Goal: Task Accomplishment & Management: Manage account settings

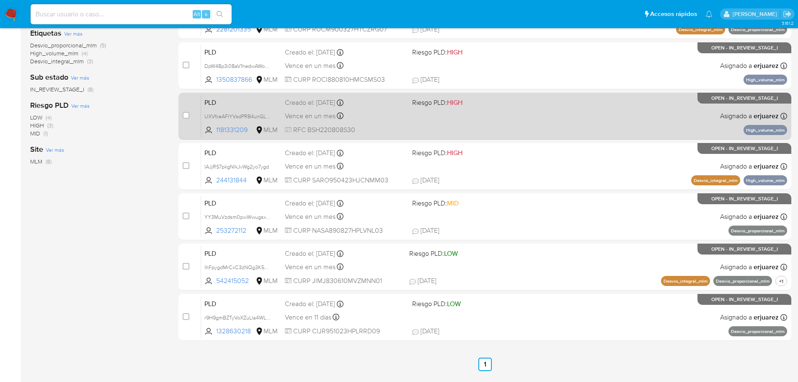
scroll to position [210, 0]
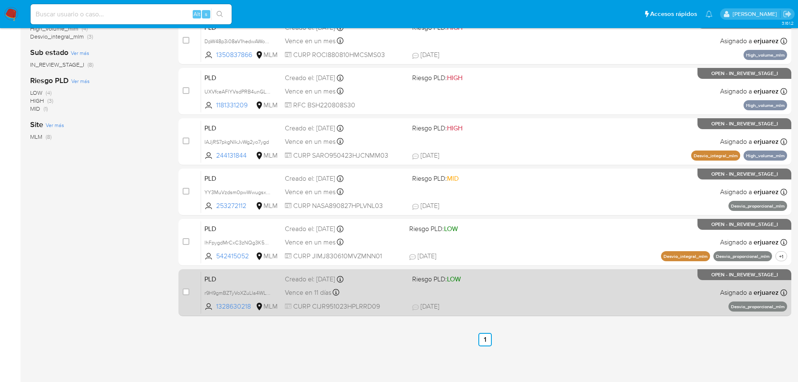
click at [527, 293] on div "PLD r9H9gmBZTyVoXZuLla4WL62a 1328630218 MLM Riesgo PLD: LOW Creado el: [DATE] C…" at bounding box center [494, 292] width 586 height 42
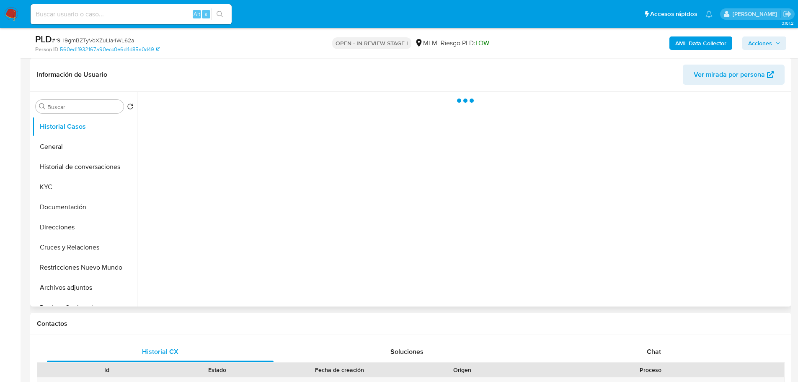
select select "10"
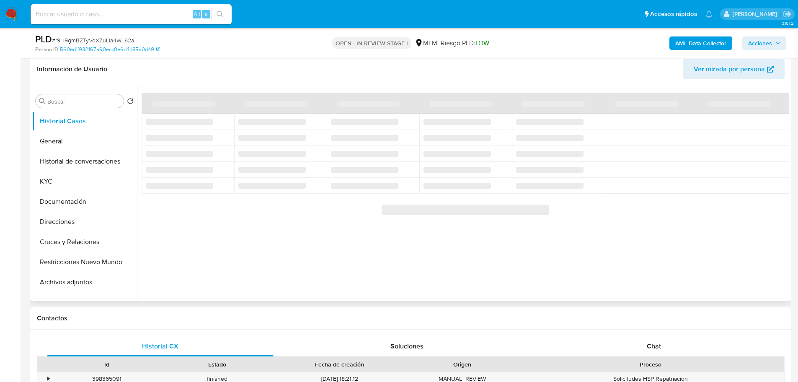
scroll to position [210, 0]
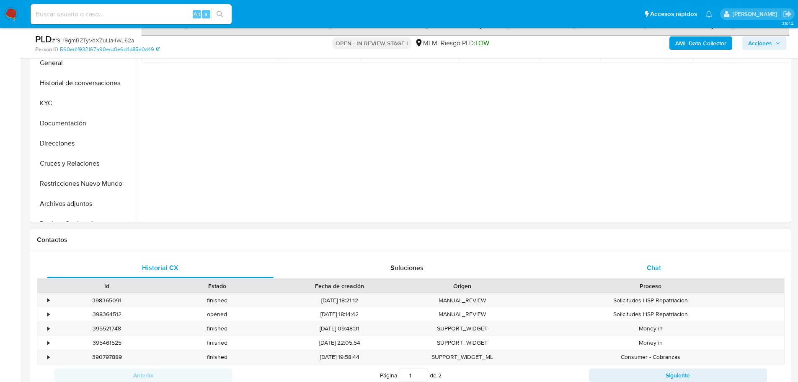
click at [650, 262] on div "Chat" at bounding box center [654, 268] width 227 height 20
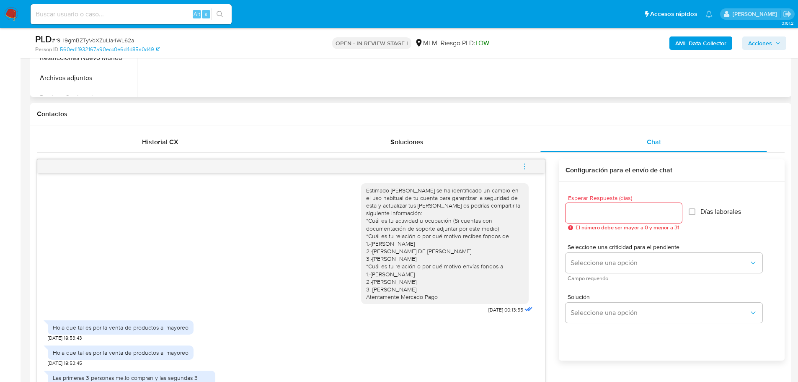
scroll to position [168, 0]
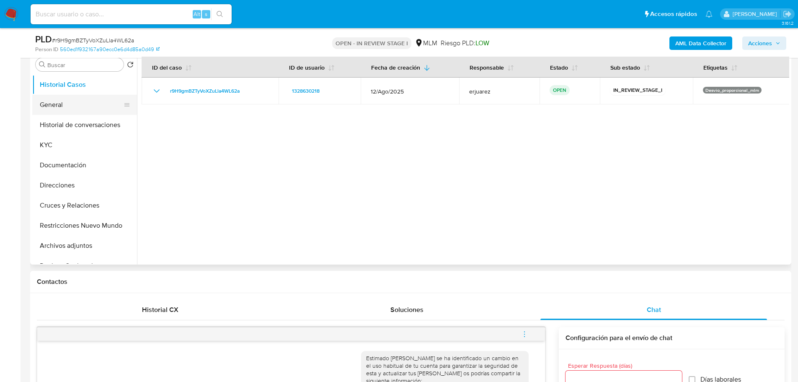
click at [83, 109] on button "General" at bounding box center [81, 105] width 98 height 20
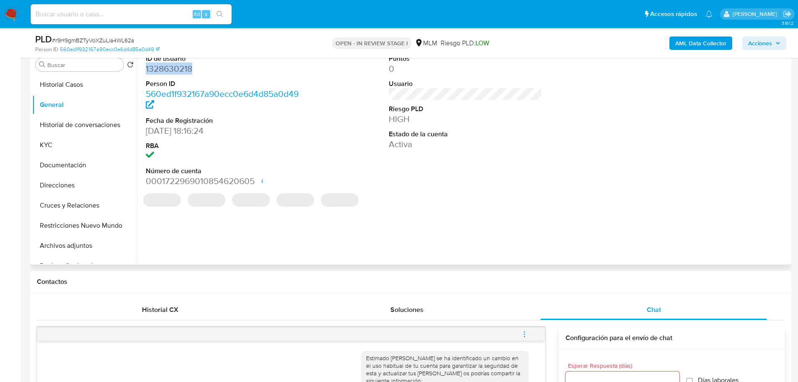
drag, startPoint x: 172, startPoint y: 68, endPoint x: 139, endPoint y: 68, distance: 33.5
click at [139, 68] on div "ID de usuario 1328630218 Person ID 560ed1f932167a90ecc0e6d4d85a0d49 Fecha de Re…" at bounding box center [463, 157] width 653 height 215
copy dd "1328630218"
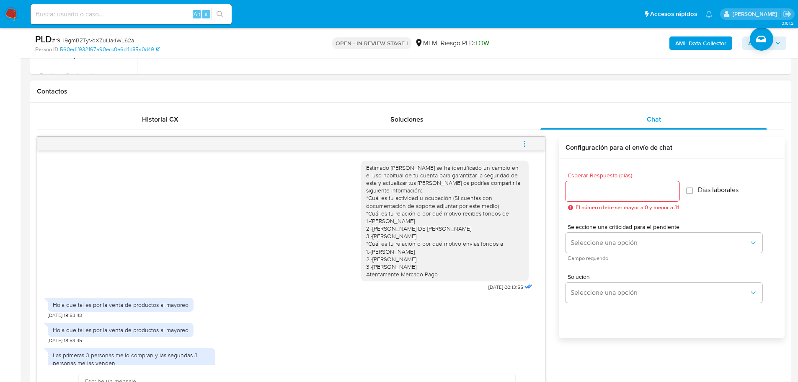
scroll to position [419, 0]
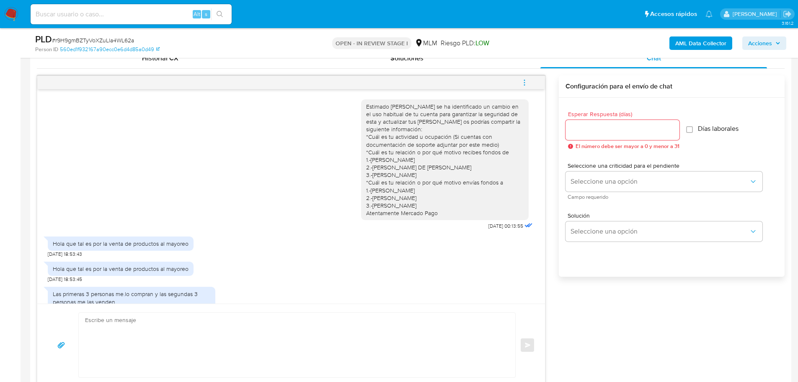
click at [522, 80] on icon "menu-action" at bounding box center [525, 83] width 8 height 8
click at [466, 67] on li "Cerrar conversación" at bounding box center [468, 66] width 86 height 15
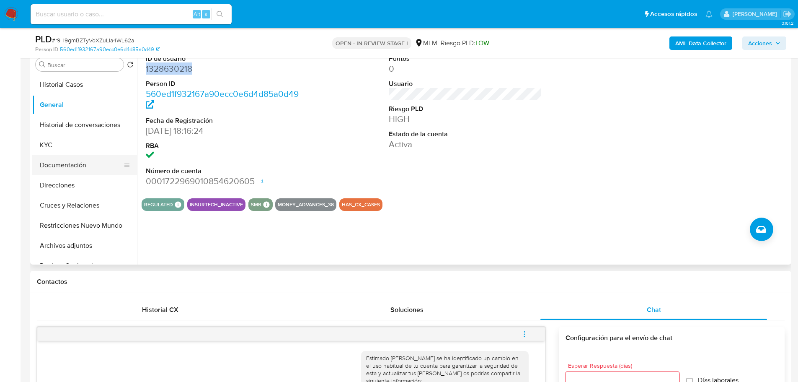
click at [81, 160] on button "Documentación" at bounding box center [81, 165] width 98 height 20
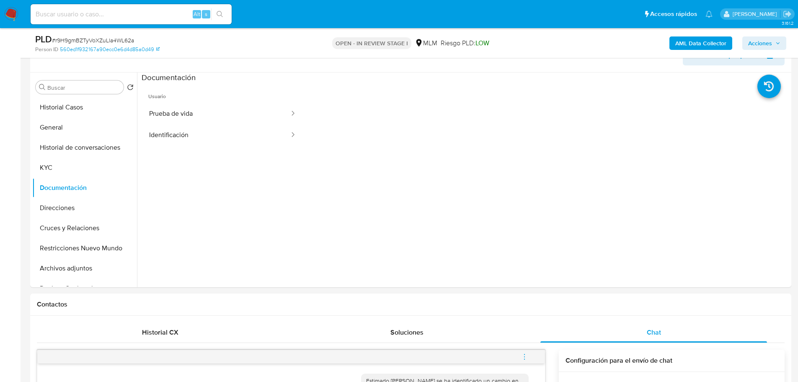
scroll to position [126, 0]
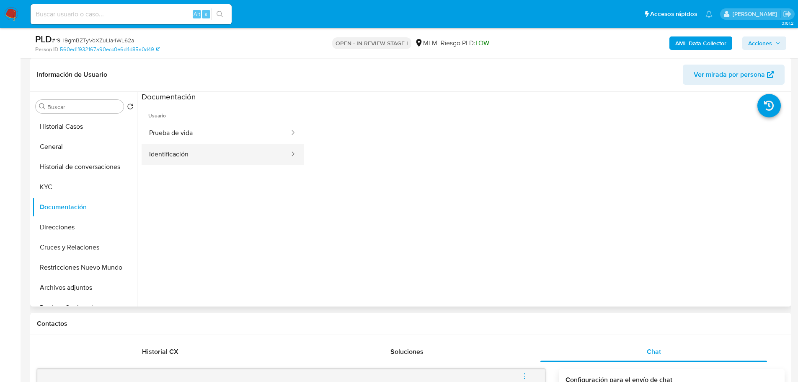
click at [203, 148] on button "Identificación" at bounding box center [216, 154] width 149 height 21
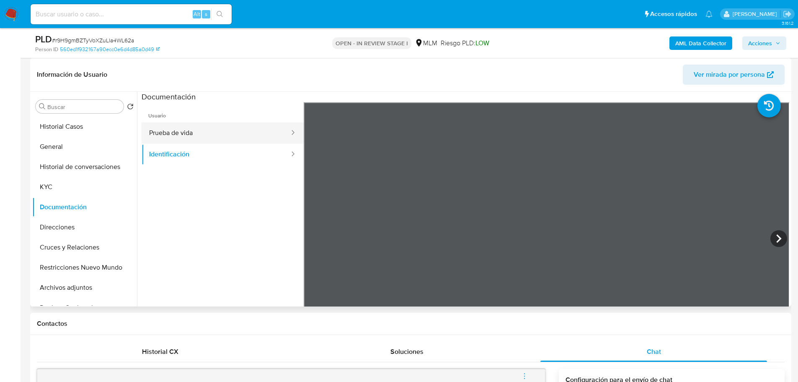
drag, startPoint x: 191, startPoint y: 128, endPoint x: 290, endPoint y: 148, distance: 101.3
click at [192, 128] on button "Prueba de vida" at bounding box center [216, 132] width 149 height 21
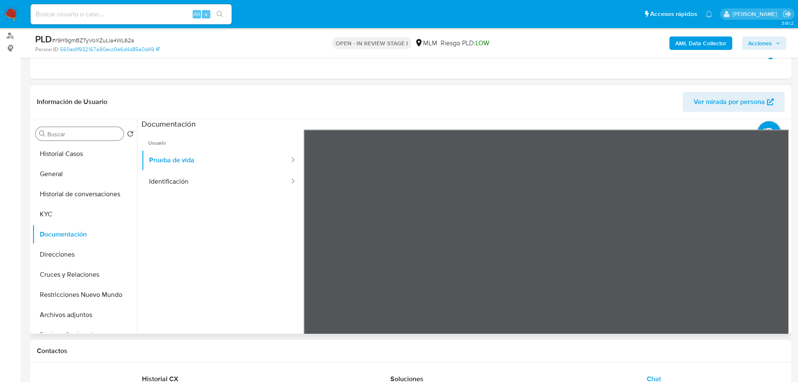
scroll to position [84, 0]
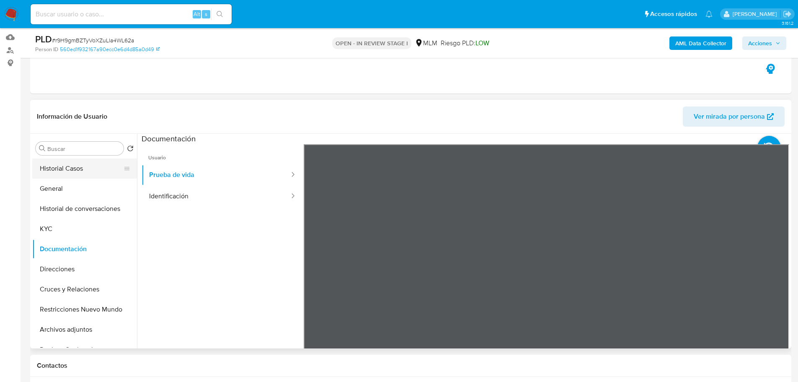
click at [76, 172] on button "Historial Casos" at bounding box center [81, 168] width 98 height 20
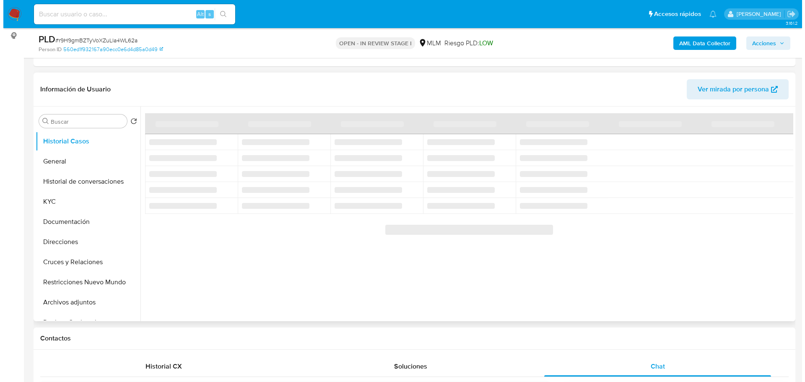
scroll to position [126, 0]
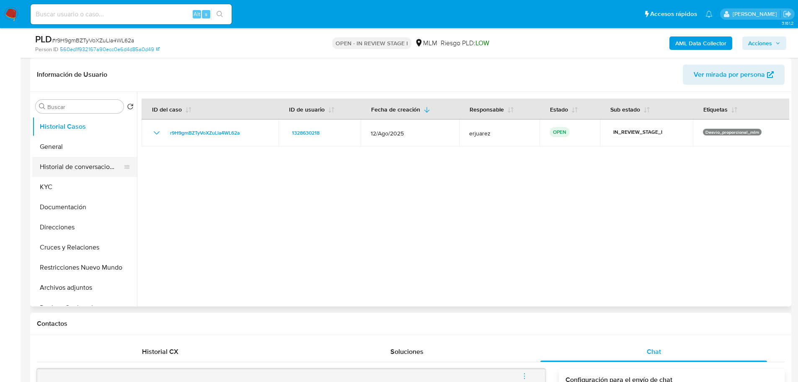
click at [101, 169] on button "Historial de conversaciones" at bounding box center [81, 167] width 98 height 20
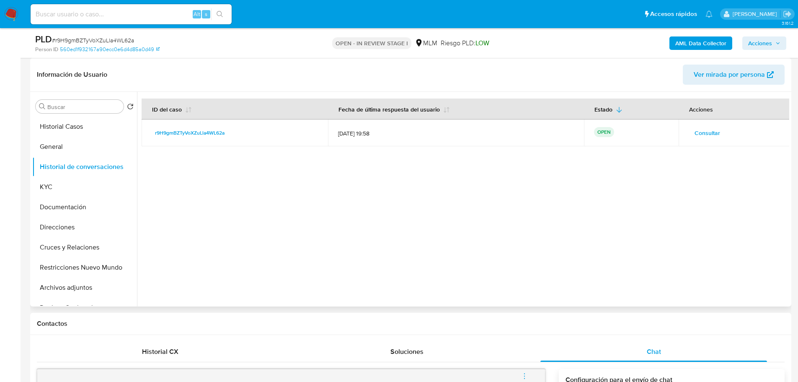
click at [707, 130] on span "Consultar" at bounding box center [708, 133] width 26 height 12
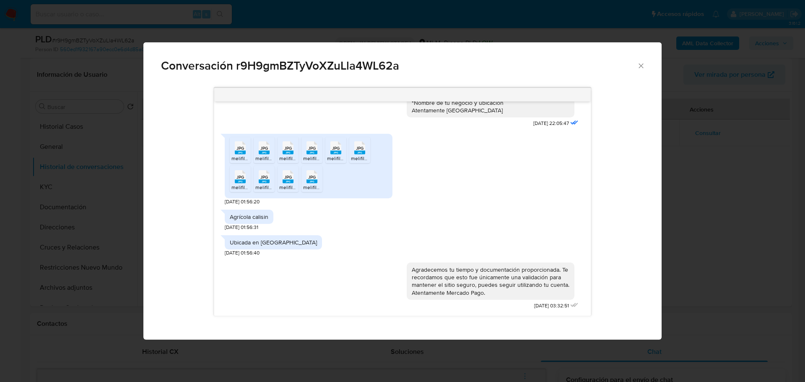
scroll to position [301, 0]
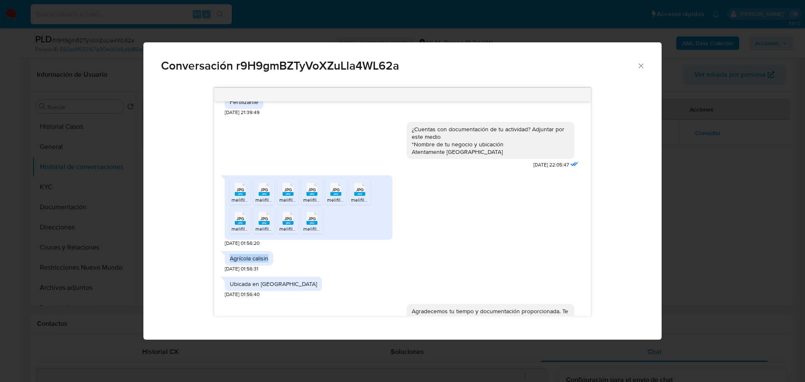
drag, startPoint x: 269, startPoint y: 257, endPoint x: 219, endPoint y: 257, distance: 49.9
click at [219, 257] on div "Estimado Rodrigo se ha identificado un cambio en el uso habitual de tu cuenta p…" at bounding box center [402, 208] width 376 height 214
copy div "Agrícola calisin"
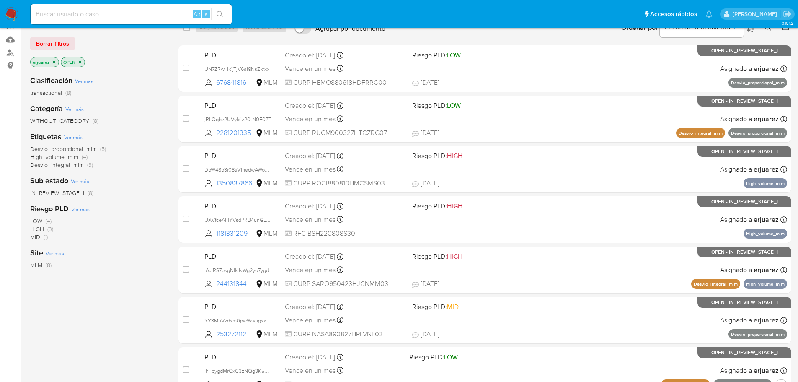
scroll to position [210, 0]
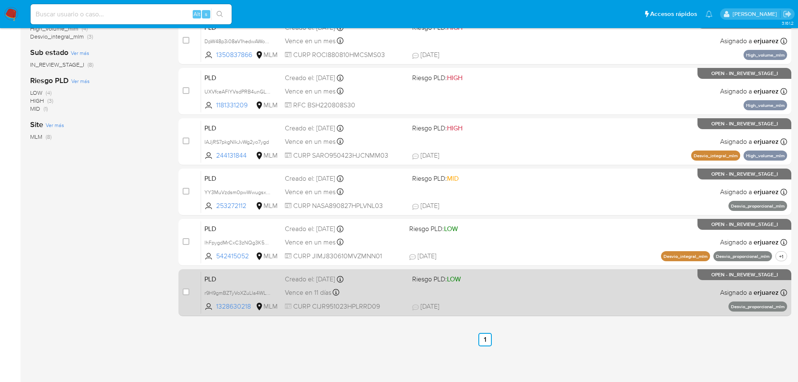
click at [555, 294] on div "PLD r9H9gmBZTyVoXZuLla4WL62a 1328630218 MLM Riesgo PLD: LOW Creado el: [DATE] C…" at bounding box center [494, 292] width 586 height 42
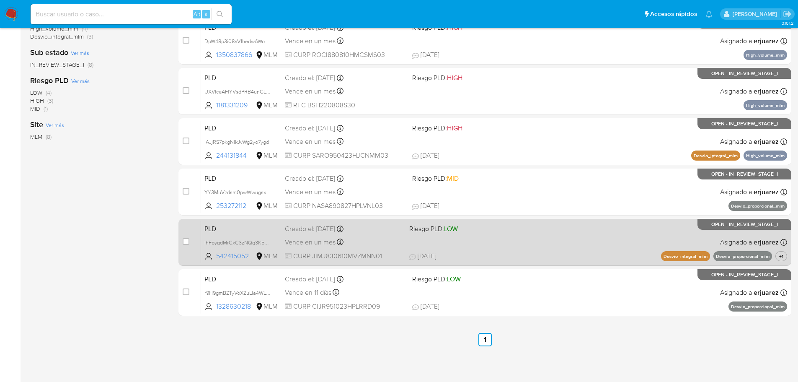
click at [437, 241] on span at bounding box center [468, 242] width 118 height 2
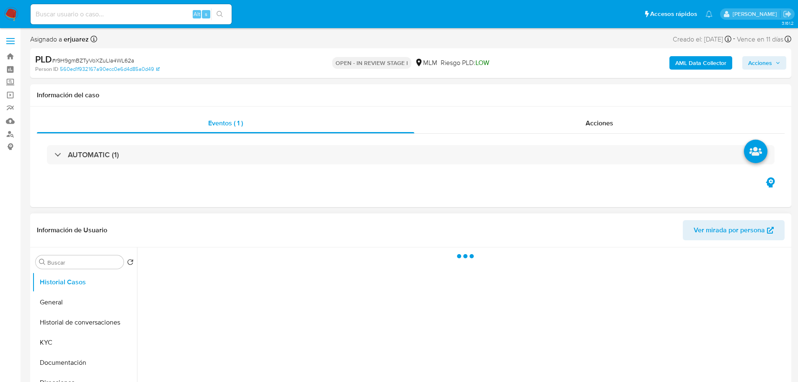
select select "10"
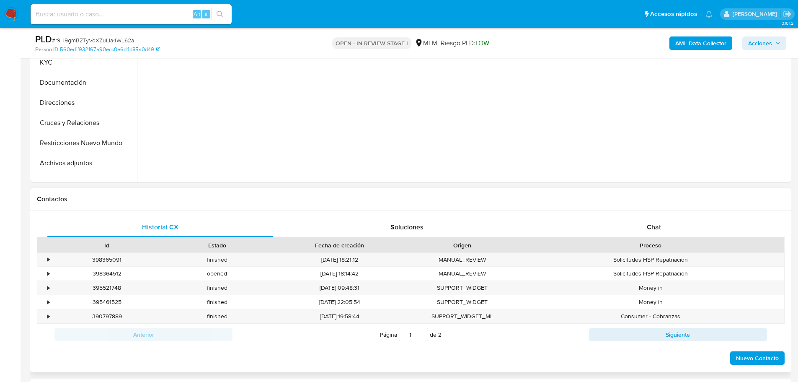
scroll to position [210, 0]
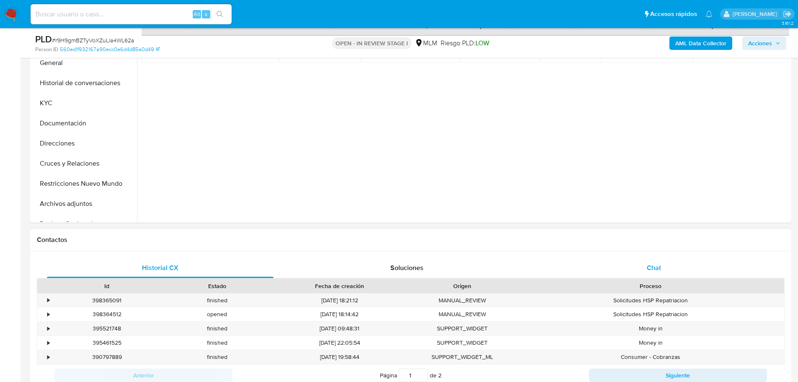
click at [650, 268] on span "Chat" at bounding box center [654, 268] width 14 height 10
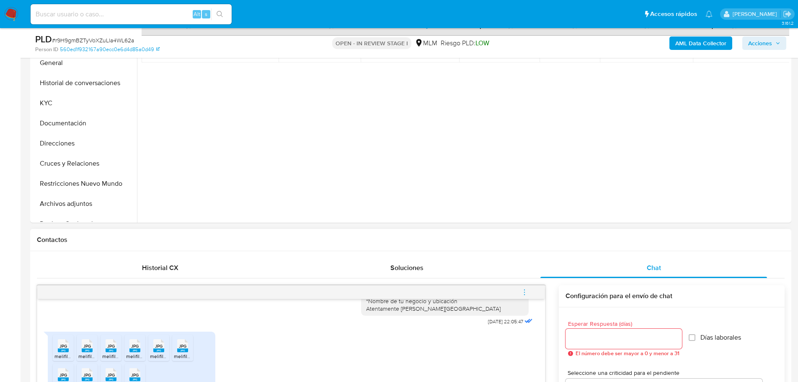
scroll to position [201, 0]
click at [523, 293] on icon "menu-action" at bounding box center [525, 292] width 8 height 8
click at [459, 274] on li "Cerrar conversación" at bounding box center [468, 276] width 86 height 15
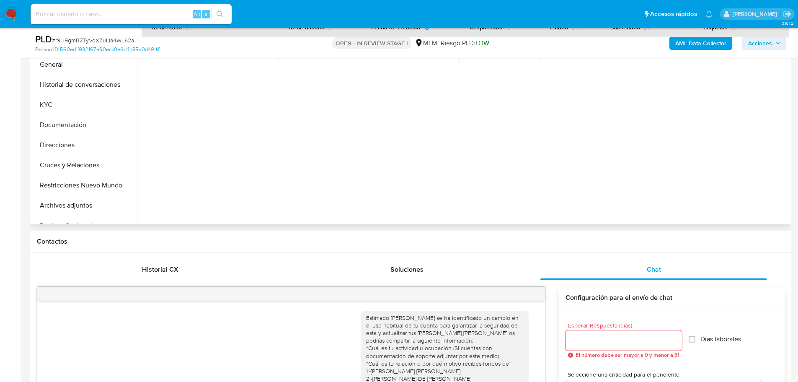
scroll to position [168, 0]
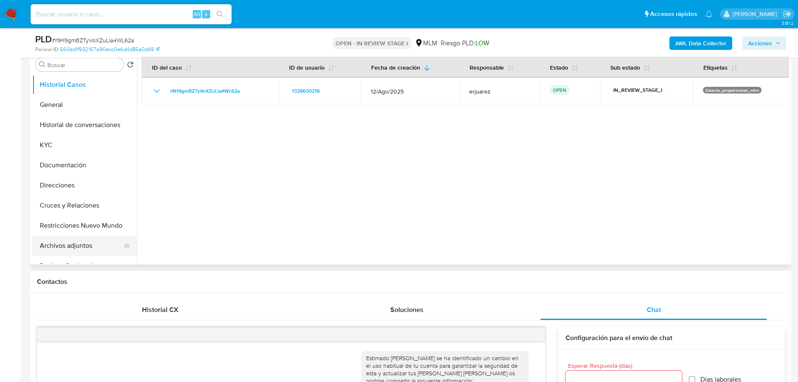
click at [82, 246] on button "Archivos adjuntos" at bounding box center [81, 246] width 98 height 20
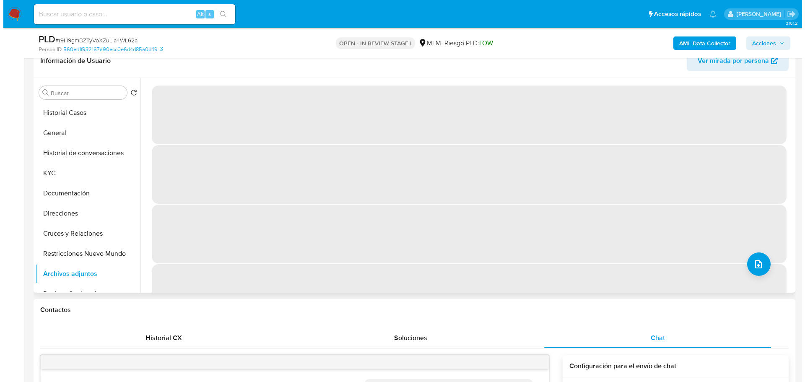
scroll to position [126, 0]
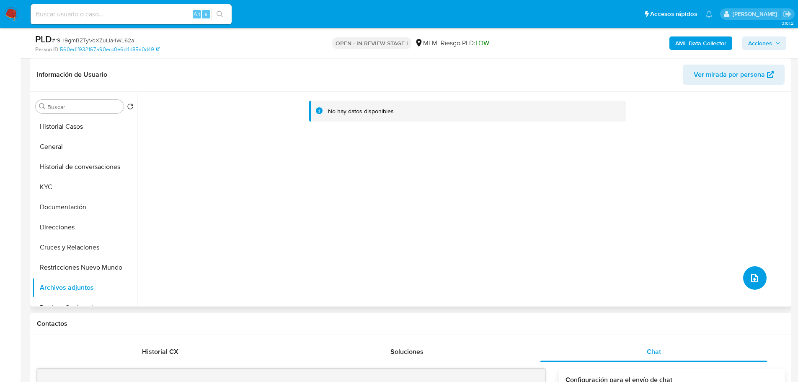
click at [744, 275] on button "upload-file" at bounding box center [755, 277] width 23 height 23
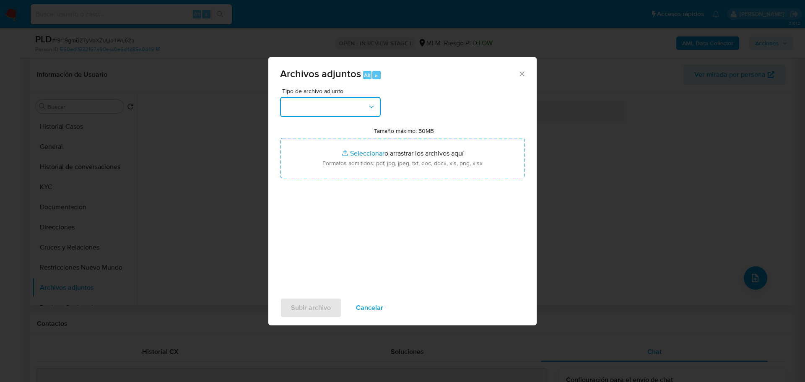
click at [342, 110] on button "button" at bounding box center [330, 107] width 101 height 20
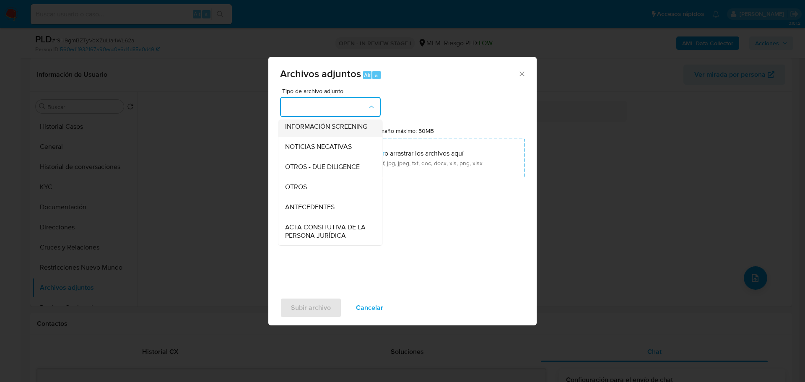
scroll to position [84, 0]
click at [314, 197] on div "OTROS" at bounding box center [328, 186] width 86 height 20
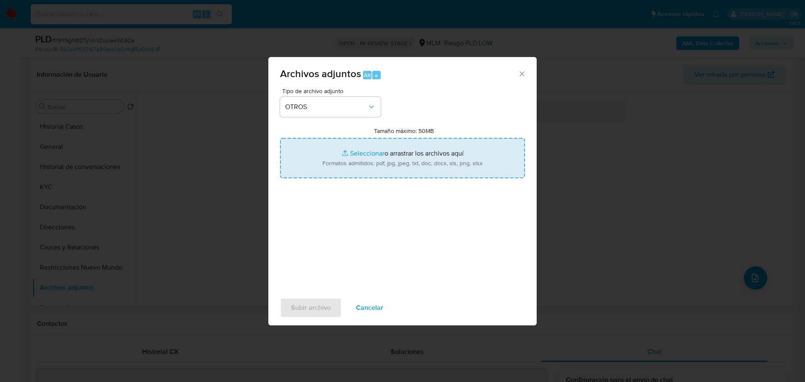
click at [361, 152] on input "Tamaño máximo: 50MB Seleccionar archivos" at bounding box center [402, 158] width 245 height 40
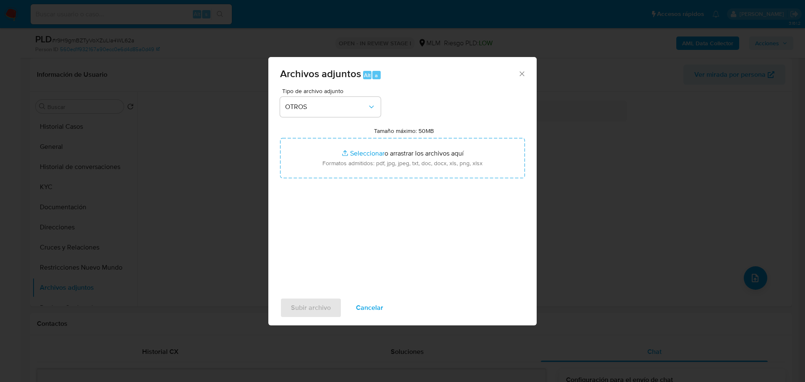
click at [522, 72] on icon "Cerrar" at bounding box center [522, 74] width 8 height 8
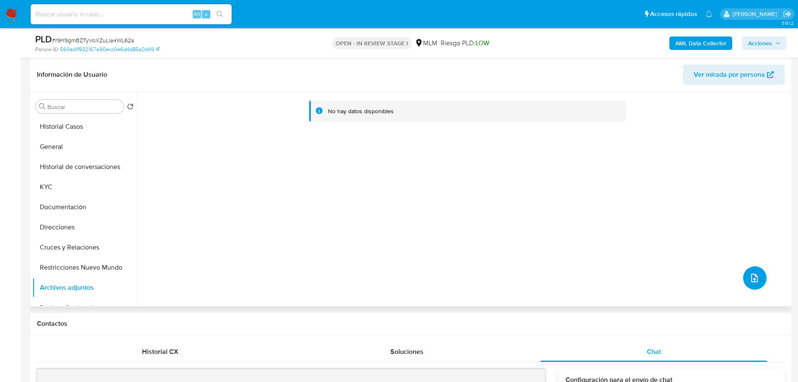
click at [755, 270] on button "upload-file" at bounding box center [755, 277] width 23 height 23
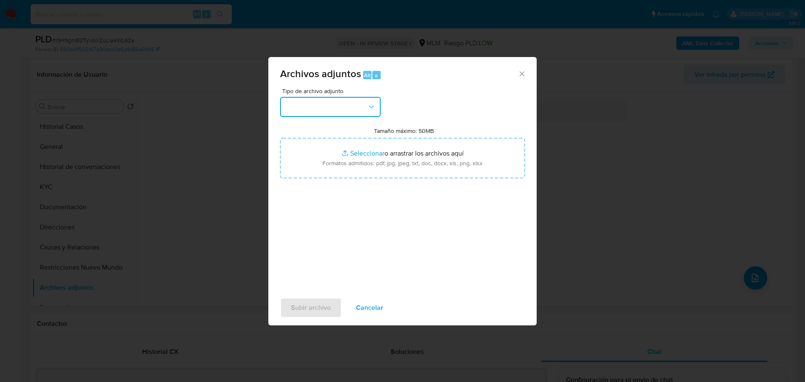
click at [337, 101] on button "button" at bounding box center [330, 107] width 101 height 20
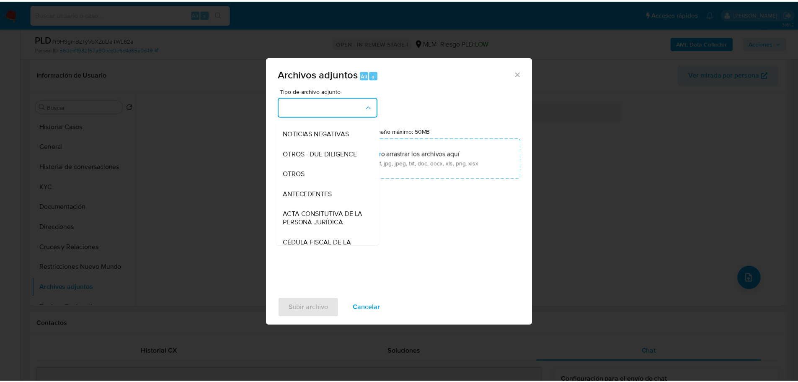
scroll to position [126, 0]
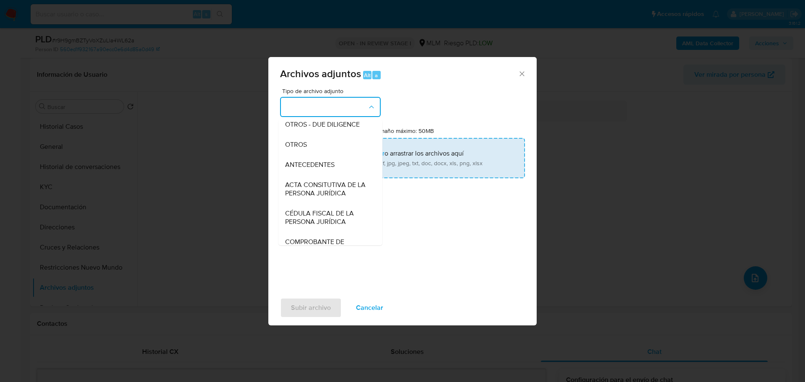
click at [303, 149] on span "OTROS" at bounding box center [296, 144] width 22 height 8
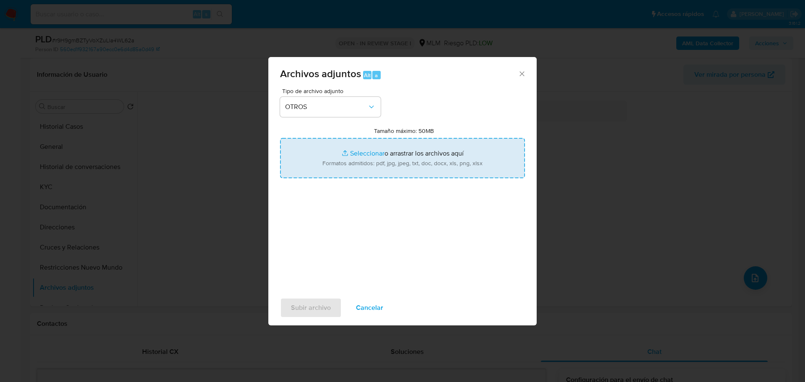
click at [373, 150] on input "Tamaño máximo: 50MB Seleccionar archivos" at bounding box center [402, 158] width 245 height 40
type input "C:\fakepath\1328630218_Rodrigo Crisostomo Juarez_Ago25.pdf"
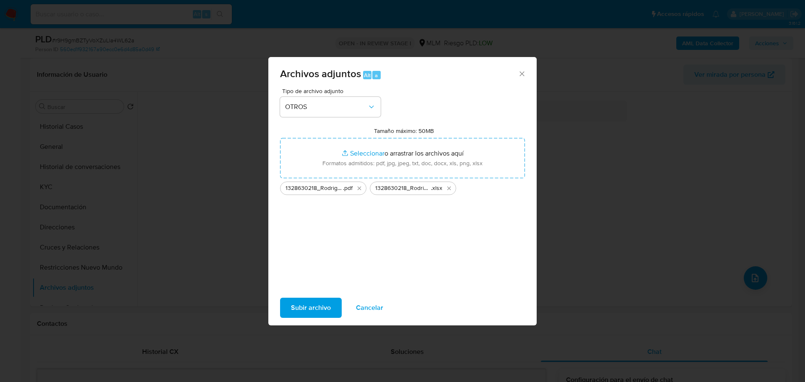
click at [311, 298] on span "Subir archivo" at bounding box center [311, 307] width 40 height 18
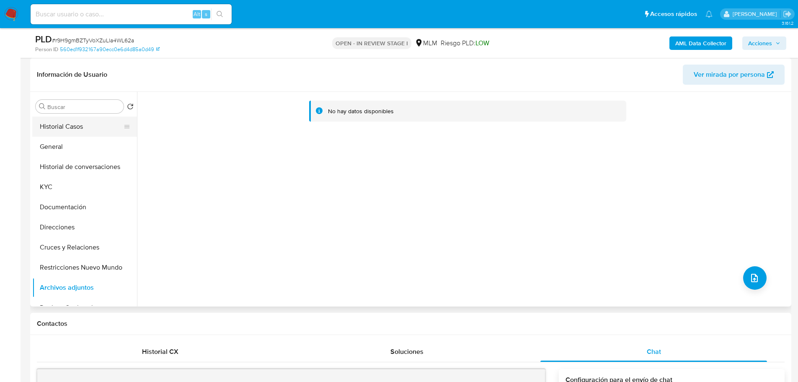
drag, startPoint x: 75, startPoint y: 124, endPoint x: 77, endPoint y: 135, distance: 11.6
click at [75, 124] on button "Historial Casos" at bounding box center [81, 127] width 98 height 20
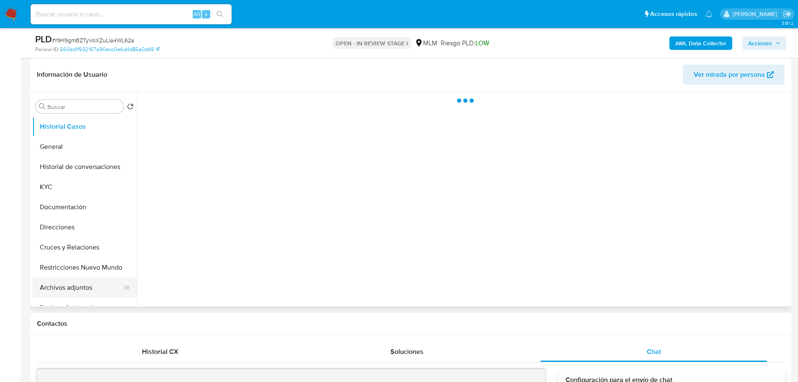
click at [76, 293] on button "Archivos adjuntos" at bounding box center [81, 287] width 98 height 20
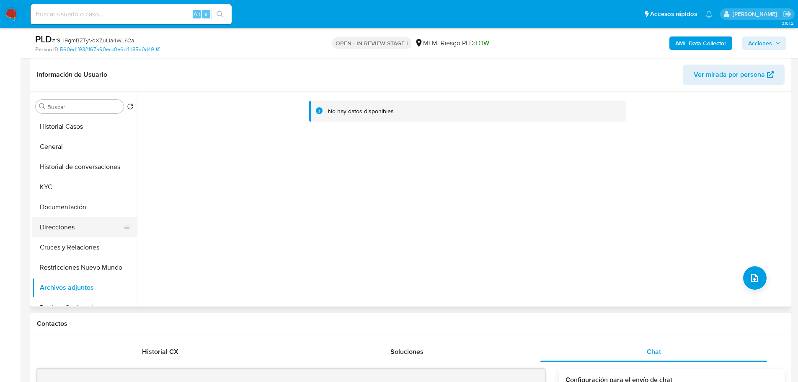
drag, startPoint x: 65, startPoint y: 228, endPoint x: 77, endPoint y: 267, distance: 41.1
click at [65, 228] on button "Direcciones" at bounding box center [81, 227] width 98 height 20
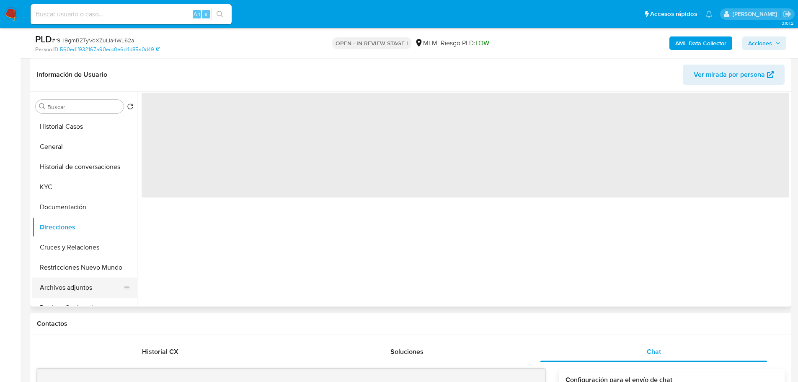
click at [74, 287] on button "Archivos adjuntos" at bounding box center [81, 287] width 98 height 20
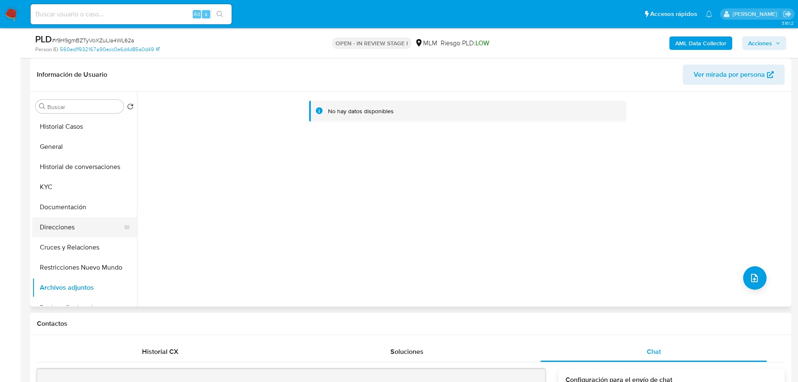
click at [88, 236] on button "Direcciones" at bounding box center [81, 227] width 98 height 20
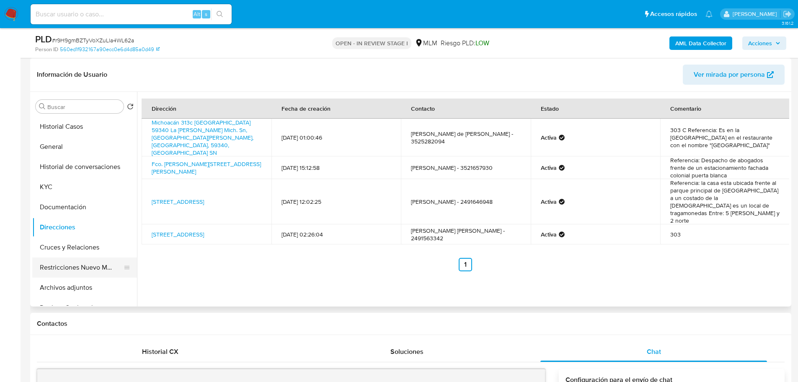
scroll to position [42, 0]
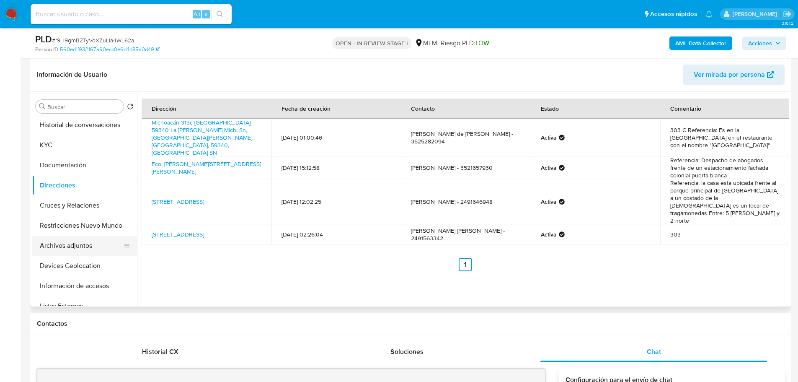
click at [67, 247] on button "Archivos adjuntos" at bounding box center [81, 246] width 98 height 20
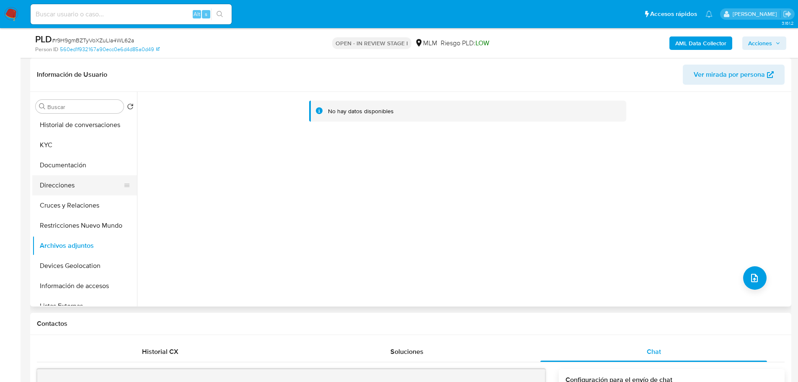
click at [86, 179] on button "Direcciones" at bounding box center [81, 185] width 98 height 20
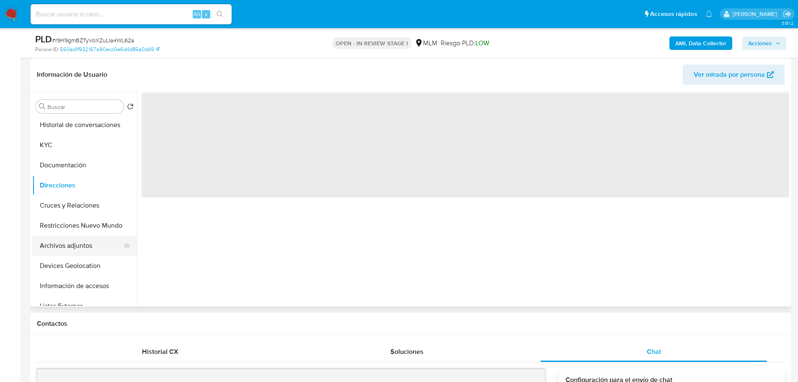
click at [88, 247] on button "Archivos adjuntos" at bounding box center [81, 246] width 98 height 20
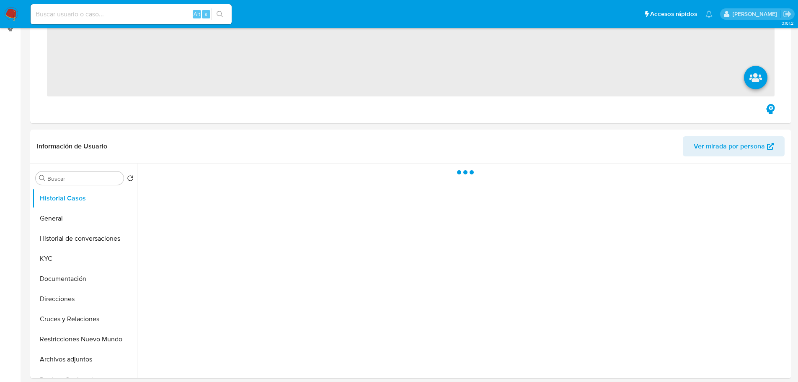
scroll to position [251, 0]
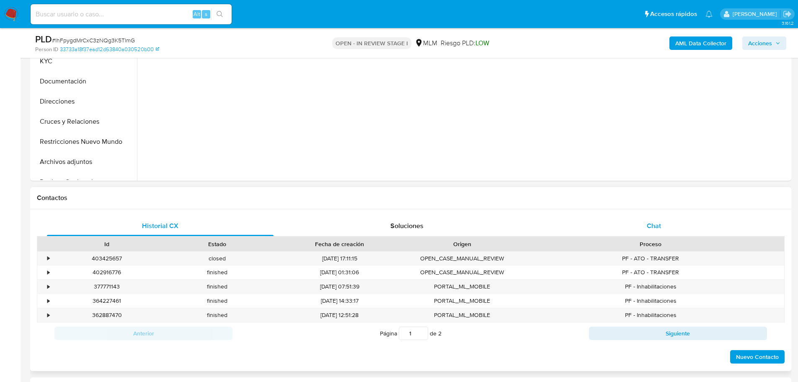
click at [632, 220] on div "Chat" at bounding box center [654, 226] width 227 height 20
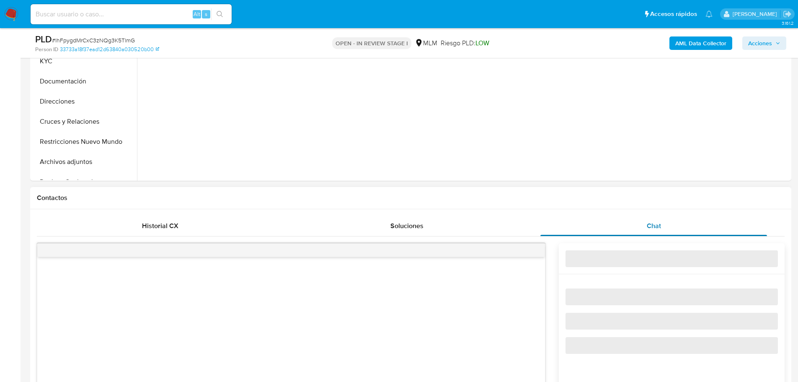
select select "10"
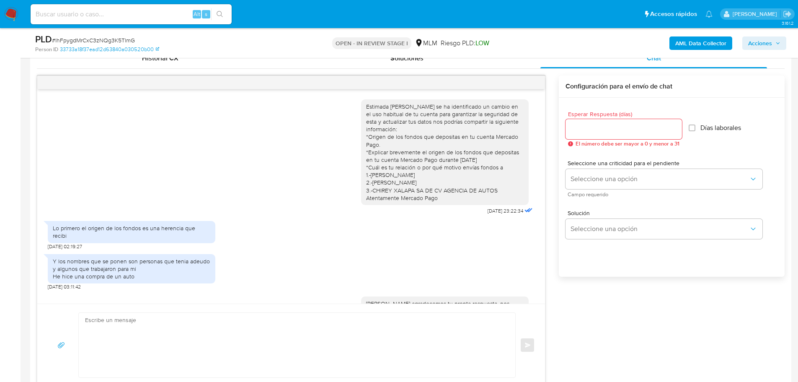
scroll to position [157, 0]
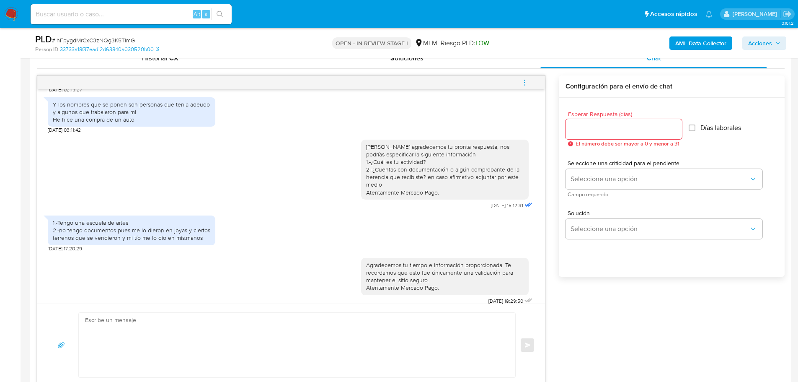
click at [526, 83] on icon "menu-action" at bounding box center [525, 83] width 8 height 8
click at [217, 284] on div at bounding box center [402, 191] width 805 height 382
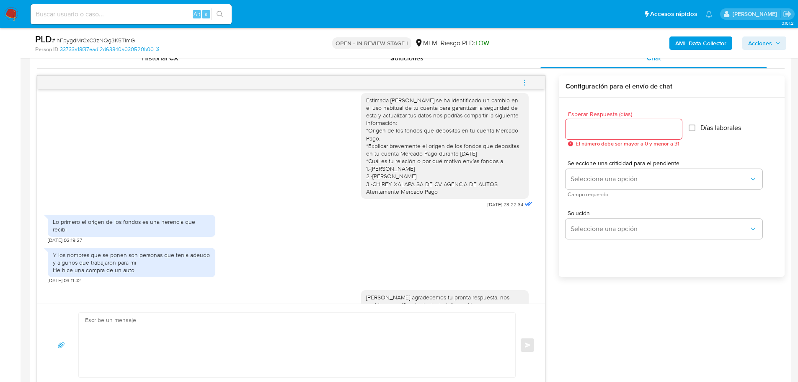
scroll to position [0, 0]
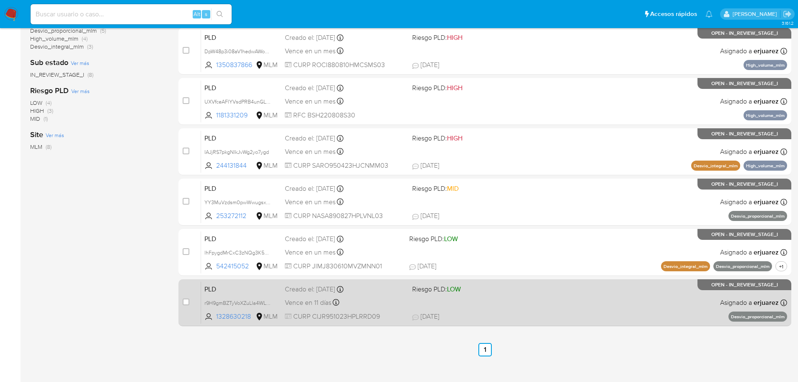
scroll to position [210, 0]
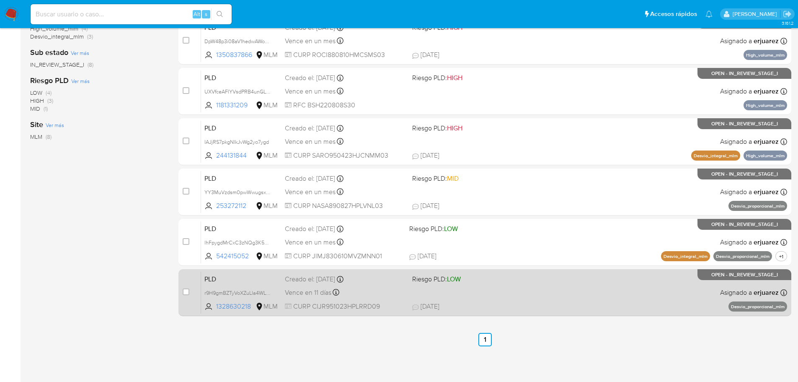
click at [559, 298] on div "PLD r9H9gmBZTyVoXZuLla4WL62a 1328630218 MLM Riesgo PLD: LOW Creado el: [DATE] C…" at bounding box center [494, 292] width 586 height 42
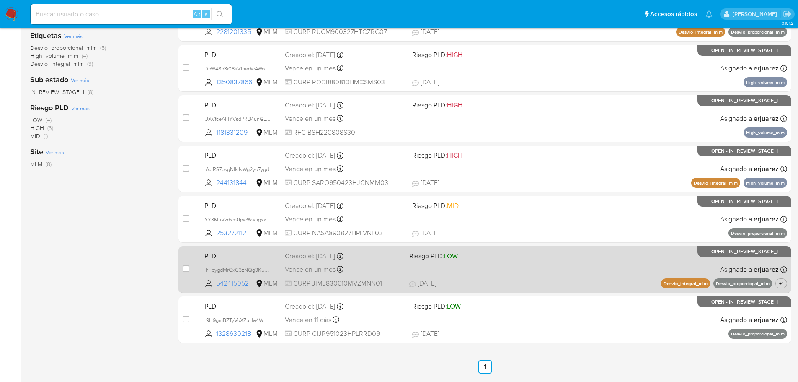
scroll to position [168, 0]
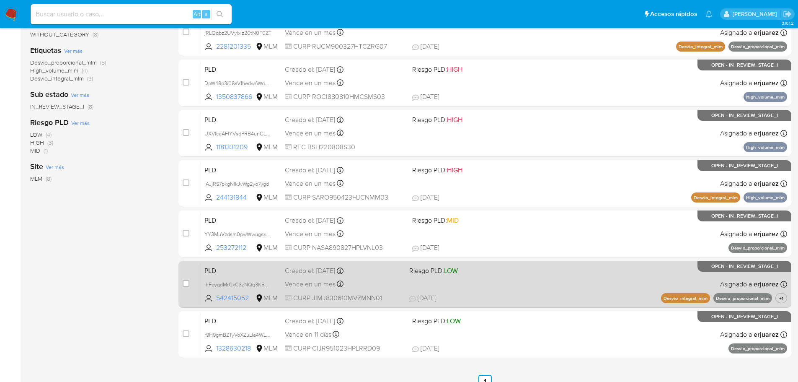
click at [557, 291] on div "PLD lhFpygdMrCxC3zNQg3K5TlmG 542415052 MLM Riesgo PLD: LOW Creado el: [DATE] Cr…" at bounding box center [494, 284] width 586 height 42
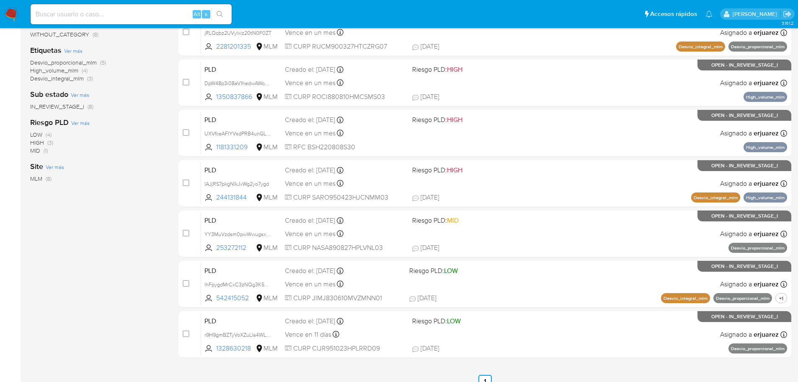
click at [13, 13] on img at bounding box center [11, 14] width 14 height 14
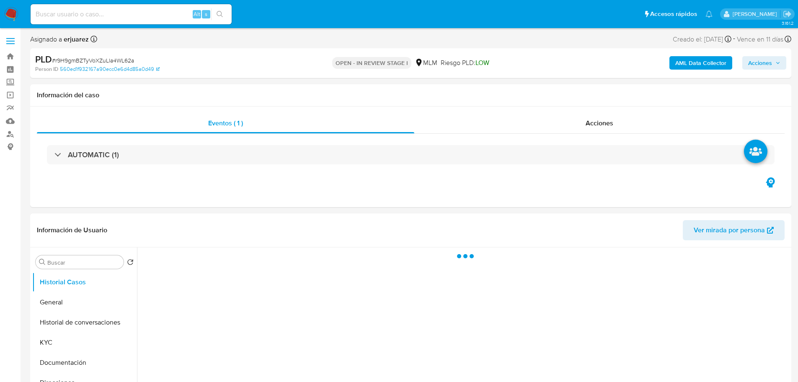
select select "10"
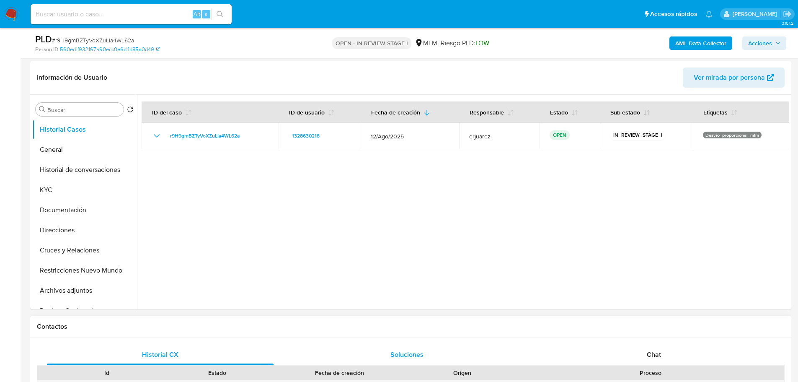
scroll to position [168, 0]
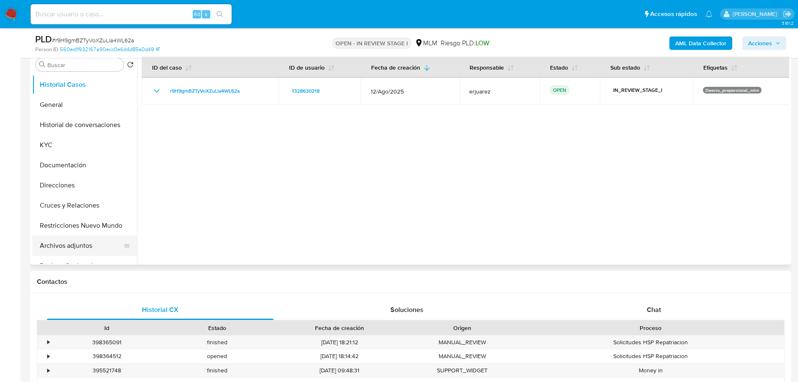
click at [80, 248] on button "Archivos adjuntos" at bounding box center [81, 246] width 98 height 20
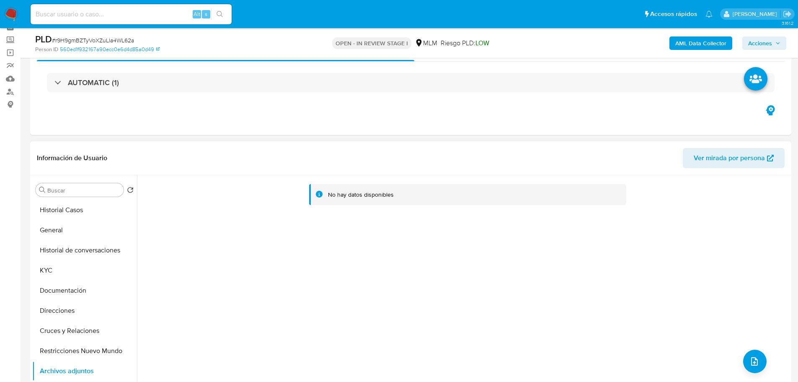
scroll to position [42, 0]
click at [49, 274] on button "KYC" at bounding box center [81, 271] width 98 height 20
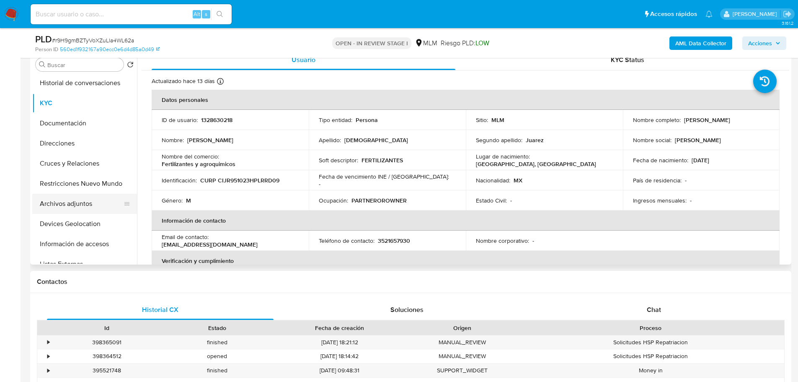
click at [84, 205] on button "Archivos adjuntos" at bounding box center [81, 204] width 98 height 20
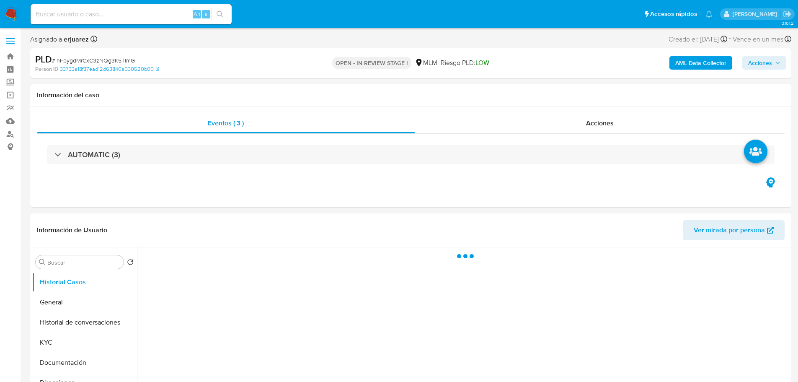
select select "10"
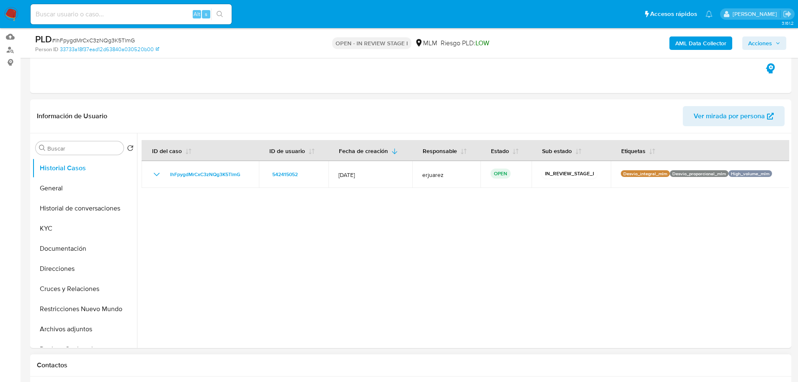
scroll to position [251, 0]
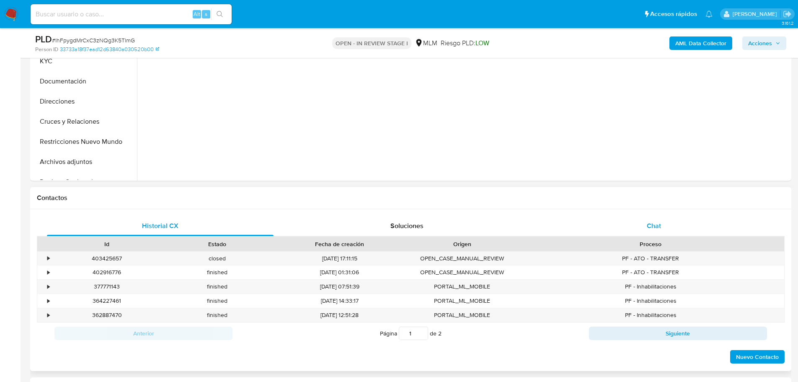
click at [657, 228] on span "Chat" at bounding box center [654, 226] width 14 height 10
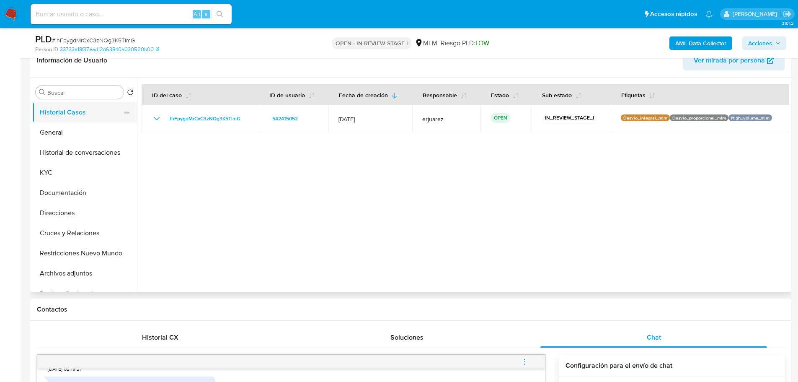
scroll to position [126, 0]
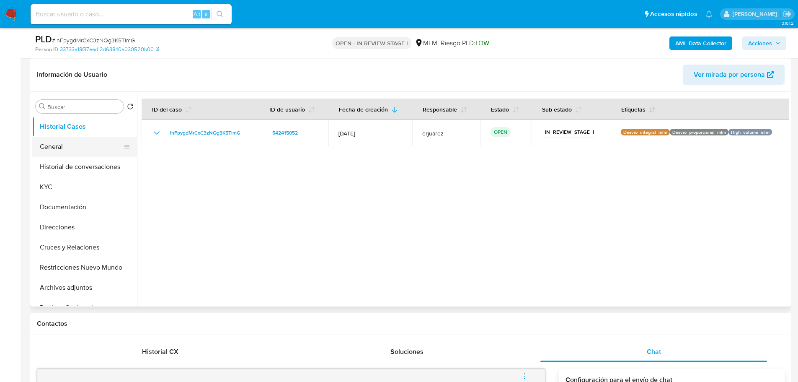
click at [60, 153] on button "General" at bounding box center [81, 147] width 98 height 20
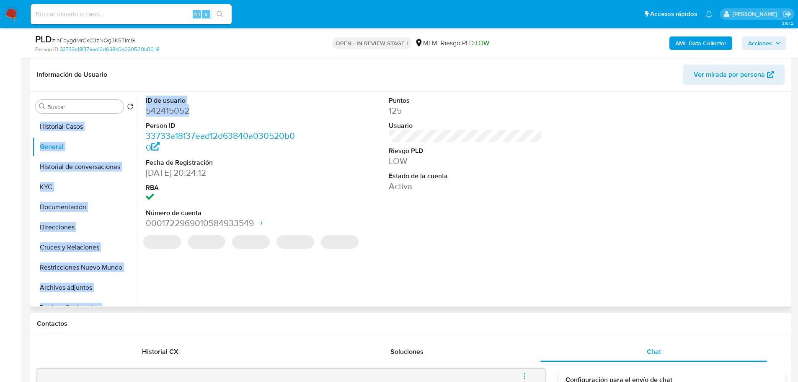
drag, startPoint x: 192, startPoint y: 111, endPoint x: 134, endPoint y: 111, distance: 58.3
click at [134, 111] on div "Buscar Volver al orden por defecto Historial Casos General Historial de convers…" at bounding box center [410, 199] width 757 height 215
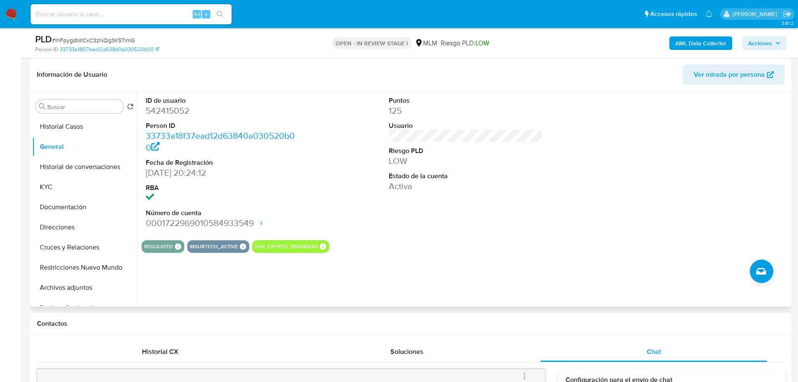
click at [221, 181] on dl "ID de usuario 542415052 Person ID 33733a18f37ead12d63840a030520b00 Fecha de Reg…" at bounding box center [223, 162] width 154 height 133
drag, startPoint x: 143, startPoint y: 113, endPoint x: 29, endPoint y: 133, distance: 115.3
click at [140, 113] on div "ID de usuario 542415052 Person ID 33733a18f37ead12d63840a030520b00 Fecha de Reg…" at bounding box center [463, 199] width 653 height 215
copy dd "542415052"
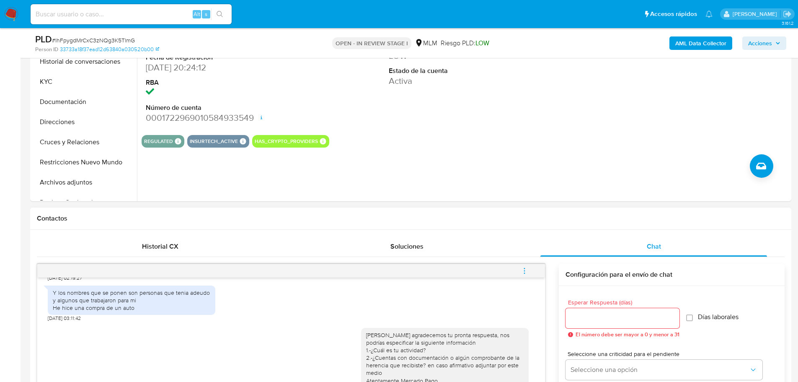
scroll to position [377, 0]
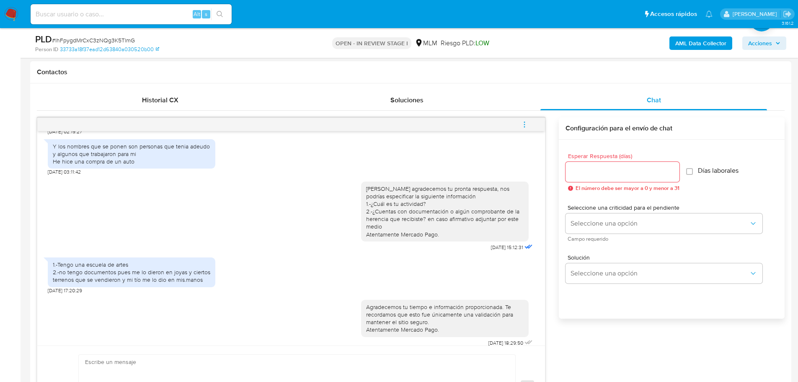
click at [523, 126] on icon "menu-action" at bounding box center [525, 125] width 8 height 8
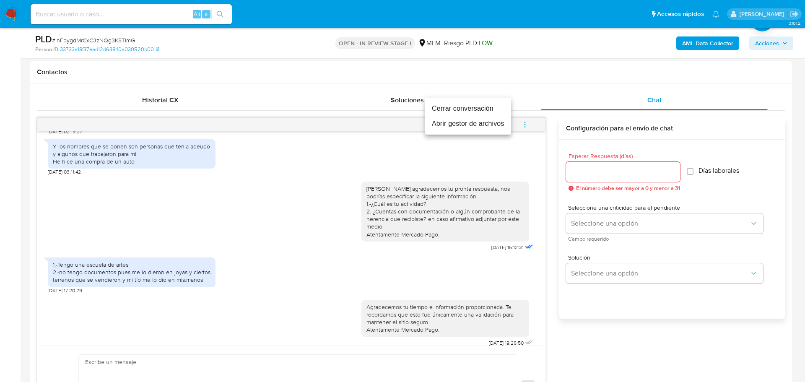
click at [443, 109] on li "Cerrar conversación" at bounding box center [468, 108] width 86 height 15
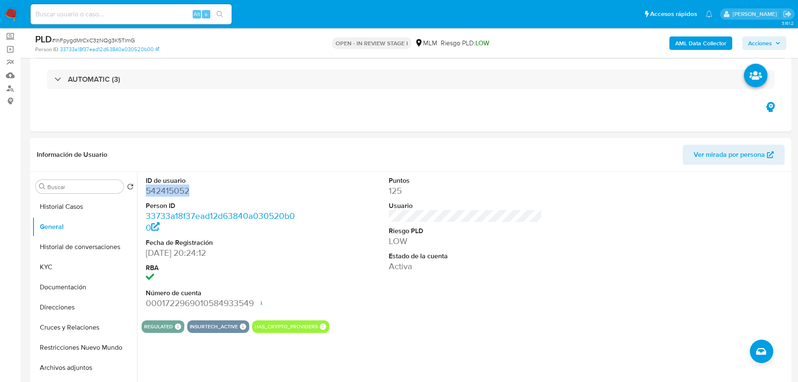
scroll to position [0, 0]
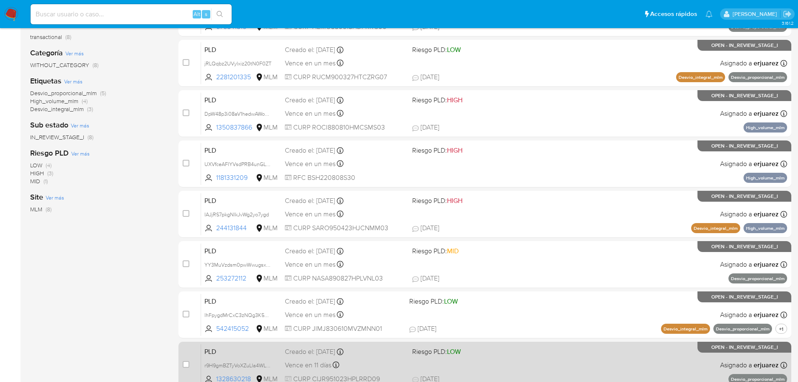
scroll to position [210, 0]
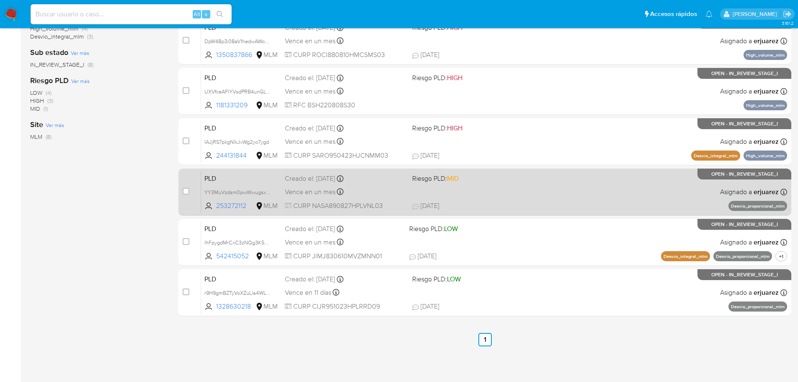
click at [559, 205] on span "29/09/2025 29/09/2025 17:42" at bounding box center [536, 205] width 248 height 9
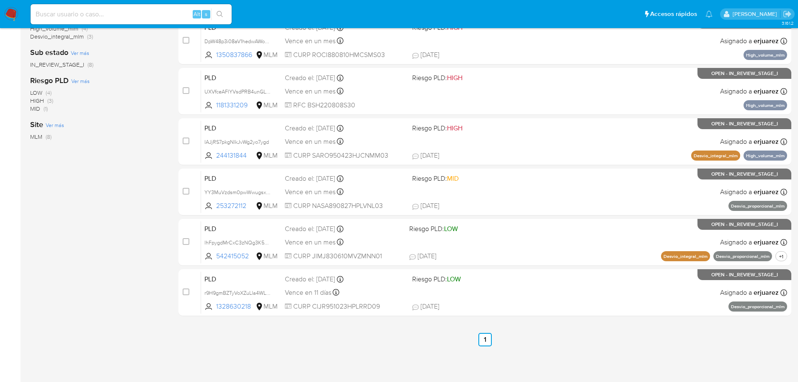
click at [10, 15] on img at bounding box center [11, 14] width 14 height 14
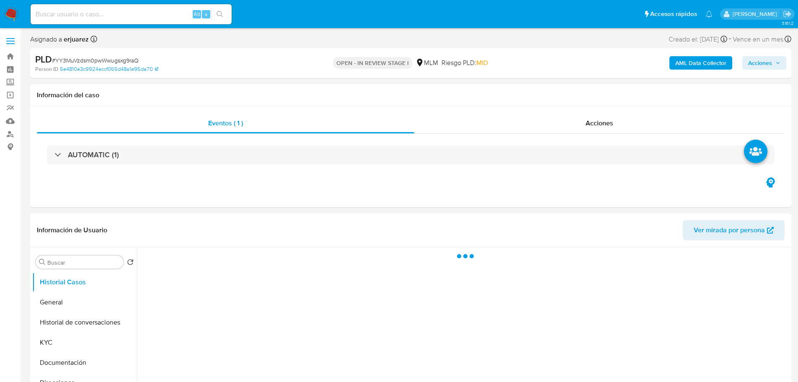
select select "10"
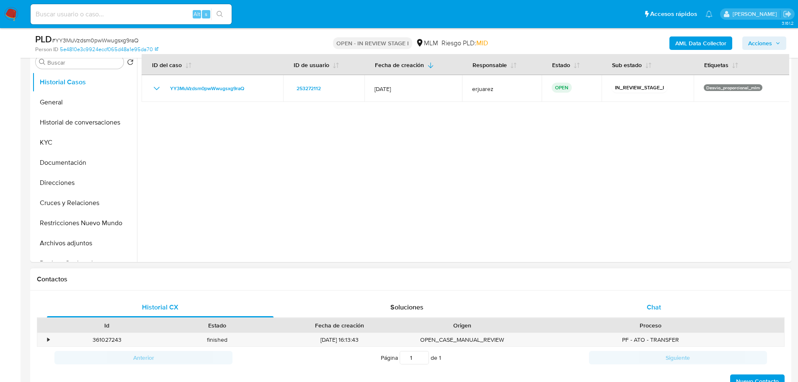
scroll to position [168, 0]
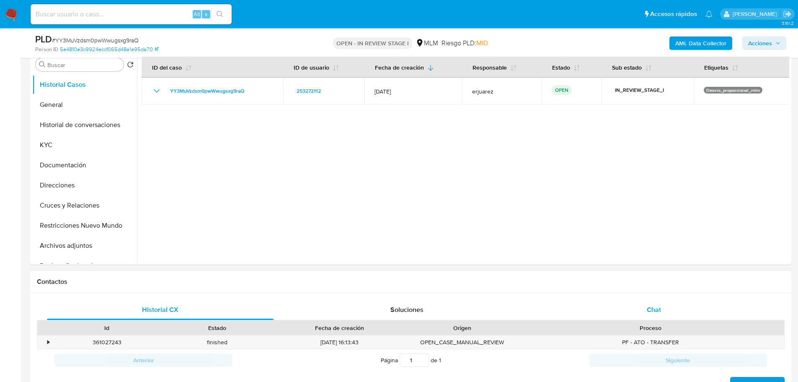
click at [653, 312] on span "Chat" at bounding box center [654, 310] width 14 height 10
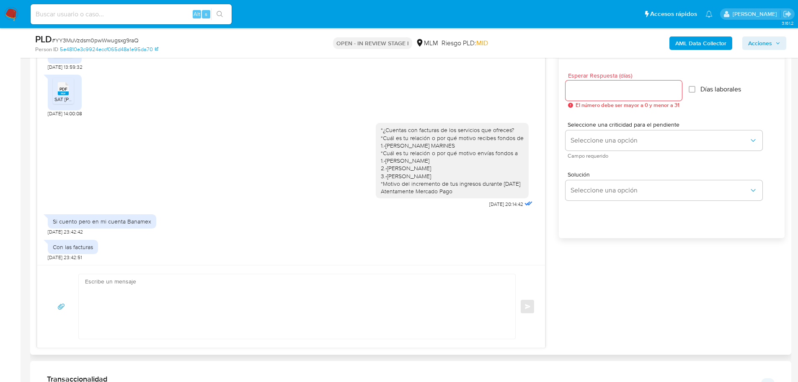
scroll to position [461, 0]
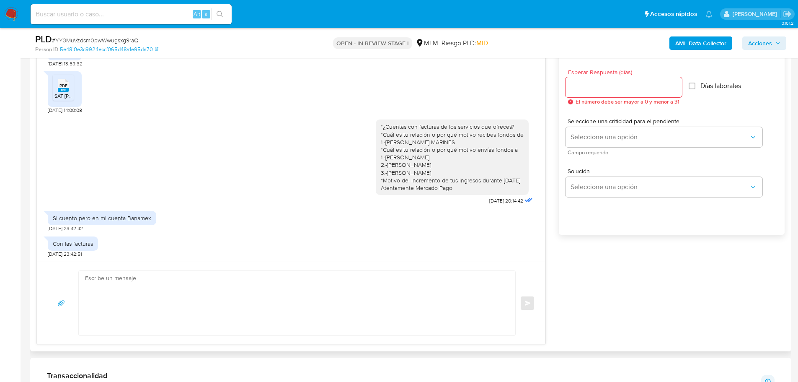
drag, startPoint x: 195, startPoint y: 289, endPoint x: 196, endPoint y: 285, distance: 4.2
click at [195, 288] on textarea at bounding box center [295, 303] width 420 height 65
type textarea "N"
click at [85, 281] on div "nos puedes proporcionar documentación por este medio que corrobore tu actividad…" at bounding box center [295, 303] width 433 height 65
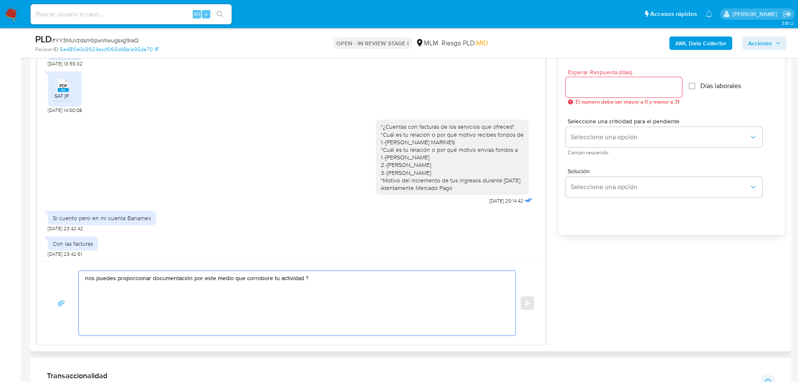
click at [86, 281] on textarea "nos puedes proporcionar documentación por este medio que corrobore tu actividad…" at bounding box center [295, 303] width 420 height 65
click at [332, 285] on textarea "¿nos puedes proporcionar documentación por este medio que corrobore tu activida…" at bounding box center [295, 303] width 420 height 65
type textarea "¿nos puedes proporcionar documentación por este medio que corrobore tu activida…"
drag, startPoint x: 221, startPoint y: 289, endPoint x: 0, endPoint y: 249, distance: 224.0
click at [0, 249] on section "Bandeja Tablero Screening Búsqueda en Listas Watchlist Herramientas Operaciones…" at bounding box center [399, 379] width 798 height 1680
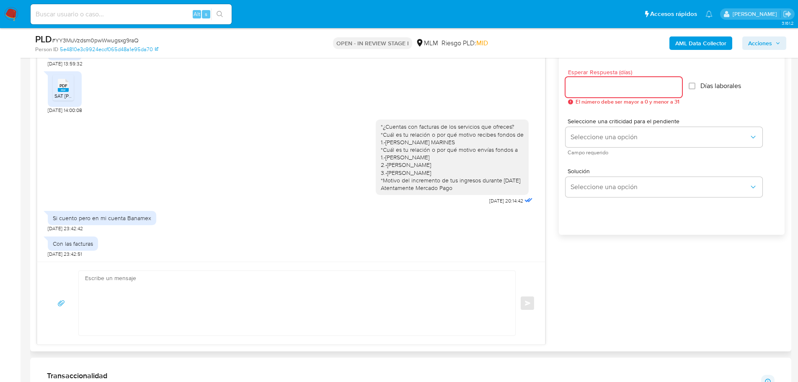
click at [604, 87] on input "Esperar Respuesta (días)" at bounding box center [624, 87] width 117 height 11
type input "3"
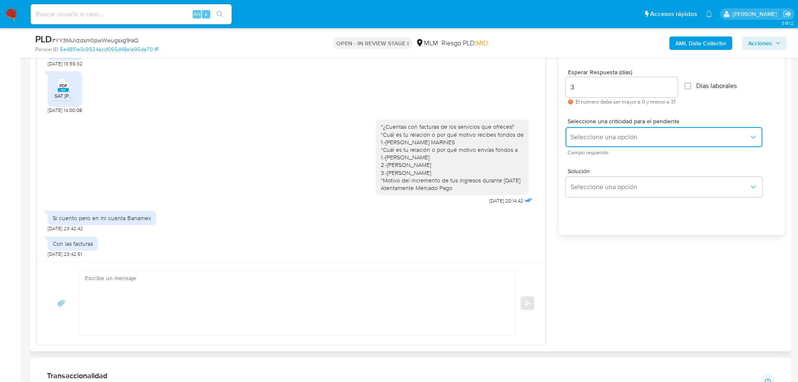
click at [577, 135] on span "Seleccione una opción" at bounding box center [660, 137] width 179 height 8
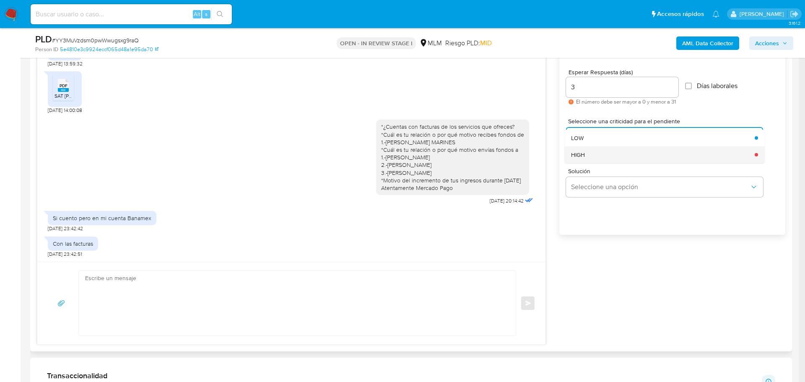
click at [583, 152] on span "HIGH" at bounding box center [578, 155] width 14 height 8
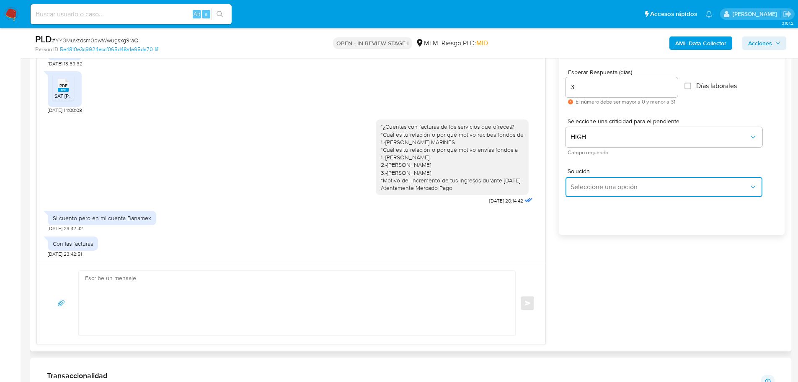
drag, startPoint x: 597, startPoint y: 186, endPoint x: 608, endPoint y: 190, distance: 11.8
click at [608, 190] on span "Seleccione una opción" at bounding box center [660, 187] width 179 height 8
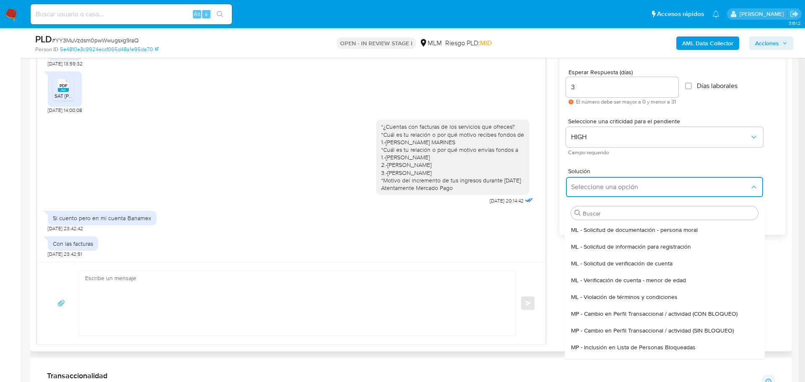
drag, startPoint x: 700, startPoint y: 331, endPoint x: 583, endPoint y: 345, distance: 118.6
click at [700, 332] on span "MP - Cambio en Perfil Transaccional / actividad (SIN BLOQUEO)" at bounding box center [652, 330] width 163 height 8
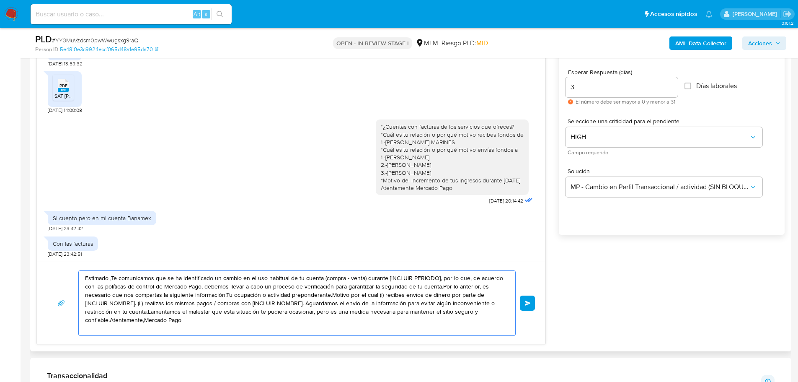
drag, startPoint x: 158, startPoint y: 314, endPoint x: 142, endPoint y: 248, distance: 68.7
click at [0, 212] on html "Pausado Ver notificaciones Alt s Accesos rápidos Presiona las siguientes teclas…" at bounding box center [399, 379] width 798 height 1680
paste textarea "¿nos puedes proporcionar documentación por este medio que corrobore tu activida…"
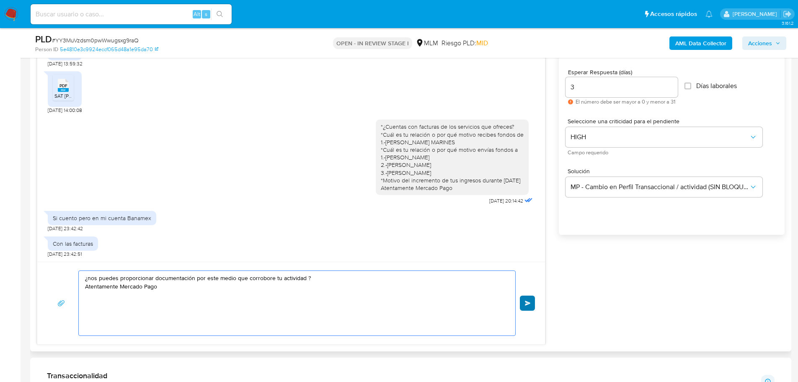
type textarea "¿nos puedes proporcionar documentación por este medio que corrobore tu activida…"
drag, startPoint x: 529, startPoint y: 303, endPoint x: 46, endPoint y: 349, distance: 485.4
click at [527, 303] on span "Enviar" at bounding box center [528, 303] width 6 height 5
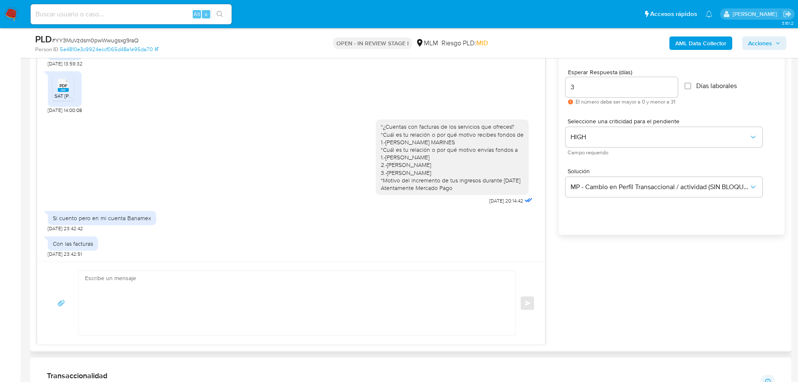
scroll to position [492, 0]
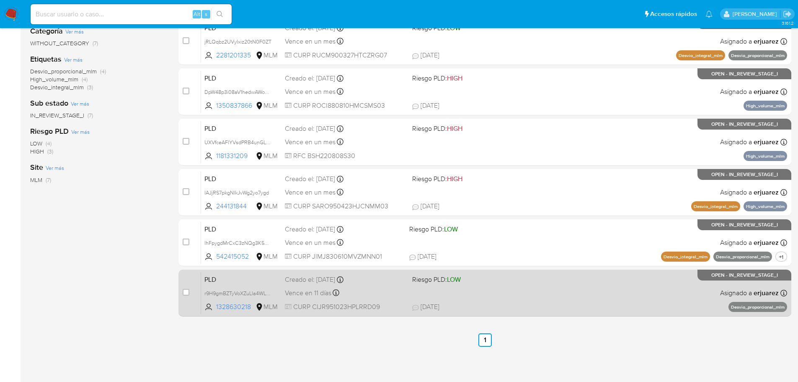
scroll to position [159, 0]
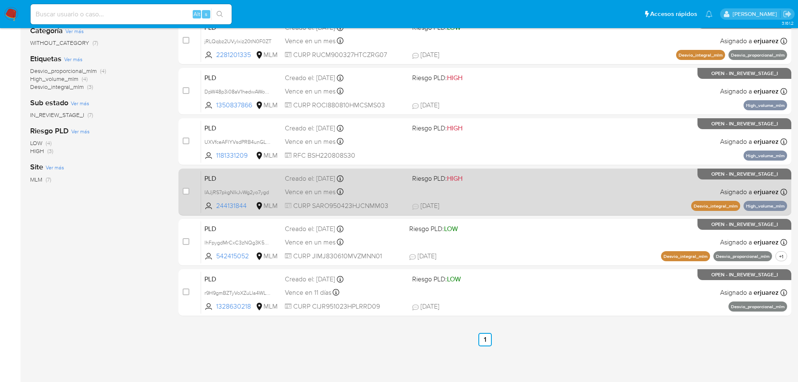
click at [625, 200] on div "PLD IAJjRS7pkgNlkJvWg2yo7ygd 244131844 MLM Riesgo PLD: HIGH Creado el: 12/09/20…" at bounding box center [494, 192] width 586 height 42
click at [538, 189] on div "PLD IAJjRS7pkgNlkJvWg2yo7ygd 244131844 MLM Riesgo PLD: HIGH Creado el: 12/09/20…" at bounding box center [494, 192] width 586 height 42
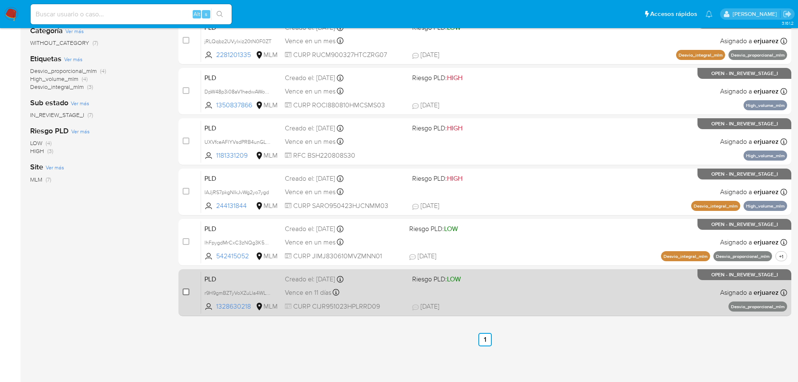
click at [186, 294] on input "checkbox" at bounding box center [186, 291] width 7 height 7
checkbox input "true"
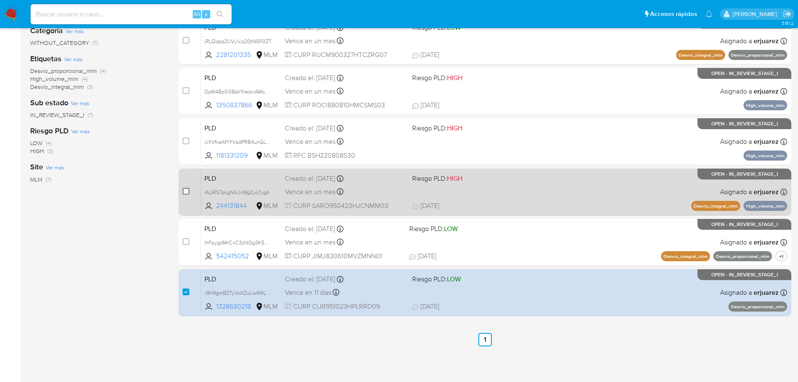
click at [189, 191] on input "checkbox" at bounding box center [186, 191] width 7 height 7
checkbox input "true"
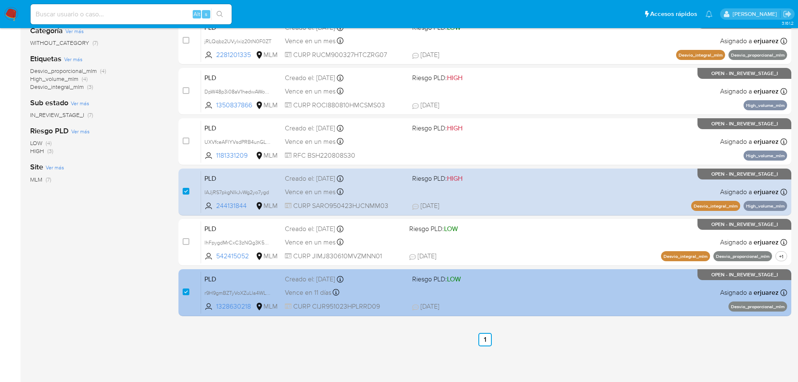
click at [186, 298] on div "case-item-checkbox No es posible asignar el caso" at bounding box center [192, 292] width 18 height 42
click at [187, 292] on input "checkbox" at bounding box center [186, 291] width 7 height 7
checkbox input "false"
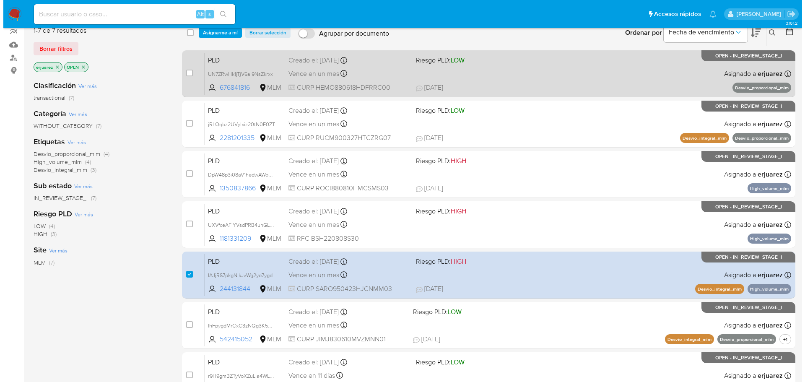
scroll to position [75, 0]
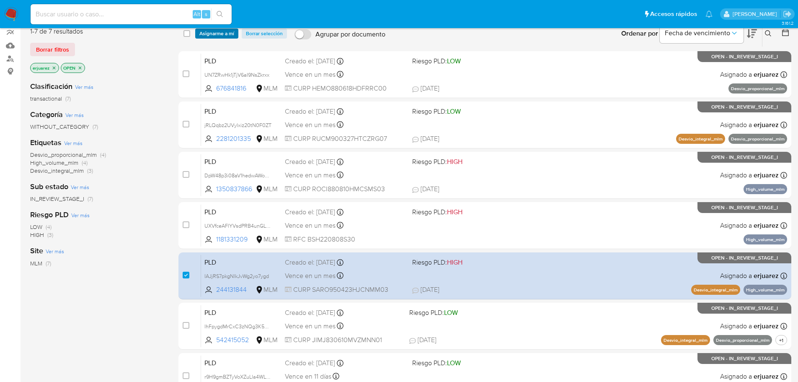
click at [208, 34] on span "Asignarme a mí" at bounding box center [217, 33] width 35 height 8
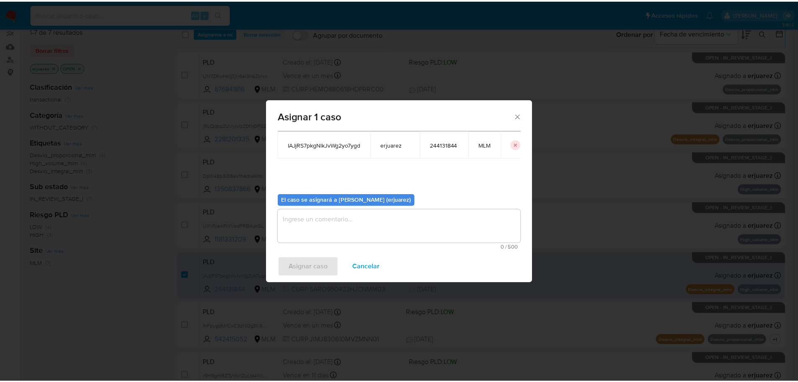
scroll to position [44, 0]
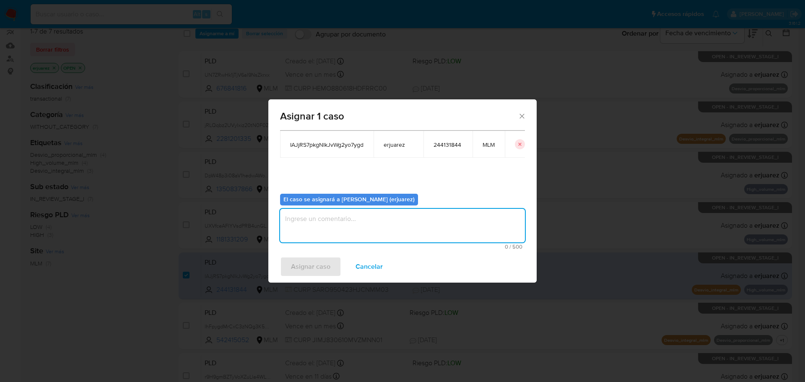
drag, startPoint x: 309, startPoint y: 232, endPoint x: 312, endPoint y: 238, distance: 6.9
click at [311, 237] on textarea "assign-modal" at bounding box center [402, 226] width 245 height 34
type textarea "epju"
click at [316, 259] on div "Asignar caso Cancelar" at bounding box center [402, 267] width 268 height 32
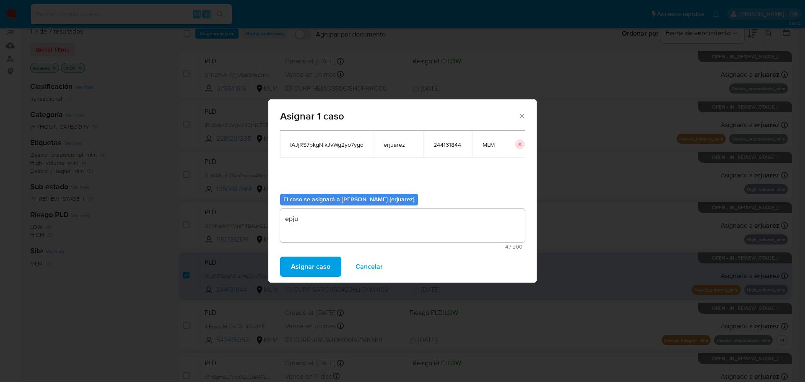
click at [318, 264] on span "Asignar caso" at bounding box center [310, 266] width 39 height 18
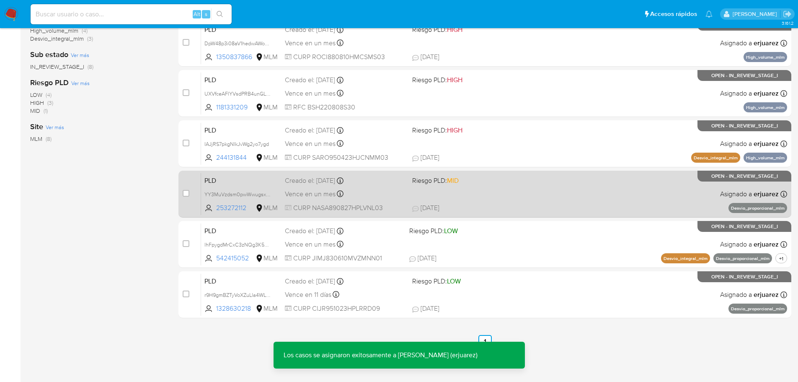
scroll to position [210, 0]
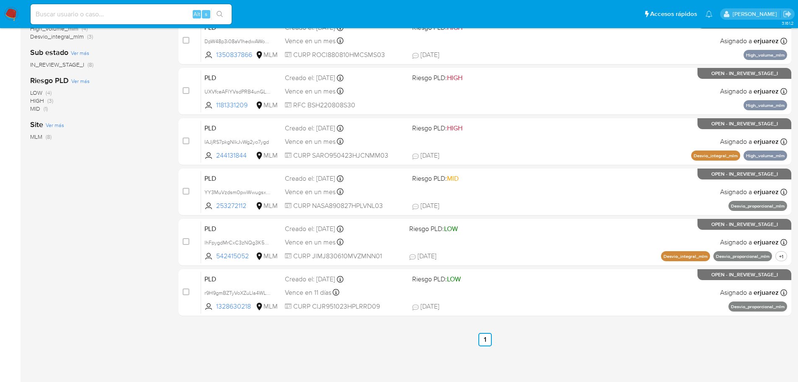
click at [421, 143] on div "PLD IAJjRS7pkgNlkJvWg2yo7ygd 244131844 MLM Riesgo PLD: HIGH Creado el: 12/09/20…" at bounding box center [494, 141] width 586 height 42
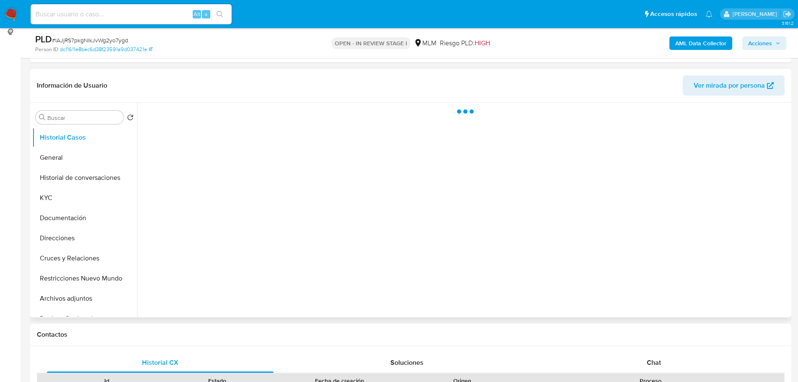
scroll to position [126, 0]
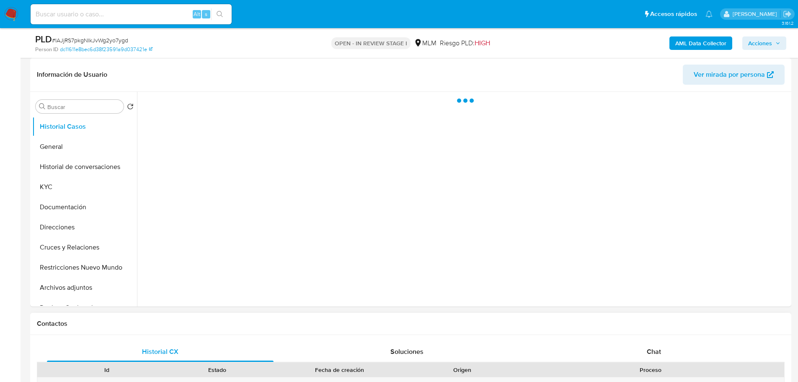
select select "10"
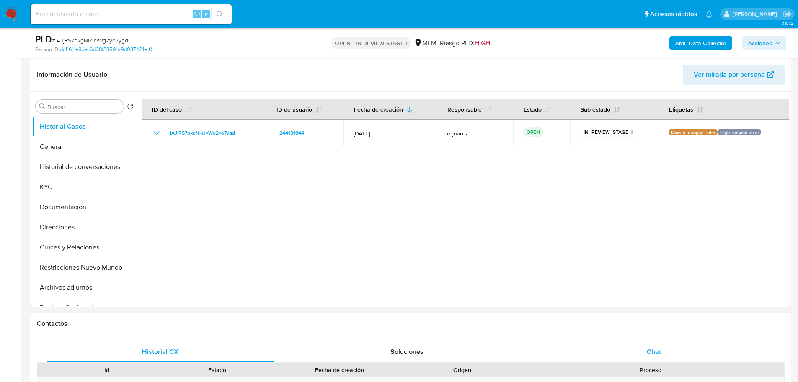
click at [655, 347] on span "Chat" at bounding box center [654, 352] width 14 height 10
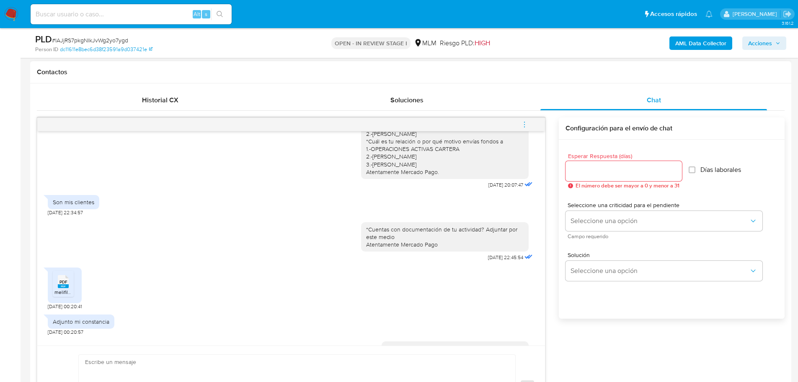
scroll to position [0, 0]
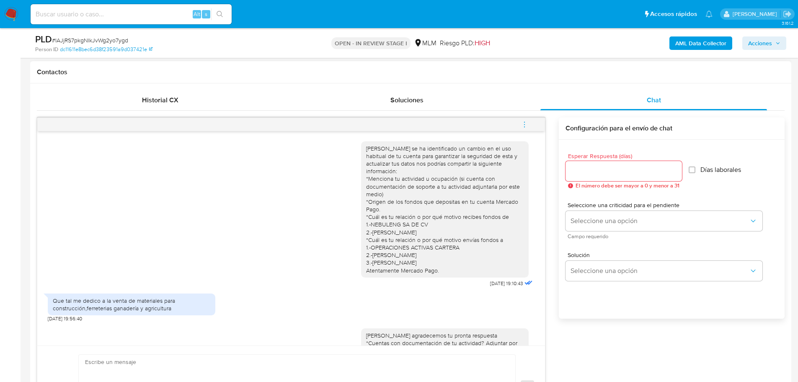
click at [528, 123] on icon "menu-action" at bounding box center [525, 125] width 8 height 8
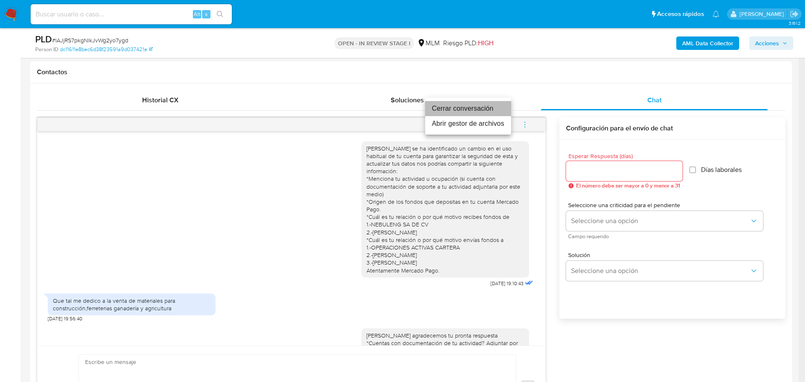
click at [449, 106] on li "Cerrar conversación" at bounding box center [468, 108] width 86 height 15
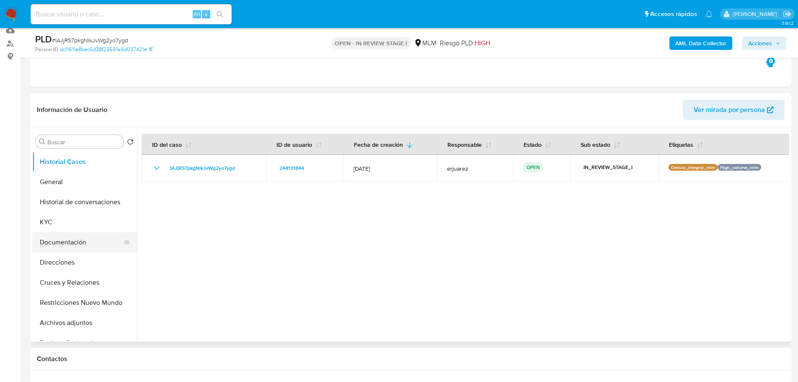
scroll to position [168, 0]
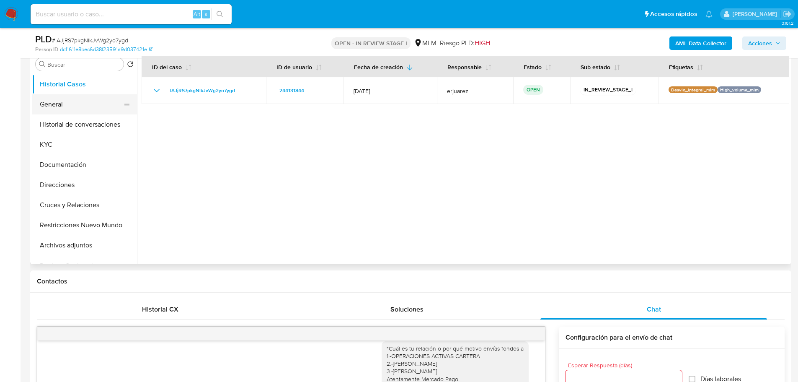
click at [66, 106] on button "General" at bounding box center [81, 104] width 98 height 20
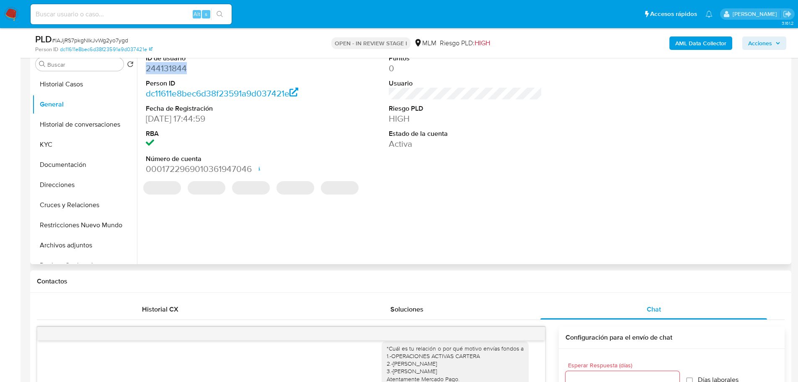
drag, startPoint x: 156, startPoint y: 72, endPoint x: 137, endPoint y: 72, distance: 18.9
click at [137, 72] on div "ID de usuario 244131844 Person ID dc11611e8bec6d38f23591a9d037421e Fecha de Reg…" at bounding box center [463, 156] width 653 height 215
copy dd "244131844"
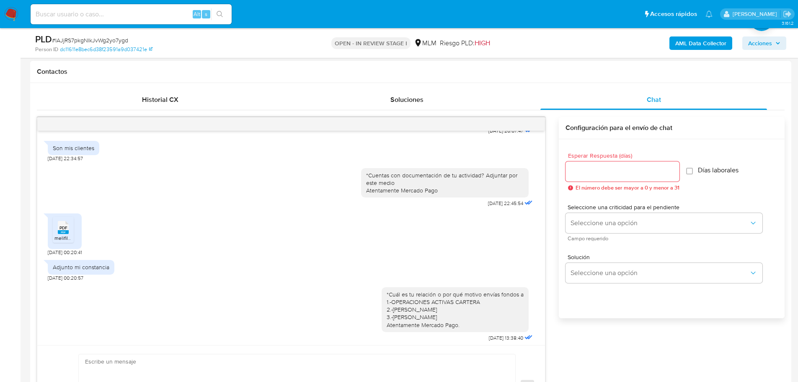
scroll to position [296, 0]
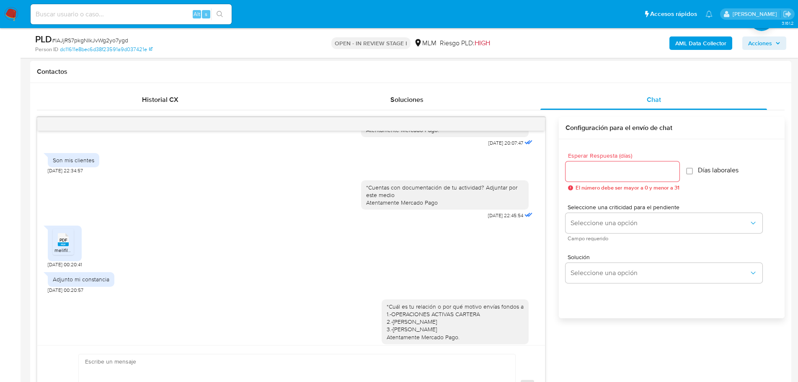
click at [63, 240] on span "PDF" at bounding box center [64, 239] width 8 height 5
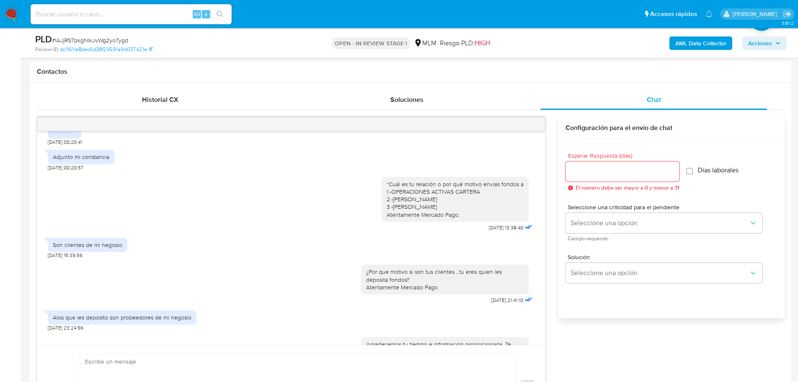
scroll to position [464, 0]
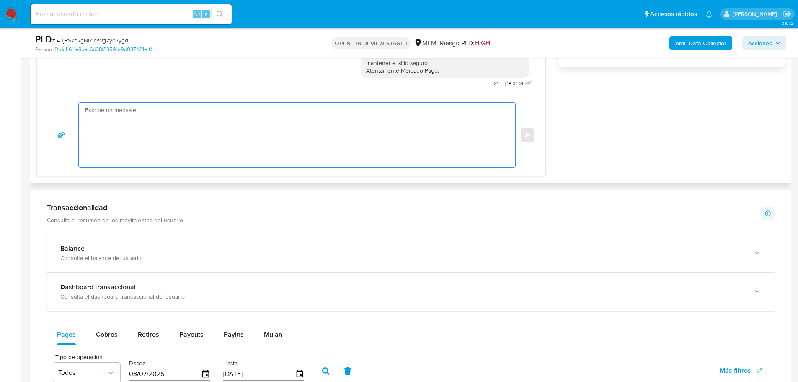
click at [190, 146] on textarea at bounding box center [295, 135] width 420 height 65
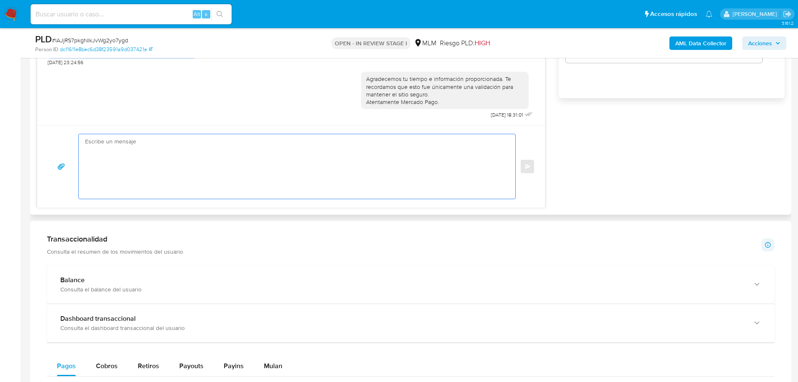
scroll to position [545, 0]
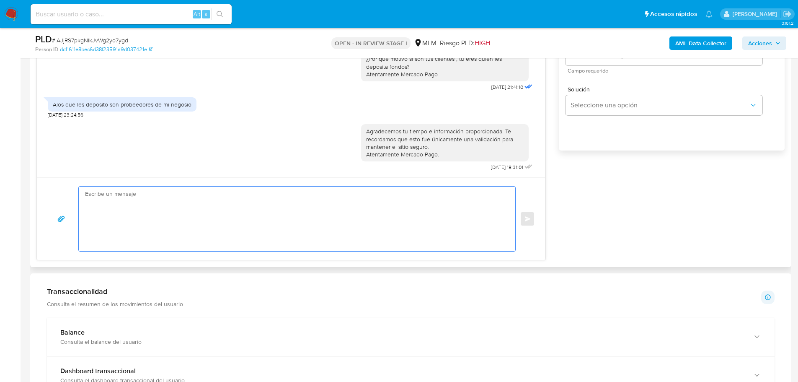
type textarea "A"
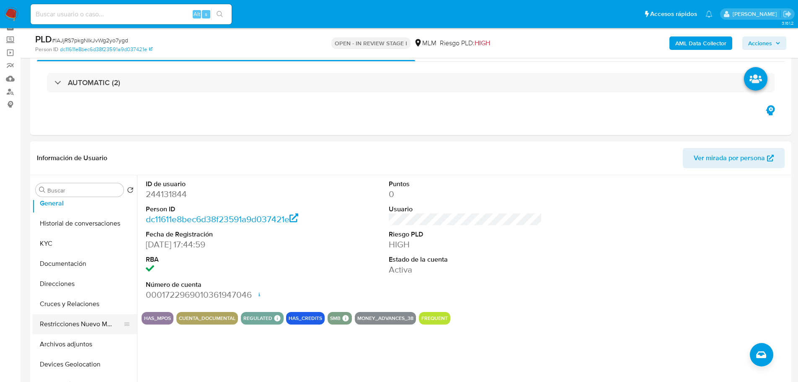
scroll to position [42, 0]
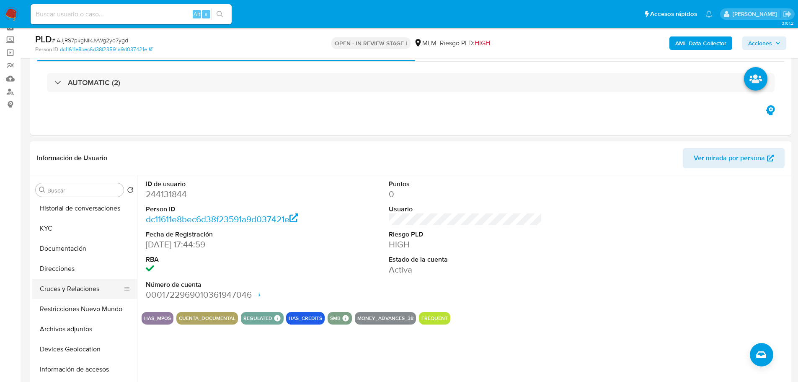
click at [70, 291] on button "Cruces y Relaciones" at bounding box center [81, 289] width 98 height 20
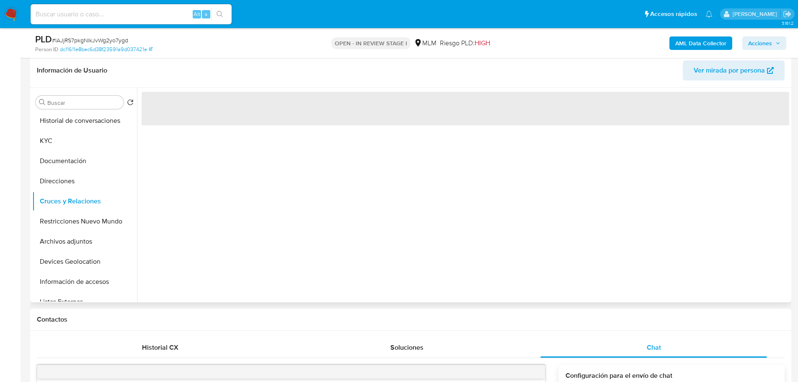
scroll to position [126, 0]
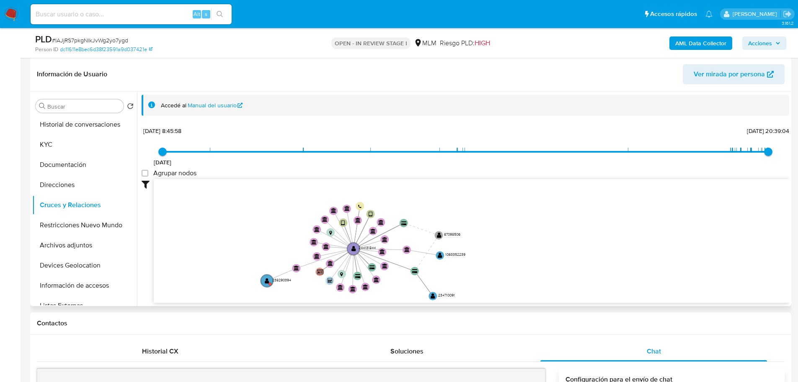
drag, startPoint x: 323, startPoint y: 231, endPoint x: 267, endPoint y: 257, distance: 62.1
click at [267, 257] on icon "device-66970bdced865a284338e782  user-244131844  244131844 device-64aeedc0088…" at bounding box center [472, 240] width 636 height 122
click at [266, 279] on text "" at bounding box center [266, 280] width 5 height 6
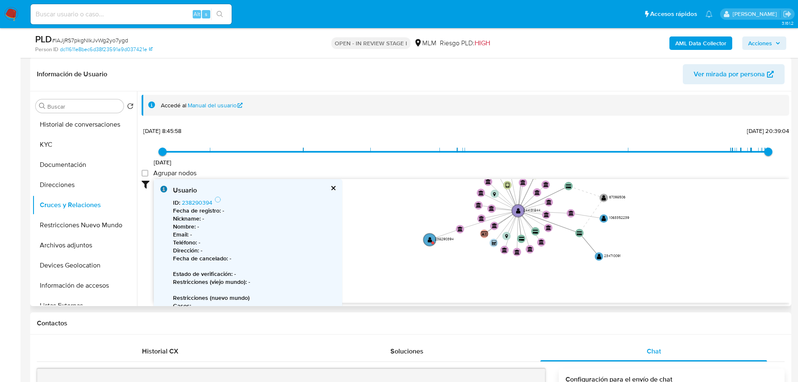
drag, startPoint x: 475, startPoint y: 267, endPoint x: 429, endPoint y: 229, distance: 59.5
click at [628, 228] on icon "device-66970bdced865a284338e782  user-244131844  244131844 device-64aeedc0088…" at bounding box center [472, 240] width 636 height 122
click at [426, 238] on text "" at bounding box center [427, 239] width 5 height 6
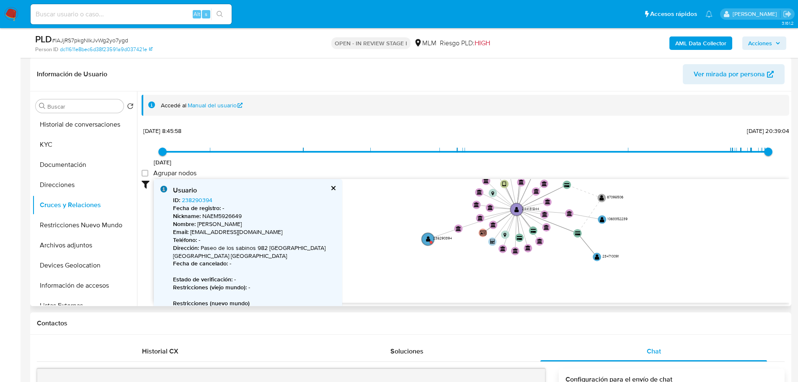
click at [335, 187] on button "cerrar" at bounding box center [332, 187] width 5 height 5
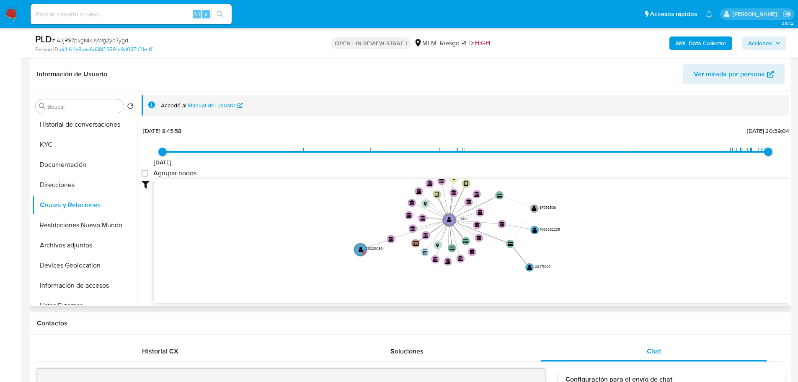
drag, startPoint x: 352, startPoint y: 220, endPoint x: 267, endPoint y: 232, distance: 85.6
click at [268, 232] on icon "device-66970bdced865a284338e782  user-244131844  244131844 device-64aeedc0088…" at bounding box center [472, 240] width 636 height 122
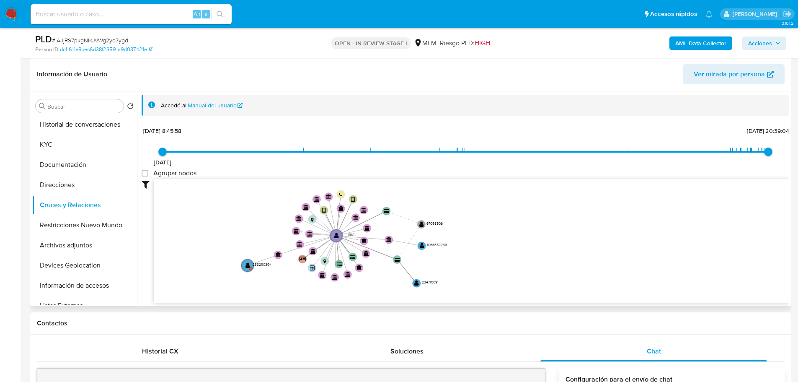
drag, startPoint x: 244, startPoint y: 228, endPoint x: 201, endPoint y: 234, distance: 42.7
click at [201, 234] on icon "device-66970bdced865a284338e782  user-244131844  244131844 device-64aeedc0088…" at bounding box center [472, 240] width 636 height 122
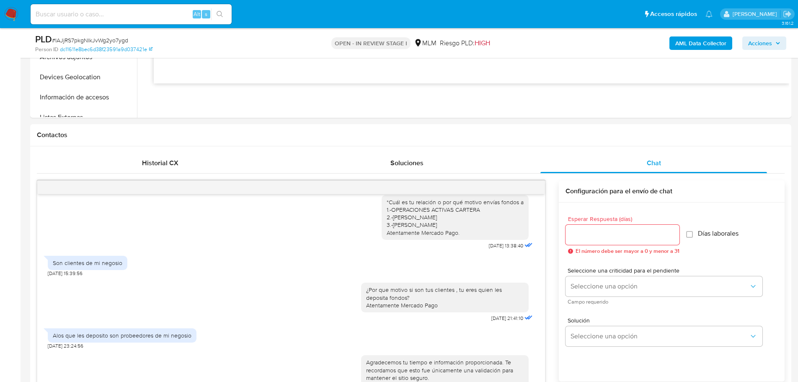
scroll to position [503, 0]
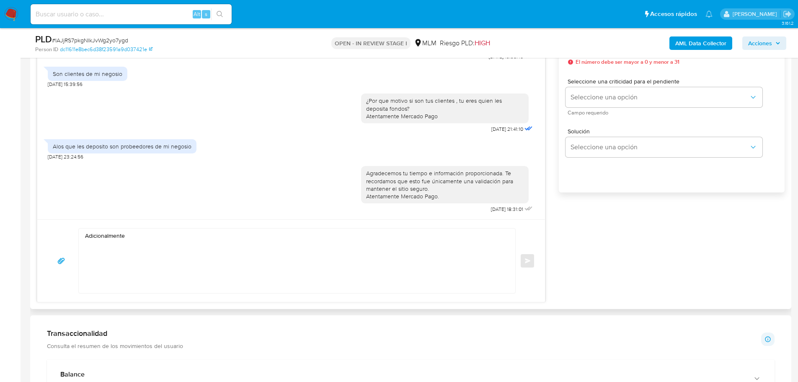
click at [169, 239] on textarea "Adicionalmente" at bounding box center [295, 260] width 420 height 65
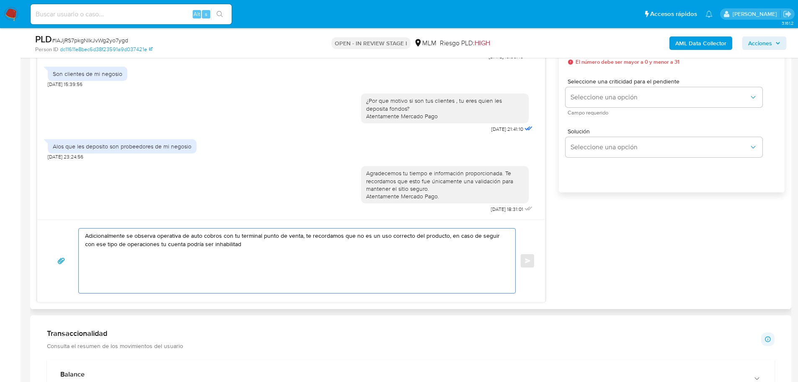
click at [239, 249] on textarea "Adicionalmente se observa operativa de auto cobros con tu terminal punto de ven…" at bounding box center [295, 260] width 420 height 65
type textarea "Adicionalmente se observa operativa de auto cobros con tu terminal punto de ven…"
drag, startPoint x: 200, startPoint y: 264, endPoint x: 179, endPoint y: 281, distance: 27.5
click at [3, 204] on section "Bandeja Tablero Screening Búsqueda en Listas Watchlist Herramientas Operaciones…" at bounding box center [399, 338] width 798 height 1682
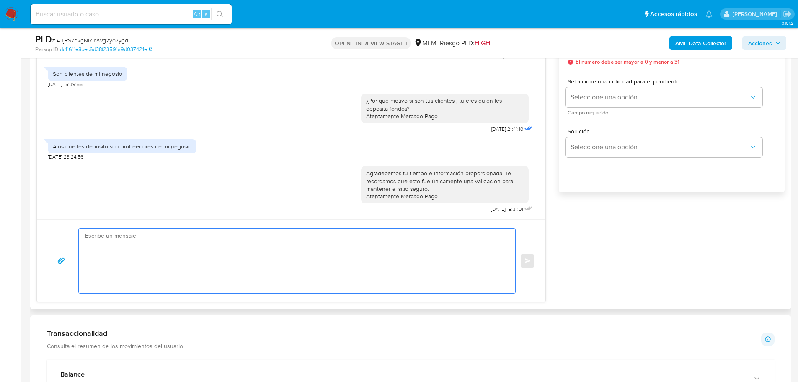
paste textarea "Adicionalmente se observa operativa de auto cobros con tu terminal punto de ven…"
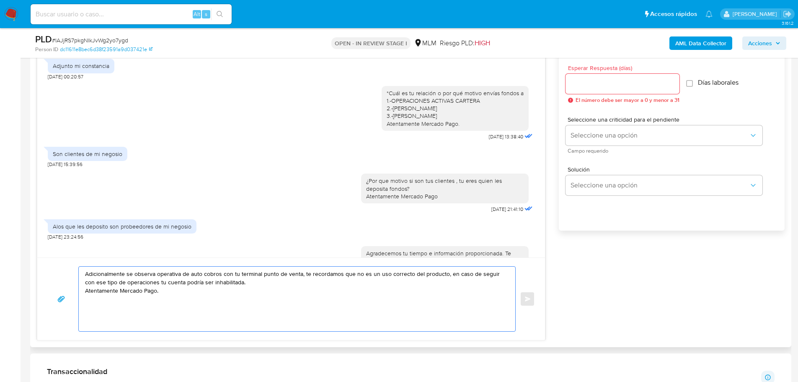
scroll to position [420, 0]
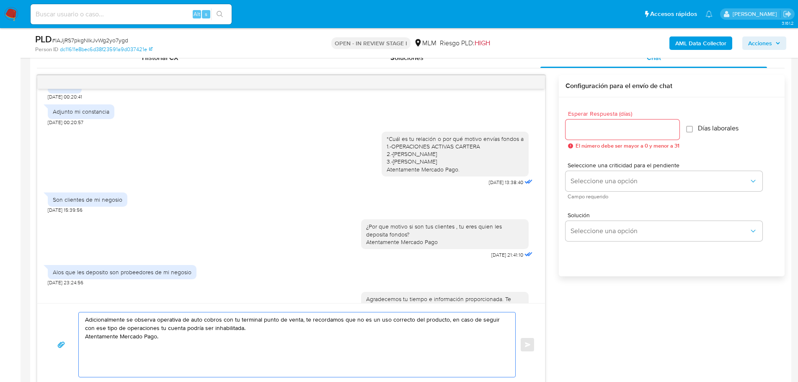
type textarea "Adicionalmente se observa operativa de auto cobros con tu terminal punto de ven…"
click at [587, 130] on input "Esperar Respuesta (días)" at bounding box center [623, 129] width 114 height 11
drag, startPoint x: 177, startPoint y: 335, endPoint x: 222, endPoint y: 341, distance: 44.9
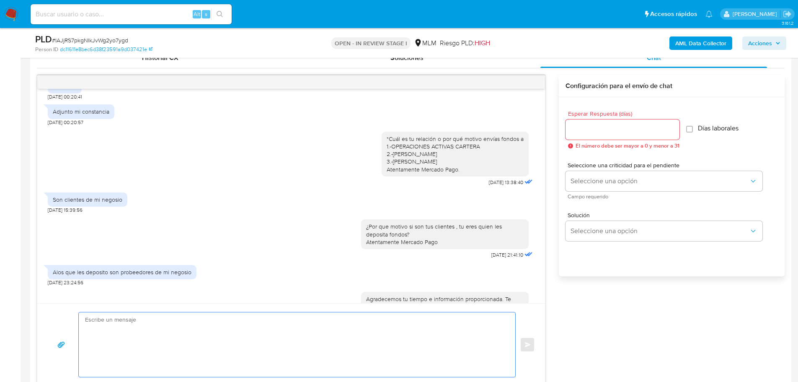
click at [591, 124] on input "Esperar Respuesta (días)" at bounding box center [623, 129] width 114 height 11
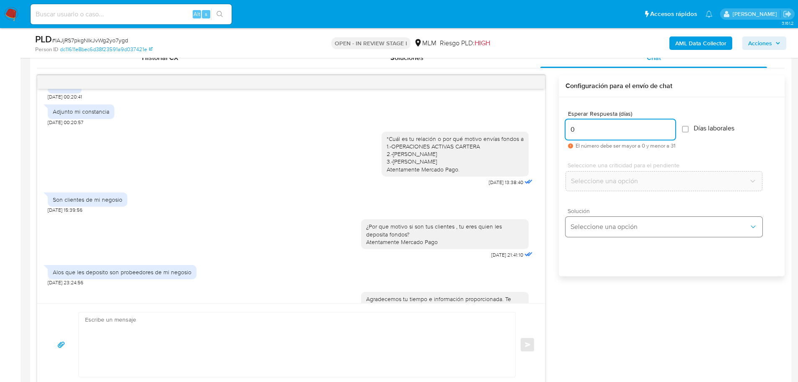
type input "0"
drag, startPoint x: 596, startPoint y: 224, endPoint x: 605, endPoint y: 223, distance: 8.9
click at [597, 225] on span "Seleccione una opción" at bounding box center [660, 227] width 179 height 8
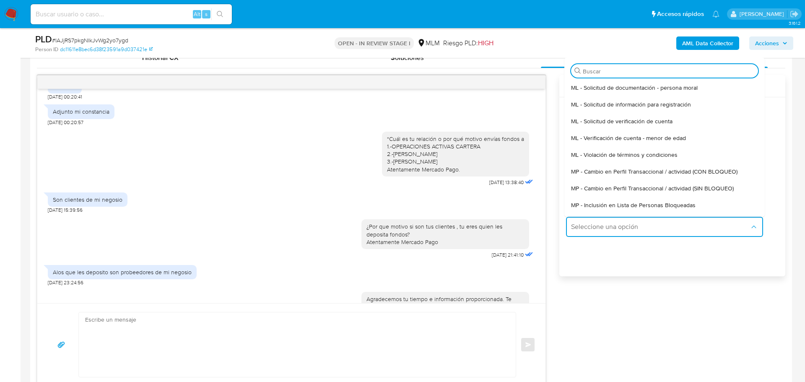
drag, startPoint x: 671, startPoint y: 189, endPoint x: 636, endPoint y: 189, distance: 34.8
click at [668, 189] on span "MP - Cambio en Perfil Transaccional / actividad (SIN BLOQUEO)" at bounding box center [652, 188] width 163 height 8
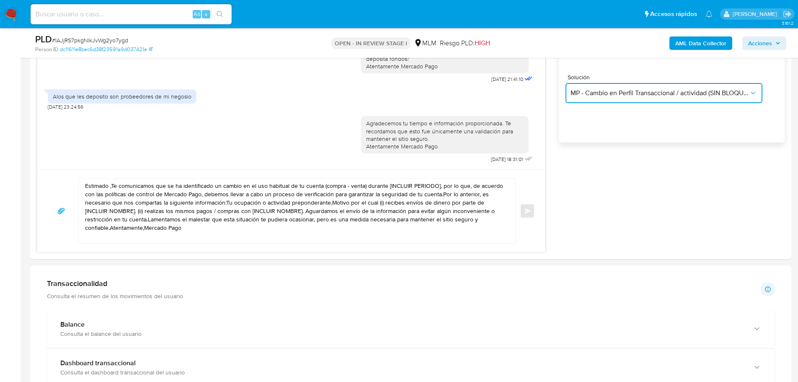
scroll to position [587, 0]
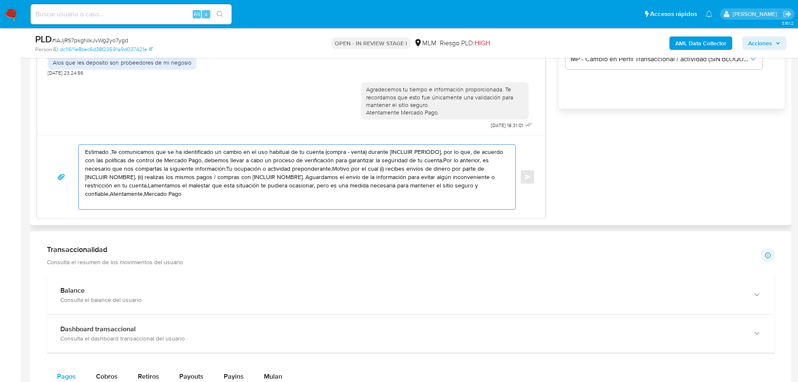
drag, startPoint x: 197, startPoint y: 198, endPoint x: 218, endPoint y: 189, distance: 22.3
click at [13, 113] on section "Bandeja Tablero Screening Búsqueda en Listas Watchlist Herramientas Operaciones…" at bounding box center [399, 254] width 798 height 1682
paste textarea "Adicionalmente se observa operativa de auto cobros con tu terminal punto de ven…"
type textarea "Adicionalmente se observa operativa de auto cobros con tu terminal punto de ven…"
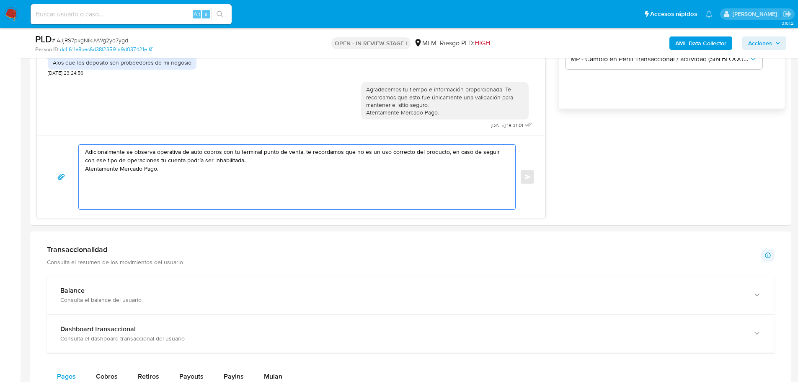
drag, startPoint x: 172, startPoint y: 174, endPoint x: 29, endPoint y: 140, distance: 147.1
click at [29, 140] on main "3.161.2 Asignado a erjuarez Asignado el: 18/09/2025 14:10:11 Creado el: 12/09/2…" at bounding box center [399, 254] width 798 height 1682
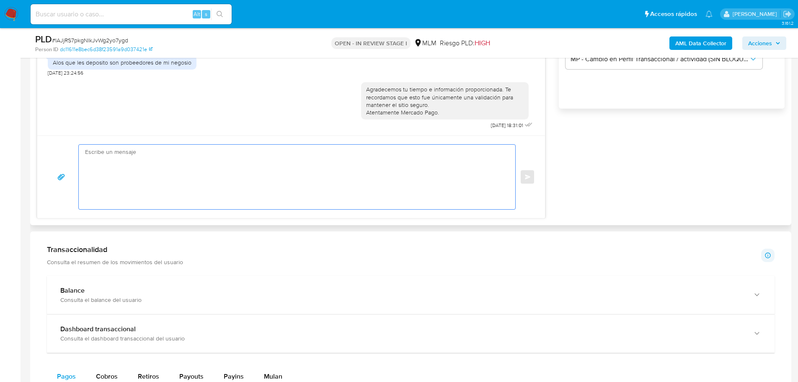
click at [462, 158] on textarea at bounding box center [295, 177] width 420 height 65
paste textarea "Adicionalmente se observa operativa de auto cobros con tu terminal punto de ven…"
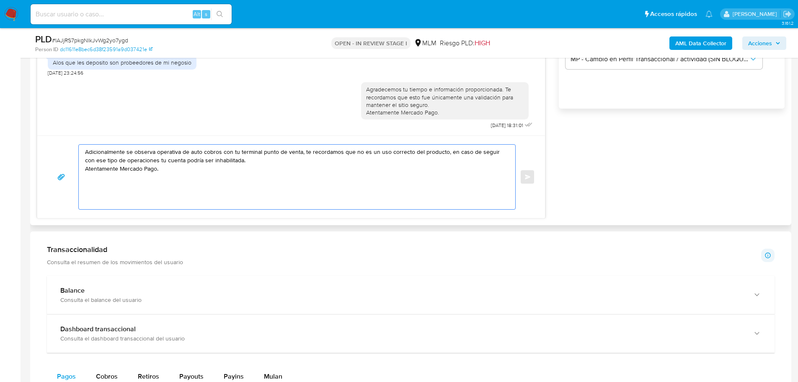
type textarea "Adicionalmente se observa operativa de auto cobros con tu terminal punto de ven…"
click at [525, 181] on div "Adicionalmente se observa operativa de auto cobros con tu terminal punto de ven…" at bounding box center [291, 176] width 488 height 65
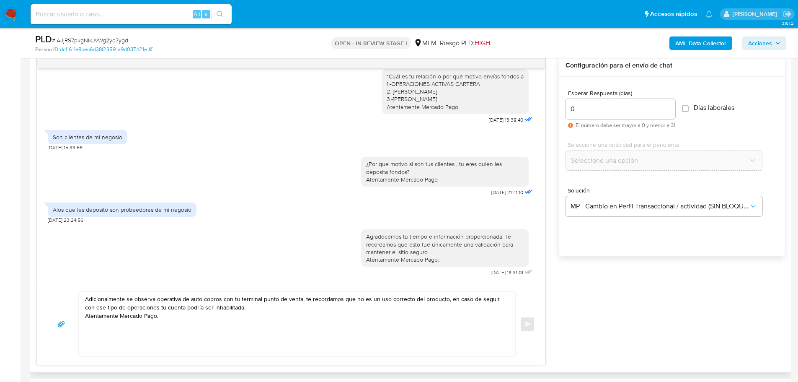
scroll to position [420, 0]
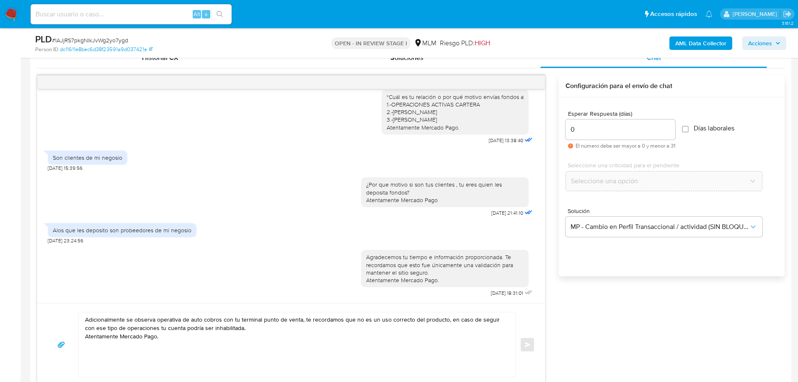
click at [170, 338] on textarea "Adicionalmente se observa operativa de auto cobros con tu terminal punto de ven…" at bounding box center [295, 344] width 420 height 65
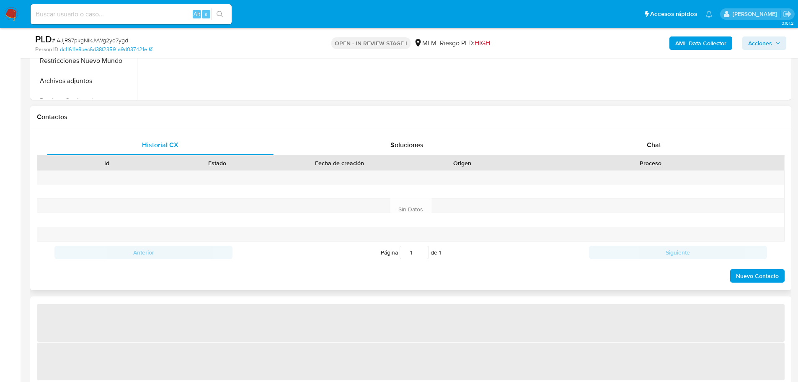
scroll to position [335, 0]
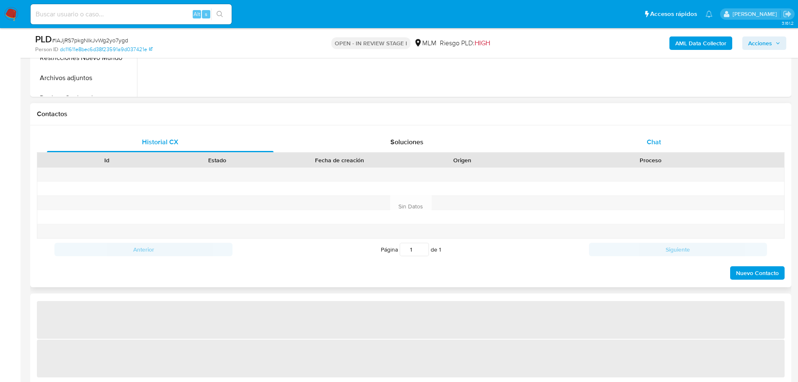
click at [656, 143] on span "Chat" at bounding box center [654, 142] width 14 height 10
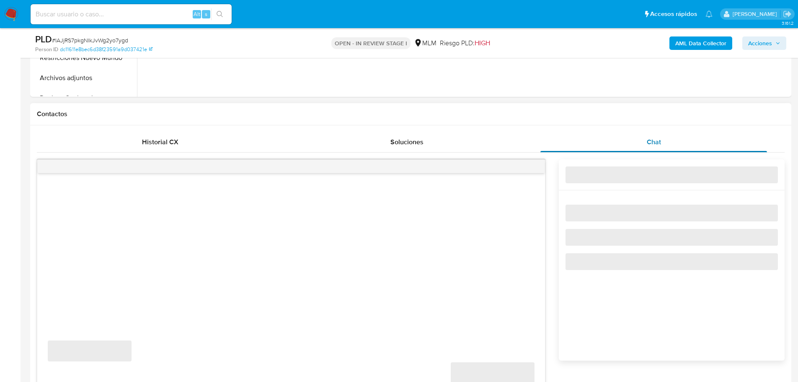
select select "10"
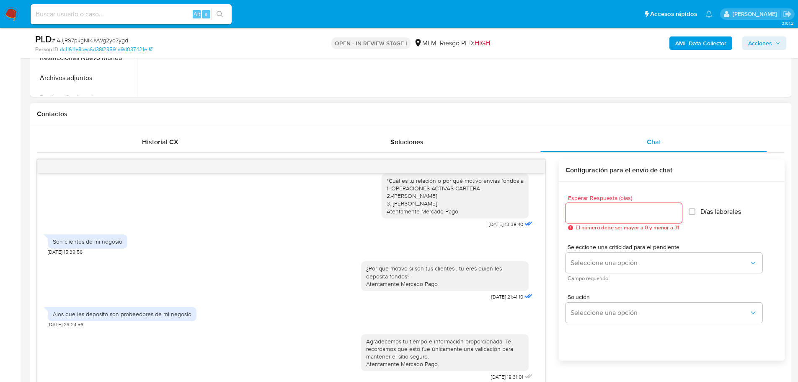
click at [587, 209] on div at bounding box center [624, 213] width 117 height 20
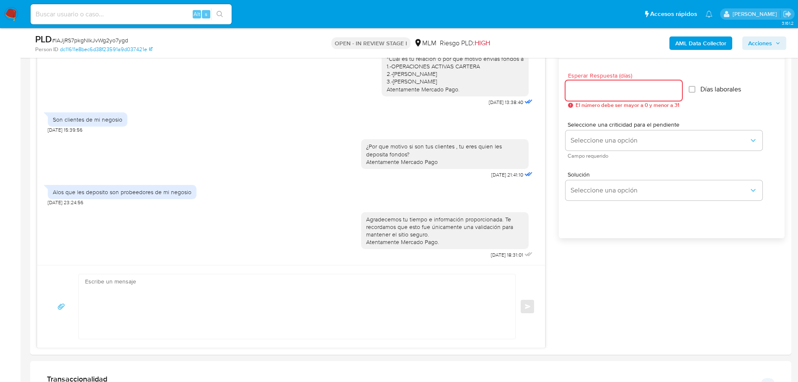
scroll to position [545, 0]
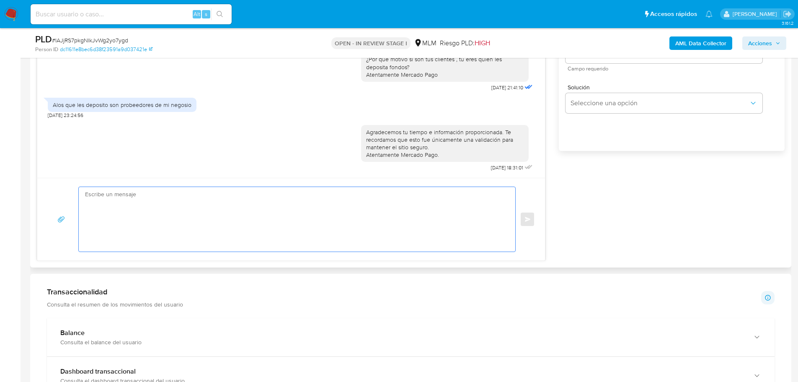
click at [262, 214] on textarea at bounding box center [295, 219] width 420 height 65
paste textarea "Adicionalmente se observa operativa de auto cobros con tu terminal punto de ven…"
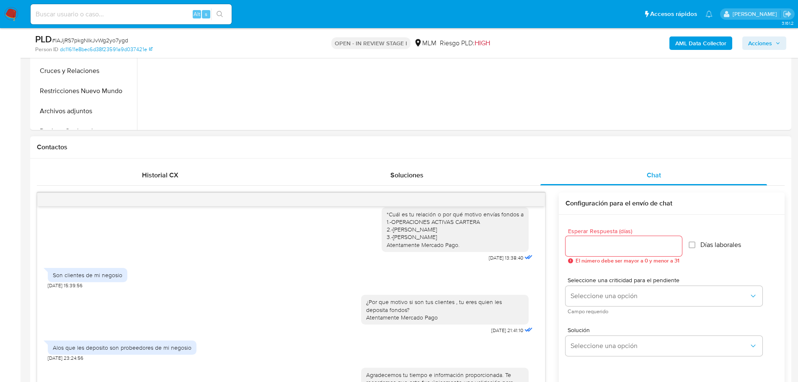
scroll to position [293, 0]
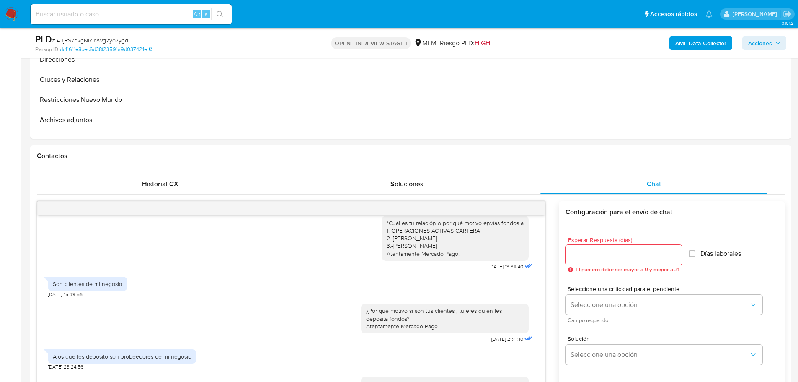
type textarea "Adicionalmente se observa operativa de auto cobros con tu terminal punto de ven…"
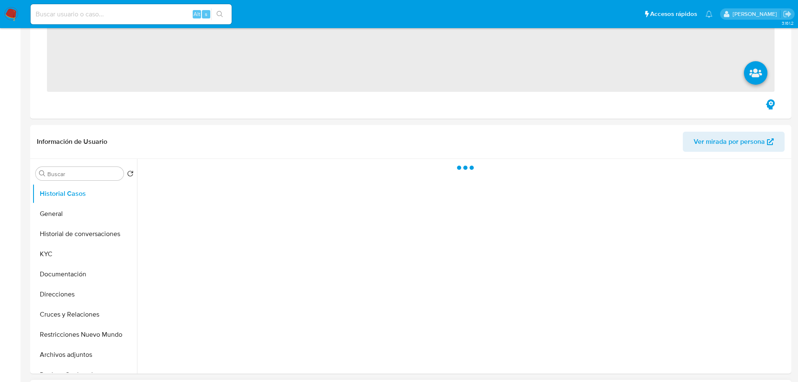
scroll to position [335, 0]
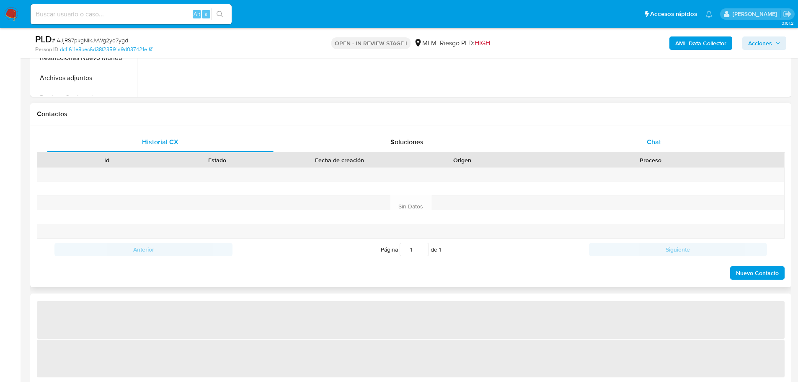
click at [645, 142] on div "Chat" at bounding box center [654, 142] width 227 height 20
select select "10"
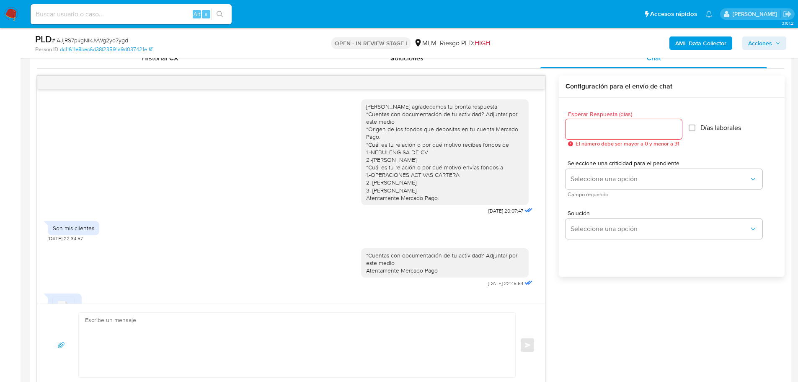
scroll to position [277, 0]
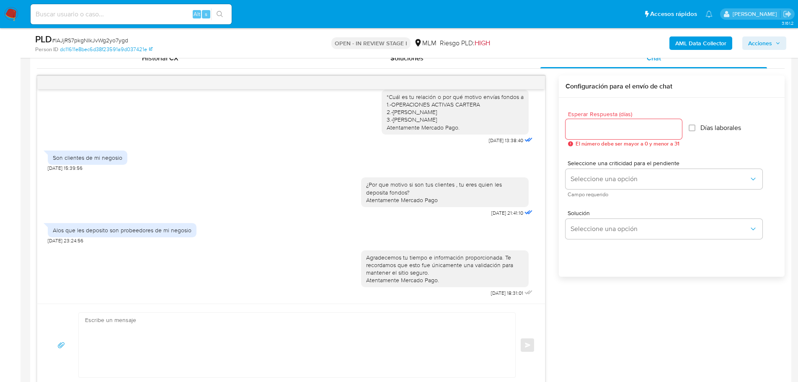
click at [531, 82] on div at bounding box center [291, 82] width 508 height 13
click at [537, 80] on div at bounding box center [291, 82] width 508 height 13
drag, startPoint x: 314, startPoint y: 308, endPoint x: 310, endPoint y: 314, distance: 7.2
click at [310, 314] on div "Enviar" at bounding box center [291, 344] width 508 height 83
drag, startPoint x: 141, startPoint y: 324, endPoint x: 130, endPoint y: 326, distance: 11.9
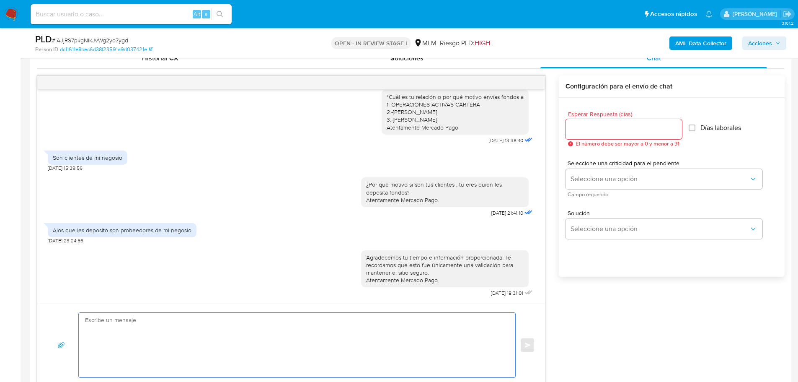
click at [141, 324] on textarea at bounding box center [295, 345] width 420 height 65
click at [128, 324] on textarea at bounding box center [295, 345] width 420 height 65
paste textarea "Adicionalmente se observa operativa de auto cobros con tu terminal punto de ven…"
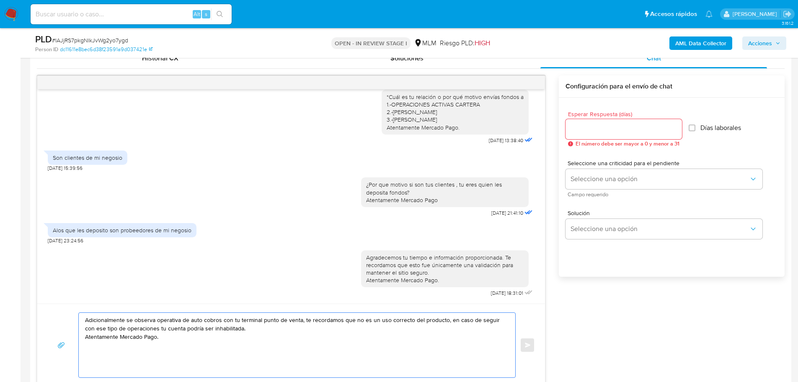
type textarea "Adicionalmente se observa operativa de auto cobros con tu terminal punto de ven…"
click at [582, 133] on input "Esperar Respuesta (días)" at bounding box center [624, 129] width 117 height 11
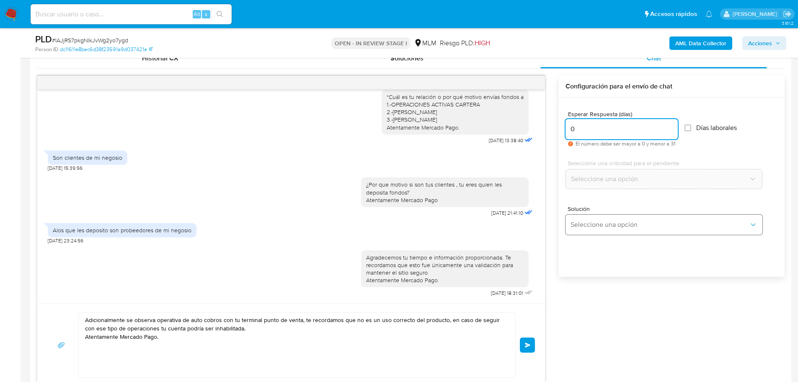
type input "0"
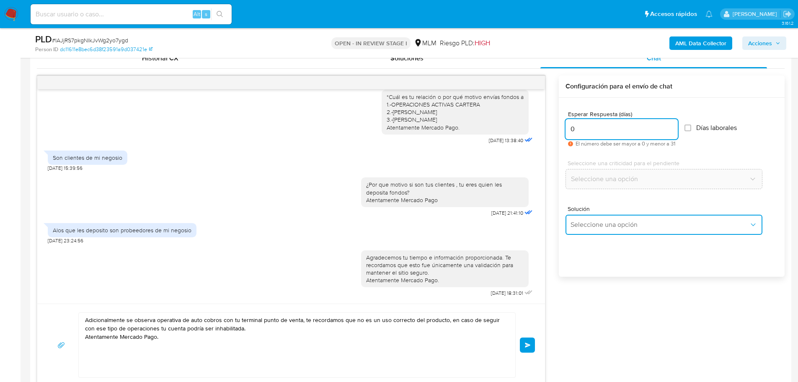
drag, startPoint x: 591, startPoint y: 218, endPoint x: 599, endPoint y: 220, distance: 9.3
click at [591, 218] on button "Seleccione una opción" at bounding box center [664, 225] width 197 height 20
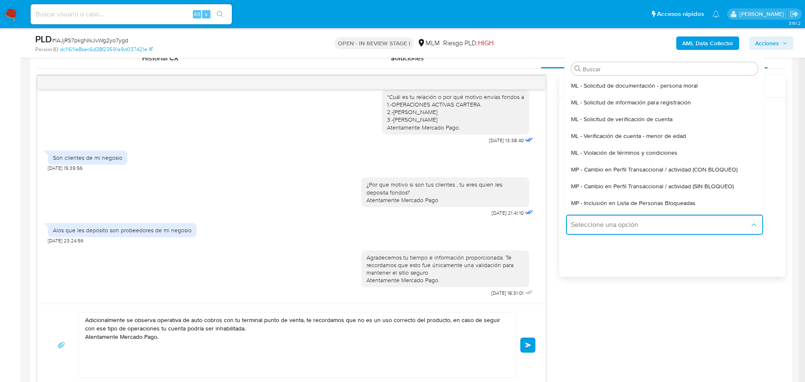
drag, startPoint x: 672, startPoint y: 188, endPoint x: 383, endPoint y: 282, distance: 303.9
click at [671, 188] on span "MP - Cambio en Perfil Transaccional / actividad (SIN BLOQUEO)" at bounding box center [652, 186] width 163 height 8
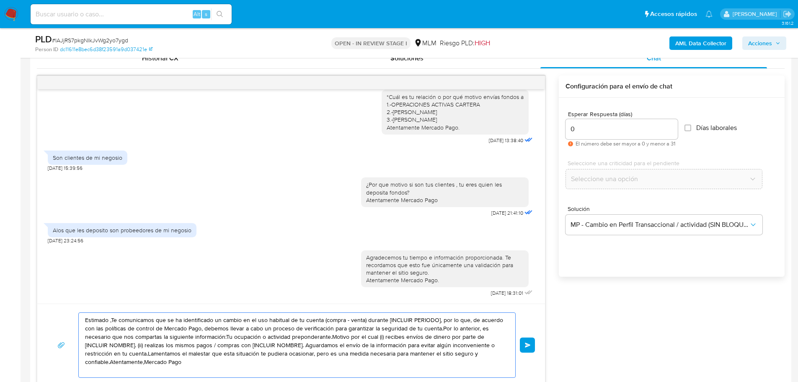
drag, startPoint x: 210, startPoint y: 365, endPoint x: 16, endPoint y: 290, distance: 207.7
paste textarea "Adicionalmente se observa operativa de auto cobros con tu terminal punto de ven…"
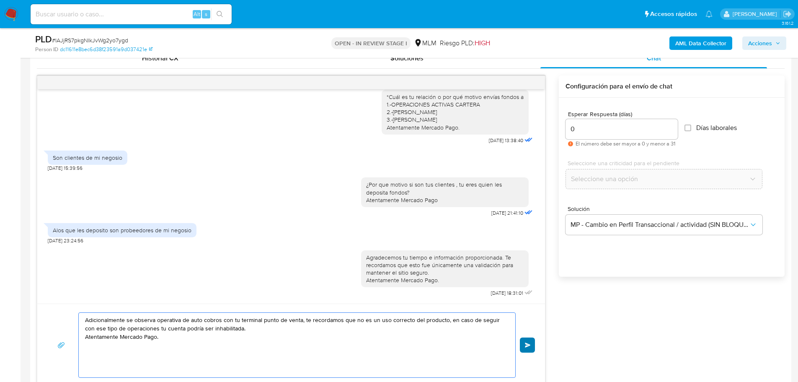
type textarea "Adicionalmente se observa operativa de auto cobros con tu terminal punto de ven…"
click at [529, 345] on span "Enviar" at bounding box center [528, 344] width 6 height 5
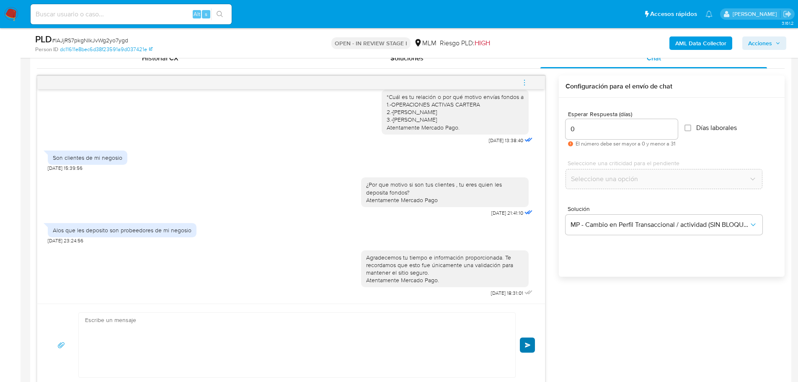
scroll to position [340, 0]
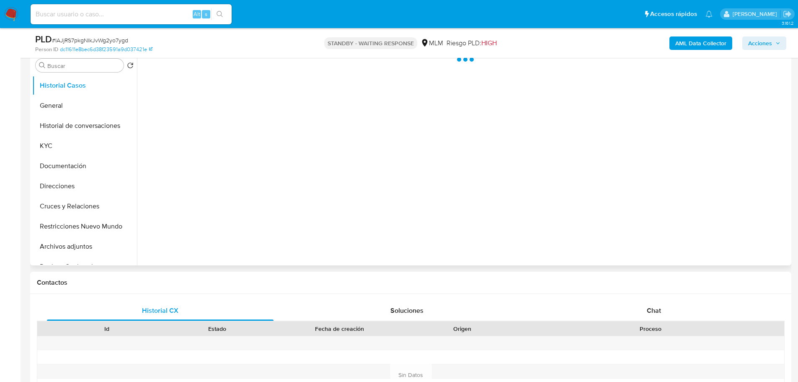
scroll to position [168, 0]
select select "10"
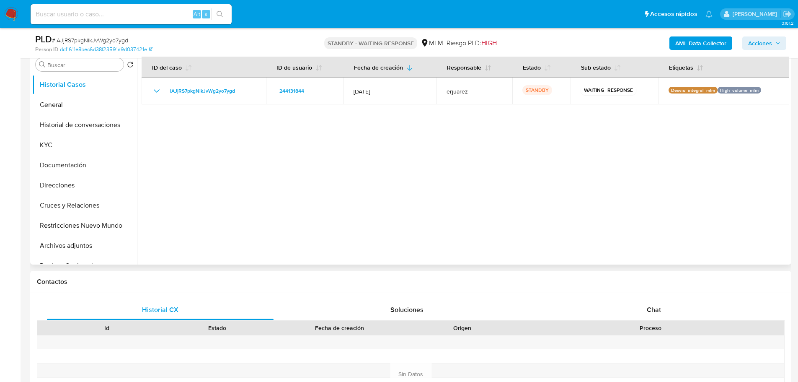
drag, startPoint x: 80, startPoint y: 166, endPoint x: 144, endPoint y: 150, distance: 65.4
click at [81, 167] on button "Documentación" at bounding box center [84, 165] width 105 height 20
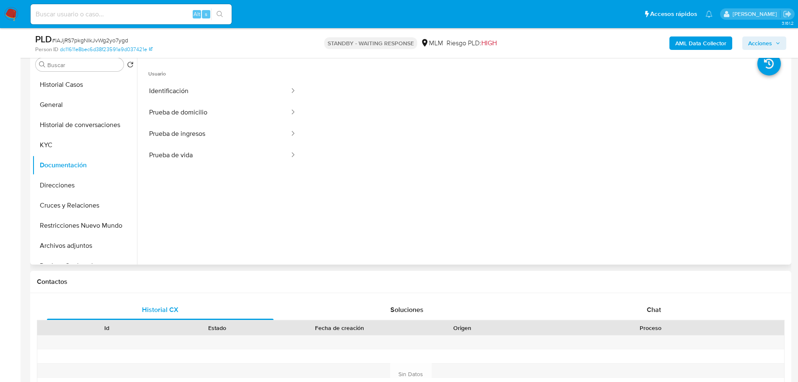
click at [181, 98] on button "Identificación" at bounding box center [216, 90] width 149 height 21
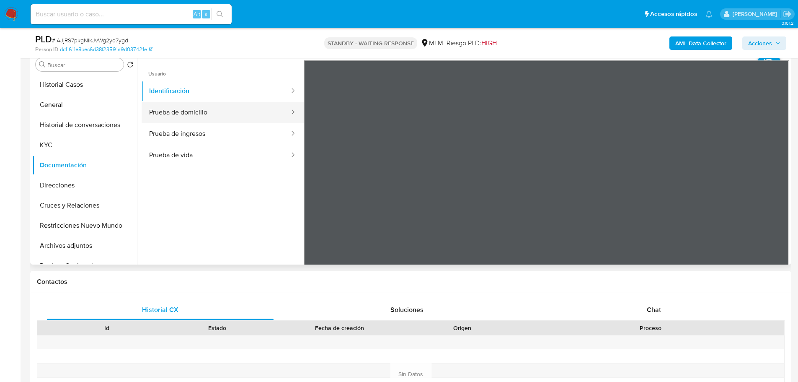
click at [202, 115] on button "Prueba de domicilio" at bounding box center [216, 112] width 149 height 21
click at [182, 132] on button "Prueba de ingresos" at bounding box center [216, 133] width 149 height 21
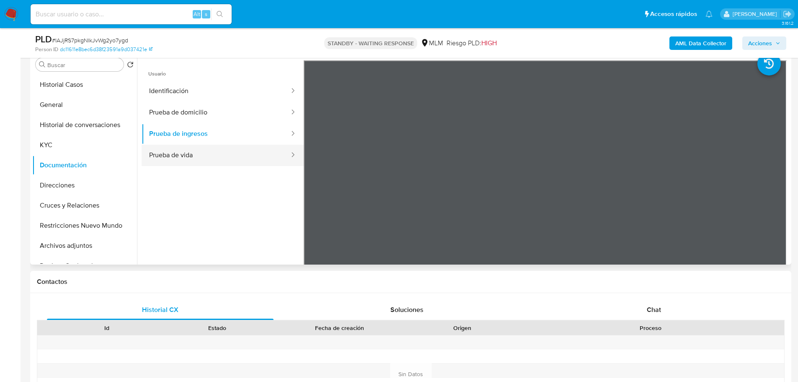
click at [200, 152] on button "Prueba de vida" at bounding box center [216, 155] width 149 height 21
click at [190, 145] on button "Prueba de vida" at bounding box center [216, 155] width 149 height 21
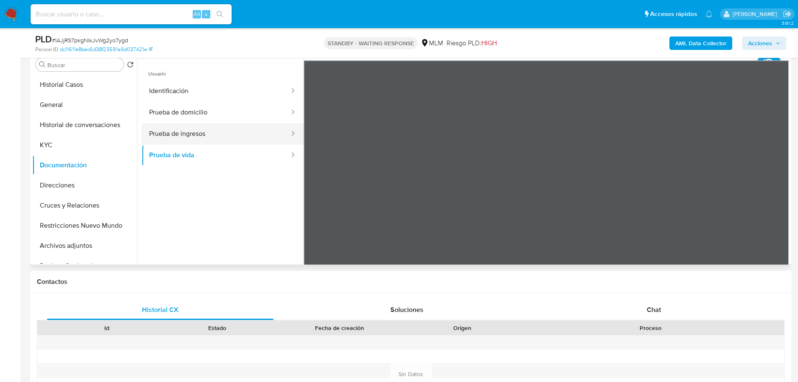
click at [193, 132] on button "Prueba de ingresos" at bounding box center [216, 133] width 149 height 21
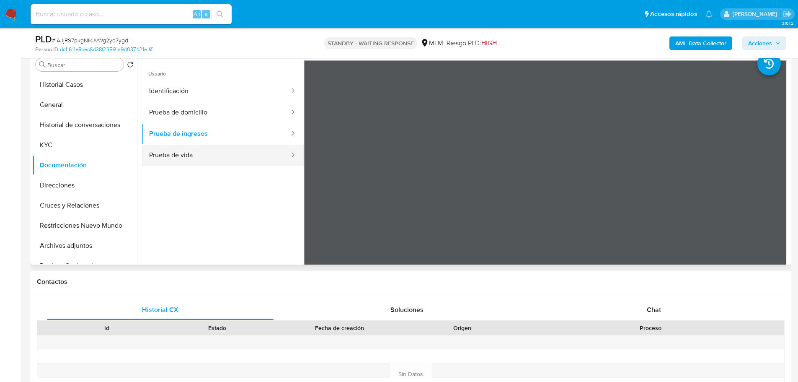
click at [210, 162] on button "Prueba de vida" at bounding box center [216, 155] width 149 height 21
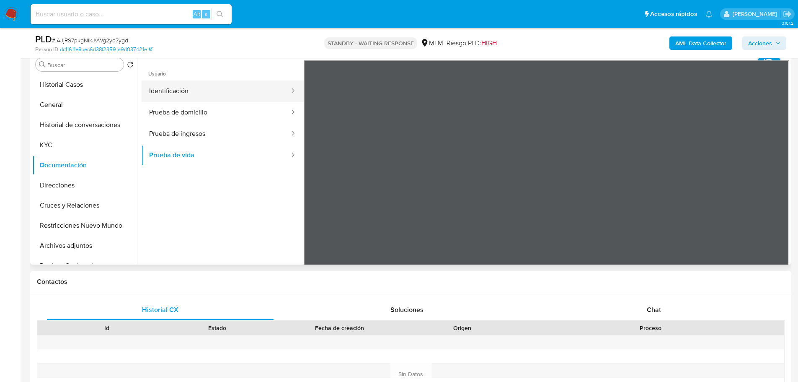
drag, startPoint x: 222, startPoint y: 94, endPoint x: 275, endPoint y: 93, distance: 53.2
click at [223, 93] on button "Identificación" at bounding box center [216, 90] width 149 height 21
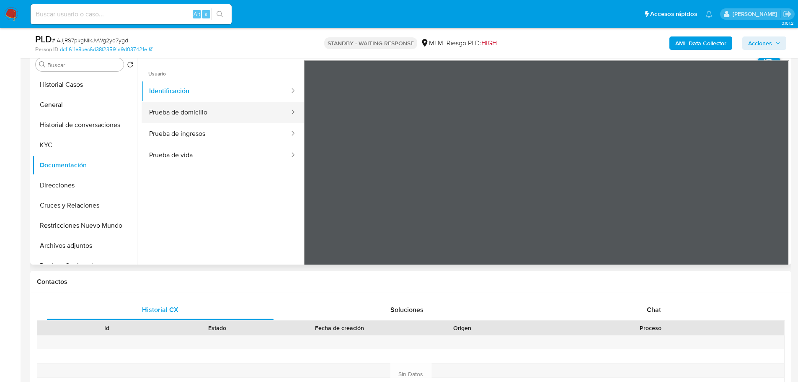
click at [164, 118] on button "Prueba de domicilio" at bounding box center [216, 112] width 149 height 21
click at [81, 145] on button "KYC" at bounding box center [81, 145] width 98 height 20
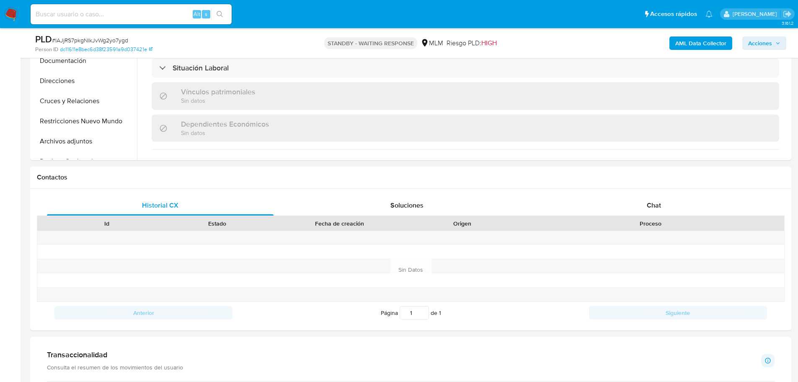
scroll to position [377, 0]
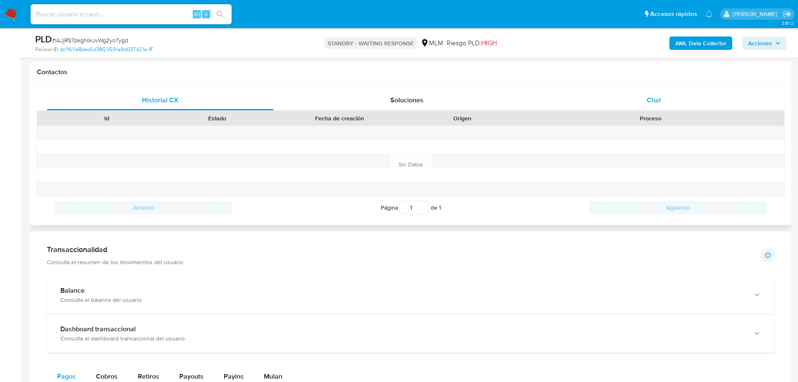
click at [654, 103] on span "Chat" at bounding box center [654, 100] width 14 height 10
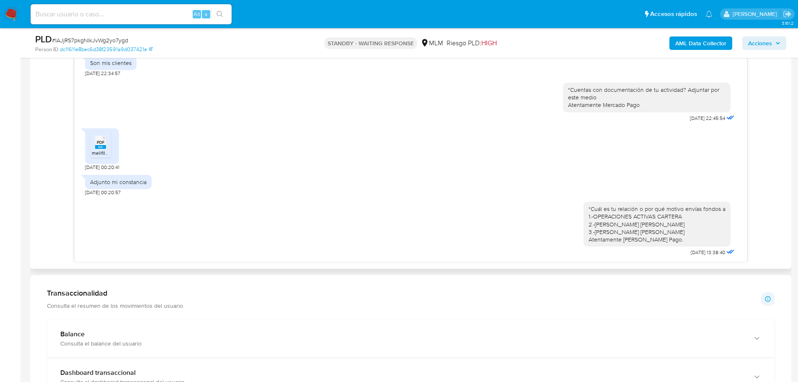
scroll to position [216, 0]
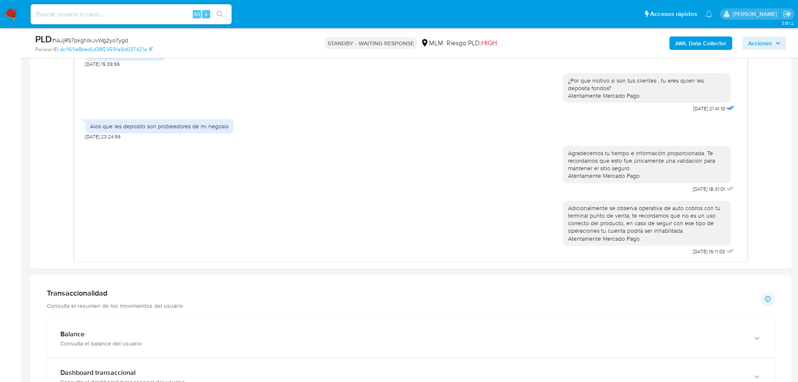
click at [11, 14] on img at bounding box center [11, 14] width 14 height 14
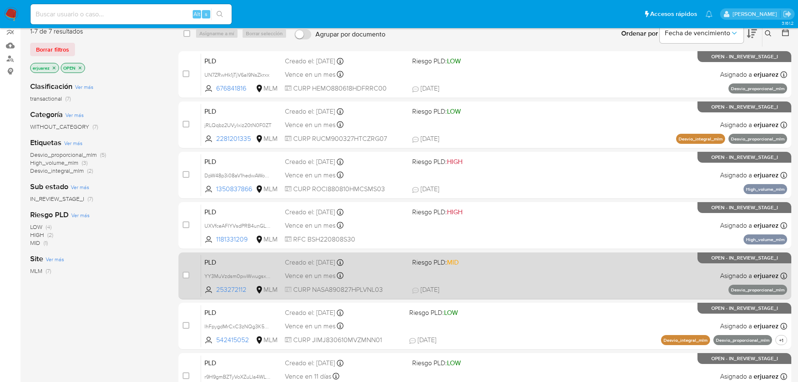
scroll to position [34, 0]
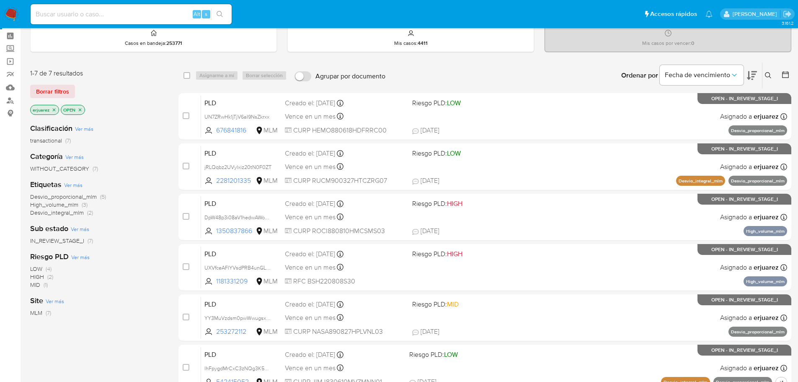
click at [50, 13] on input at bounding box center [131, 14] width 201 height 11
paste input "244131844"
type input "244131844"
click at [219, 13] on icon "search-icon" at bounding box center [220, 14] width 7 height 7
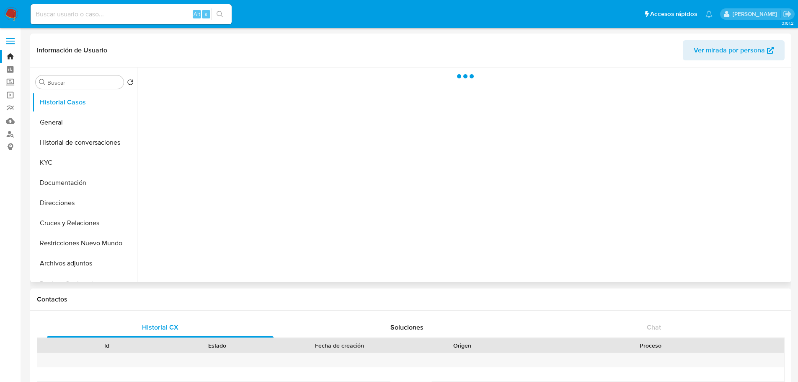
select select "10"
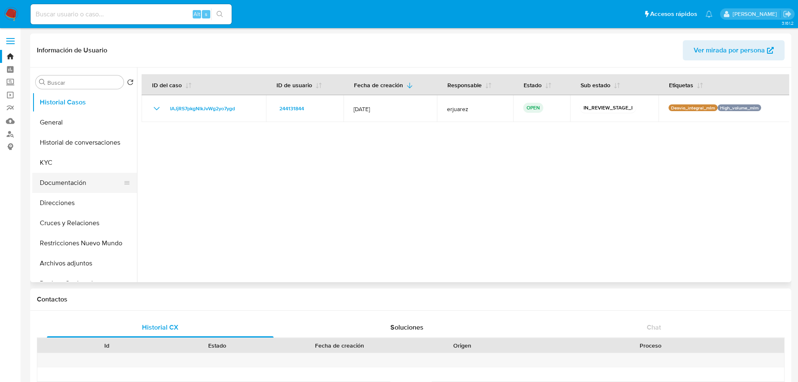
click at [91, 180] on button "Documentación" at bounding box center [81, 183] width 98 height 20
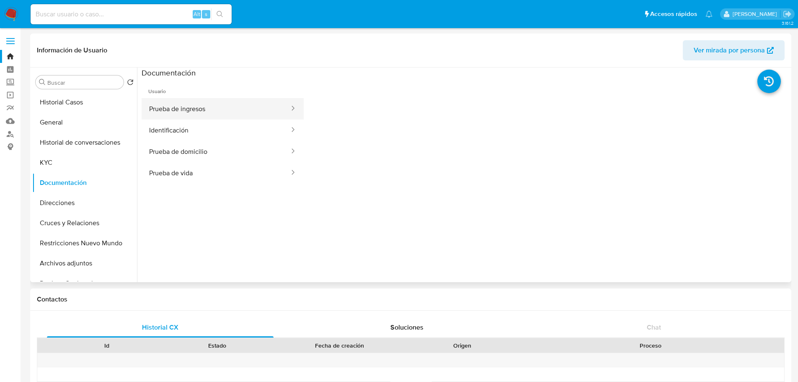
click at [174, 106] on button "Prueba de ingresos" at bounding box center [216, 108] width 149 height 21
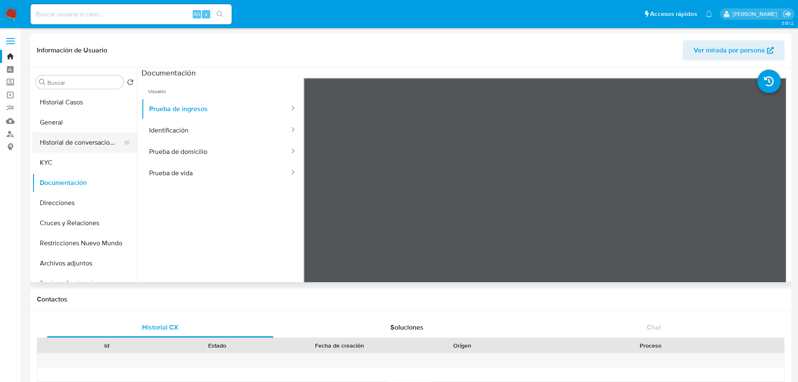
click at [102, 146] on button "Historial de conversaciones" at bounding box center [81, 142] width 98 height 20
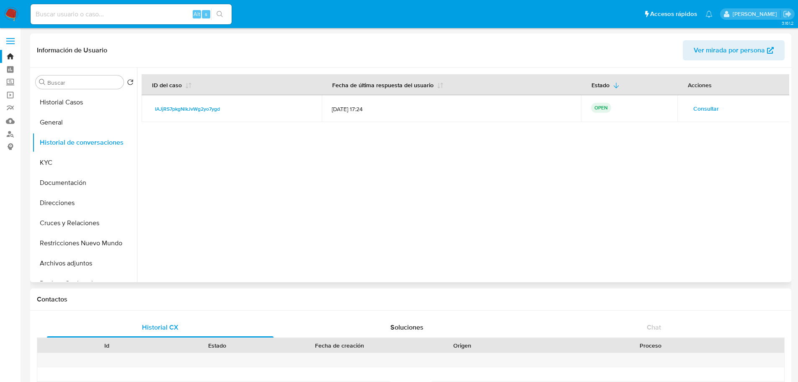
click at [694, 105] on span "Consultar" at bounding box center [707, 109] width 26 height 12
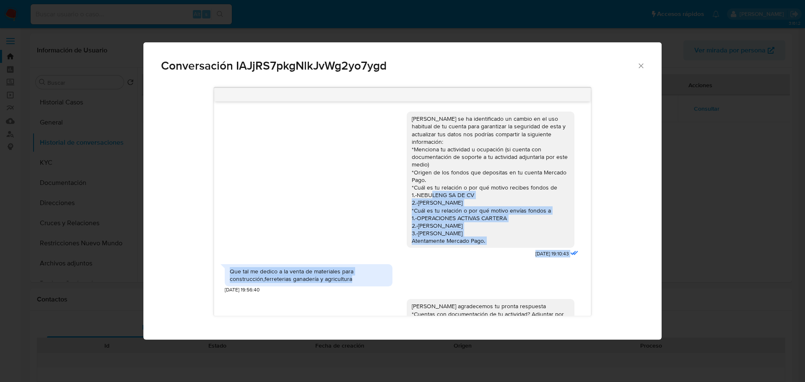
drag, startPoint x: 466, startPoint y: 206, endPoint x: 481, endPoint y: 280, distance: 75.6
click at [491, 285] on div "[PERSON_NAME] se ha identificado un cambio en el uso habitual de tu cuenta para…" at bounding box center [402, 208] width 376 height 214
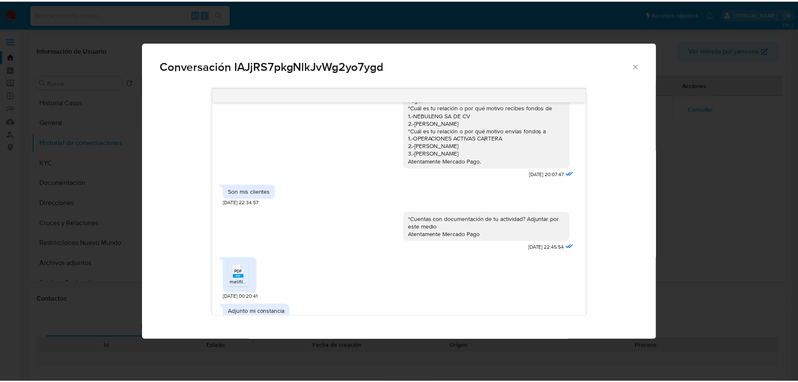
scroll to position [153, 0]
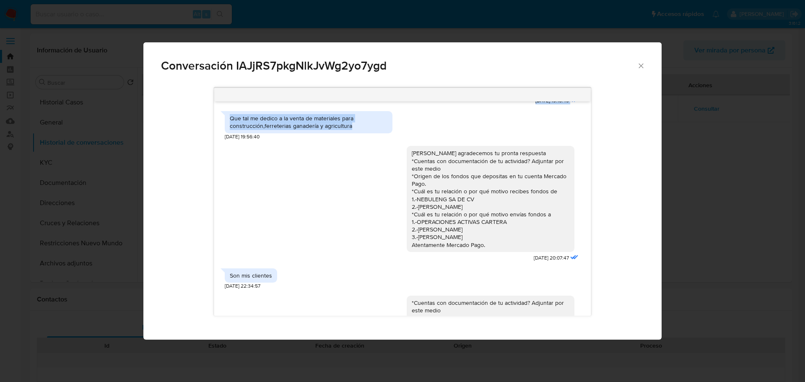
drag, startPoint x: 643, startPoint y: 61, endPoint x: 603, endPoint y: 47, distance: 42.5
click at [643, 62] on icon "Cerrar" at bounding box center [641, 66] width 8 height 8
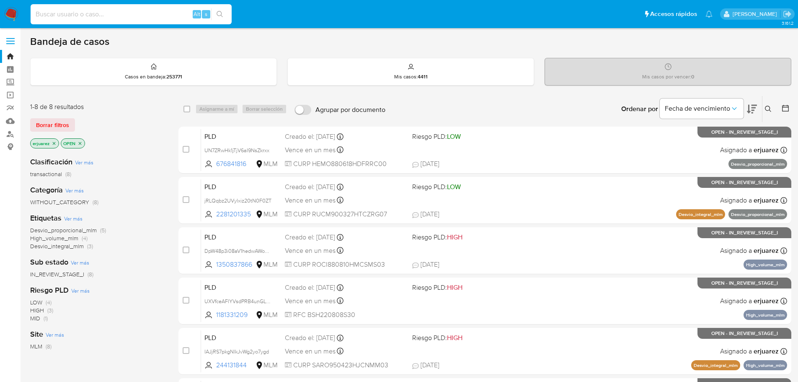
click at [116, 13] on input at bounding box center [131, 14] width 201 height 11
paste input "53725040"
type input "53725040"
click at [223, 14] on icon "search-icon" at bounding box center [220, 14] width 7 height 7
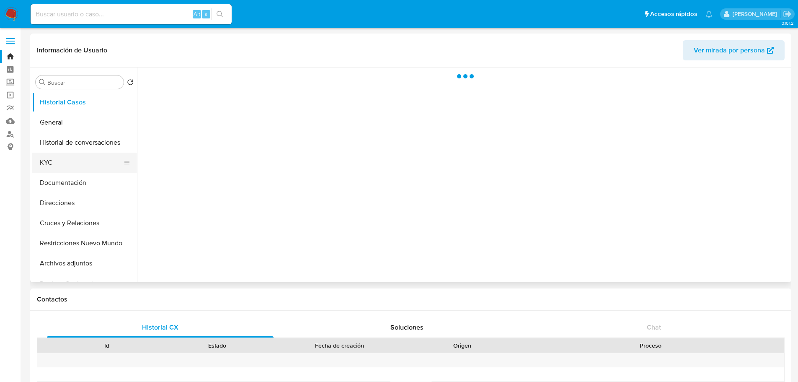
select select "10"
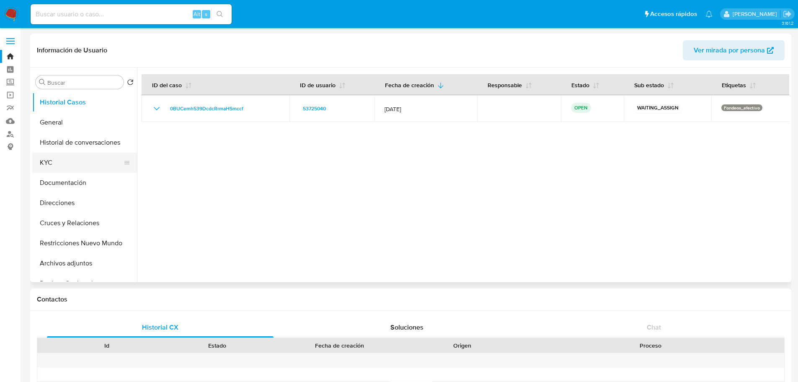
click at [64, 161] on button "KYC" at bounding box center [81, 163] width 98 height 20
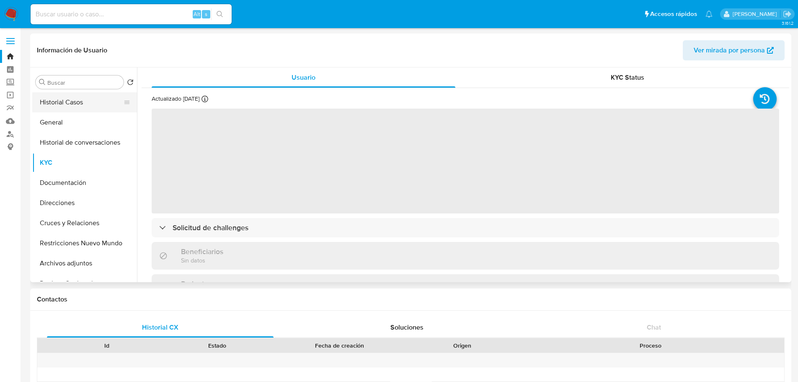
click at [66, 99] on button "Historial Casos" at bounding box center [81, 102] width 98 height 20
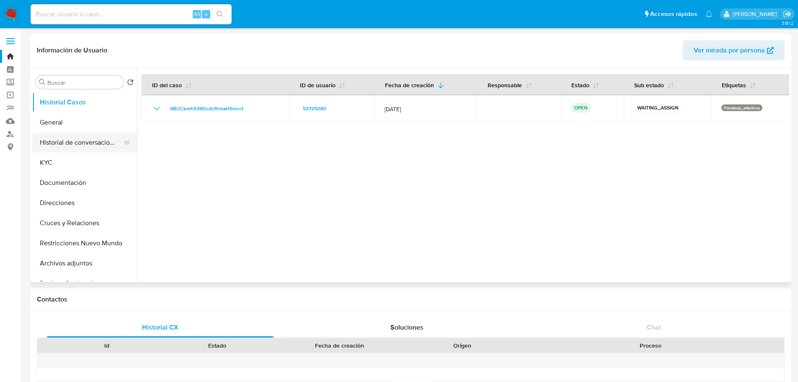
click at [71, 144] on button "Historial de conversaciones" at bounding box center [81, 142] width 98 height 20
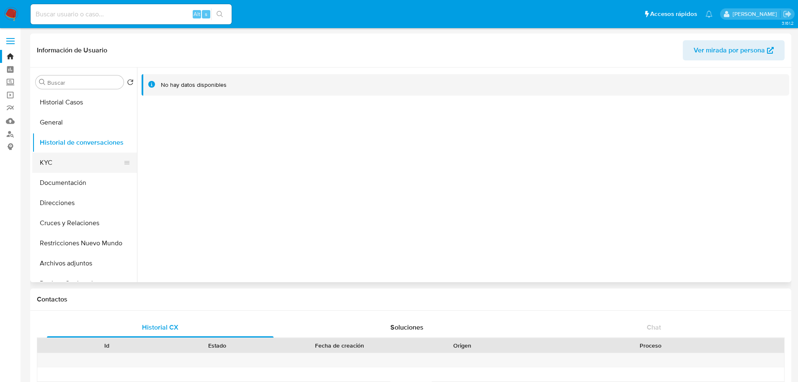
click at [48, 164] on button "KYC" at bounding box center [81, 163] width 98 height 20
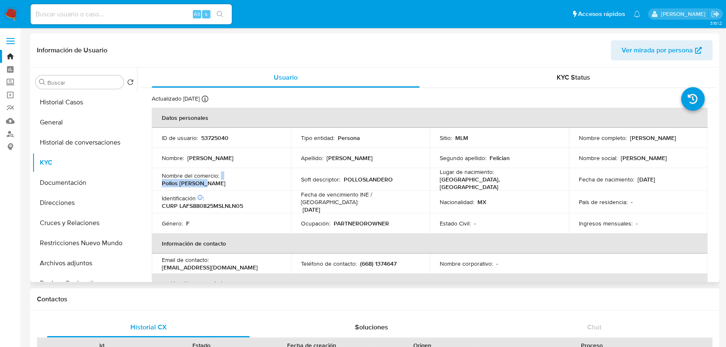
drag, startPoint x: 220, startPoint y: 177, endPoint x: 277, endPoint y: 174, distance: 56.7
click at [277, 174] on div "Nombre del comercio : Pollos Landeros" at bounding box center [221, 179] width 119 height 15
copy div "Pollos Landeros"
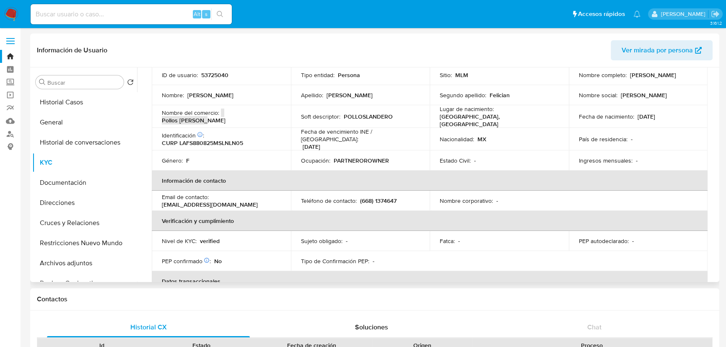
scroll to position [76, 0]
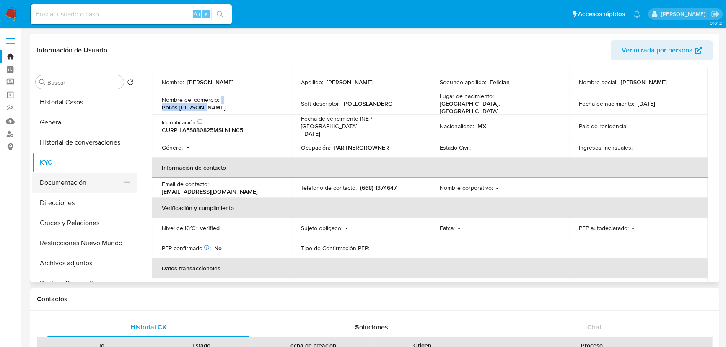
click at [75, 187] on button "Documentación" at bounding box center [81, 183] width 98 height 20
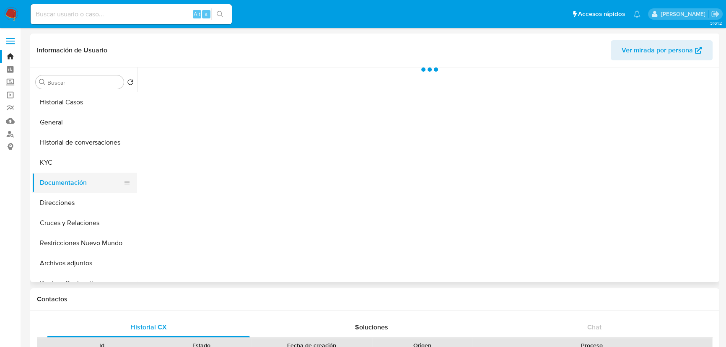
scroll to position [0, 0]
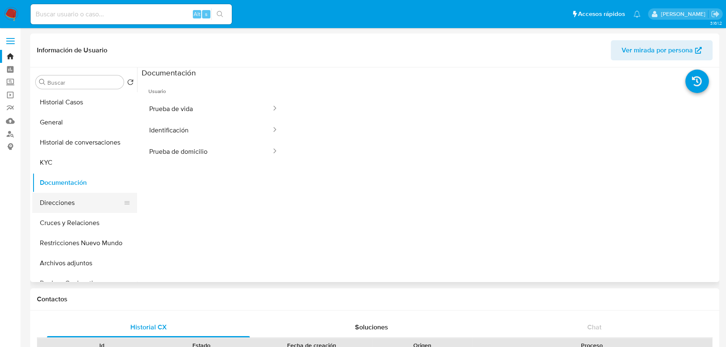
click at [77, 201] on button "Direcciones" at bounding box center [81, 203] width 98 height 20
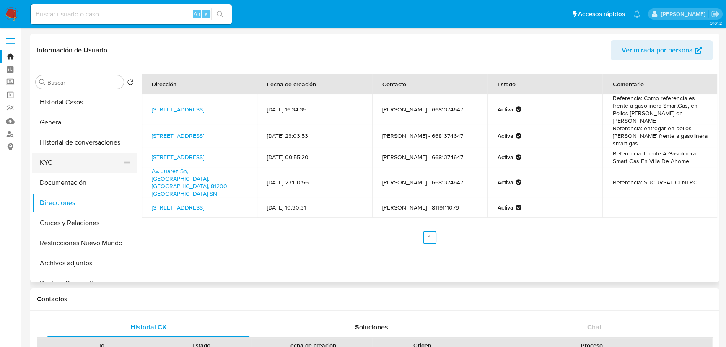
drag, startPoint x: 75, startPoint y: 161, endPoint x: 133, endPoint y: 155, distance: 58.2
click at [74, 161] on button "KYC" at bounding box center [81, 163] width 98 height 20
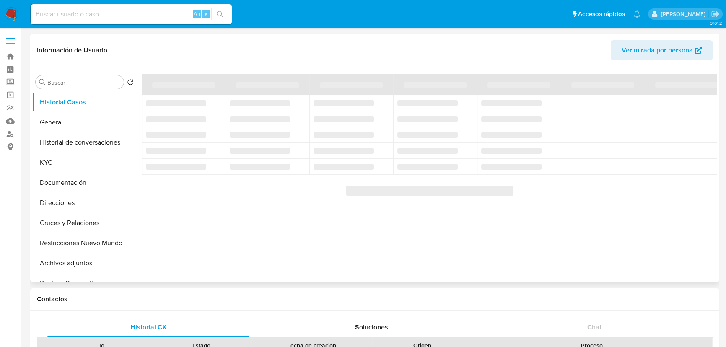
select select "10"
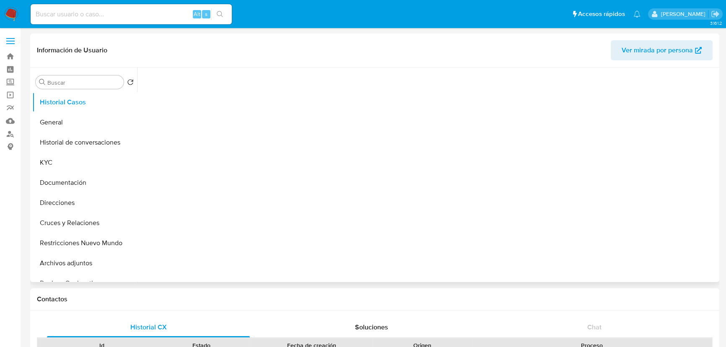
select select "10"
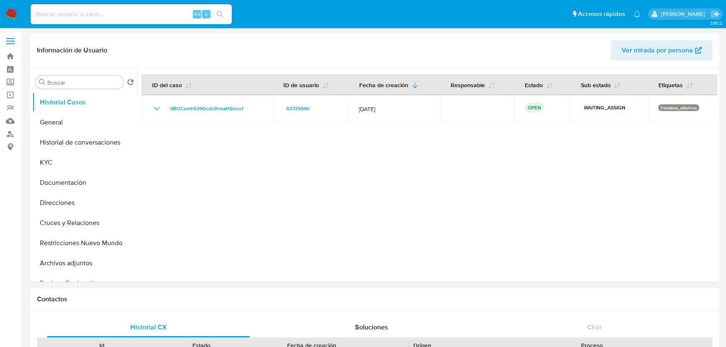
click at [6, 17] on img at bounding box center [11, 14] width 14 height 14
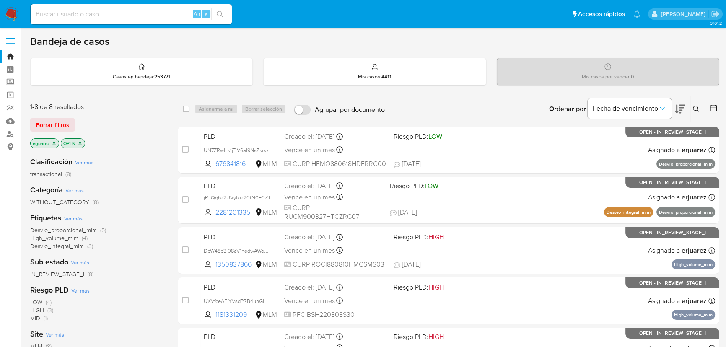
click at [11, 11] on img at bounding box center [11, 14] width 14 height 14
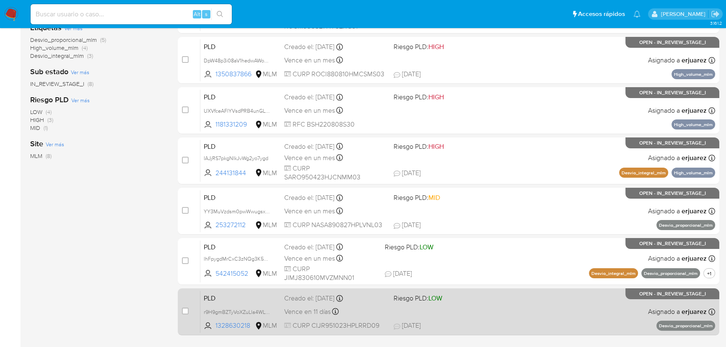
scroll to position [243, 0]
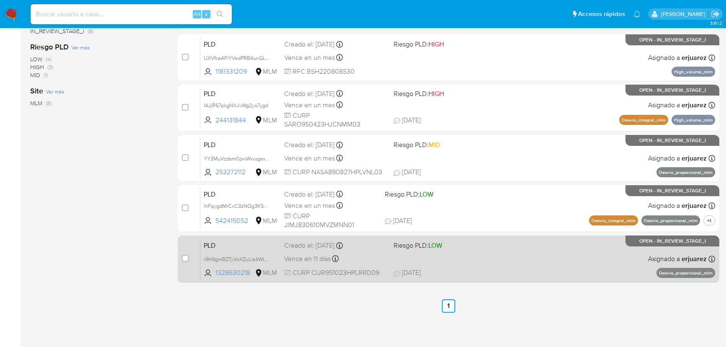
click at [394, 263] on div "PLD r9H9gmBZTyVoXZuLla4WL62a 1328630218 MLM Riesgo PLD: LOW Creado el: 12/08/20…" at bounding box center [457, 259] width 515 height 42
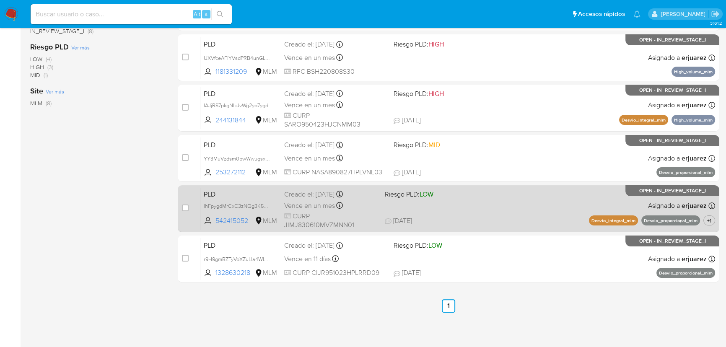
click at [422, 197] on span "LOW" at bounding box center [427, 194] width 14 height 10
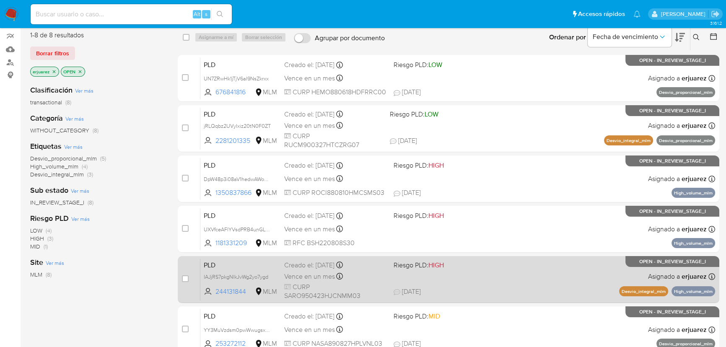
scroll to position [91, 0]
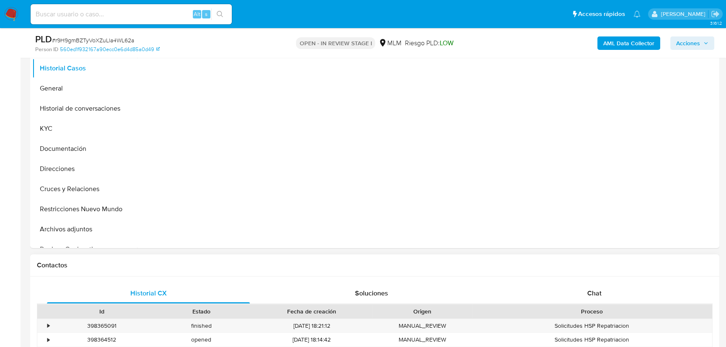
scroll to position [228, 0]
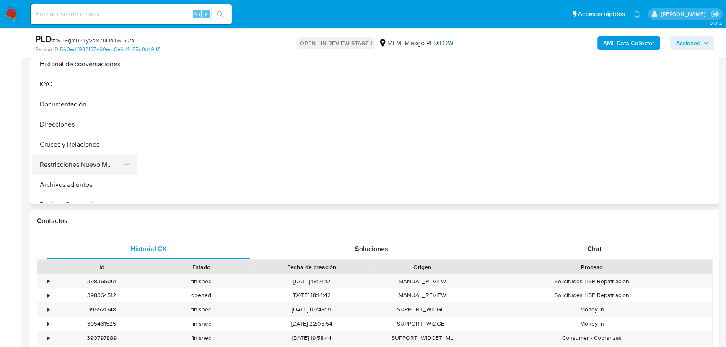
click at [88, 168] on button "Restricciones Nuevo Mundo" at bounding box center [81, 165] width 98 height 20
select select "10"
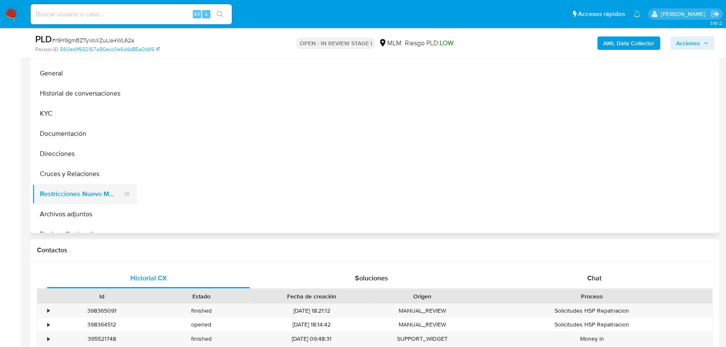
scroll to position [190, 0]
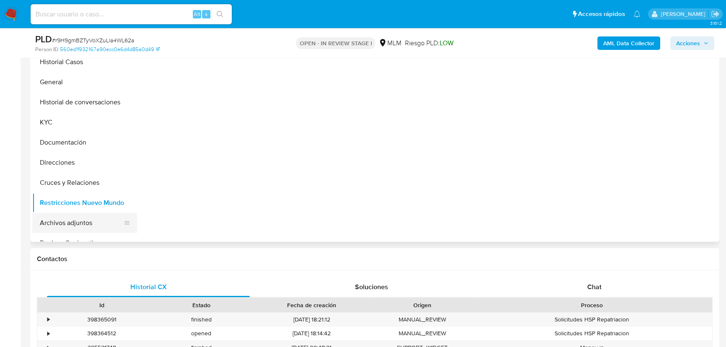
click at [70, 220] on button "Archivos adjuntos" at bounding box center [81, 223] width 98 height 20
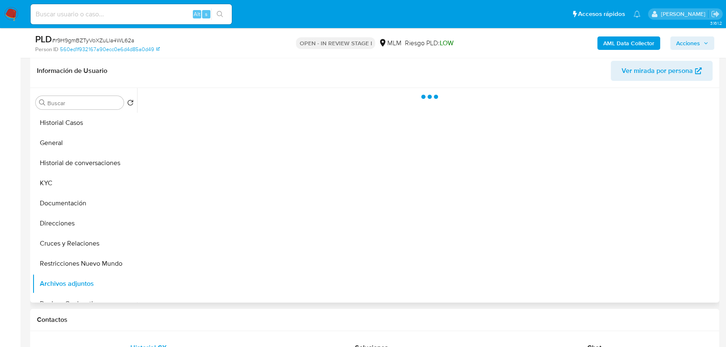
scroll to position [114, 0]
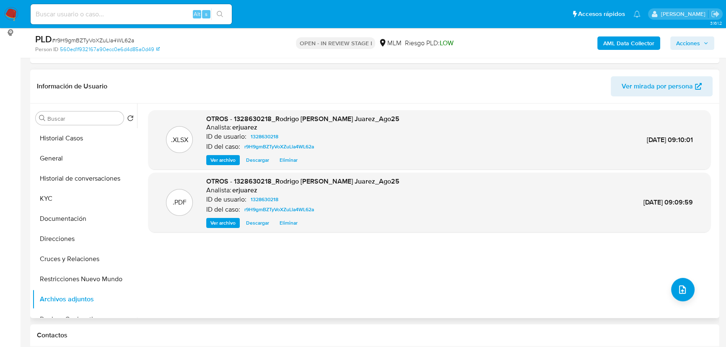
click at [225, 224] on span "Ver archivo" at bounding box center [222, 223] width 25 height 8
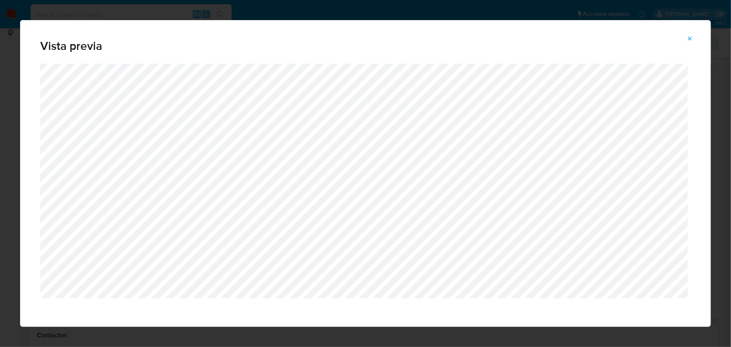
click at [692, 37] on icon "Attachment preview" at bounding box center [690, 38] width 7 height 7
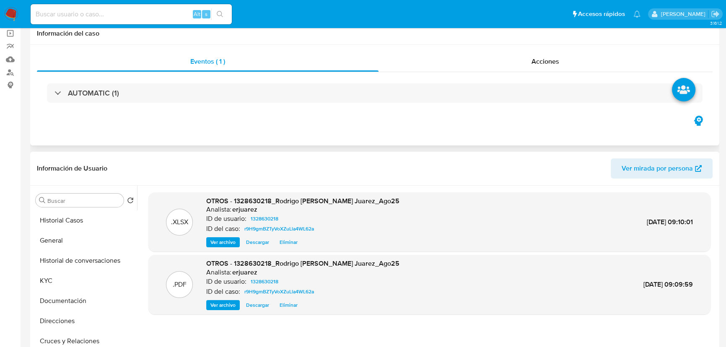
scroll to position [0, 0]
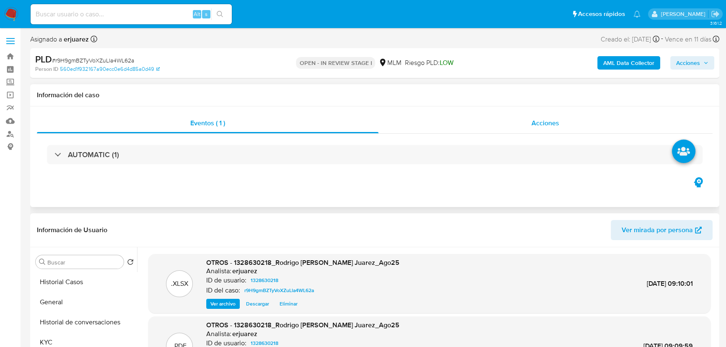
click at [554, 119] on span "Acciones" at bounding box center [545, 123] width 28 height 10
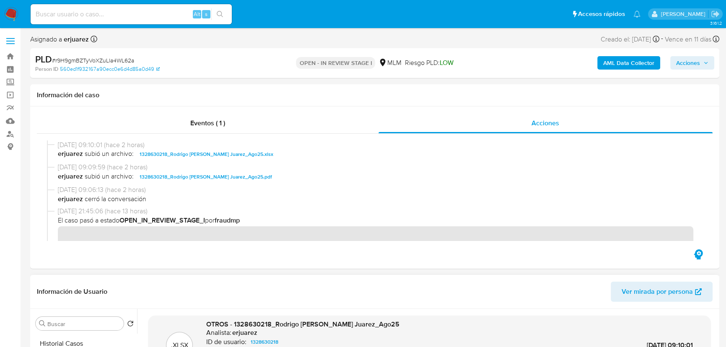
click at [681, 60] on span "Acciones" at bounding box center [688, 62] width 24 height 13
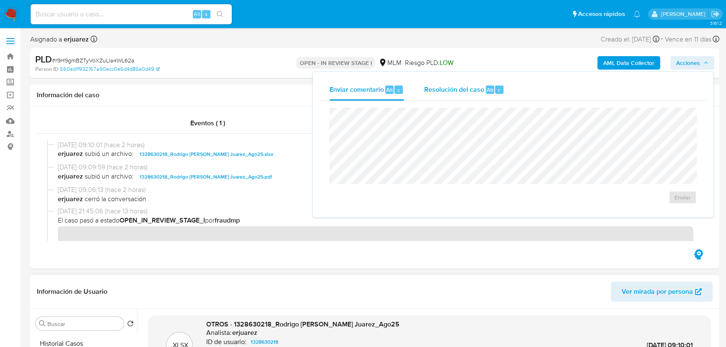
drag, startPoint x: 487, startPoint y: 91, endPoint x: 482, endPoint y: 94, distance: 5.6
click at [487, 91] on span "Alt" at bounding box center [490, 90] width 7 height 8
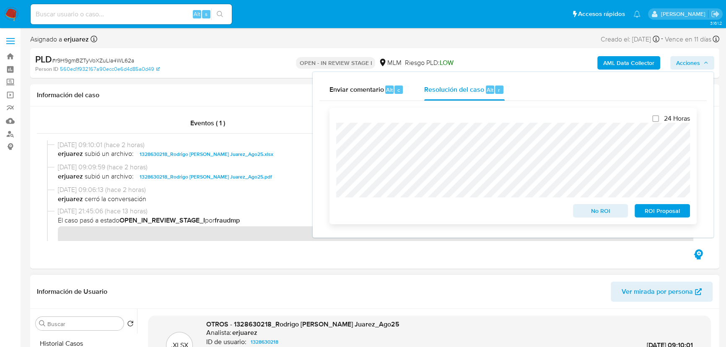
click at [584, 216] on span "No ROI" at bounding box center [601, 211] width 44 height 12
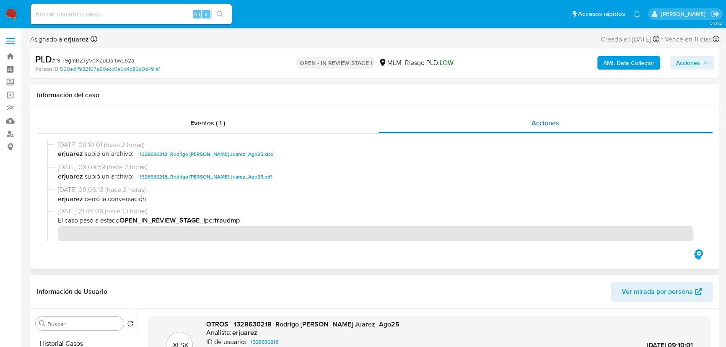
drag, startPoint x: 214, startPoint y: 126, endPoint x: 423, endPoint y: 128, distance: 209.2
click at [214, 126] on span "Eventos ( 1 )" at bounding box center [207, 123] width 35 height 10
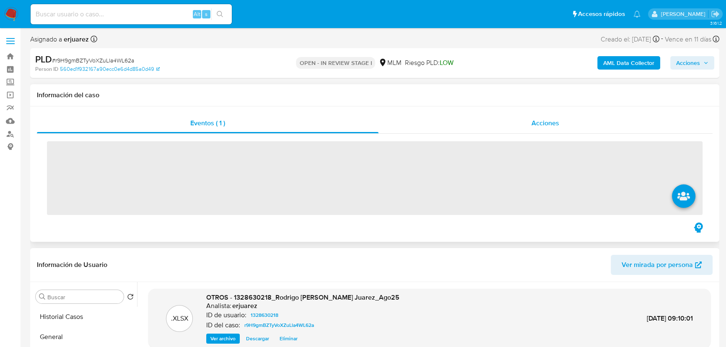
click at [497, 129] on div "Acciones" at bounding box center [545, 123] width 334 height 20
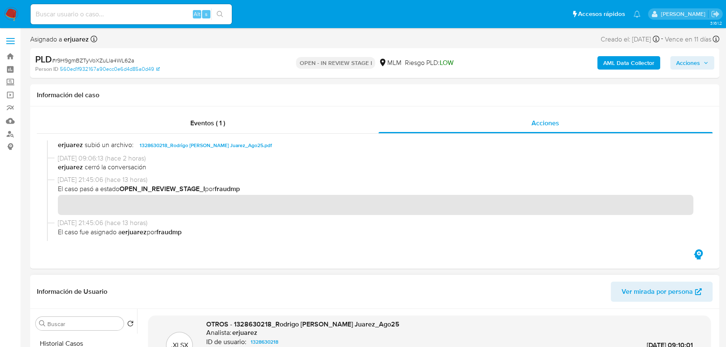
scroll to position [152, 0]
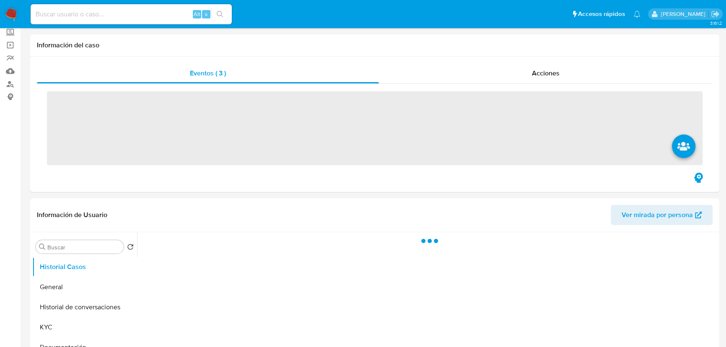
scroll to position [228, 0]
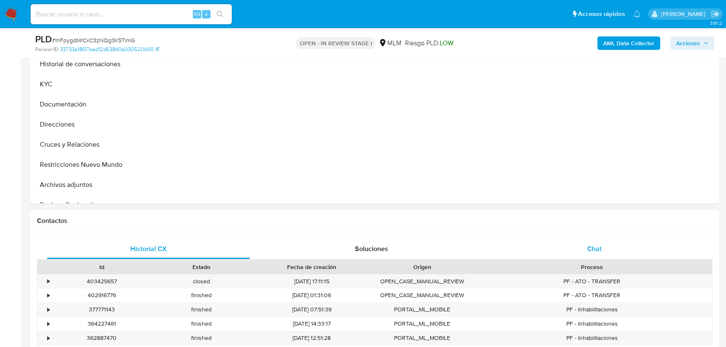
select select "10"
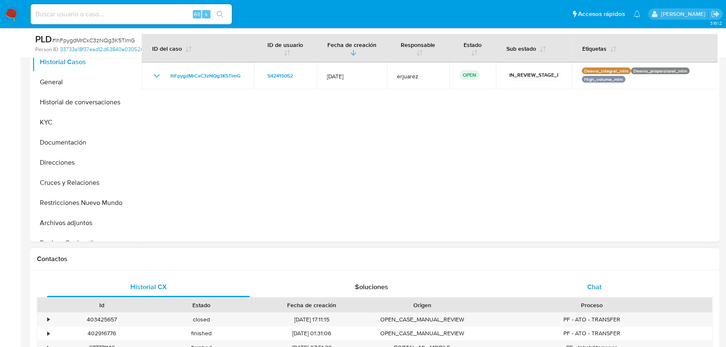
scroll to position [152, 0]
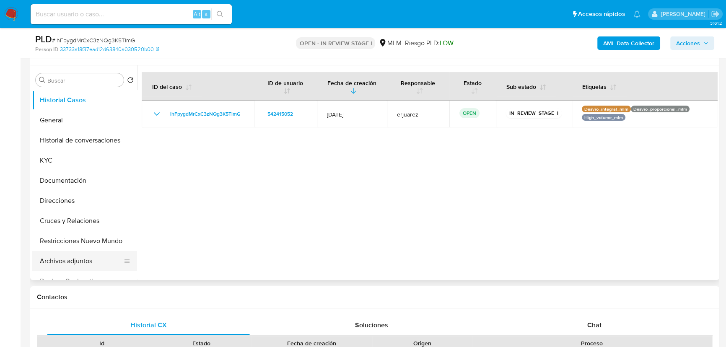
click at [75, 259] on button "Archivos adjuntos" at bounding box center [81, 261] width 98 height 20
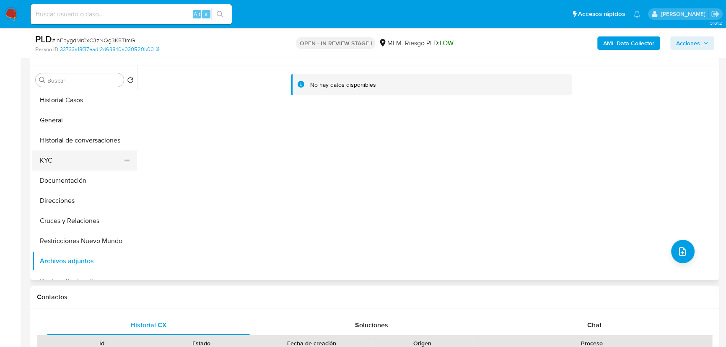
click at [51, 165] on button "KYC" at bounding box center [81, 160] width 98 height 20
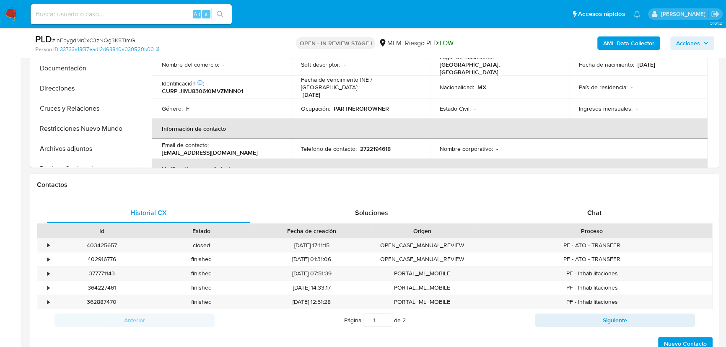
scroll to position [267, 0]
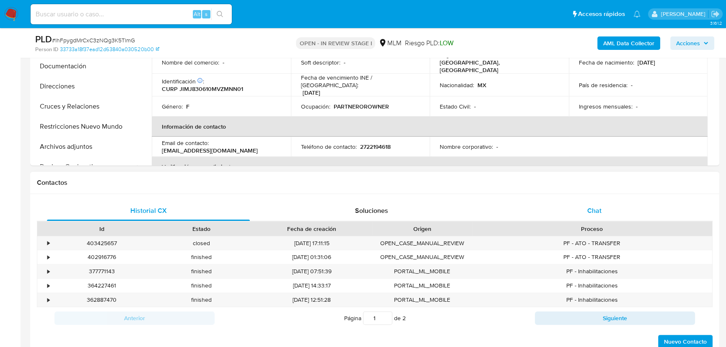
drag, startPoint x: 597, startPoint y: 212, endPoint x: 525, endPoint y: 202, distance: 72.8
click at [597, 212] on span "Chat" at bounding box center [594, 211] width 14 height 10
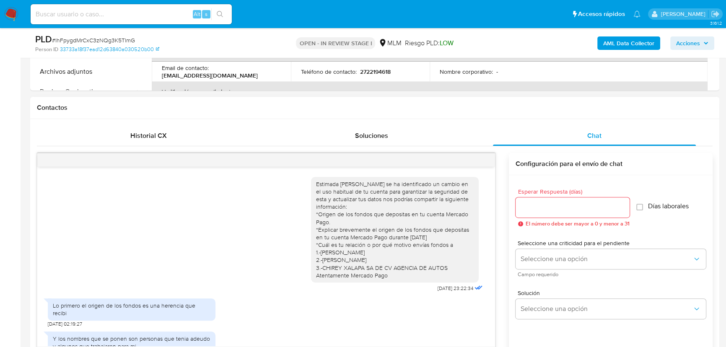
scroll to position [192, 0]
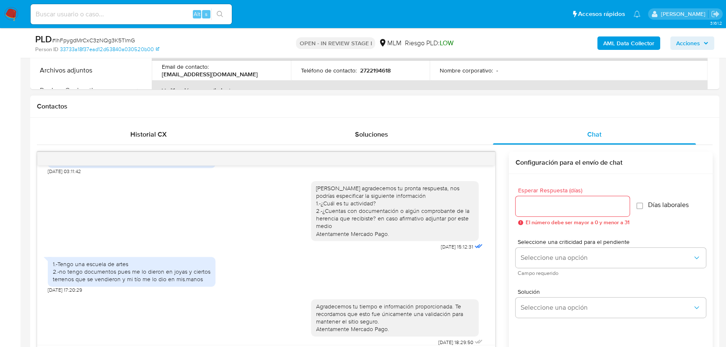
click at [479, 159] on div at bounding box center [266, 158] width 458 height 13
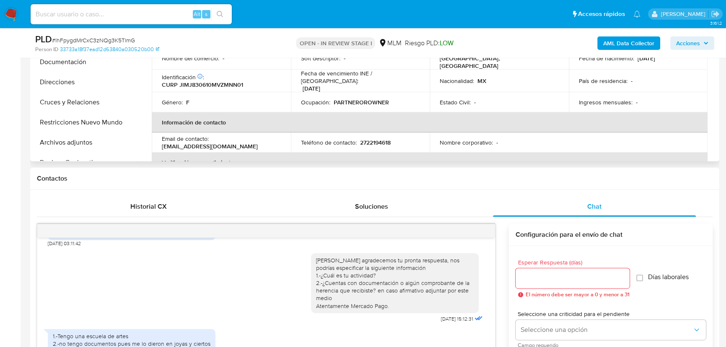
scroll to position [190, 0]
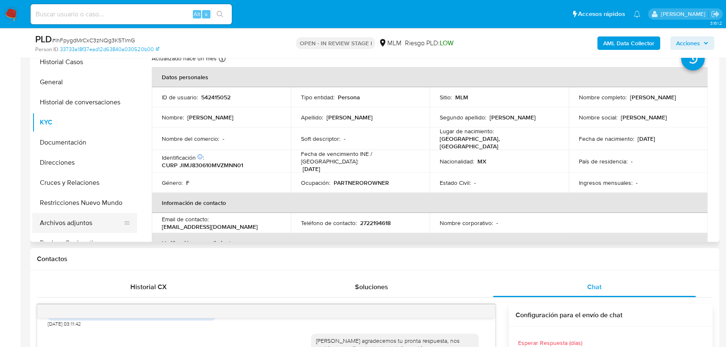
click at [73, 221] on button "Archivos adjuntos" at bounding box center [81, 223] width 98 height 20
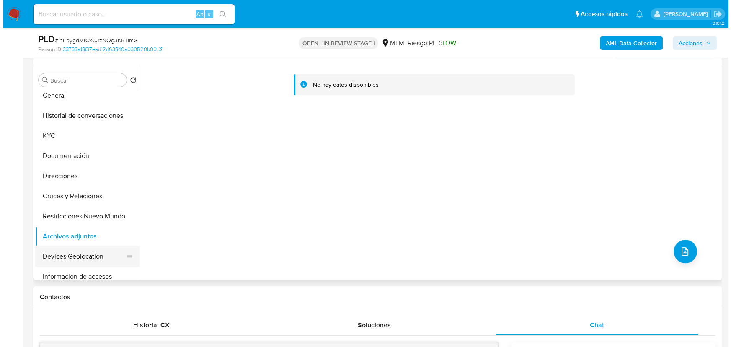
scroll to position [38, 0]
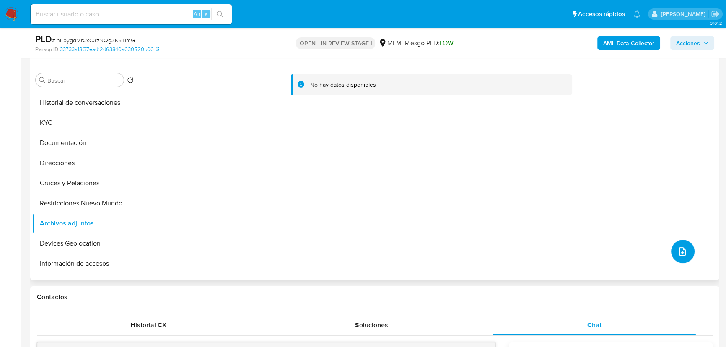
click at [678, 244] on button "upload-file" at bounding box center [682, 251] width 23 height 23
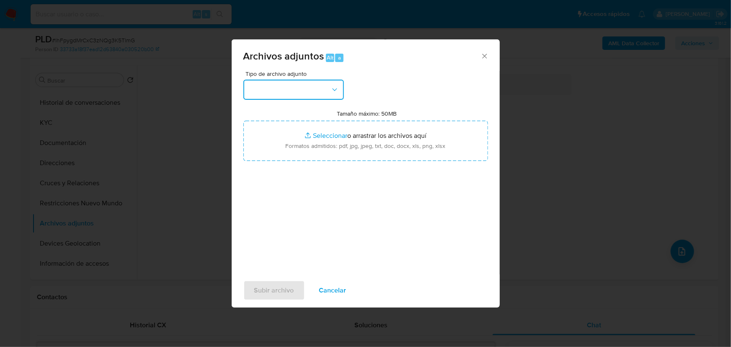
drag, startPoint x: 314, startPoint y: 90, endPoint x: 303, endPoint y: 98, distance: 14.0
click at [314, 90] on button "button" at bounding box center [294, 90] width 101 height 20
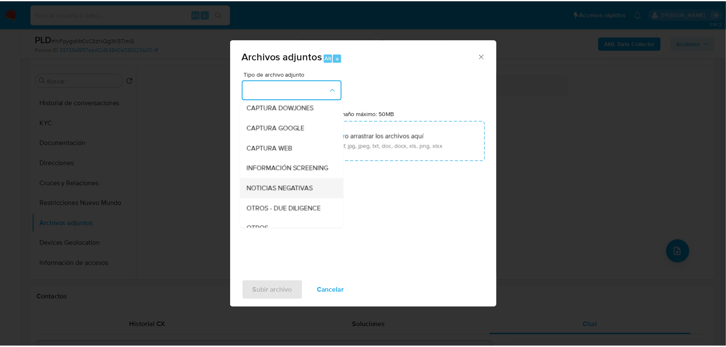
scroll to position [76, 0]
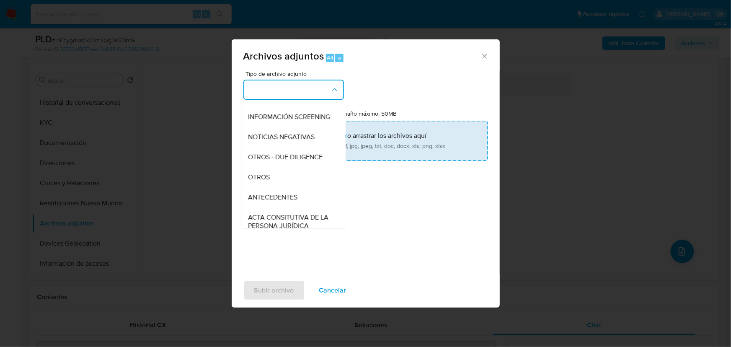
drag, startPoint x: 259, startPoint y: 180, endPoint x: 314, endPoint y: 145, distance: 64.6
click at [259, 180] on span "OTROS" at bounding box center [260, 177] width 22 height 8
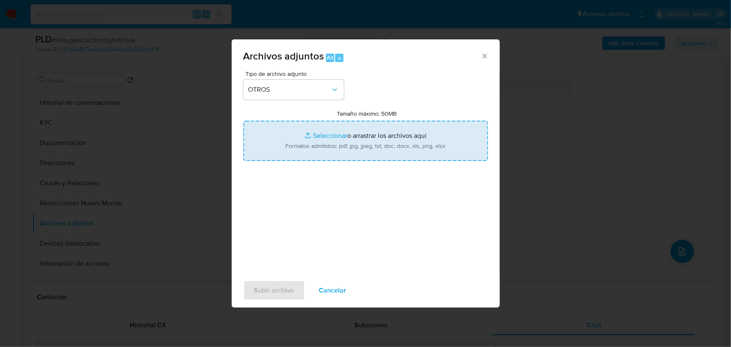
click at [319, 135] on input "Tamaño máximo: 50MB Seleccionar archivos" at bounding box center [366, 141] width 245 height 40
type input "C:\fakepath\542415052_Janet Jimenez Montalvo_Sep25.xlsx"
click at [350, 136] on input "Tamaño máximo: 50MB Seleccionar archivos" at bounding box center [366, 141] width 245 height 40
type input "C:\fakepath\542415052_Janet Jimenez Montalvo_Sep25.pdf"
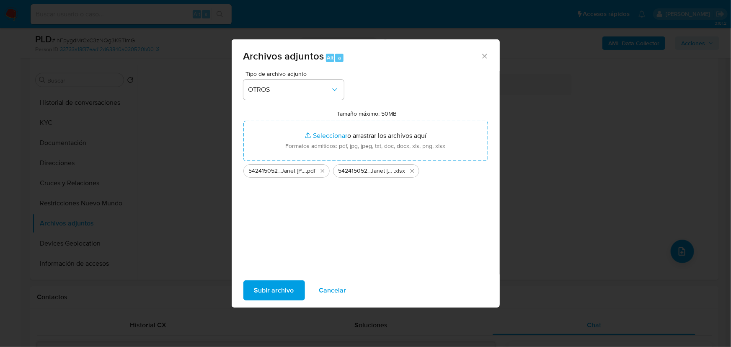
click at [277, 287] on span "Subir archivo" at bounding box center [274, 290] width 40 height 18
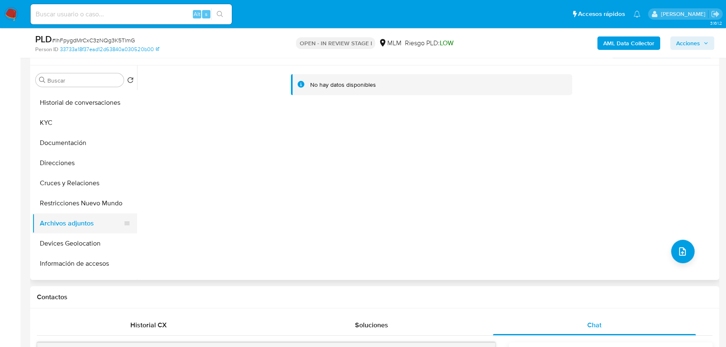
drag, startPoint x: 77, startPoint y: 178, endPoint x: 75, endPoint y: 229, distance: 51.2
click at [76, 179] on button "Cruces y Relaciones" at bounding box center [84, 183] width 105 height 20
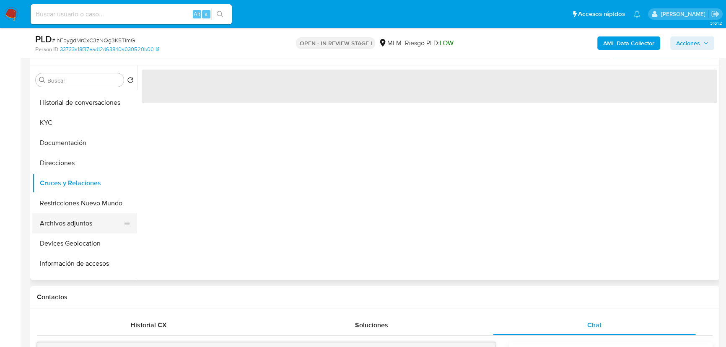
click at [72, 226] on button "Archivos adjuntos" at bounding box center [81, 223] width 98 height 20
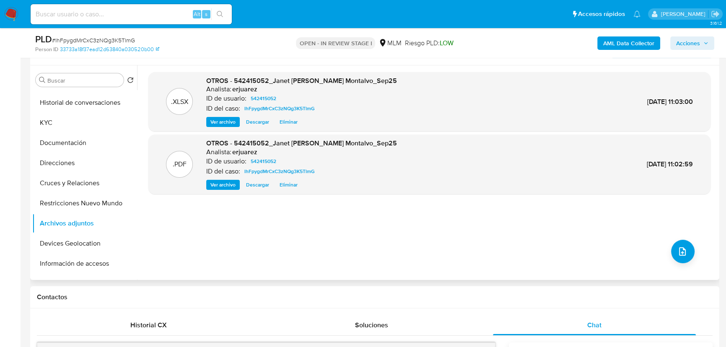
click at [225, 181] on span "Ver archivo" at bounding box center [222, 185] width 25 height 8
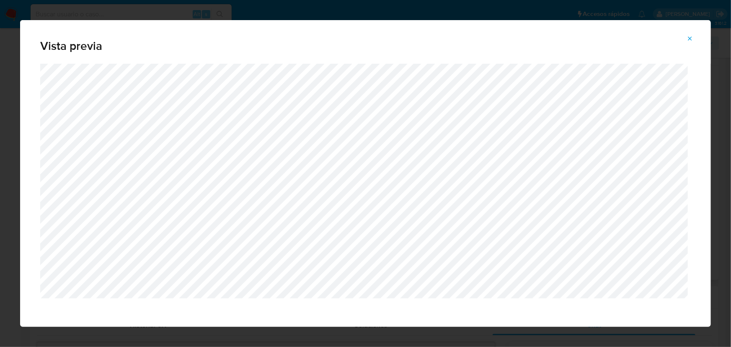
click at [693, 39] on icon "Attachment preview" at bounding box center [690, 38] width 7 height 7
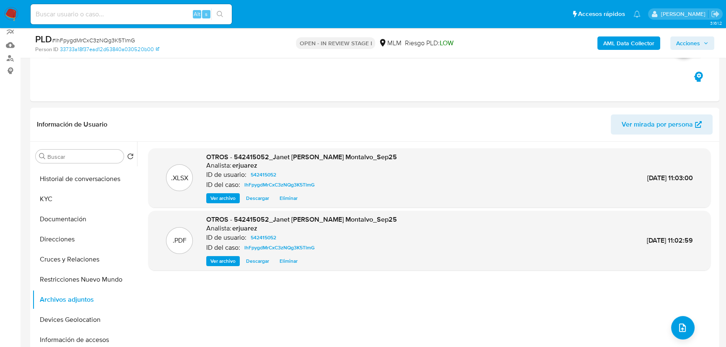
drag, startPoint x: 87, startPoint y: 264, endPoint x: 584, endPoint y: 296, distance: 498.1
click at [583, 300] on div "Buscar Volver al orden por defecto Historial Casos General Historial de convers…" at bounding box center [374, 249] width 685 height 215
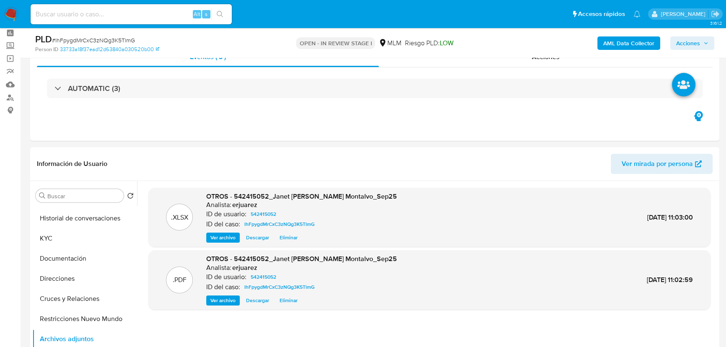
scroll to position [0, 0]
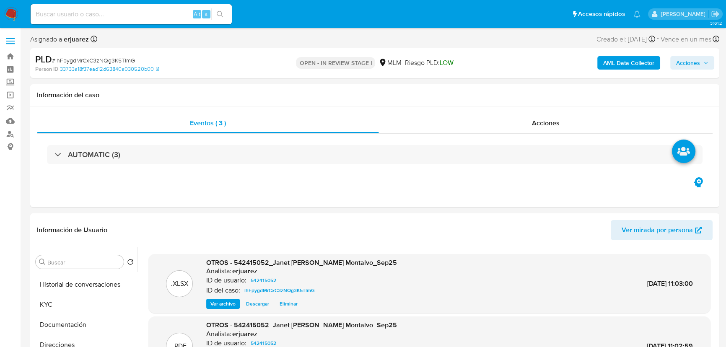
click at [689, 61] on span "Acciones" at bounding box center [688, 62] width 24 height 13
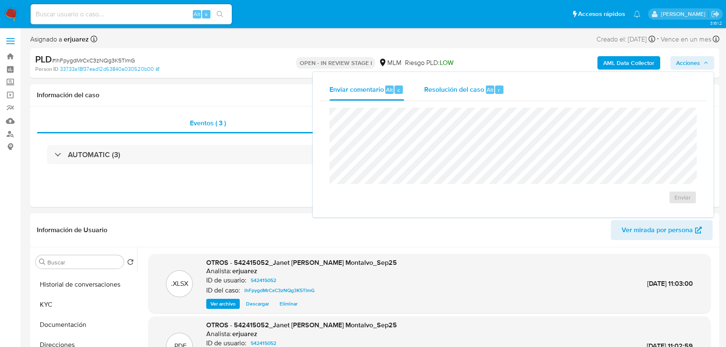
click at [466, 96] on div "Resolución del caso Alt r" at bounding box center [464, 90] width 80 height 22
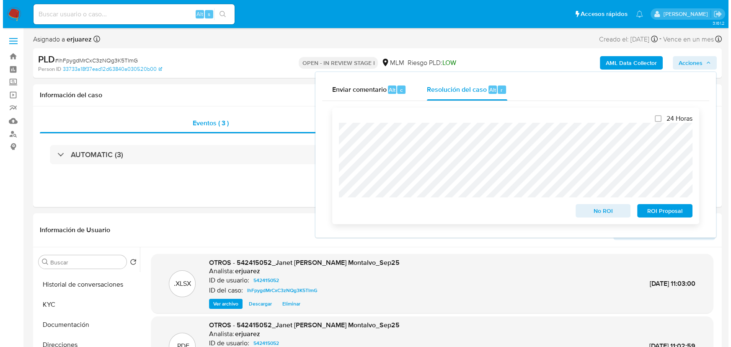
scroll to position [124, 0]
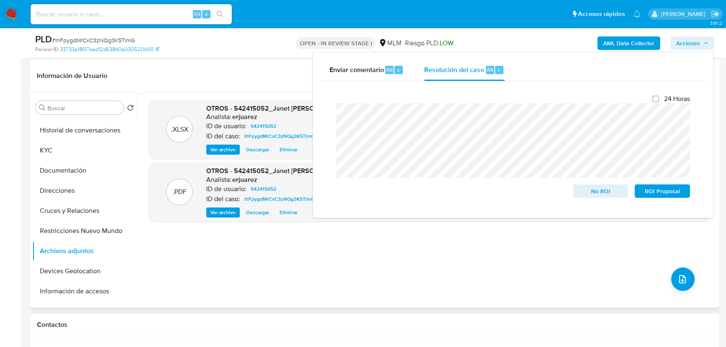
click at [369, 275] on div ".XLSX OTROS - 542415052_Janet Jimenez Montalvo_Sep25 Analista: erjuarez ID de u…" at bounding box center [429, 200] width 562 height 201
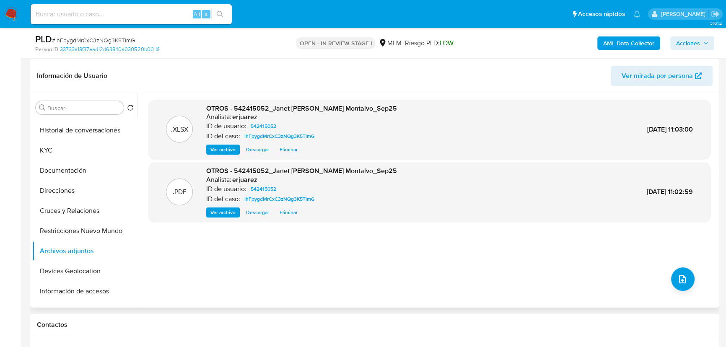
click at [289, 213] on span "Eliminar" at bounding box center [289, 212] width 18 height 8
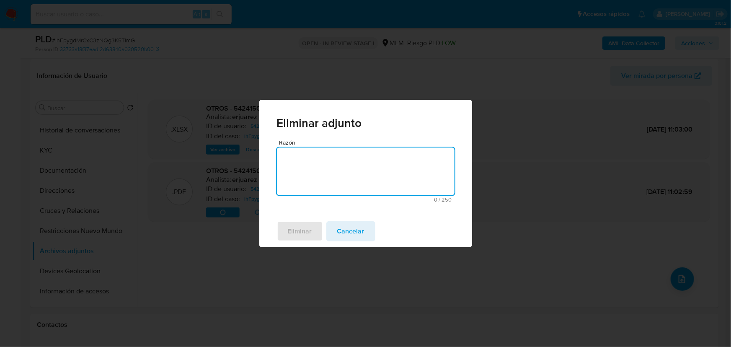
click at [306, 176] on textarea "Razón" at bounding box center [366, 172] width 178 height 48
type textarea "se corrige narrativa"
click at [307, 232] on span "Eliminar" at bounding box center [300, 231] width 24 height 18
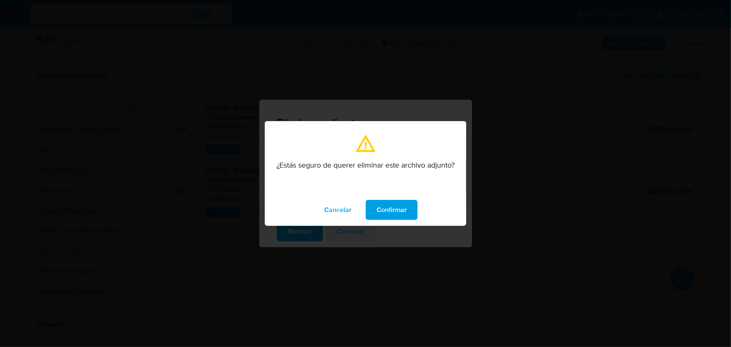
click at [375, 216] on button "Confirmar" at bounding box center [392, 210] width 52 height 20
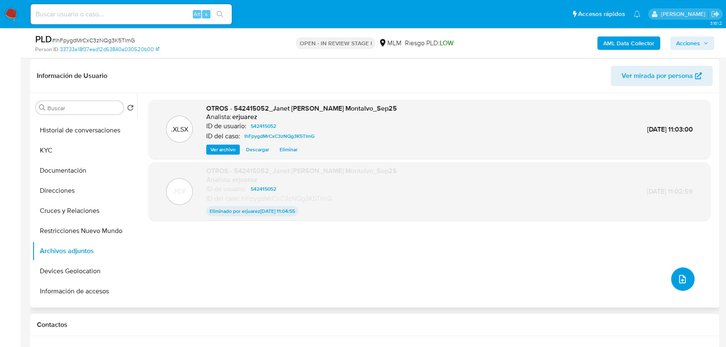
click at [671, 278] on button "upload-file" at bounding box center [682, 278] width 23 height 23
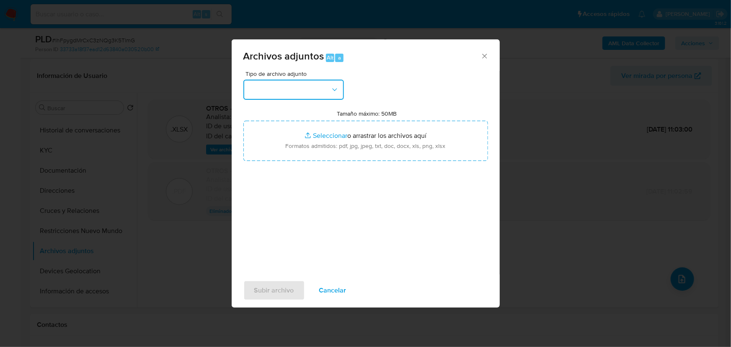
click at [277, 95] on button "button" at bounding box center [294, 90] width 101 height 20
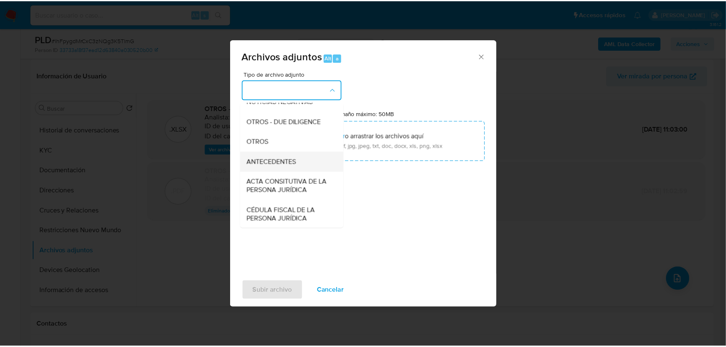
scroll to position [114, 0]
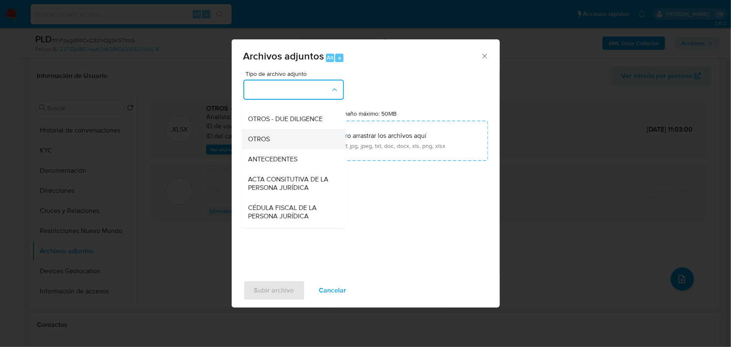
click at [266, 143] on span "OTROS" at bounding box center [260, 139] width 22 height 8
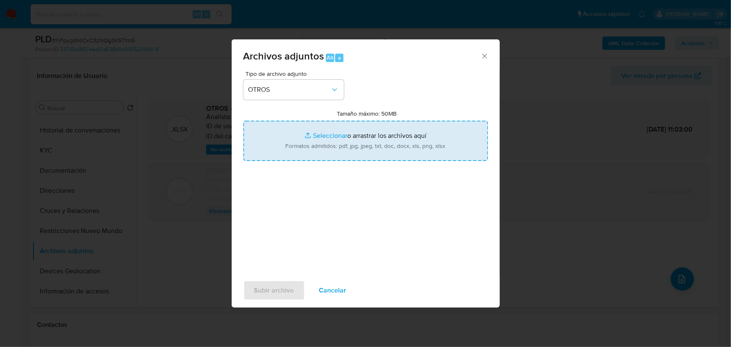
click at [323, 136] on input "Tamaño máximo: 50MB Seleccionar archivos" at bounding box center [366, 141] width 245 height 40
type input "C:\fakepath\542415052_Janet Jimenez Montalvo_Sep25F.pdf"
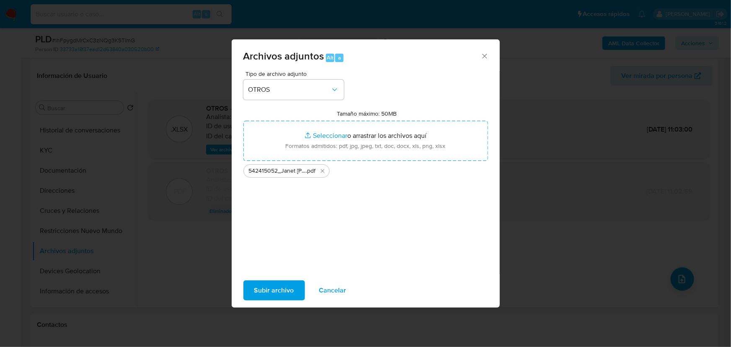
click at [285, 289] on span "Subir archivo" at bounding box center [274, 290] width 40 height 18
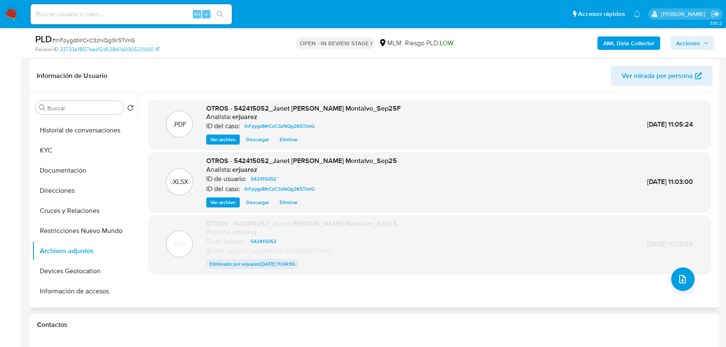
scroll to position [86, 0]
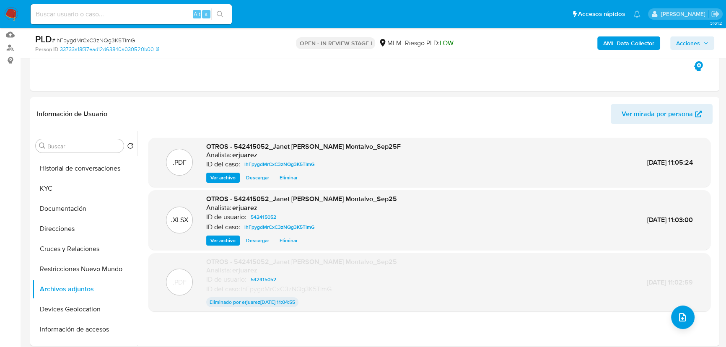
click at [692, 41] on span "Acciones" at bounding box center [688, 42] width 24 height 13
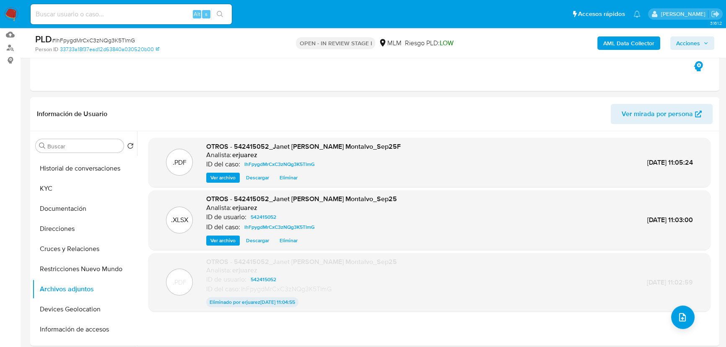
click at [696, 42] on span "Acciones" at bounding box center [688, 42] width 24 height 13
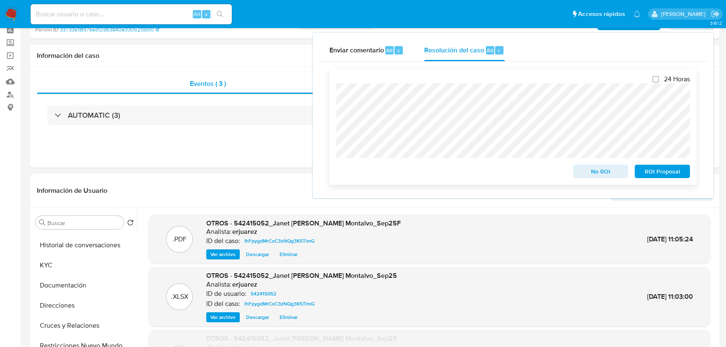
scroll to position [0, 0]
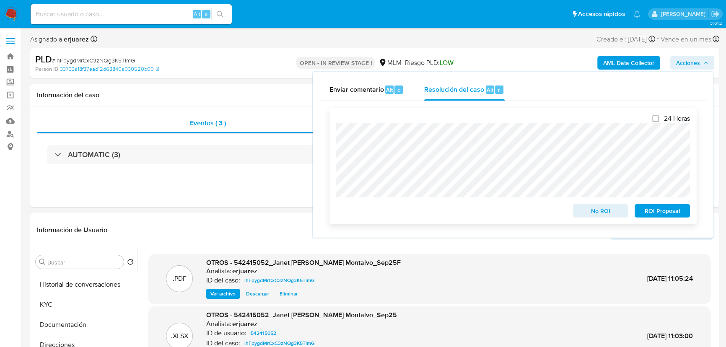
click at [603, 211] on span "No ROI" at bounding box center [601, 211] width 44 height 12
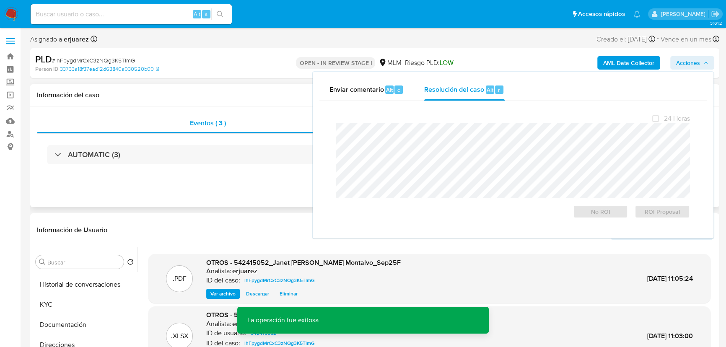
click at [258, 197] on div "Eventos ( 3 ) Acciones AUTOMATIC (3)" at bounding box center [374, 156] width 689 height 101
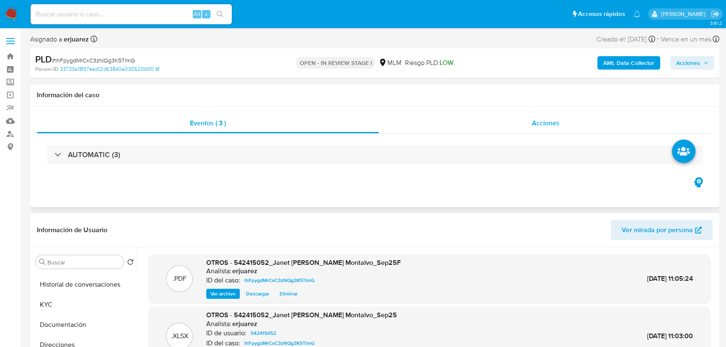
click at [460, 122] on div "Acciones" at bounding box center [546, 123] width 334 height 20
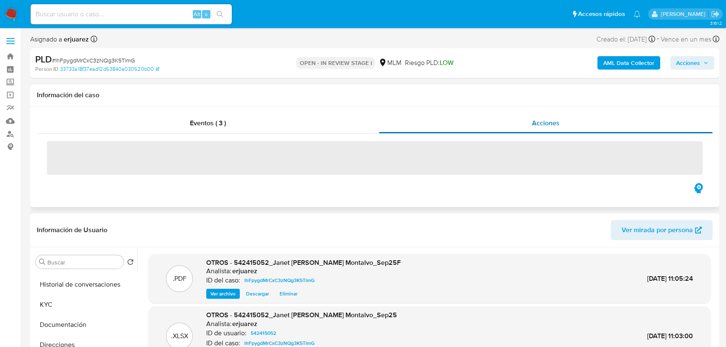
drag, startPoint x: 459, startPoint y: 126, endPoint x: 292, endPoint y: 122, distance: 166.9
click at [458, 126] on div "Acciones" at bounding box center [546, 123] width 334 height 20
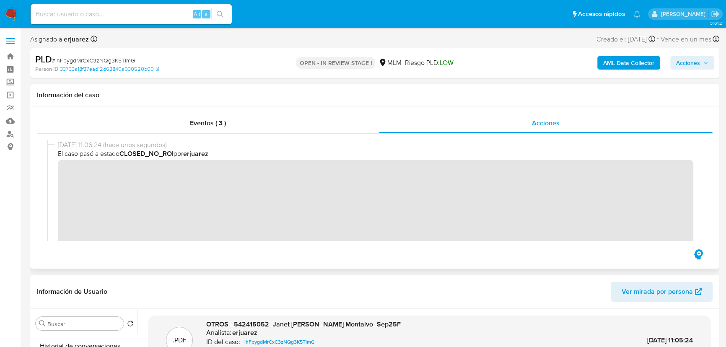
scroll to position [38, 0]
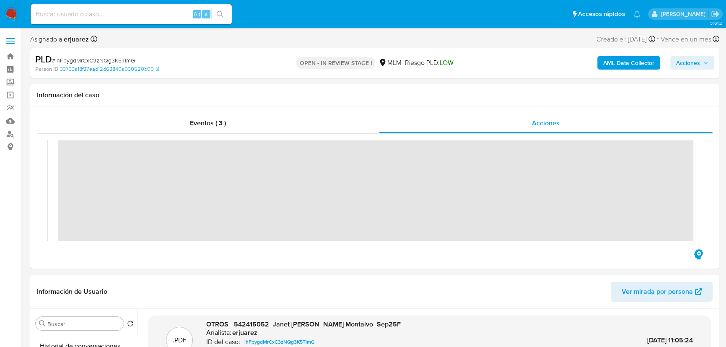
click at [5, 13] on img at bounding box center [11, 14] width 14 height 14
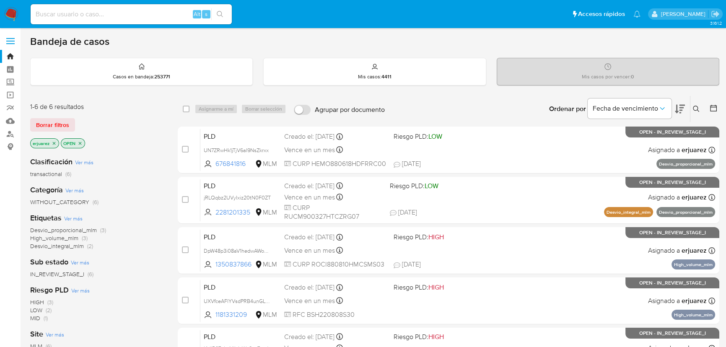
click at [694, 104] on button at bounding box center [697, 109] width 14 height 10
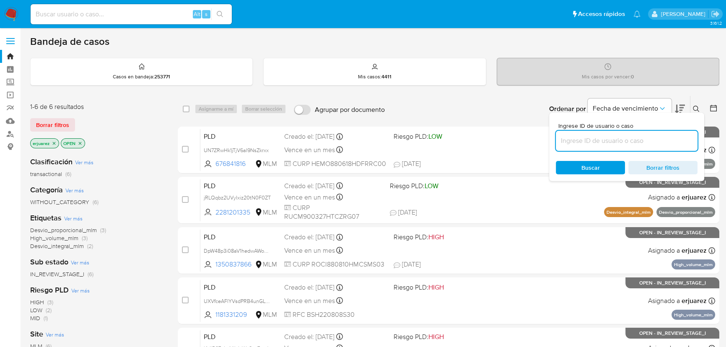
click at [588, 141] on input at bounding box center [627, 140] width 142 height 11
type input "542415052"
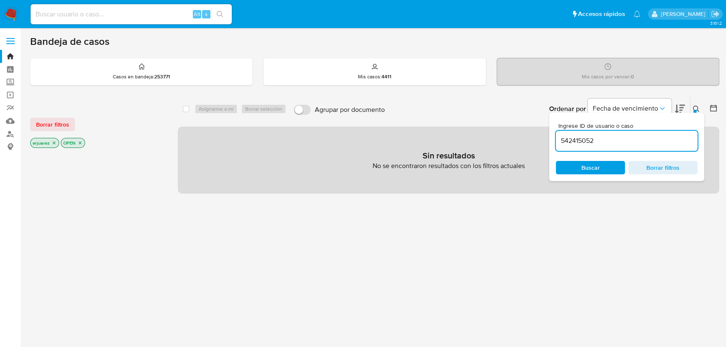
click at [49, 140] on p "erjuarez" at bounding box center [45, 142] width 28 height 9
click at [52, 143] on icon "close-filter" at bounding box center [54, 142] width 5 height 5
click at [107, 12] on input at bounding box center [131, 14] width 201 height 11
paste input "542415052"
type input "542415052"
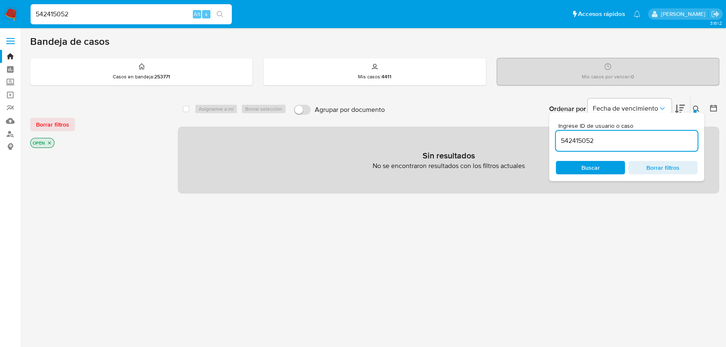
click at [224, 16] on button "search-icon" at bounding box center [219, 14] width 17 height 12
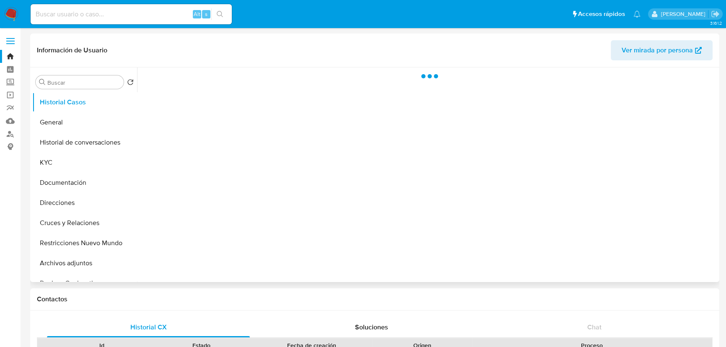
select select "10"
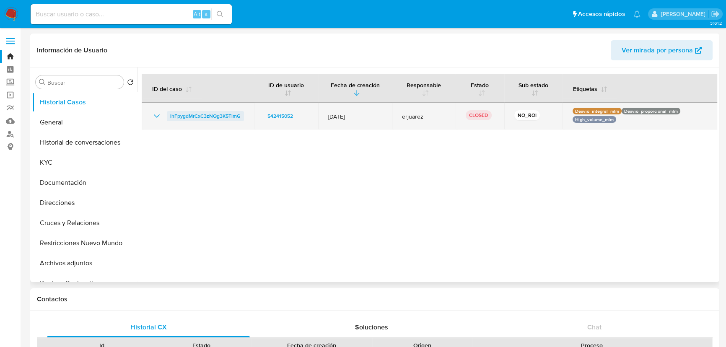
click at [201, 118] on span "lhFpygdMrCxC3zNQg3K5TlmG" at bounding box center [205, 116] width 70 height 10
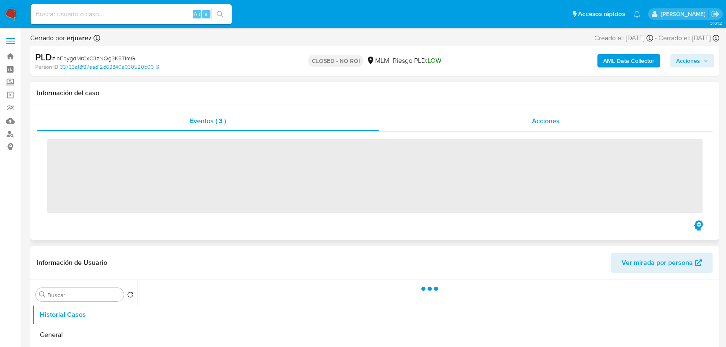
click at [510, 113] on div "Acciones" at bounding box center [546, 121] width 334 height 20
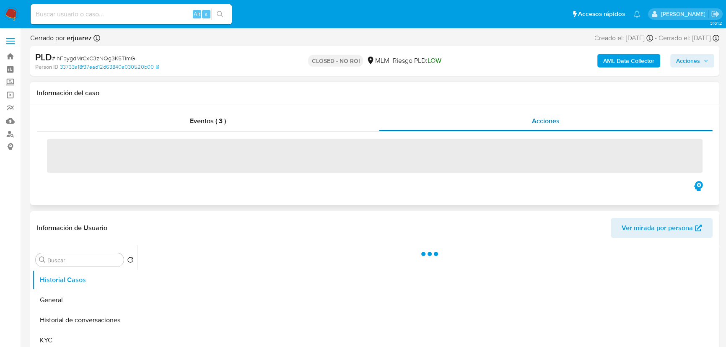
select select "10"
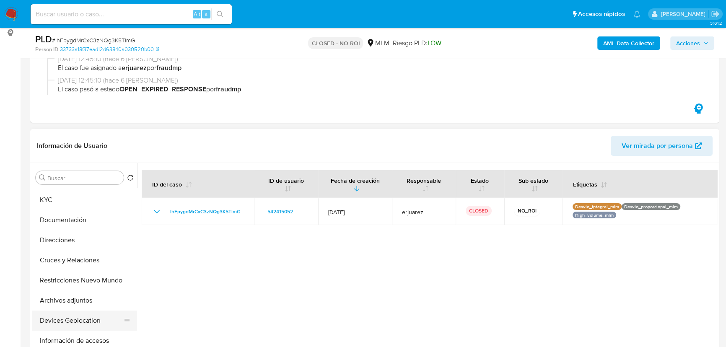
scroll to position [76, 0]
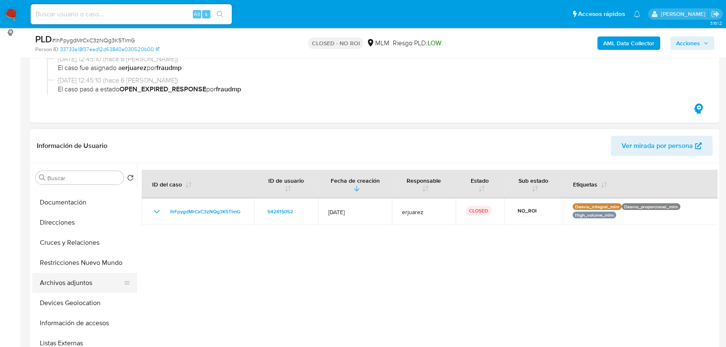
click at [78, 282] on button "Archivos adjuntos" at bounding box center [81, 283] width 98 height 20
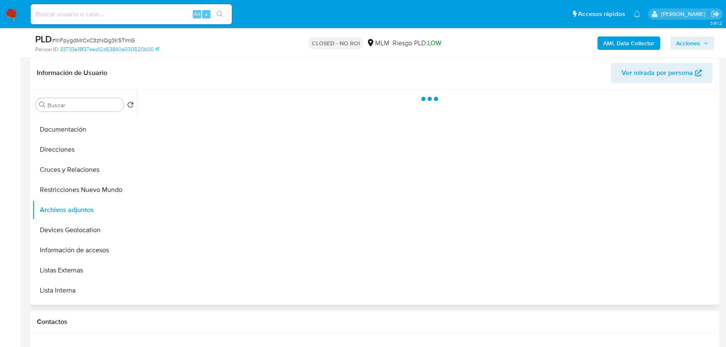
scroll to position [190, 0]
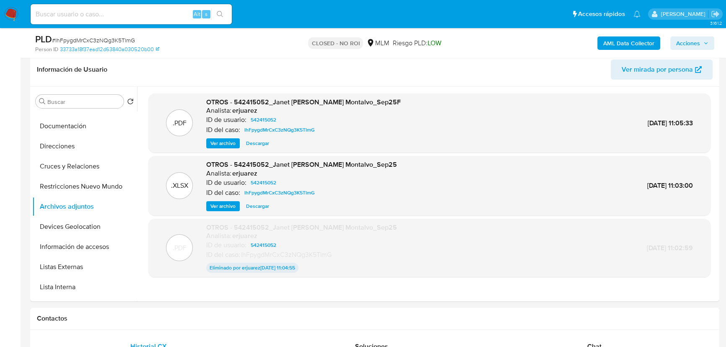
click at [3, 14] on nav "Pausado Ver notificaciones Alt s Accesos rápidos Presiona las siguientes teclas…" at bounding box center [363, 14] width 726 height 28
click at [8, 13] on img at bounding box center [11, 14] width 14 height 14
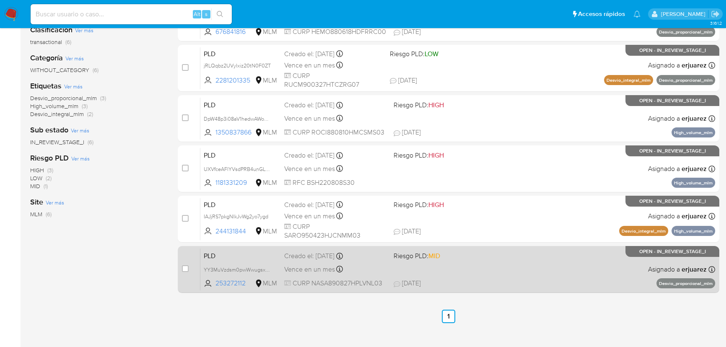
scroll to position [152, 0]
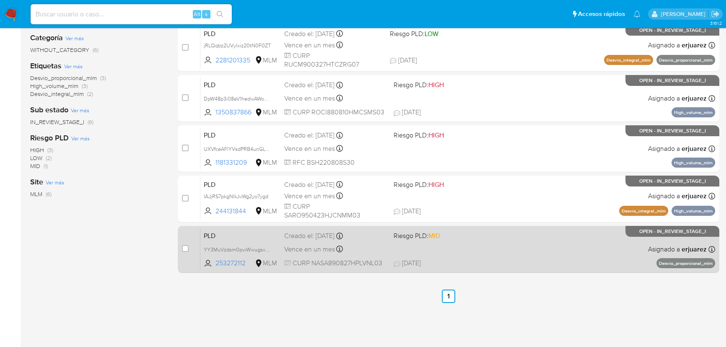
click at [526, 253] on div "PLD YY3MuVzdsm0pwWwugsxg9raQ 253272112 MLM Riesgo PLD: MID Creado el: [DATE] Cr…" at bounding box center [457, 249] width 515 height 42
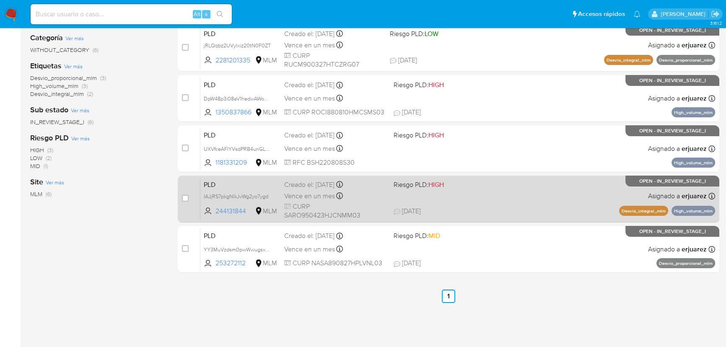
click at [395, 189] on div "PLD IAJjRS7pkgNlkJvWg2yo7ygd 244131844 MLM Riesgo PLD: HIGH Creado el: [DATE] C…" at bounding box center [457, 199] width 515 height 42
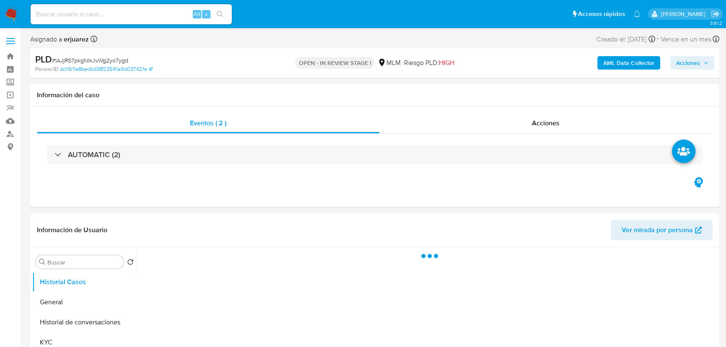
select select "10"
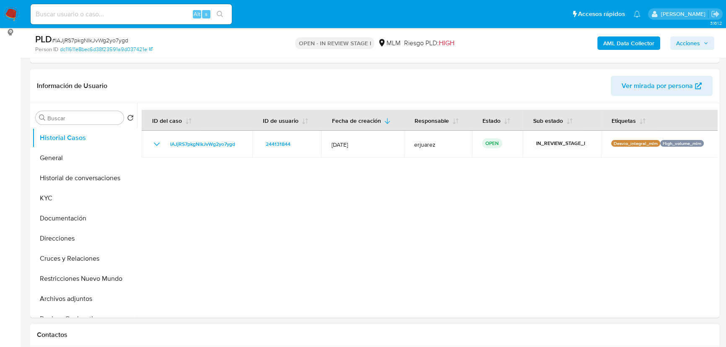
scroll to position [267, 0]
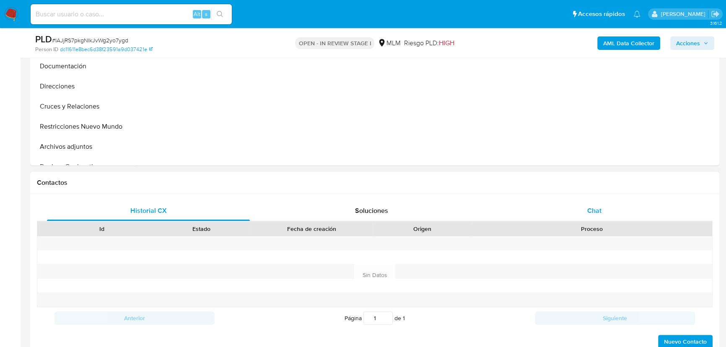
click at [592, 214] on span "Chat" at bounding box center [594, 211] width 14 height 10
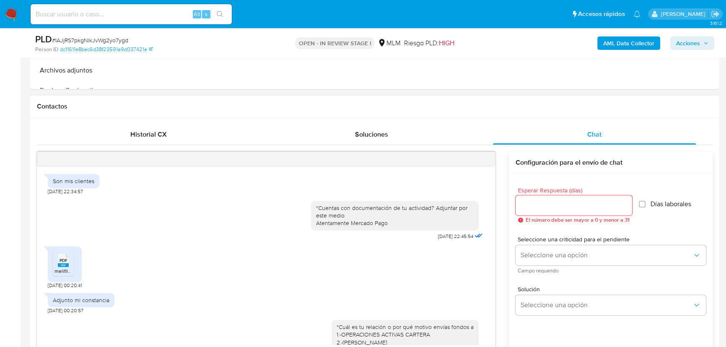
scroll to position [251, 0]
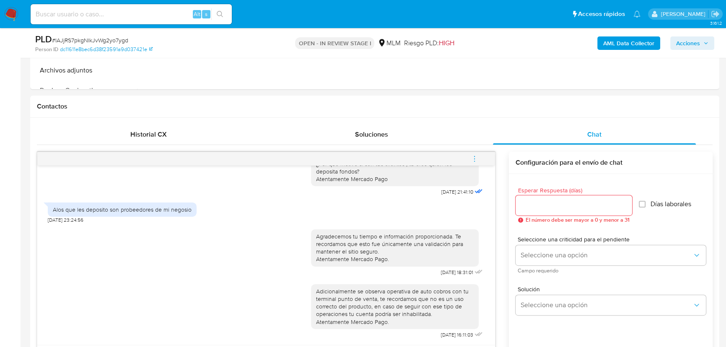
click at [476, 158] on icon "menu-action" at bounding box center [475, 159] width 8 height 8
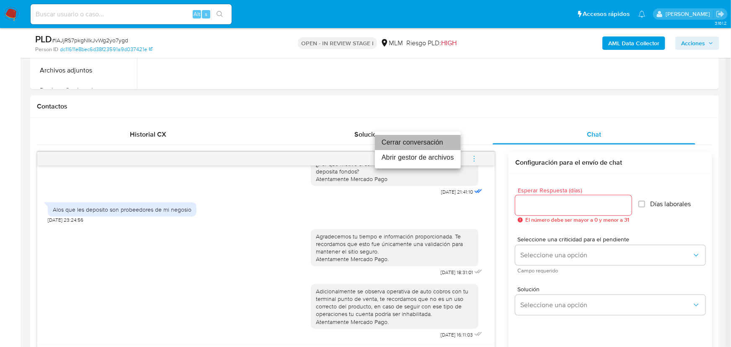
click at [431, 142] on li "Cerrar conversación" at bounding box center [418, 142] width 86 height 15
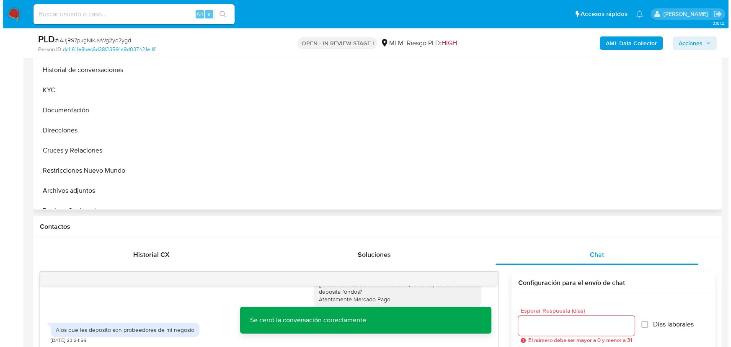
scroll to position [114, 0]
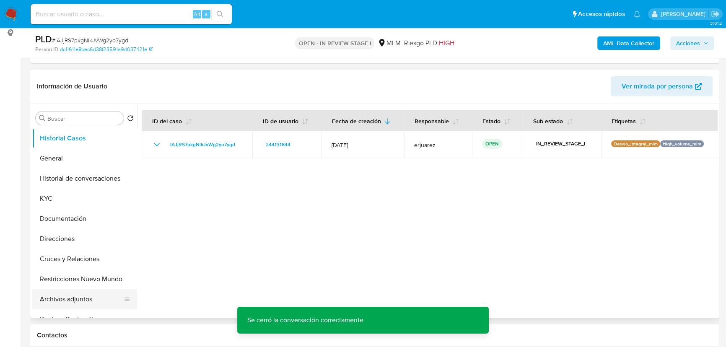
click at [60, 301] on button "Archivos adjuntos" at bounding box center [81, 299] width 98 height 20
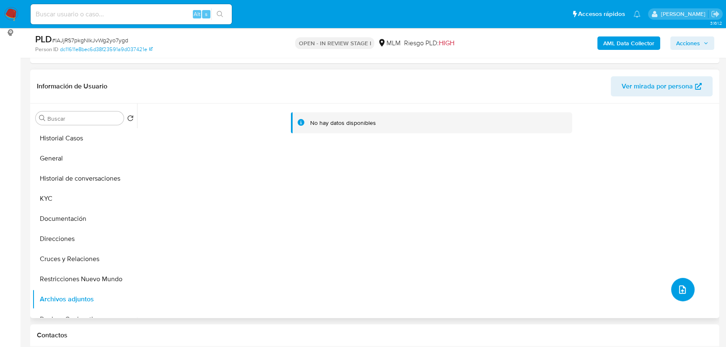
click at [677, 287] on icon "upload-file" at bounding box center [682, 290] width 10 height 10
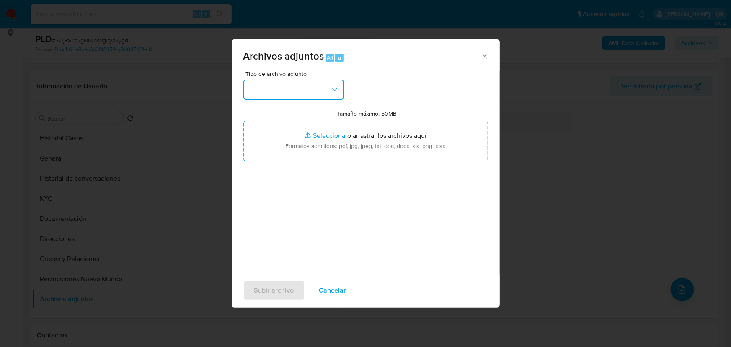
click at [290, 96] on button "button" at bounding box center [294, 90] width 101 height 20
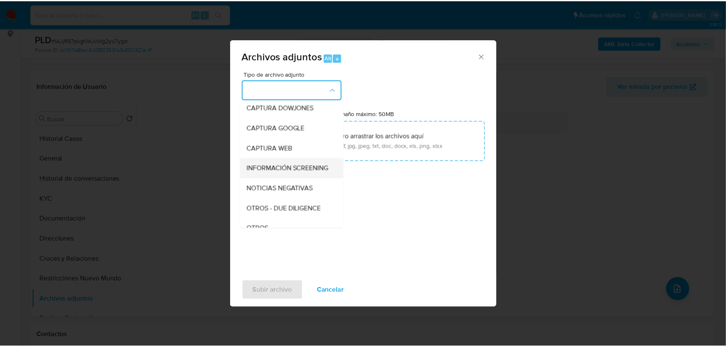
scroll to position [38, 0]
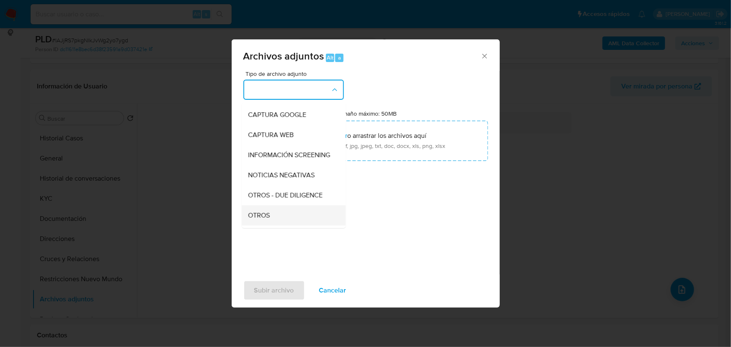
click at [261, 220] on span "OTROS" at bounding box center [260, 215] width 22 height 8
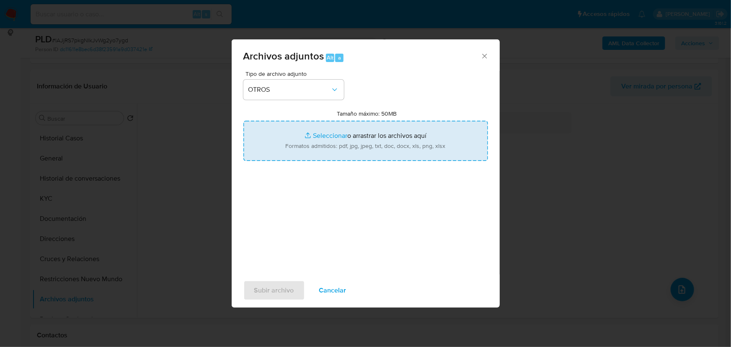
click at [318, 131] on input "Tamaño máximo: 50MB Seleccionar archivos" at bounding box center [366, 141] width 245 height 40
click at [320, 137] on input "Tamaño máximo: 50MB Seleccionar archivos" at bounding box center [366, 141] width 245 height 40
type input "C:\fakepath\244131844_Omar Sanchez Romo_Sep25.pdf"
click at [307, 137] on input "Tamaño máximo: 50MB Seleccionar archivos" at bounding box center [366, 141] width 245 height 40
type input "C:\fakepath\244131844_Omar Sanchez Romo_Sep25.xlsx"
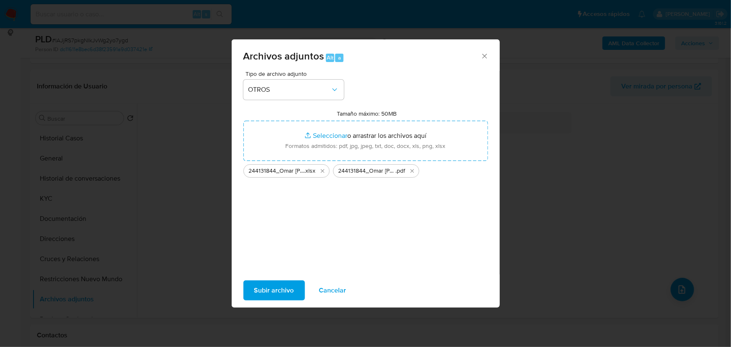
click at [280, 288] on span "Subir archivo" at bounding box center [274, 290] width 40 height 18
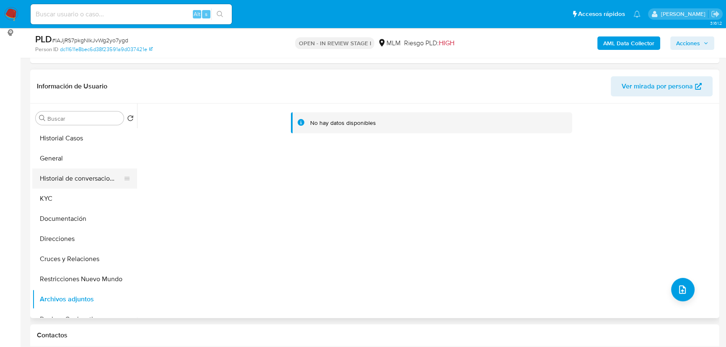
click at [64, 183] on button "Historial de conversaciones" at bounding box center [81, 178] width 98 height 20
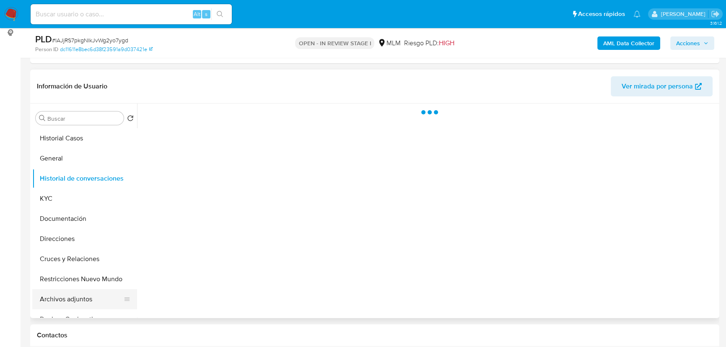
click at [82, 296] on button "Archivos adjuntos" at bounding box center [81, 299] width 98 height 20
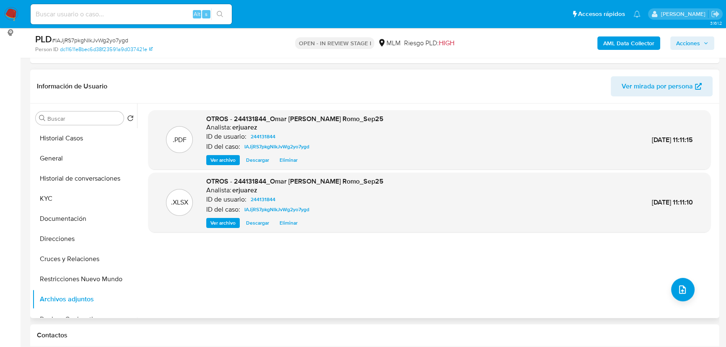
click at [225, 162] on span "Ver archivo" at bounding box center [222, 160] width 25 height 8
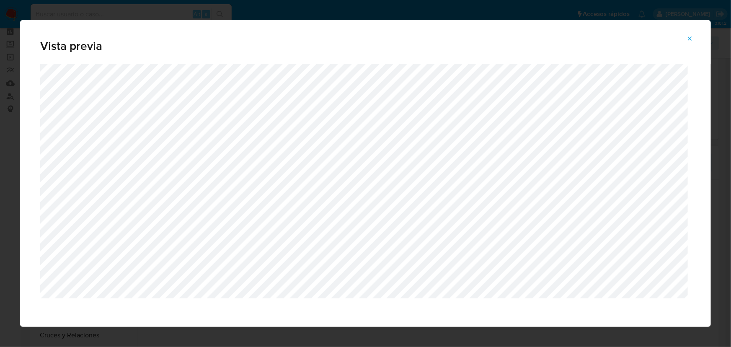
click at [689, 41] on icon "Attachment preview" at bounding box center [690, 38] width 7 height 7
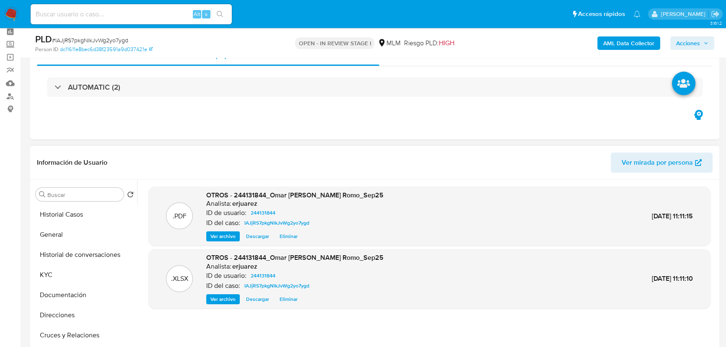
drag, startPoint x: 690, startPoint y: 42, endPoint x: 518, endPoint y: 46, distance: 172.7
click at [690, 42] on span "Acciones" at bounding box center [688, 42] width 24 height 13
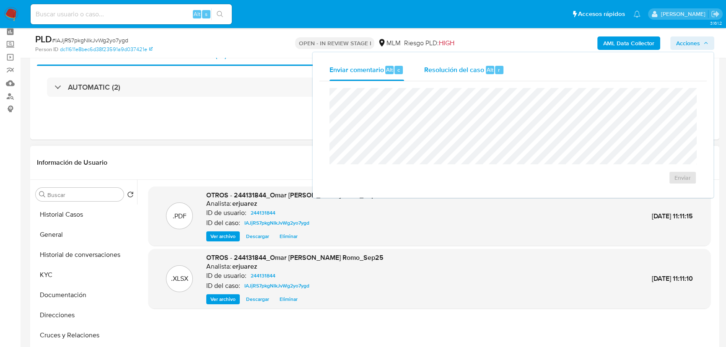
click at [431, 76] on div "Resolución del caso Alt r" at bounding box center [464, 70] width 80 height 22
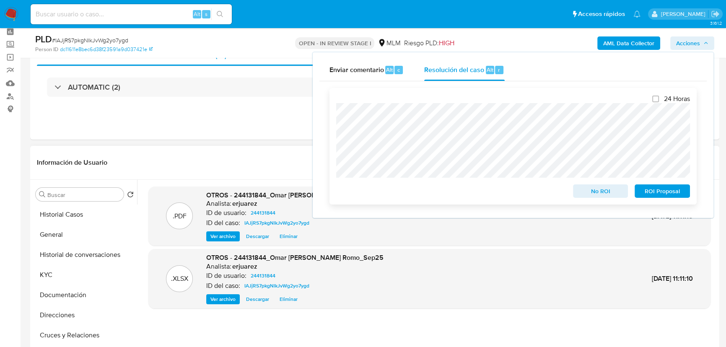
click at [596, 195] on span "No ROI" at bounding box center [601, 191] width 44 height 12
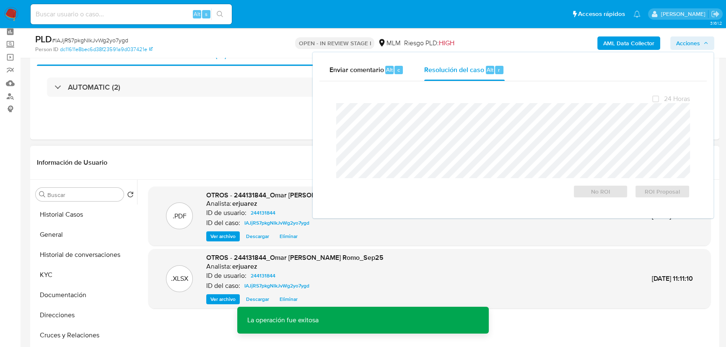
click at [255, 149] on div "Información de Usuario Ver mirada por persona" at bounding box center [374, 163] width 689 height 34
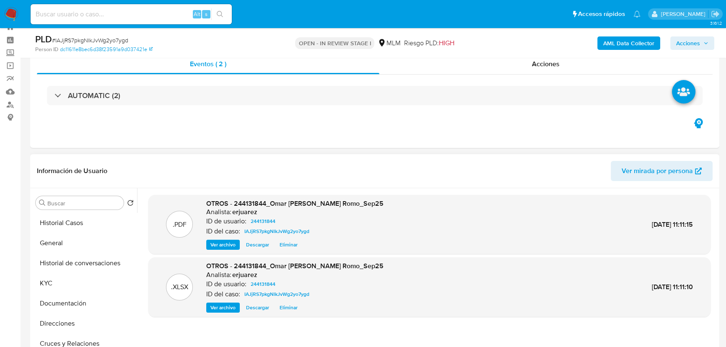
scroll to position [0, 0]
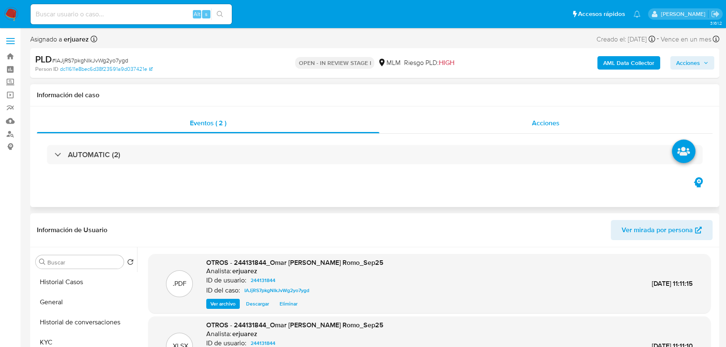
click at [450, 126] on div "Acciones" at bounding box center [546, 123] width 334 height 20
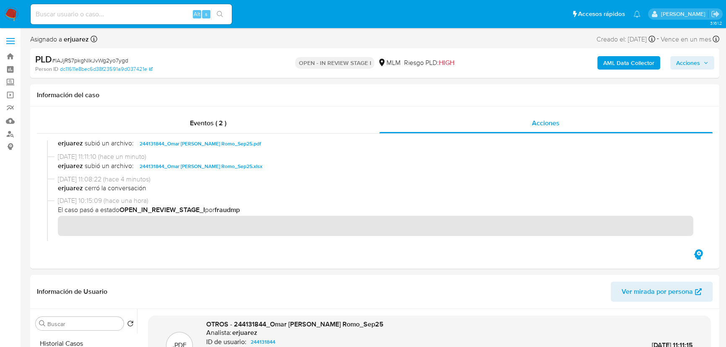
scroll to position [190, 0]
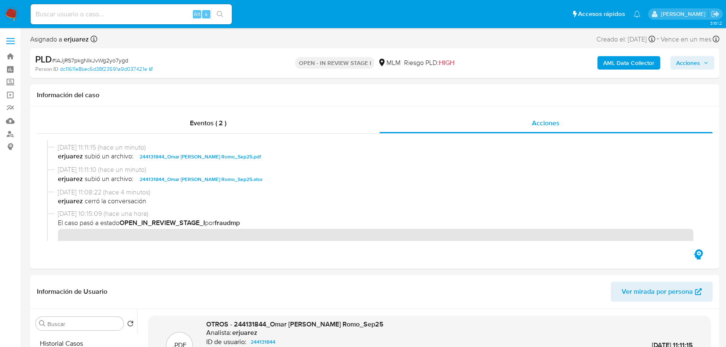
click at [10, 16] on img at bounding box center [11, 14] width 14 height 14
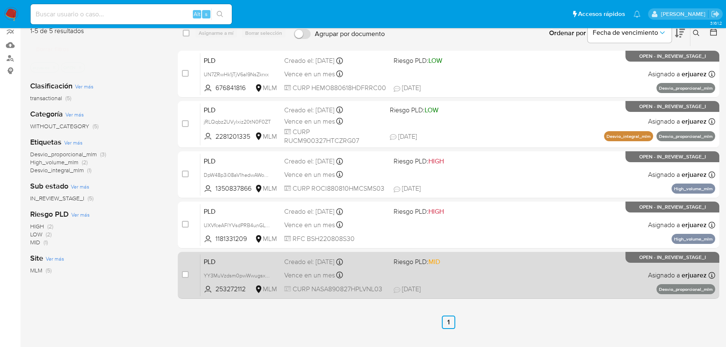
scroll to position [38, 0]
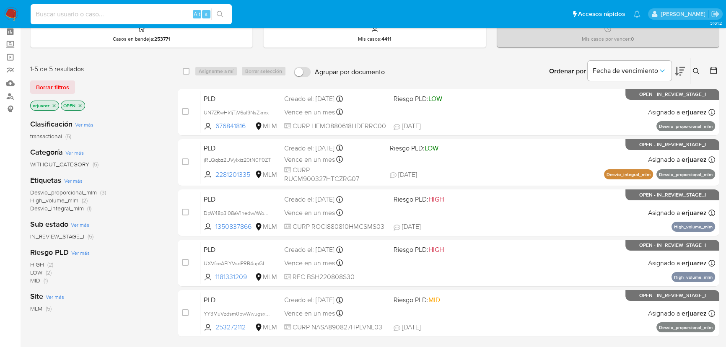
click at [126, 15] on input at bounding box center [131, 14] width 201 height 11
paste input "334900834"
type input "334900834"
click at [218, 11] on icon "search-icon" at bounding box center [220, 14] width 6 height 6
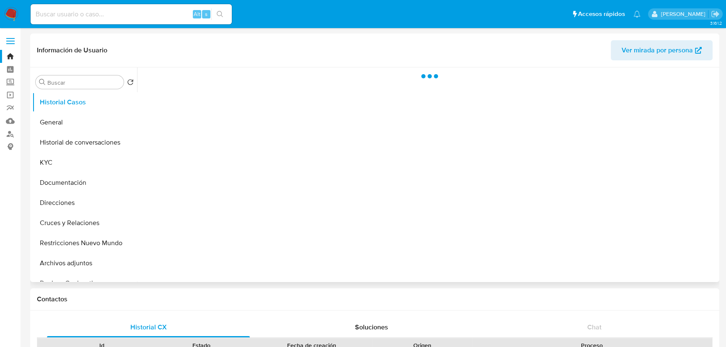
select select "10"
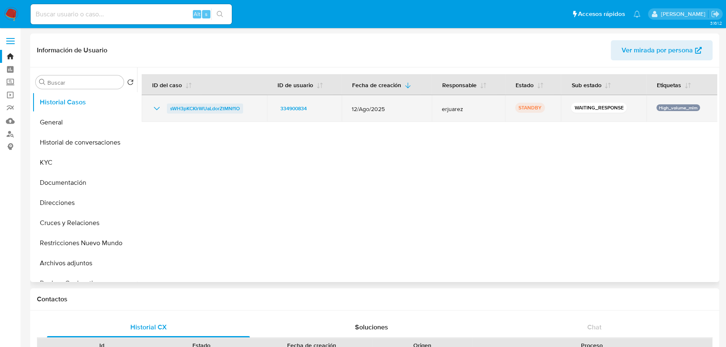
click at [210, 107] on span "sWH3pKCKlrWUaLdorZtMNf1O" at bounding box center [205, 109] width 70 height 10
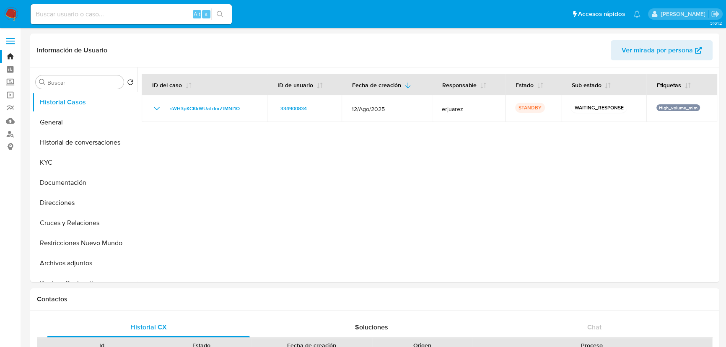
drag, startPoint x: 12, startPoint y: 12, endPoint x: 7, endPoint y: 13, distance: 5.2
click at [11, 12] on img at bounding box center [11, 14] width 14 height 14
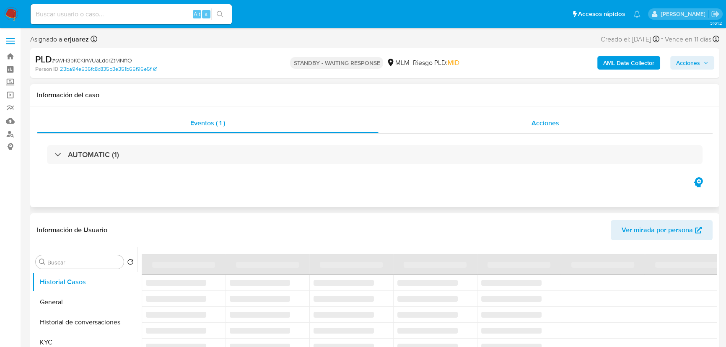
select select "10"
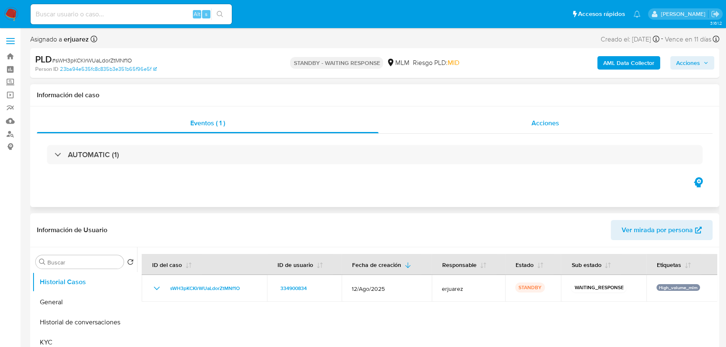
click at [531, 124] on div "Acciones" at bounding box center [545, 123] width 334 height 20
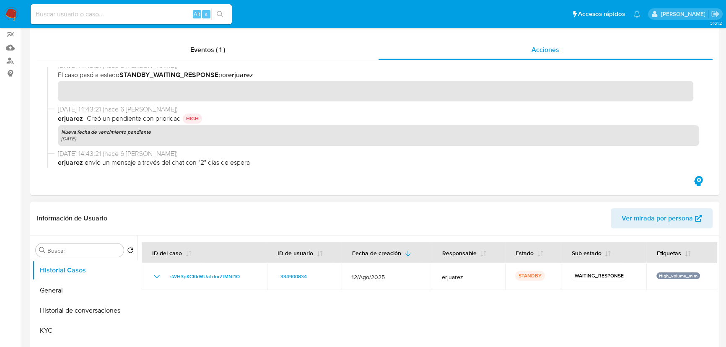
scroll to position [228, 0]
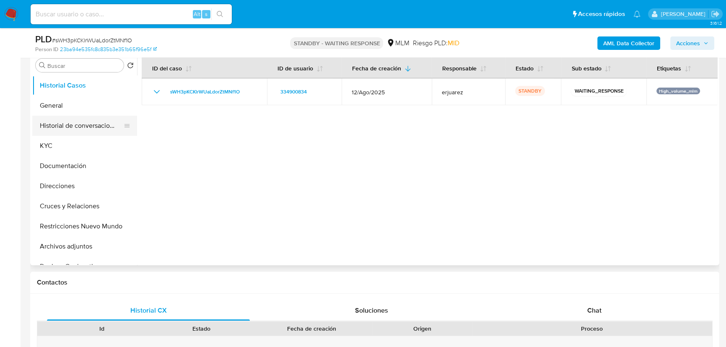
click at [97, 128] on button "Historial de conversaciones" at bounding box center [81, 126] width 98 height 20
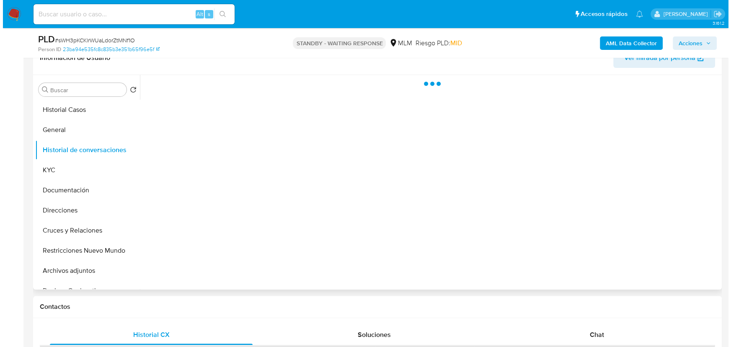
scroll to position [190, 0]
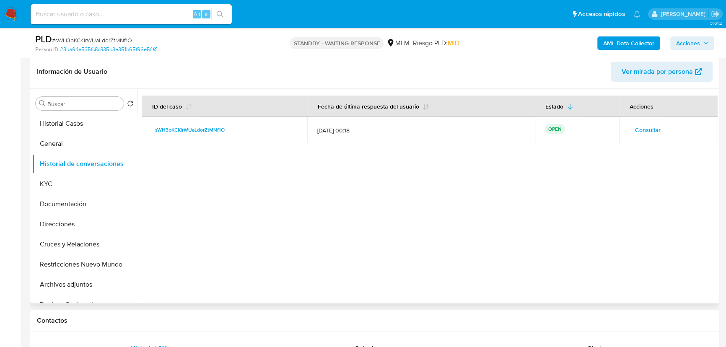
click at [647, 127] on span "Consultar" at bounding box center [648, 130] width 26 height 12
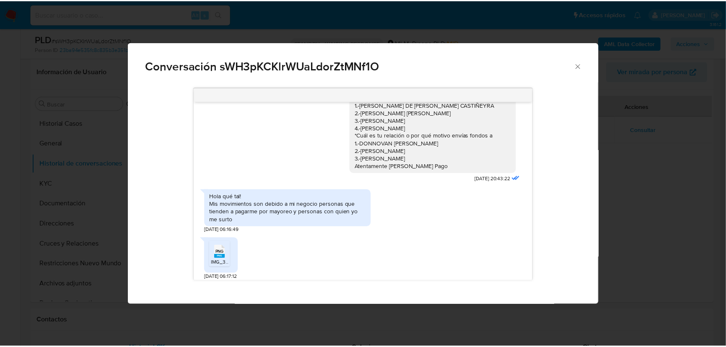
scroll to position [0, 0]
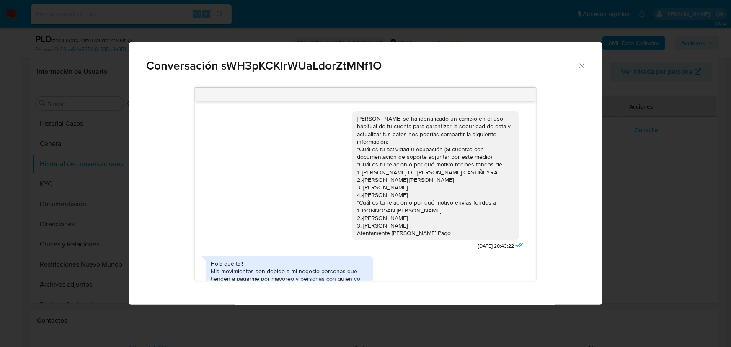
click at [582, 68] on icon "Cerrar" at bounding box center [582, 66] width 8 height 8
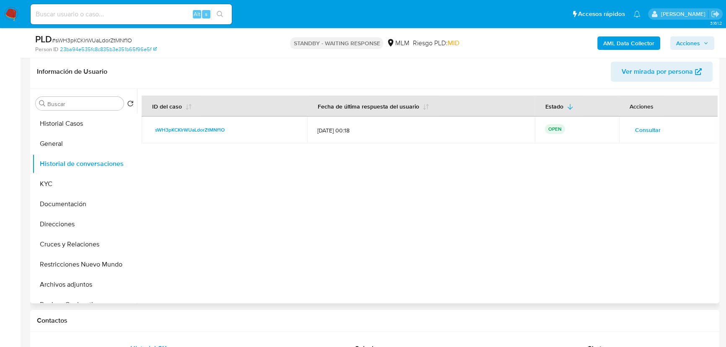
scroll to position [152, 0]
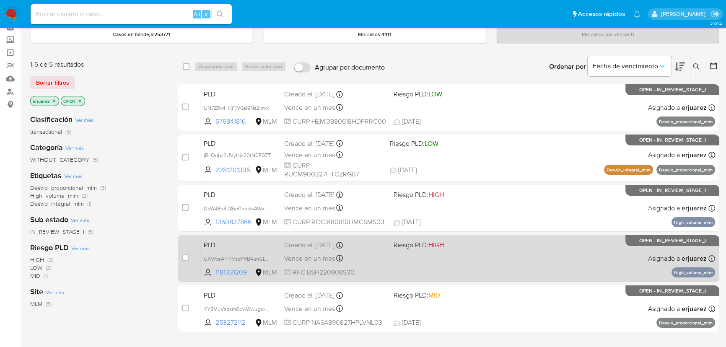
scroll to position [38, 0]
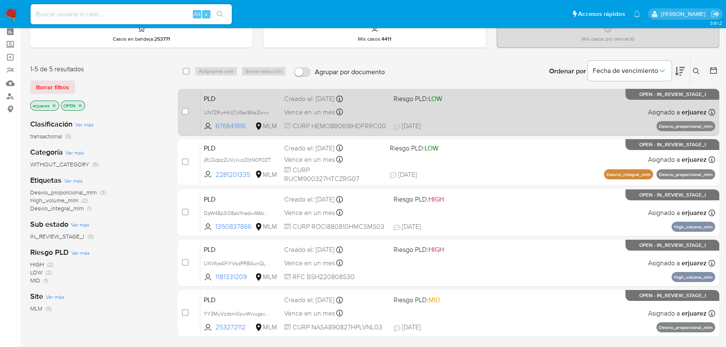
click at [444, 111] on span at bounding box center [445, 112] width 103 height 2
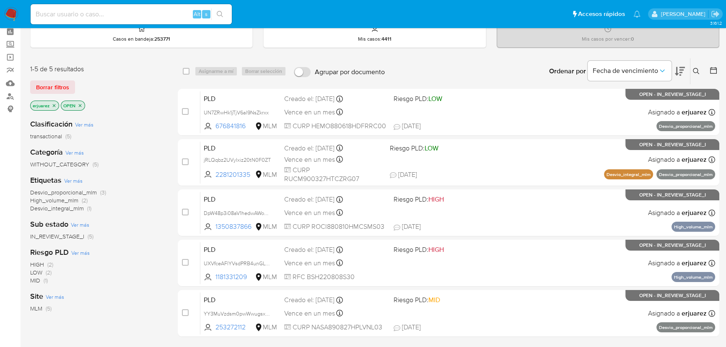
click at [59, 18] on input at bounding box center [131, 14] width 201 height 11
drag, startPoint x: 57, startPoint y: 16, endPoint x: 143, endPoint y: 21, distance: 86.1
click at [57, 16] on input at bounding box center [131, 14] width 201 height 11
paste input "1969346751"
type input "1969346751"
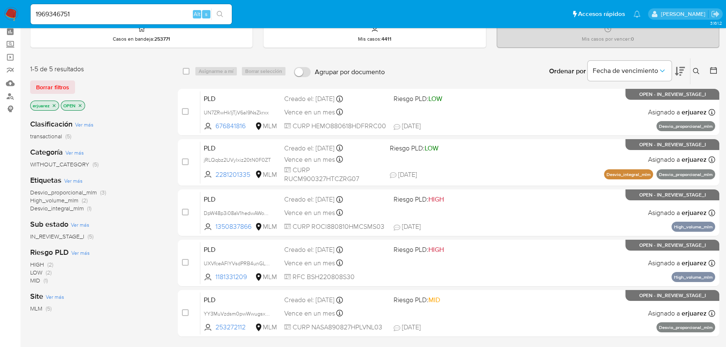
click at [220, 15] on icon "search-icon" at bounding box center [220, 14] width 7 height 7
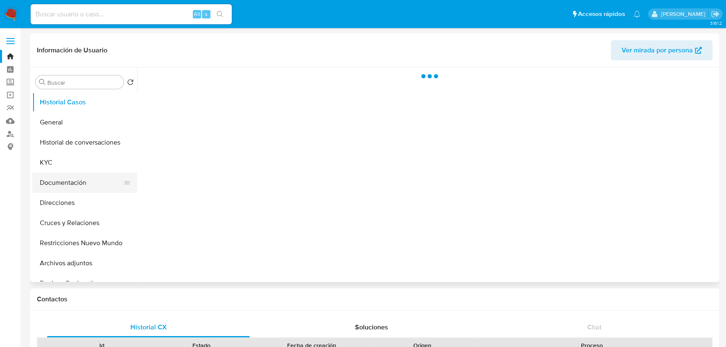
click at [83, 175] on button "Documentación" at bounding box center [81, 183] width 98 height 20
select select "10"
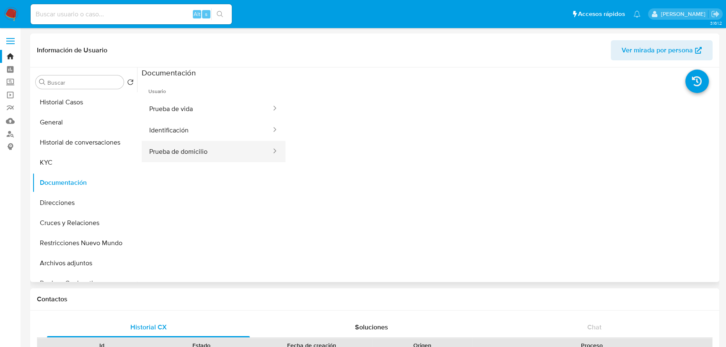
drag, startPoint x: 201, startPoint y: 154, endPoint x: 274, endPoint y: 155, distance: 72.5
click at [202, 154] on button "Prueba de domicilio" at bounding box center [207, 151] width 130 height 21
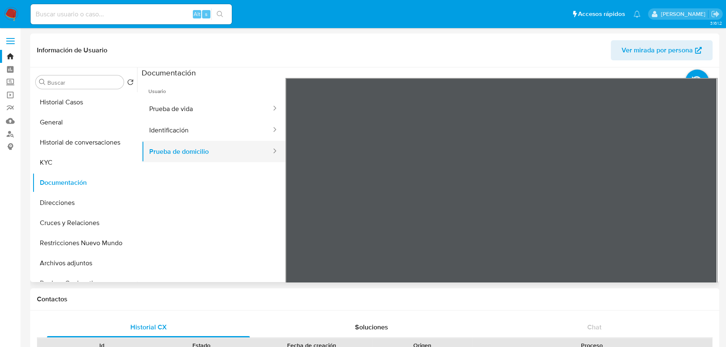
click at [223, 145] on button "Prueba de domicilio" at bounding box center [207, 151] width 130 height 21
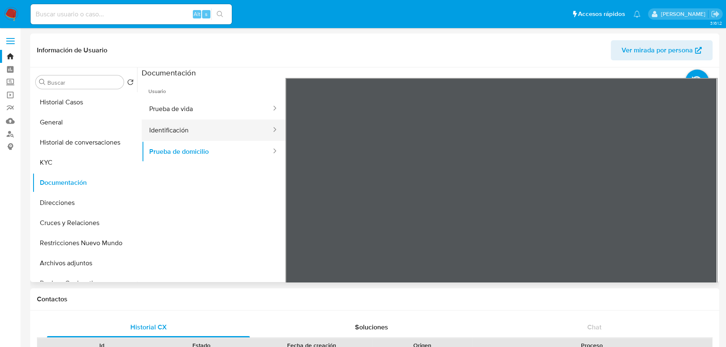
click at [196, 126] on button "Identificación" at bounding box center [207, 129] width 130 height 21
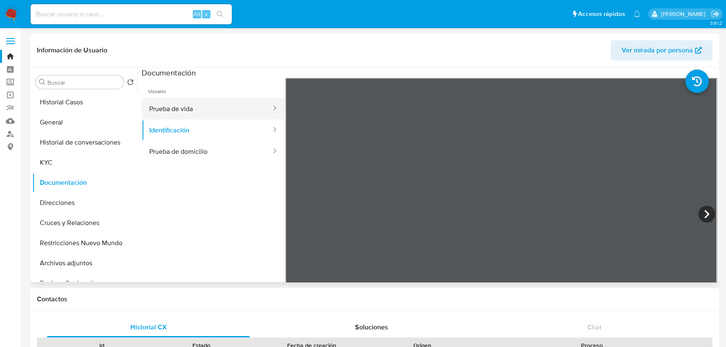
click at [192, 103] on button "Prueba de vida" at bounding box center [207, 108] width 130 height 21
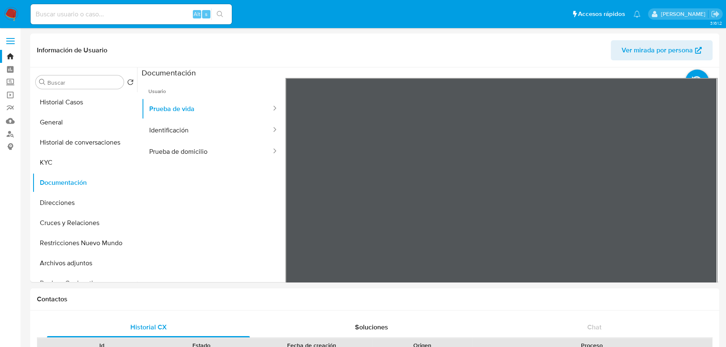
click at [48, 159] on button "KYC" at bounding box center [81, 163] width 98 height 20
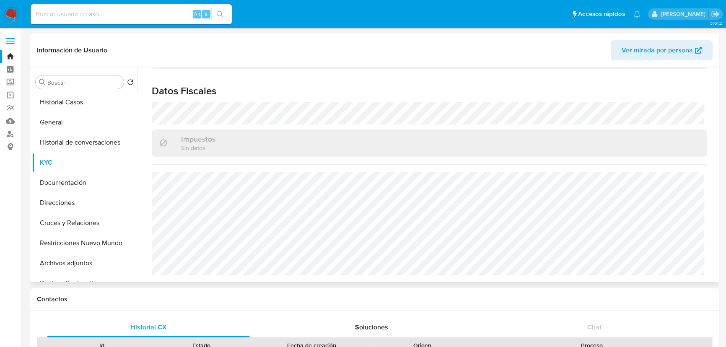
scroll to position [518, 0]
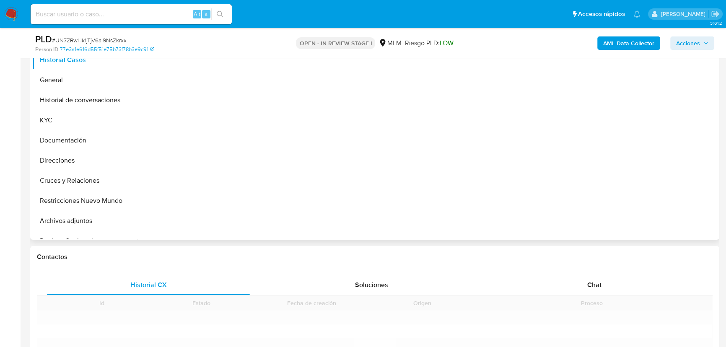
scroll to position [228, 0]
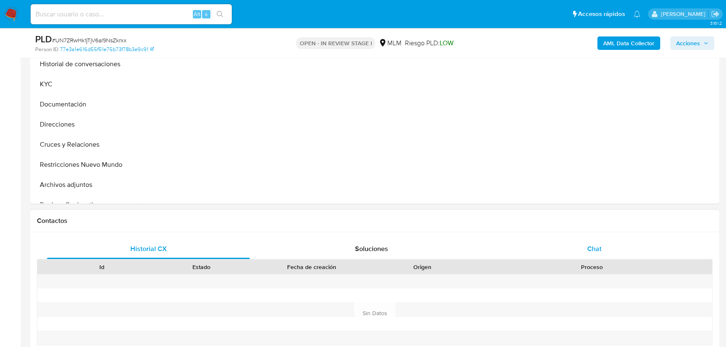
click at [595, 246] on span "Chat" at bounding box center [594, 249] width 14 height 10
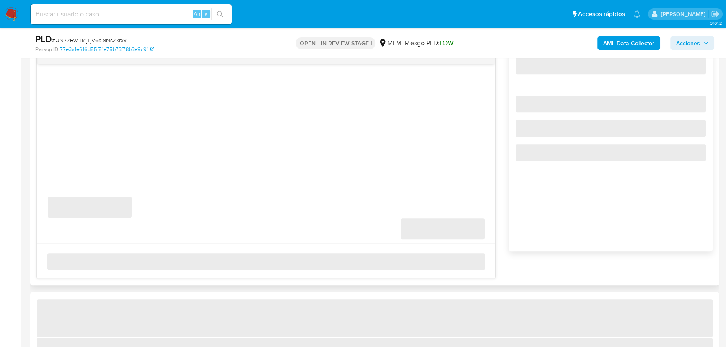
select select "10"
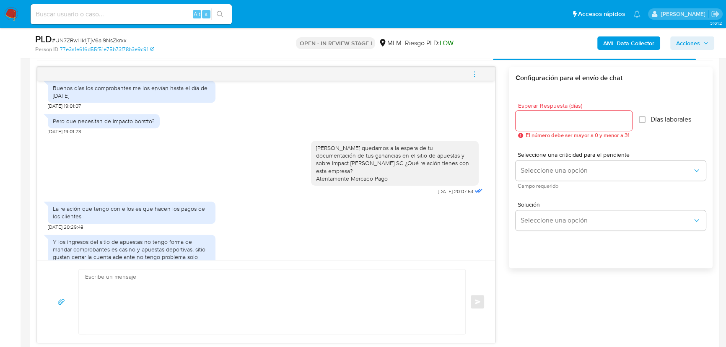
scroll to position [419, 0]
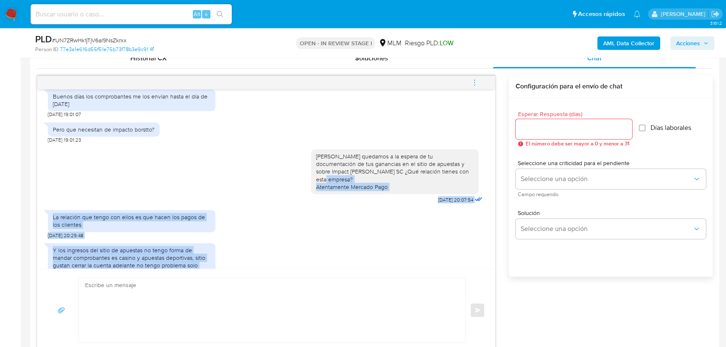
drag, startPoint x: 95, startPoint y: 252, endPoint x: 70, endPoint y: 160, distance: 95.1
click at [68, 163] on div "Hola Octavio ¿Cuentas con documentación de tu actividad? Adjuntar por este medi…" at bounding box center [266, 178] width 458 height 179
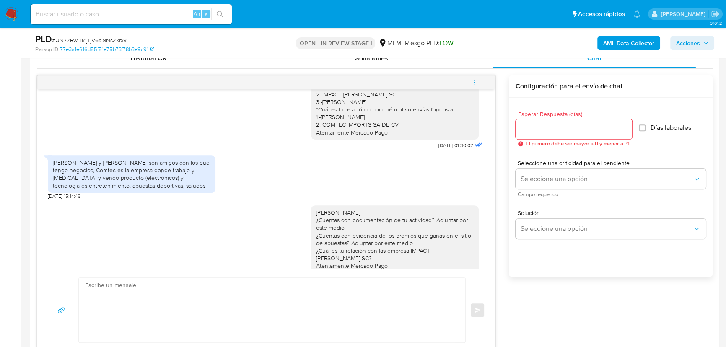
scroll to position [152, 0]
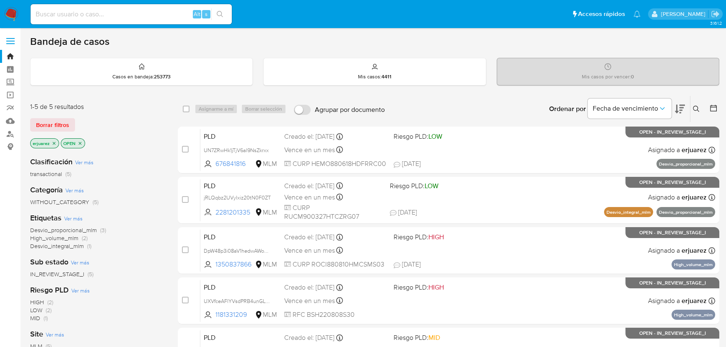
click at [143, 16] on input at bounding box center [131, 14] width 201 height 11
paste input "1969346751"
type input "1969346751"
click at [218, 11] on icon "search-icon" at bounding box center [220, 14] width 7 height 7
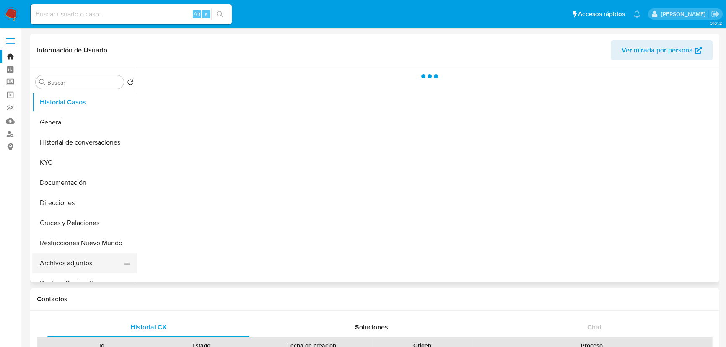
select select "10"
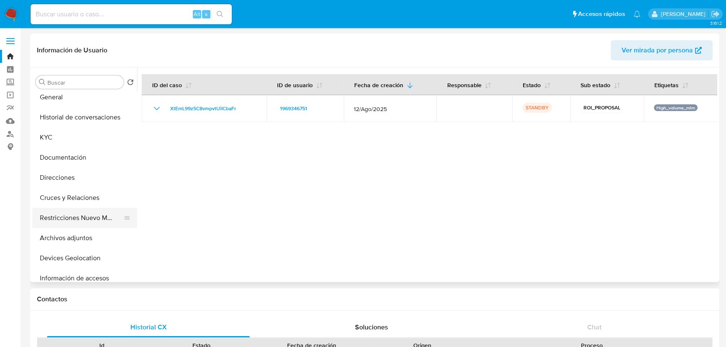
scroll to position [76, 0]
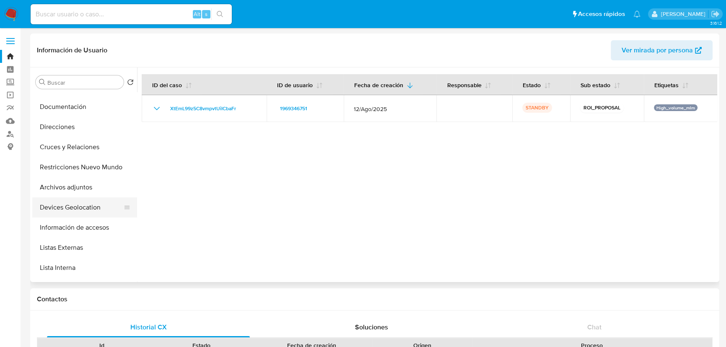
click at [93, 207] on button "Devices Geolocation" at bounding box center [81, 207] width 98 height 20
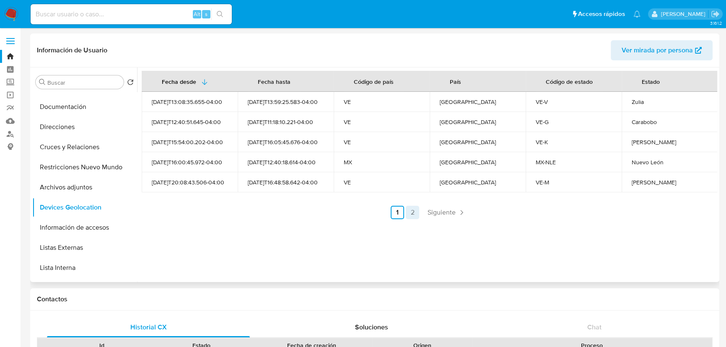
click at [408, 213] on link "2" at bounding box center [412, 212] width 13 height 13
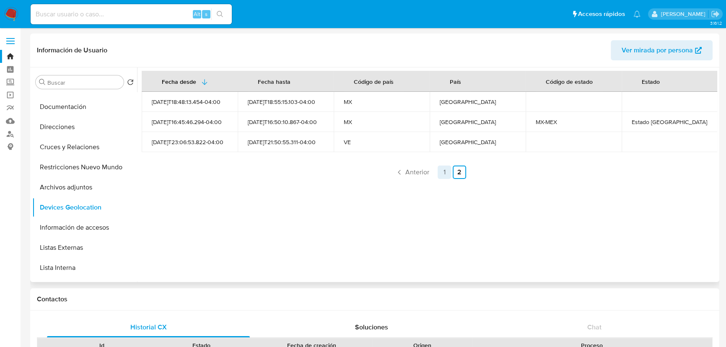
click at [442, 175] on link "1" at bounding box center [444, 172] width 13 height 13
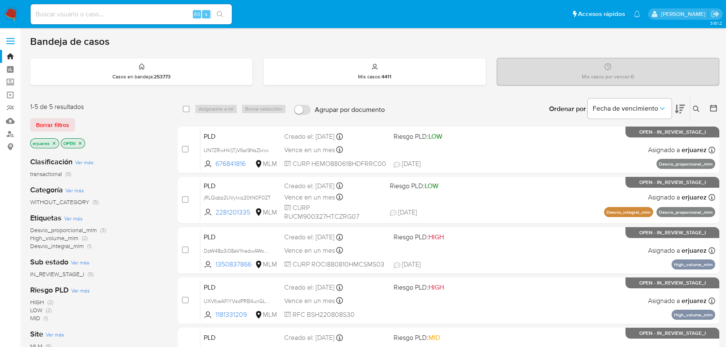
click at [155, 16] on input at bounding box center [131, 14] width 201 height 11
paste input "• 2574841395"
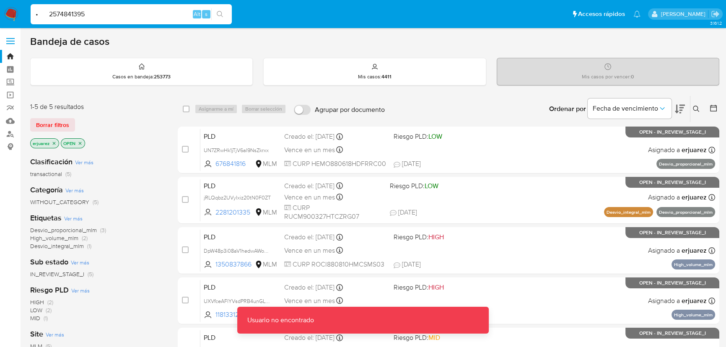
click at [50, 15] on input "• 2574841395" at bounding box center [131, 14] width 201 height 11
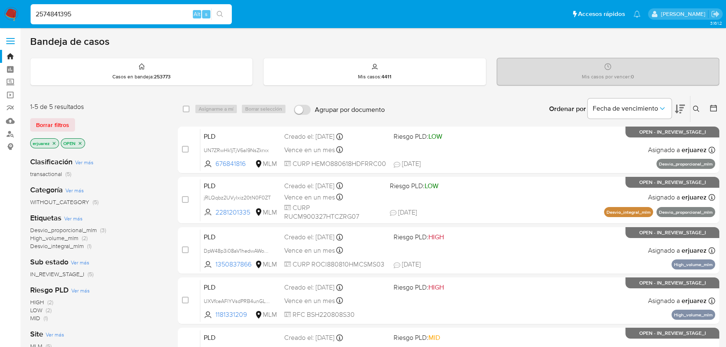
type input "2574841395"
click at [219, 11] on icon "search-icon" at bounding box center [220, 14] width 7 height 7
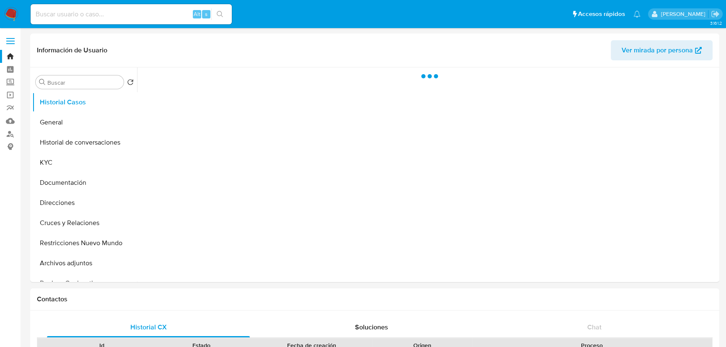
select select "10"
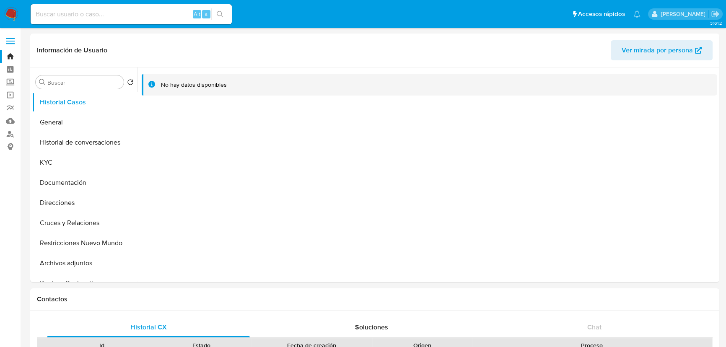
click at [90, 16] on input at bounding box center [131, 14] width 201 height 11
paste input "• 2574841395"
click at [50, 15] on input "• 2574841395" at bounding box center [131, 14] width 201 height 11
click at [85, 16] on input "2574841395" at bounding box center [131, 14] width 201 height 11
click at [222, 11] on icon "search-icon" at bounding box center [220, 14] width 7 height 7
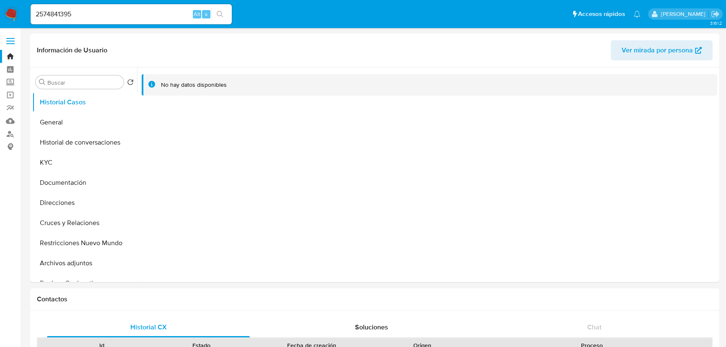
click at [218, 16] on icon "search-icon" at bounding box center [220, 14] width 7 height 7
click at [220, 14] on icon "search-icon" at bounding box center [220, 14] width 7 height 7
click at [74, 18] on input "2574841395" at bounding box center [131, 14] width 201 height 11
click at [56, 125] on button "General" at bounding box center [81, 122] width 98 height 20
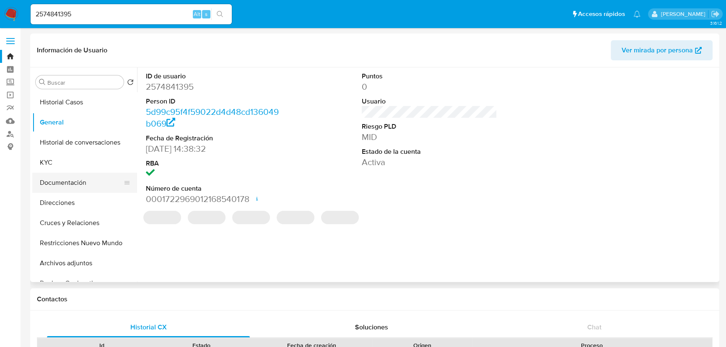
click at [54, 184] on button "Documentación" at bounding box center [81, 183] width 98 height 20
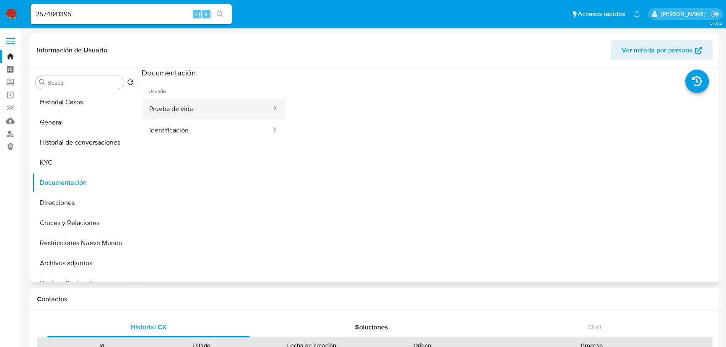
click at [172, 105] on button "Prueba de vida" at bounding box center [207, 108] width 130 height 21
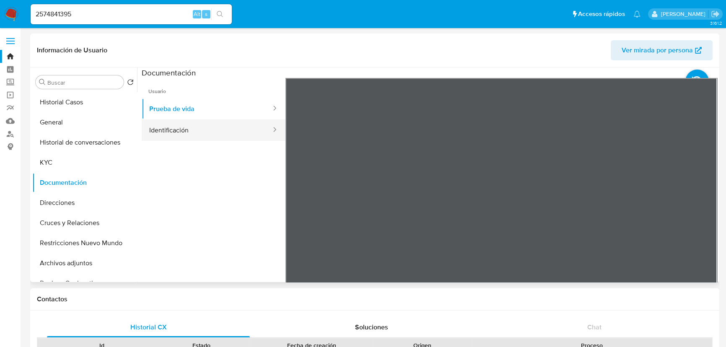
click at [193, 128] on button "Identificación" at bounding box center [207, 129] width 130 height 21
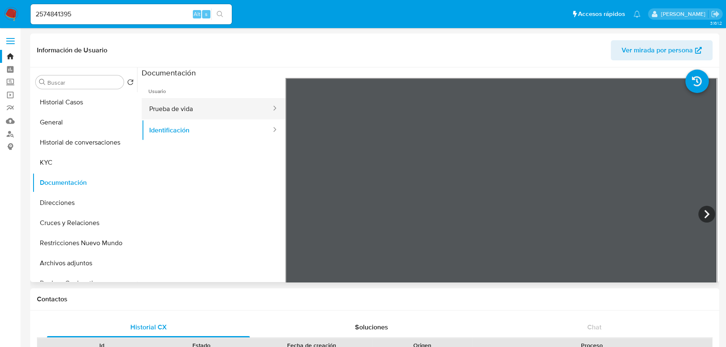
click at [191, 107] on button "Prueba de vida" at bounding box center [207, 108] width 130 height 21
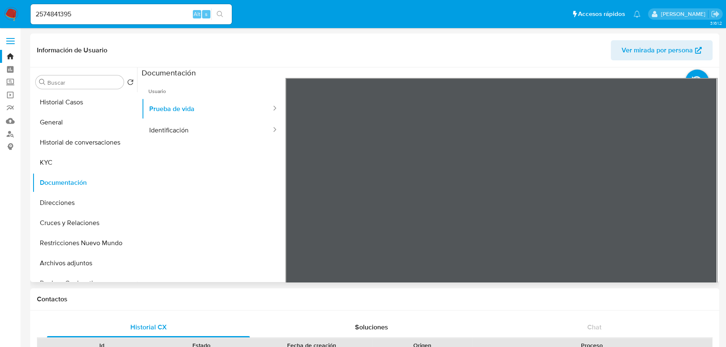
click at [238, 267] on ul "Usuario Prueba de vida Identificación" at bounding box center [214, 198] width 144 height 241
drag, startPoint x: 87, startPoint y: 12, endPoint x: 5, endPoint y: 15, distance: 82.2
click at [3, 12] on nav "Pausado Ver notificaciones 2574841395 Alt s Accesos rápidos Presiona las siguie…" at bounding box center [363, 14] width 726 height 28
paste input "• 1969343077"
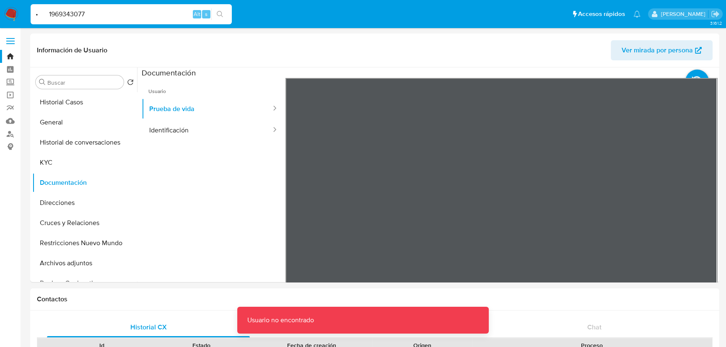
click at [50, 14] on input "• 1969343077" at bounding box center [131, 14] width 201 height 11
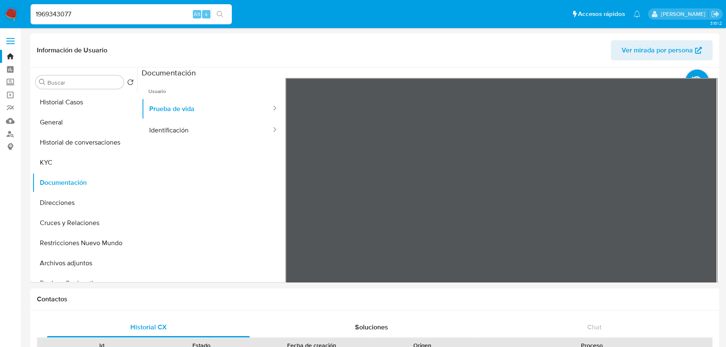
click at [122, 17] on input "1969343077" at bounding box center [131, 14] width 201 height 11
type input "1969343077"
click at [221, 17] on button "search-icon" at bounding box center [219, 14] width 17 height 12
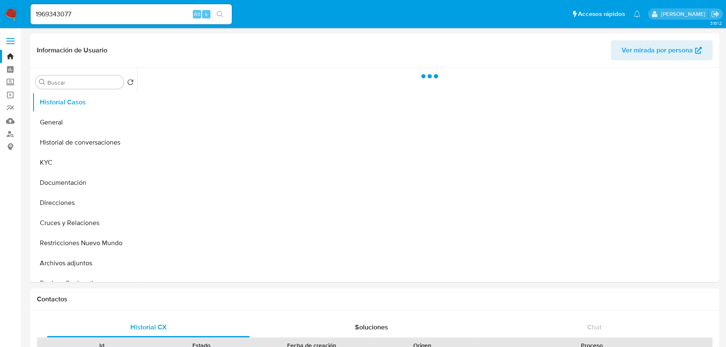
select select "10"
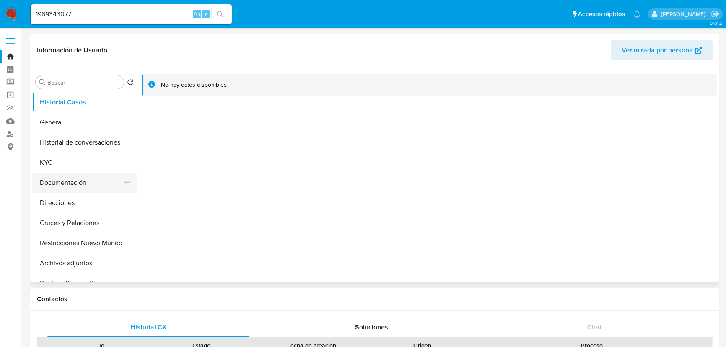
click at [75, 180] on button "Documentación" at bounding box center [81, 183] width 98 height 20
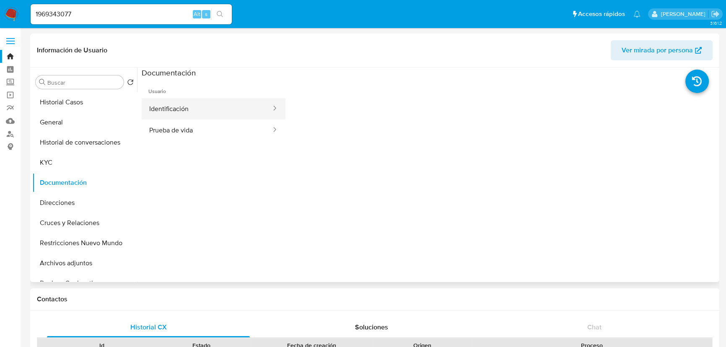
click at [192, 117] on button "Identificación" at bounding box center [207, 108] width 130 height 21
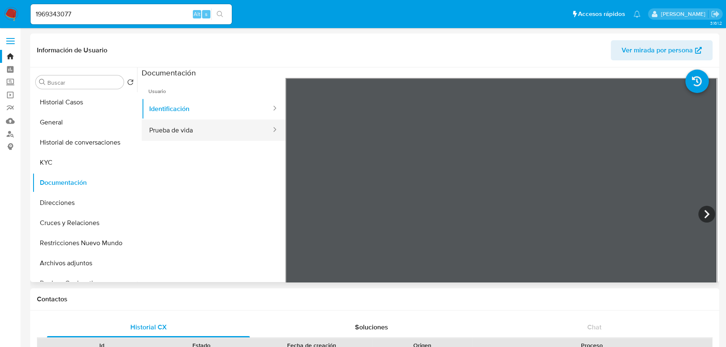
click at [192, 136] on button "Prueba de vida" at bounding box center [207, 129] width 130 height 21
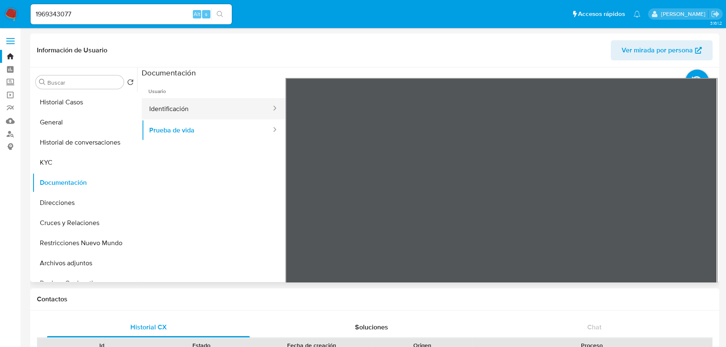
click at [191, 111] on button "Identificación" at bounding box center [207, 108] width 130 height 21
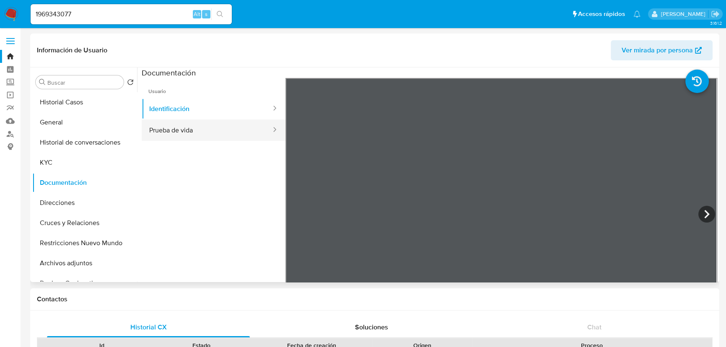
click at [182, 131] on button "Prueba de vida" at bounding box center [207, 129] width 130 height 21
click at [184, 134] on button "Prueba de vida" at bounding box center [207, 129] width 130 height 21
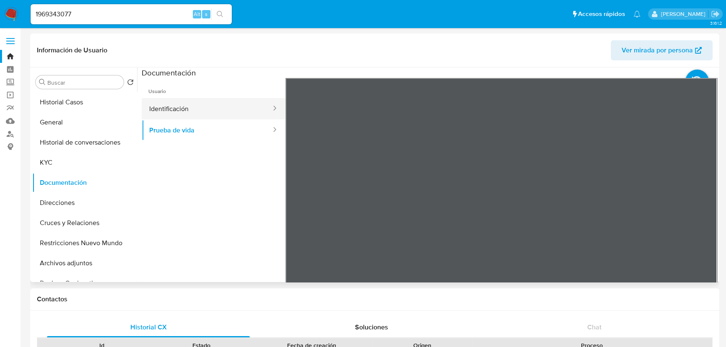
click at [172, 109] on button "Identificación" at bounding box center [207, 108] width 130 height 21
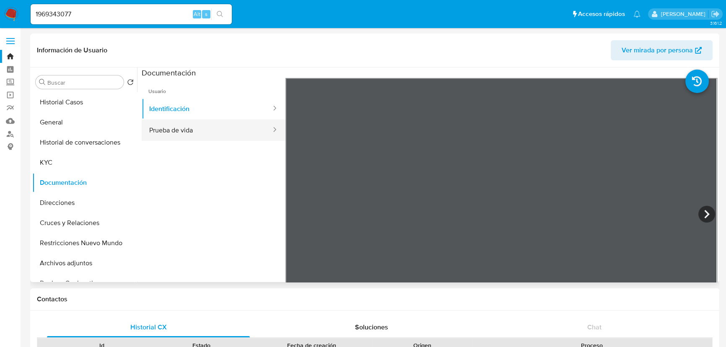
click at [188, 126] on button "Prueba de vida" at bounding box center [207, 129] width 130 height 21
drag, startPoint x: 76, startPoint y: 17, endPoint x: 10, endPoint y: 14, distance: 66.3
click at [5, 12] on nav "Pausado Ver notificaciones 1969343077 Alt s Accesos rápidos Presiona las siguie…" at bounding box center [363, 14] width 726 height 28
paste input "• 1843506571"
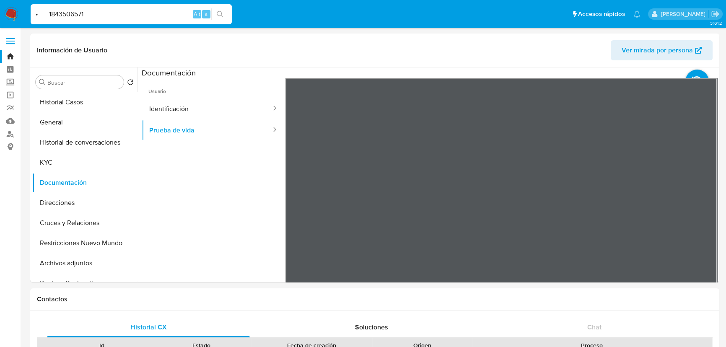
click at [49, 11] on input "• 1843506571" at bounding box center [131, 14] width 201 height 11
type input "1843506571"
click at [220, 12] on icon "search-icon" at bounding box center [220, 14] width 7 height 7
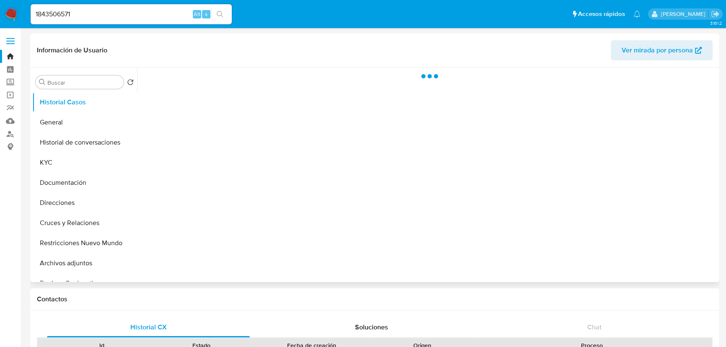
select select "10"
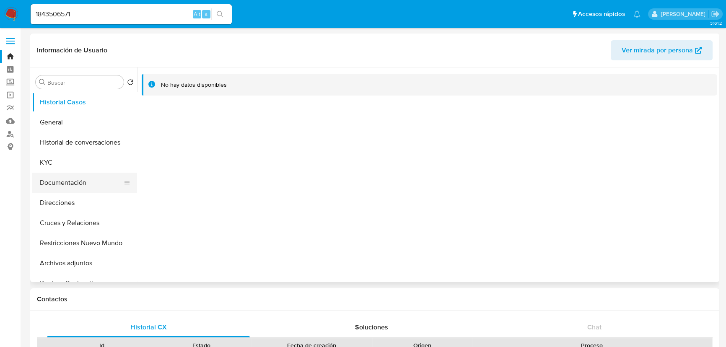
click at [98, 185] on button "Documentación" at bounding box center [81, 183] width 98 height 20
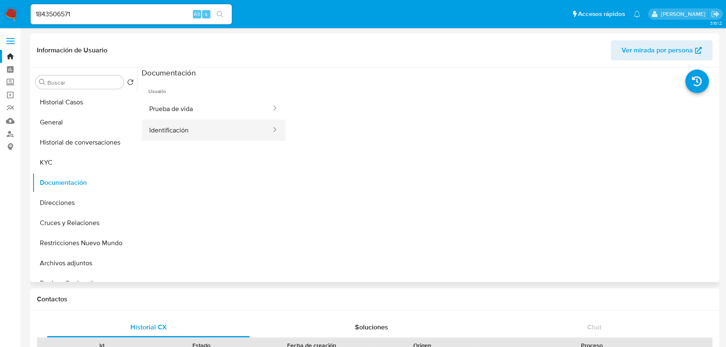
drag, startPoint x: 176, startPoint y: 130, endPoint x: 203, endPoint y: 134, distance: 27.1
click at [176, 130] on button "Identificación" at bounding box center [207, 129] width 130 height 21
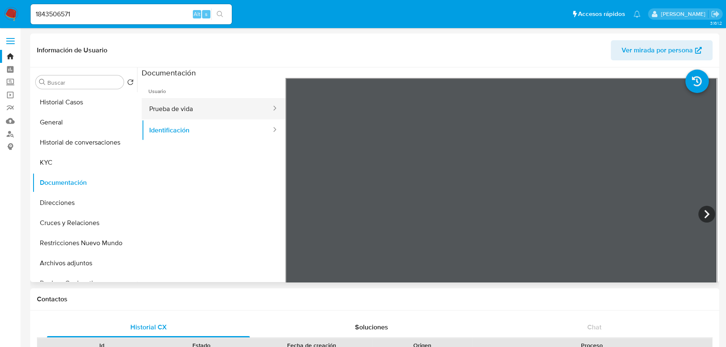
click at [201, 108] on button "Prueba de vida" at bounding box center [207, 108] width 130 height 21
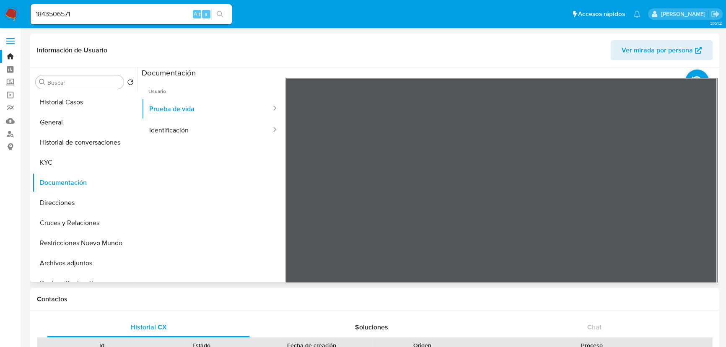
drag, startPoint x: 252, startPoint y: 271, endPoint x: 148, endPoint y: 193, distance: 130.3
click at [251, 271] on ul "Usuario Prueba de vida Identificación" at bounding box center [214, 198] width 144 height 241
click at [76, 159] on button "KYC" at bounding box center [81, 163] width 98 height 20
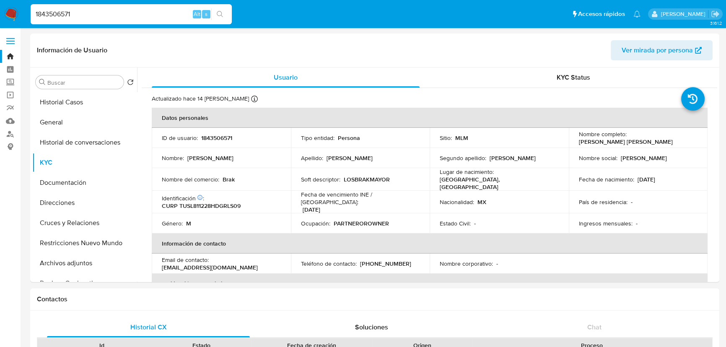
drag, startPoint x: 83, startPoint y: 14, endPoint x: 168, endPoint y: 33, distance: 87.1
paste input "2413147148"
type input "2413147148"
click at [220, 12] on icon "search-icon" at bounding box center [220, 14] width 7 height 7
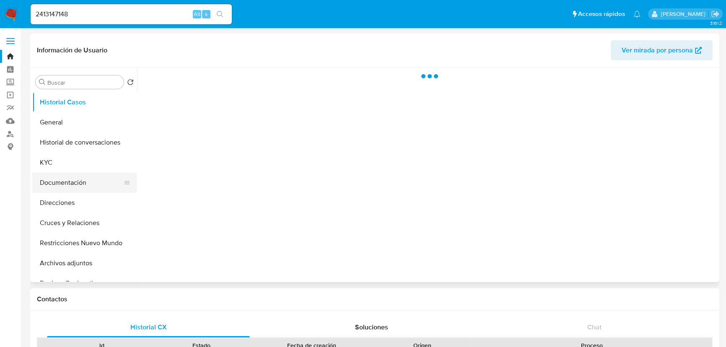
select select "10"
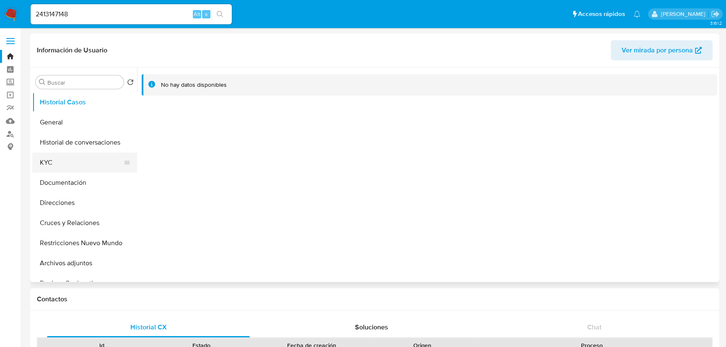
click at [58, 170] on button "KYC" at bounding box center [81, 163] width 98 height 20
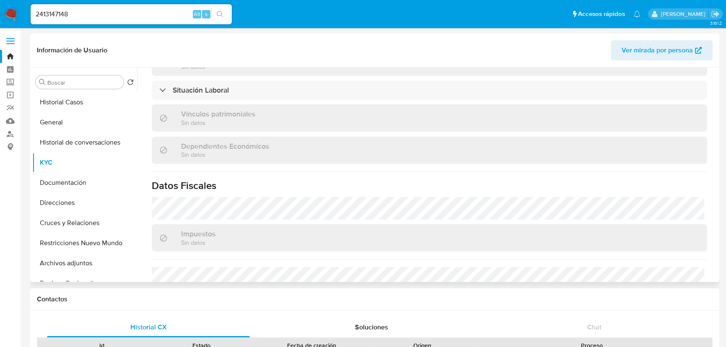
scroll to position [526, 0]
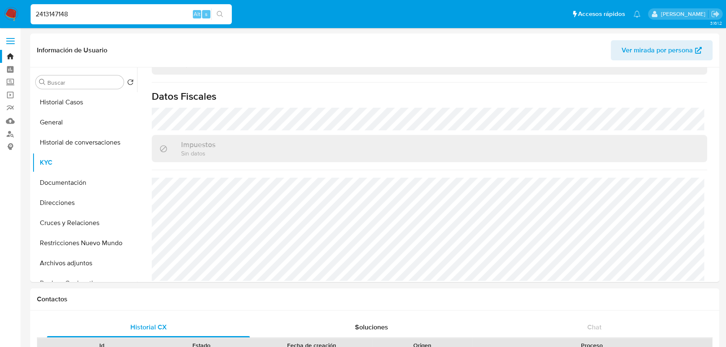
drag, startPoint x: 67, startPoint y: 16, endPoint x: 2, endPoint y: 18, distance: 65.4
click at [1, 16] on nav "Pausado Ver notificaciones 2413147148 Alt s Accesos rápidos Presiona las siguie…" at bounding box center [363, 14] width 726 height 28
paste input "• 2413340163"
click at [50, 13] on input "• 2413340163" at bounding box center [131, 14] width 201 height 11
click at [77, 17] on input "2413340163" at bounding box center [131, 14] width 201 height 11
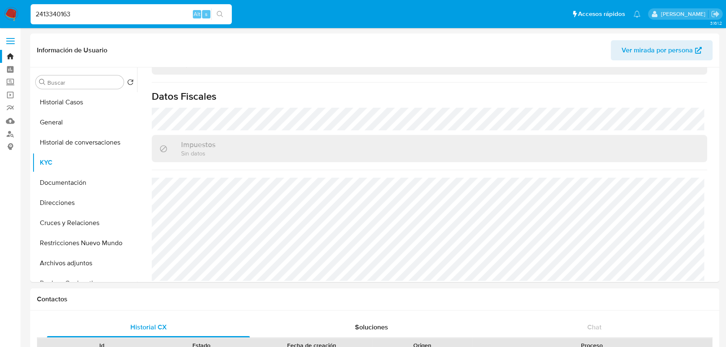
type input "2413340163"
click at [220, 13] on icon "search-icon" at bounding box center [220, 14] width 7 height 7
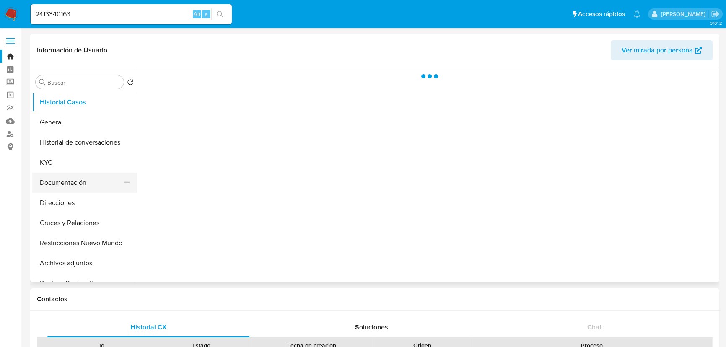
click at [81, 189] on button "Documentación" at bounding box center [81, 183] width 98 height 20
select select "10"
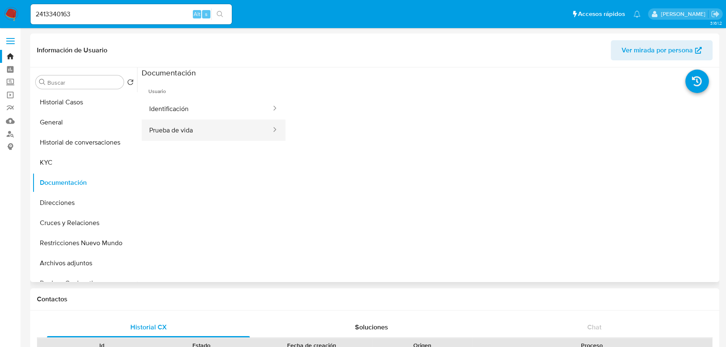
drag, startPoint x: 180, startPoint y: 127, endPoint x: 184, endPoint y: 126, distance: 4.2
click at [180, 127] on button "Prueba de vida" at bounding box center [207, 129] width 130 height 21
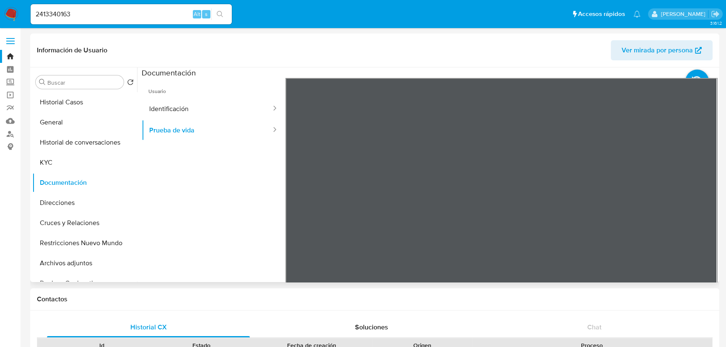
click at [229, 277] on ul "Usuario Identificación Prueba de vida" at bounding box center [214, 198] width 144 height 241
click at [64, 161] on button "KYC" at bounding box center [81, 163] width 98 height 20
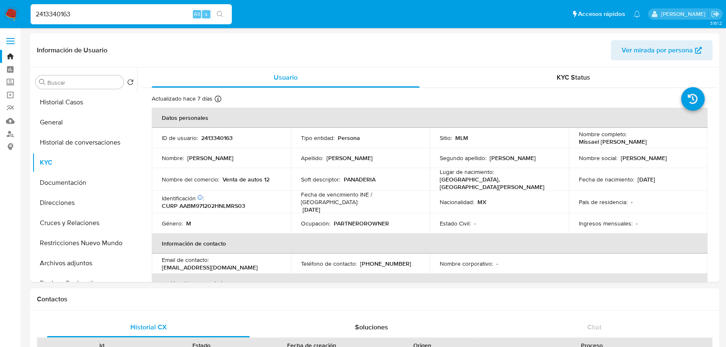
drag, startPoint x: 96, startPoint y: 13, endPoint x: 19, endPoint y: 11, distance: 77.1
click at [19, 10] on nav "Pausado Ver notificaciones 2413340163 Alt s Accesos rápidos Presiona las siguie…" at bounding box center [363, 14] width 726 height 28
paste input "• 2417611894"
click at [50, 14] on input "• 2417611894" at bounding box center [131, 14] width 201 height 11
type input "2417611894"
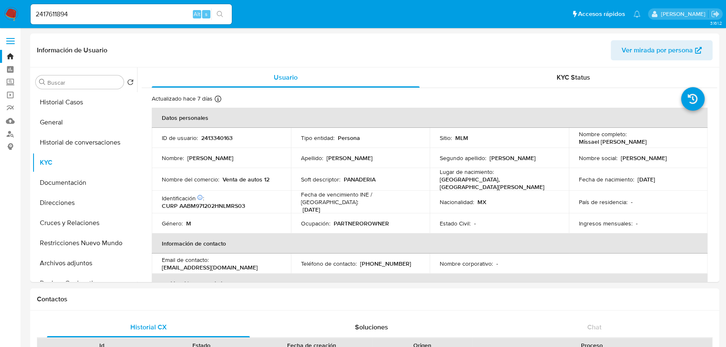
click at [219, 11] on icon "search-icon" at bounding box center [220, 14] width 7 height 7
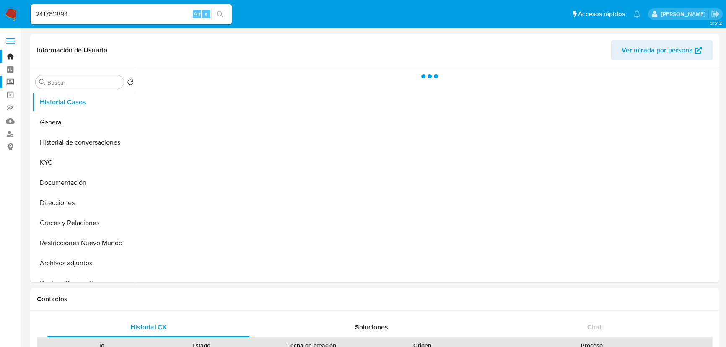
select select "10"
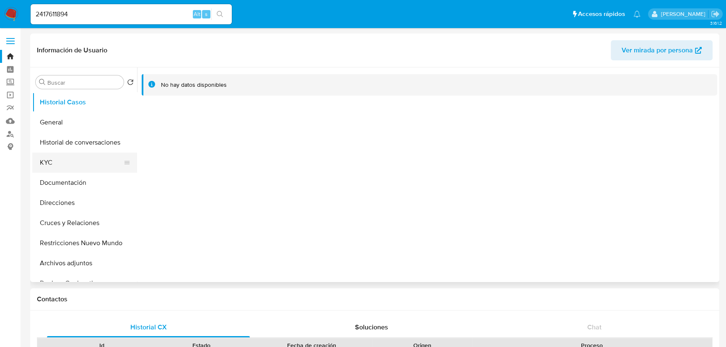
click at [71, 170] on button "KYC" at bounding box center [81, 163] width 98 height 20
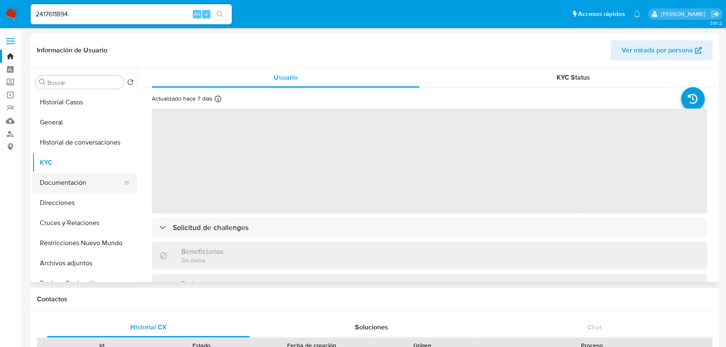
click at [75, 187] on button "Documentación" at bounding box center [81, 183] width 98 height 20
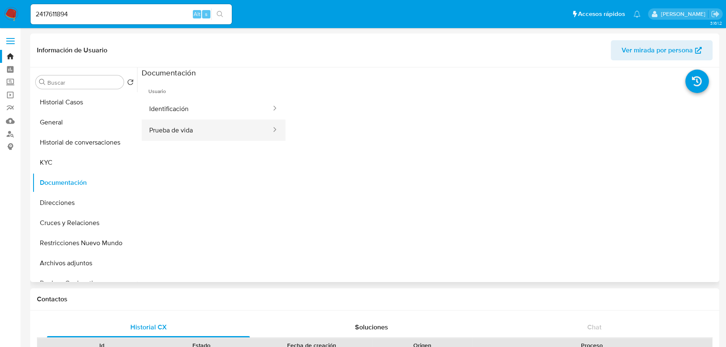
click at [200, 133] on button "Prueba de vida" at bounding box center [207, 129] width 130 height 21
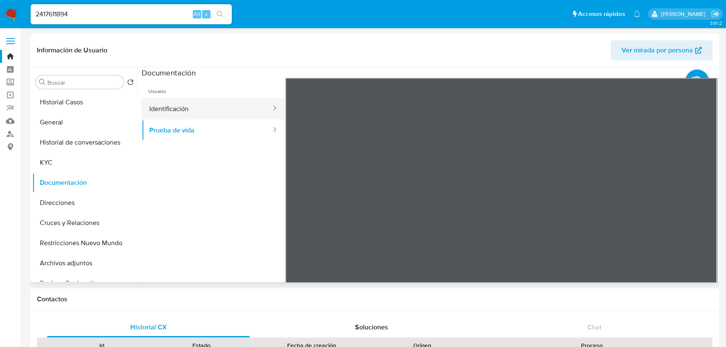
click at [194, 111] on button "Identificación" at bounding box center [207, 108] width 130 height 21
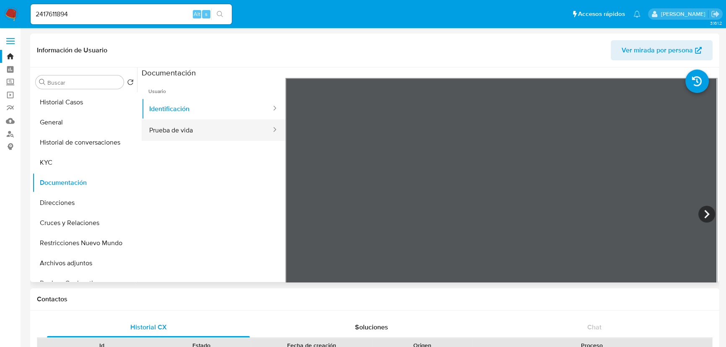
click at [177, 133] on button "Prueba de vida" at bounding box center [207, 129] width 130 height 21
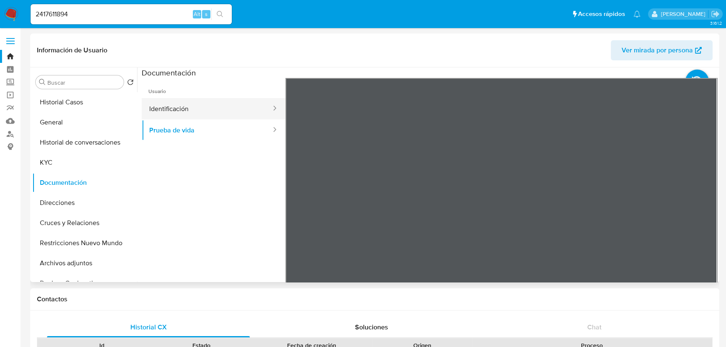
click at [182, 115] on button "Identificación" at bounding box center [207, 108] width 130 height 21
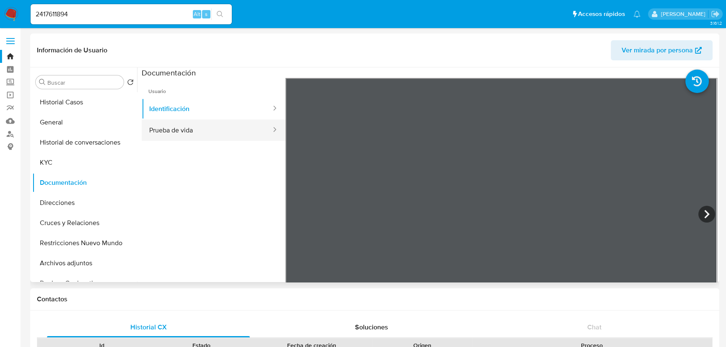
click at [176, 135] on button "Prueba de vida" at bounding box center [207, 129] width 130 height 21
drag, startPoint x: 183, startPoint y: 283, endPoint x: 176, endPoint y: 262, distance: 22.5
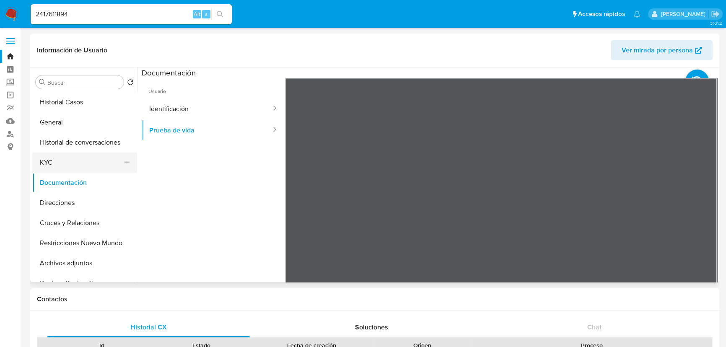
click at [79, 161] on button "KYC" at bounding box center [81, 163] width 98 height 20
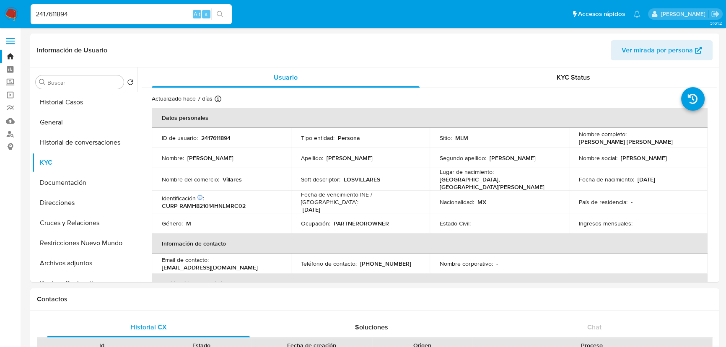
drag, startPoint x: 145, startPoint y: 12, endPoint x: 37, endPoint y: 12, distance: 107.7
click at [37, 12] on input "2417611894" at bounding box center [131, 14] width 201 height 11
click at [89, 16] on input "2417611894" at bounding box center [131, 14] width 201 height 11
drag, startPoint x: 96, startPoint y: 17, endPoint x: 33, endPoint y: 16, distance: 63.3
click at [33, 16] on input "2417611894" at bounding box center [131, 14] width 201 height 11
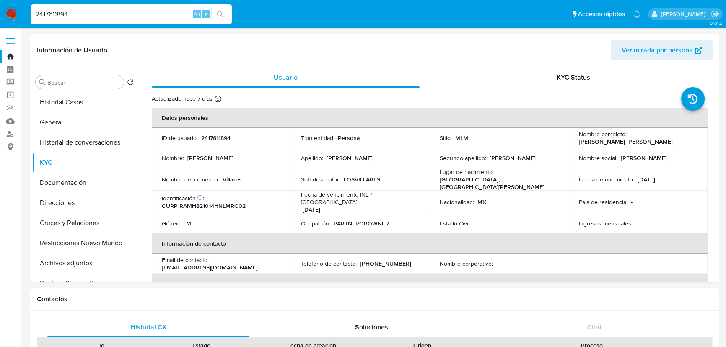
paste input "• 1637001045"
click at [48, 16] on input "• 1637001045" at bounding box center [131, 14] width 201 height 11
click at [223, 14] on icon "search-icon" at bounding box center [220, 14] width 7 height 7
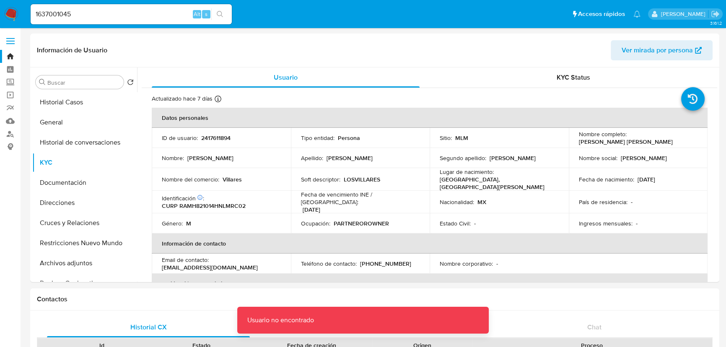
click at [122, 13] on input "1637001045" at bounding box center [131, 14] width 201 height 11
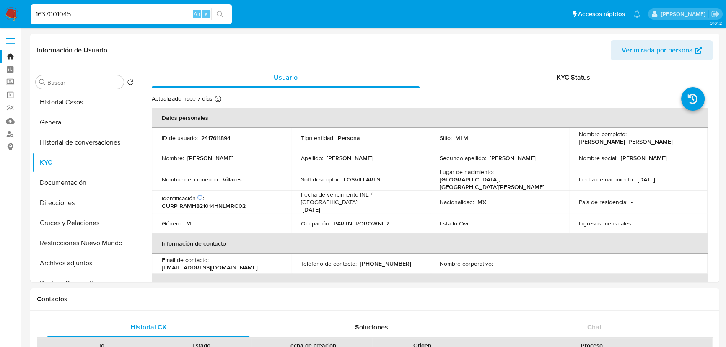
type input "1637001045"
click at [219, 15] on icon "search-icon" at bounding box center [220, 14] width 7 height 7
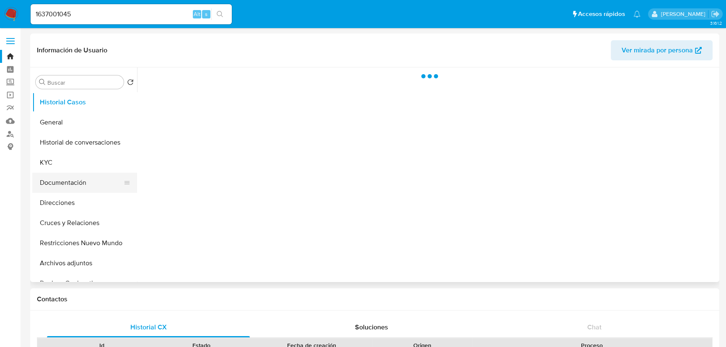
click at [89, 179] on button "Documentación" at bounding box center [81, 183] width 98 height 20
select select "10"
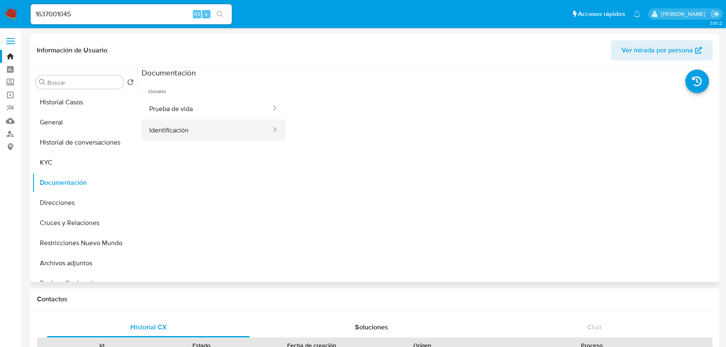
click at [176, 130] on button "Identificación" at bounding box center [207, 129] width 130 height 21
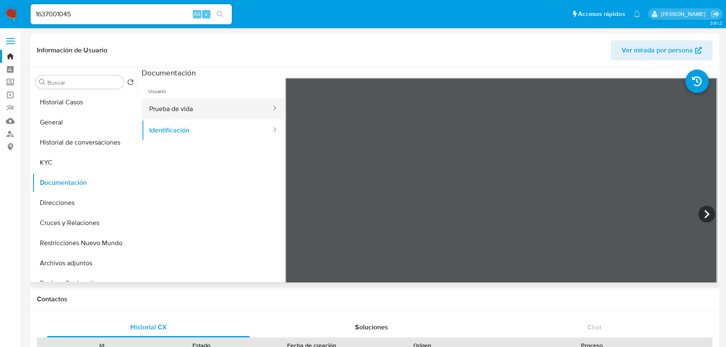
click at [213, 114] on button "Prueba de vida" at bounding box center [207, 108] width 130 height 21
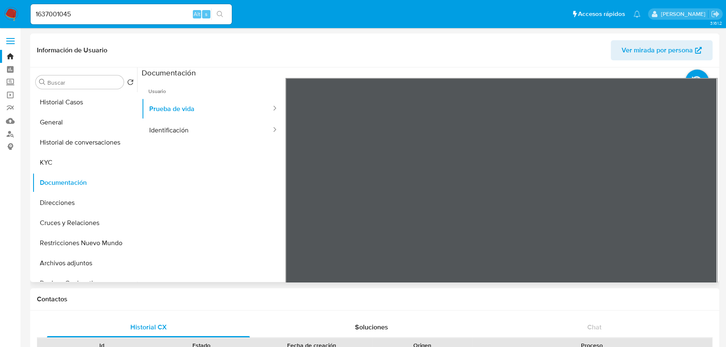
click at [230, 270] on ul "Usuario Prueba de vida Identificación" at bounding box center [214, 198] width 144 height 241
click at [58, 160] on button "KYC" at bounding box center [81, 163] width 98 height 20
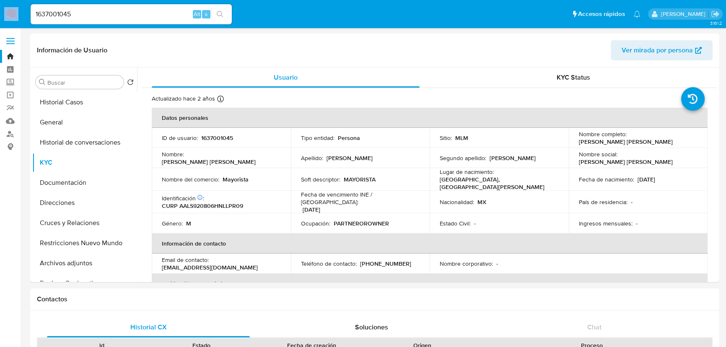
drag, startPoint x: 89, startPoint y: 21, endPoint x: 21, endPoint y: 8, distance: 68.6
click at [21, 8] on nav "Pausado Ver notificaciones 1637001045 Alt s Accesos rápidos Presiona las siguie…" at bounding box center [363, 14] width 726 height 28
click at [72, 12] on input "1637001045" at bounding box center [131, 14] width 201 height 11
drag, startPoint x: 76, startPoint y: 13, endPoint x: 27, endPoint y: 7, distance: 49.1
click at [18, 4] on nav "Pausado Ver notificaciones 1637001045 Alt s Accesos rápidos Presiona las siguie…" at bounding box center [363, 14] width 726 height 28
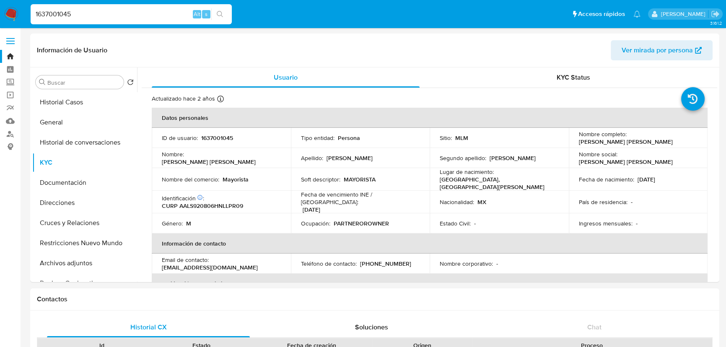
paste input "• 1910155356"
click at [49, 15] on input "• 1910155356" at bounding box center [131, 14] width 201 height 11
type input "1910155356"
click at [225, 14] on button "search-icon" at bounding box center [219, 14] width 17 height 12
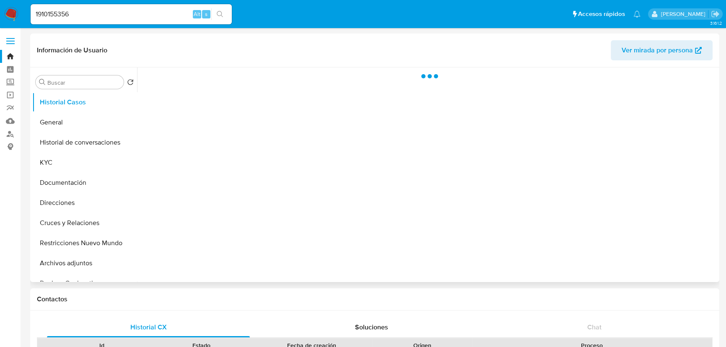
select select "10"
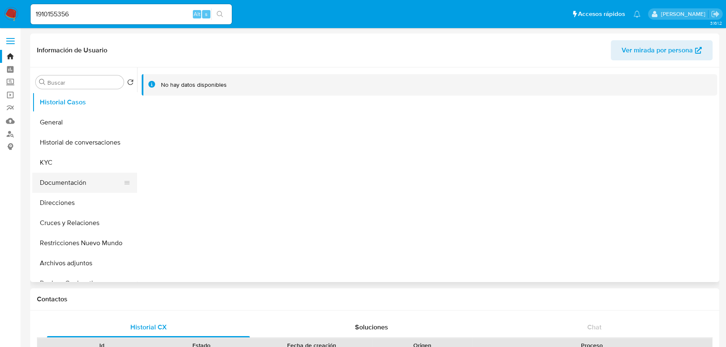
click at [70, 179] on button "Documentación" at bounding box center [81, 183] width 98 height 20
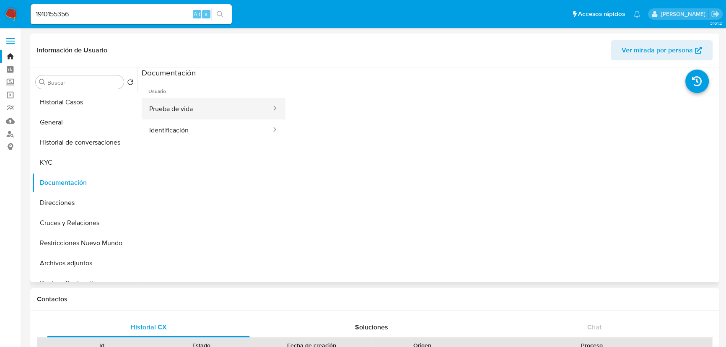
drag, startPoint x: 203, startPoint y: 130, endPoint x: 204, endPoint y: 116, distance: 13.9
click at [203, 129] on button "Identificación" at bounding box center [207, 129] width 130 height 21
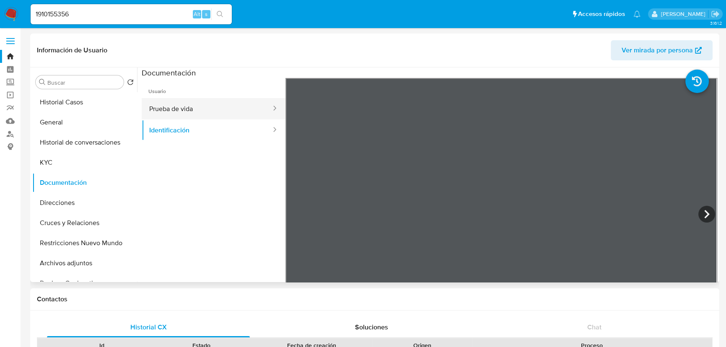
click at [203, 113] on button "Prueba de vida" at bounding box center [207, 108] width 130 height 21
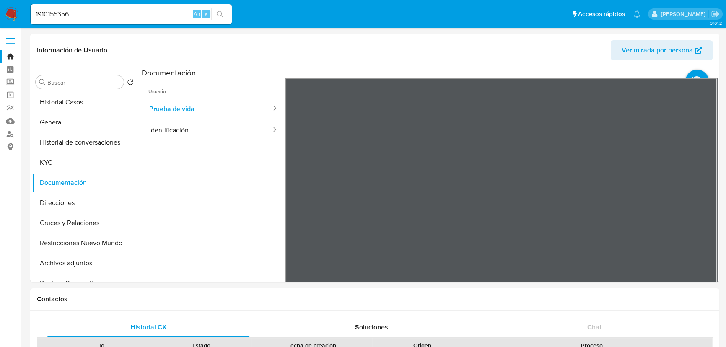
click at [57, 159] on button "KYC" at bounding box center [81, 163] width 98 height 20
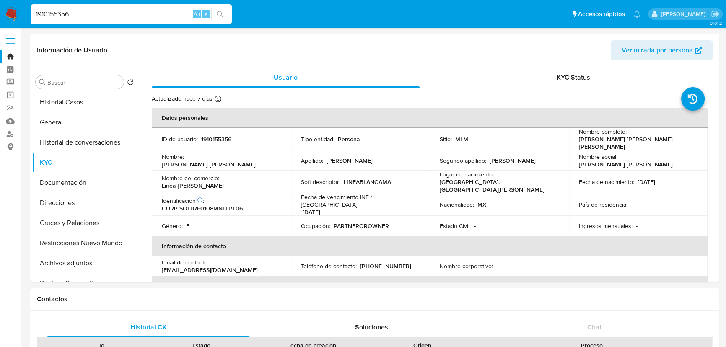
drag, startPoint x: 80, startPoint y: 14, endPoint x: 36, endPoint y: 23, distance: 45.0
click at [0, 14] on nav "Pausado Ver notificaciones 1910155356 Alt s Accesos rápidos Presiona las siguie…" at bounding box center [363, 14] width 726 height 28
paste input "•"
click at [47, 16] on input "• 1910155356" at bounding box center [131, 14] width 201 height 11
type input "1910155356"
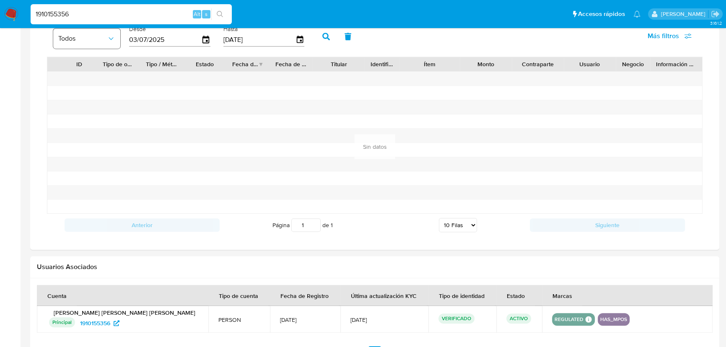
scroll to position [533, 0]
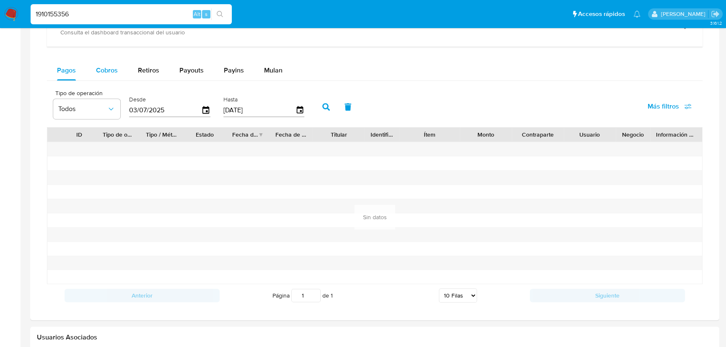
click at [113, 73] on span "Cobros" at bounding box center [107, 70] width 22 height 10
select select "10"
drag, startPoint x: 174, startPoint y: 109, endPoint x: 70, endPoint y: 109, distance: 103.9
click at [70, 109] on div "Tipo de operación Todos Desde 03/07/2025 Hasta 30/09/2025" at bounding box center [181, 106] width 264 height 34
type input "0_/__/____"
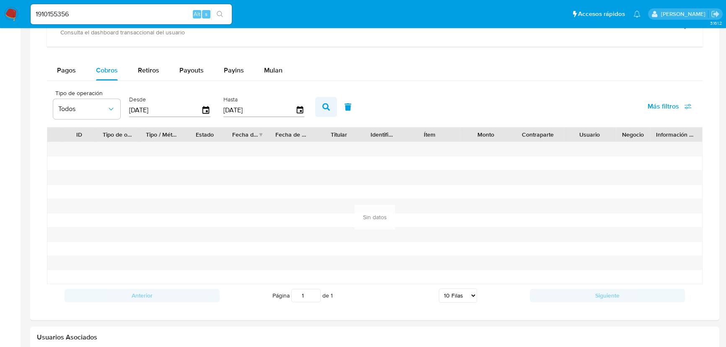
type input "01/02/2025"
click at [330, 104] on icon "button" at bounding box center [326, 107] width 8 height 8
click at [252, 135] on div "Fecha de creación" at bounding box center [245, 134] width 26 height 8
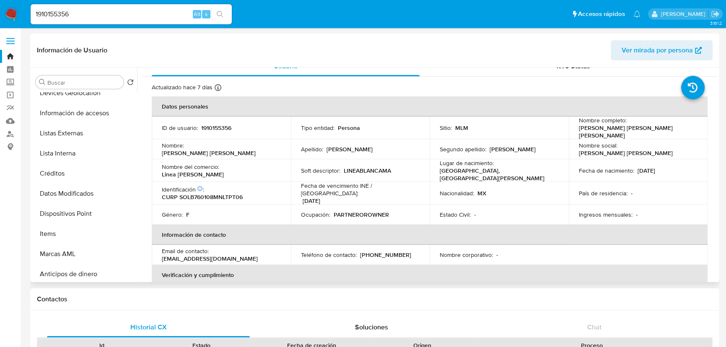
scroll to position [0, 0]
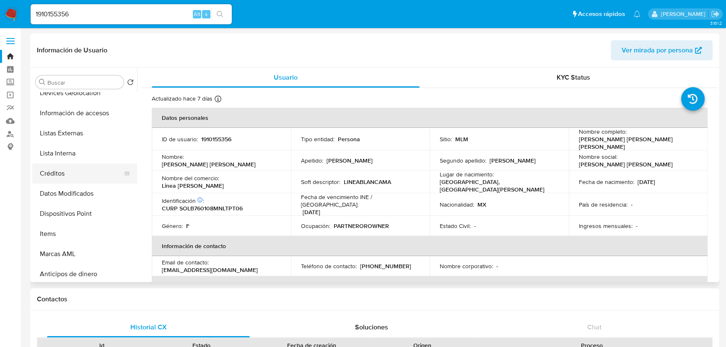
click at [55, 174] on button "Créditos" at bounding box center [81, 173] width 98 height 20
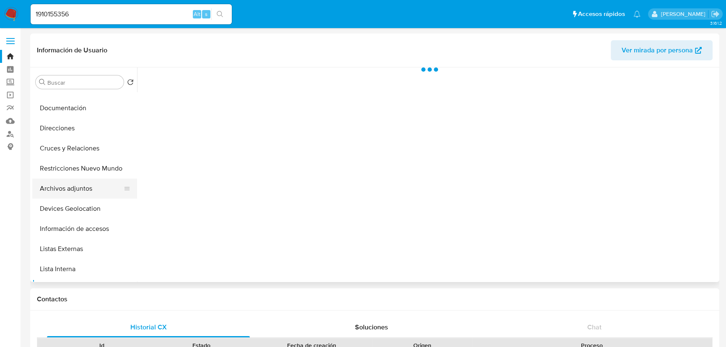
scroll to position [38, 0]
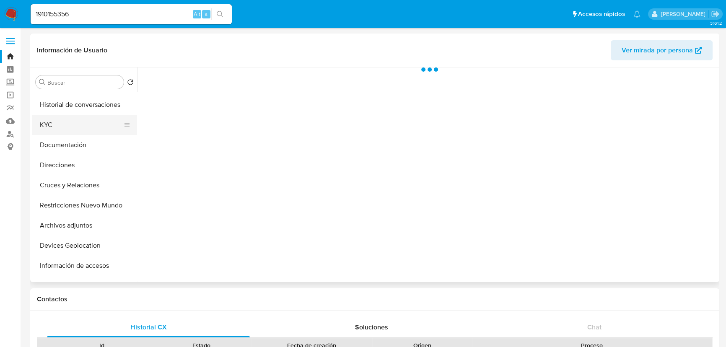
click at [50, 127] on button "KYC" at bounding box center [81, 125] width 98 height 20
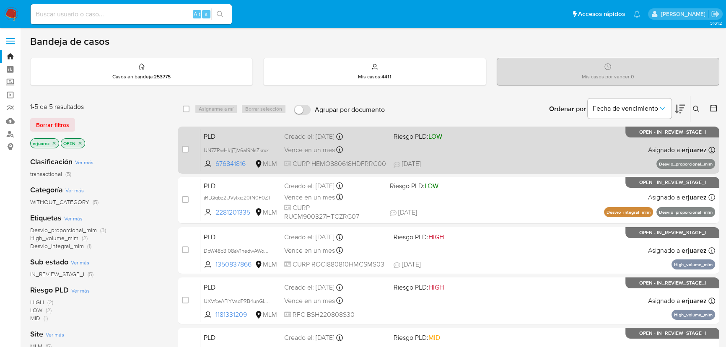
click at [493, 160] on span "[DATE] [DATE] 14:29" at bounding box center [500, 163] width 212 height 9
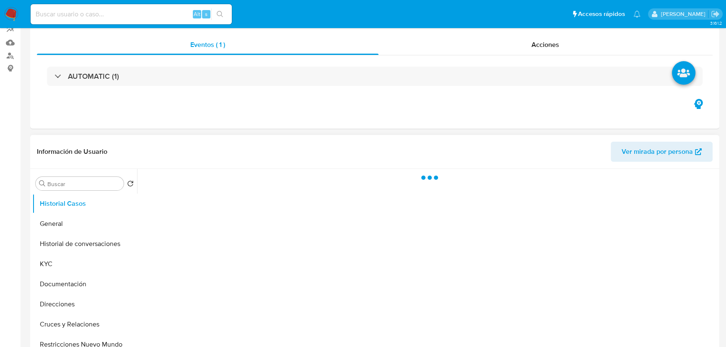
select select "10"
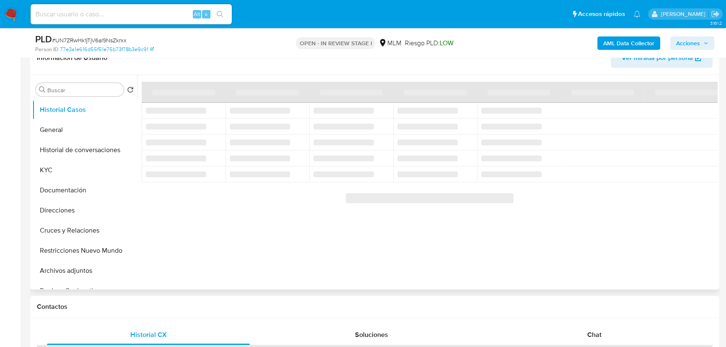
scroll to position [152, 0]
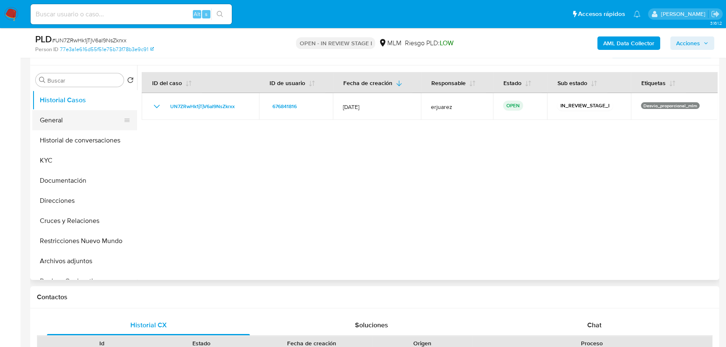
click at [67, 122] on button "General" at bounding box center [81, 120] width 98 height 20
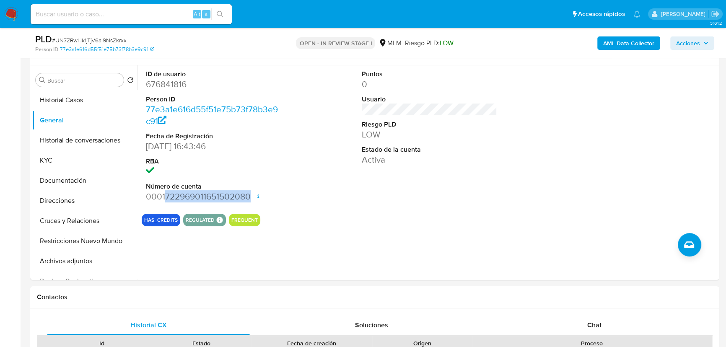
drag, startPoint x: 164, startPoint y: 197, endPoint x: 264, endPoint y: 197, distance: 99.3
click at [273, 197] on dd "0001722969011651502080 Fecha de apertura 19/06/2025 16:47 Estado ACTIVE" at bounding box center [213, 197] width 135 height 12
click at [96, 18] on input at bounding box center [131, 14] width 201 height 11
paste input "53725040"
type input "53725040"
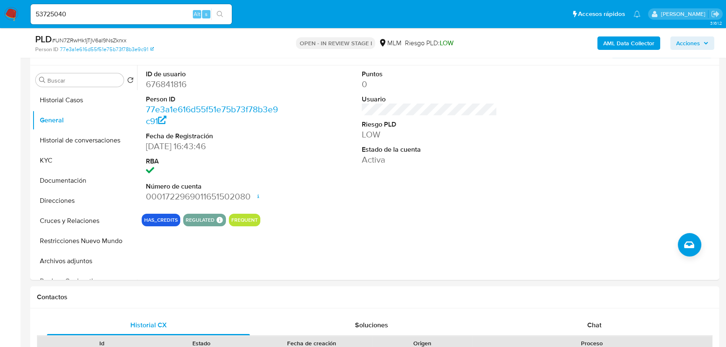
click at [220, 14] on icon "search-icon" at bounding box center [220, 14] width 7 height 7
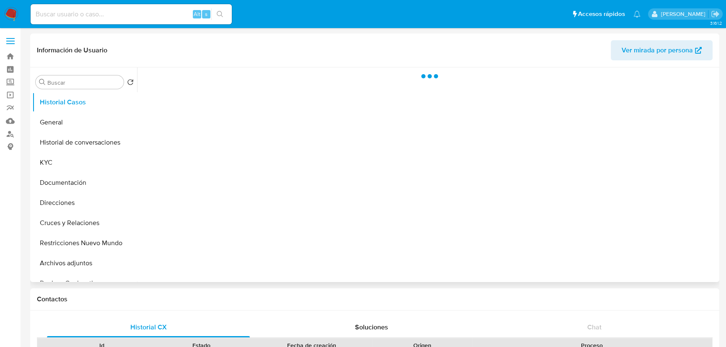
select select "10"
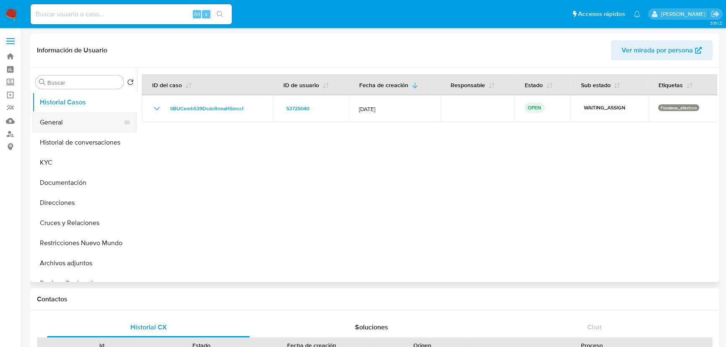
drag, startPoint x: 77, startPoint y: 124, endPoint x: 83, endPoint y: 124, distance: 6.7
click at [75, 124] on button "General" at bounding box center [81, 122] width 98 height 20
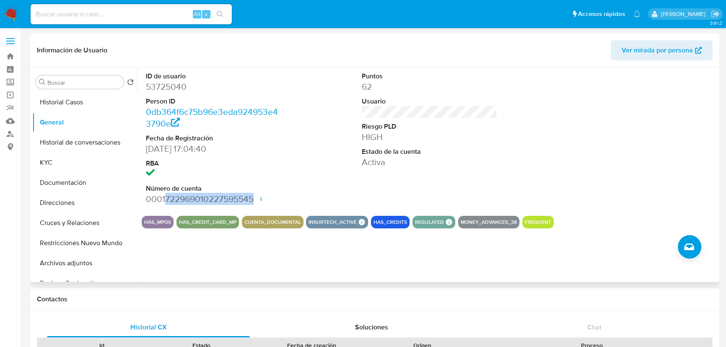
drag, startPoint x: 165, startPoint y: 200, endPoint x: 247, endPoint y: 171, distance: 86.6
click at [253, 198] on dd "0001722969010227595545 Fecha de apertura 18/03/2024 12:45 Estado ACTIVE" at bounding box center [213, 199] width 135 height 12
copy dd "722969010227595545"
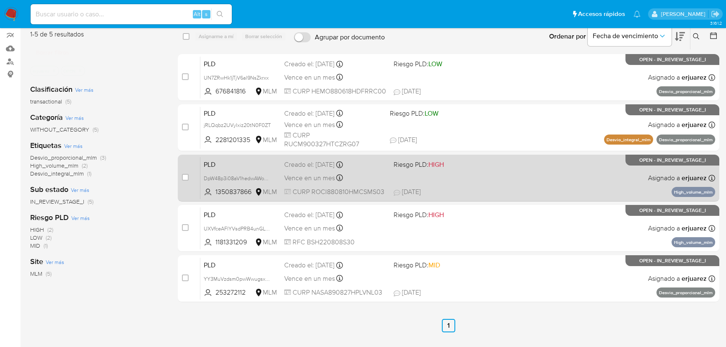
scroll to position [76, 0]
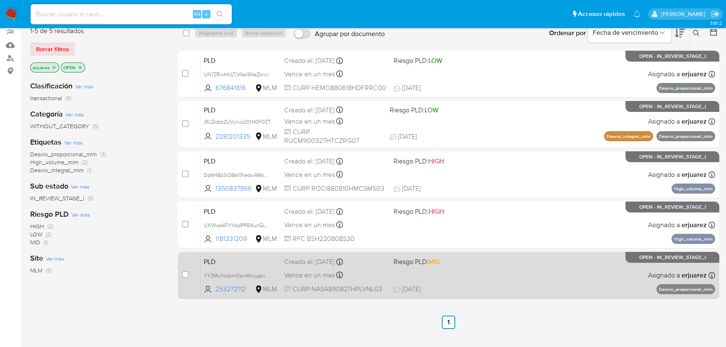
click at [594, 282] on div "PLD YY3MuVzdsm0pwWwugsxg9raQ 253272112 MLM Riesgo PLD: MID Creado el: 12/09/202…" at bounding box center [457, 275] width 515 height 42
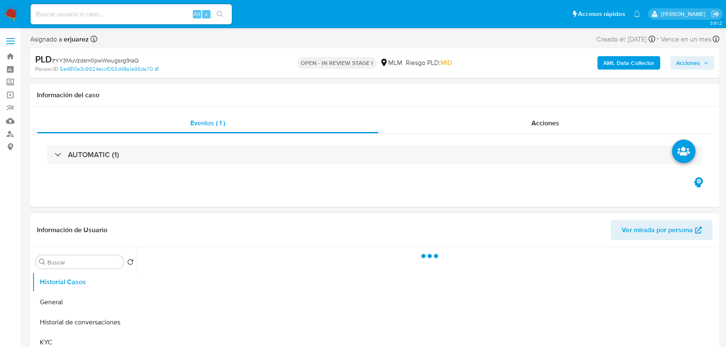
select select "10"
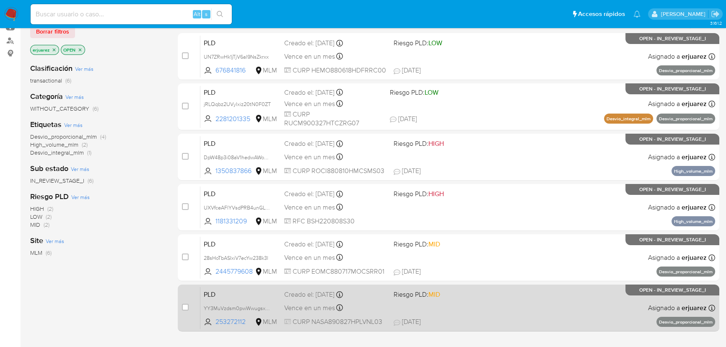
scroll to position [76, 0]
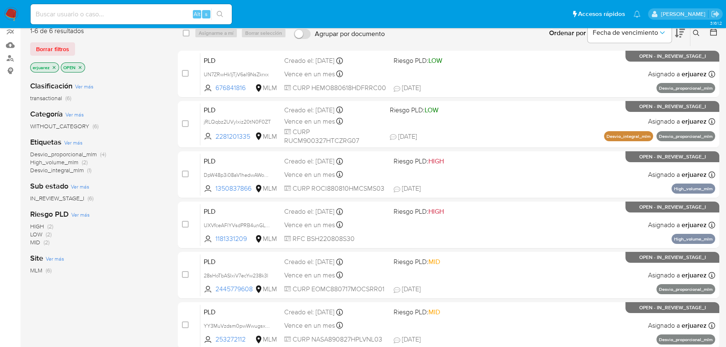
drag, startPoint x: 53, startPoint y: 65, endPoint x: 90, endPoint y: 66, distance: 36.9
click at [53, 66] on icon "close-filter" at bounding box center [54, 67] width 3 height 3
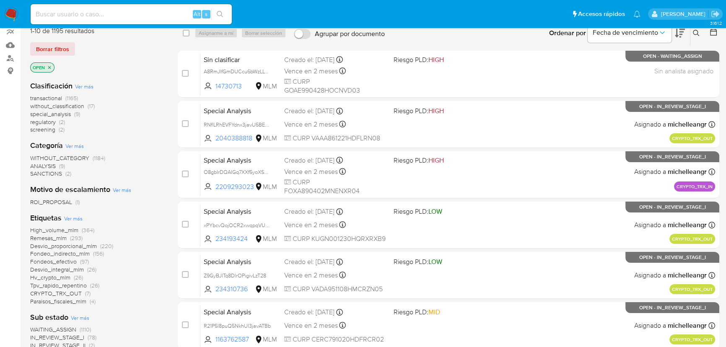
drag, startPoint x: 694, startPoint y: 34, endPoint x: 620, endPoint y: 72, distance: 82.9
click at [694, 34] on icon at bounding box center [696, 33] width 7 height 7
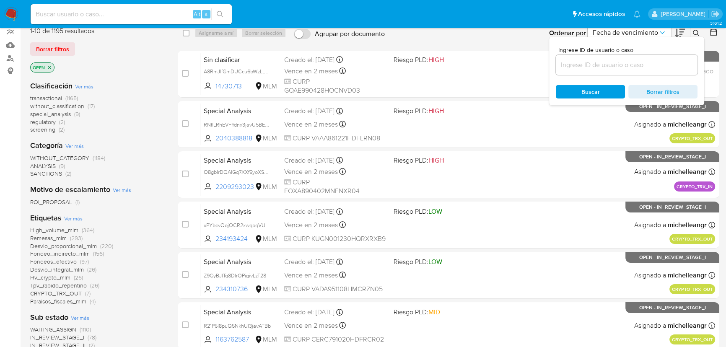
click at [571, 71] on div at bounding box center [627, 65] width 142 height 20
click at [577, 65] on input at bounding box center [627, 65] width 142 height 11
paste input "746044508"
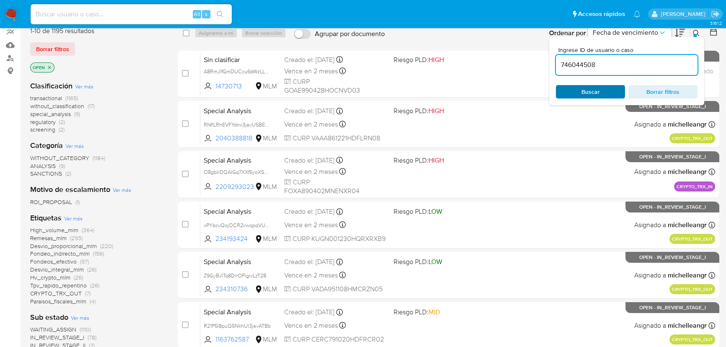
type input "746044508"
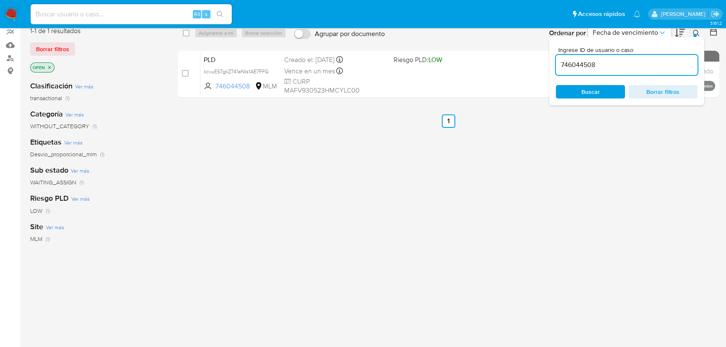
drag, startPoint x: 406, startPoint y: 236, endPoint x: 88, endPoint y: 143, distance: 331.6
click at [405, 236] on div "select-all-cases-checkbox Asignarme a mí Borrar selección Agrupar por documento…" at bounding box center [449, 210] width 542 height 380
click at [696, 30] on icon at bounding box center [696, 33] width 7 height 7
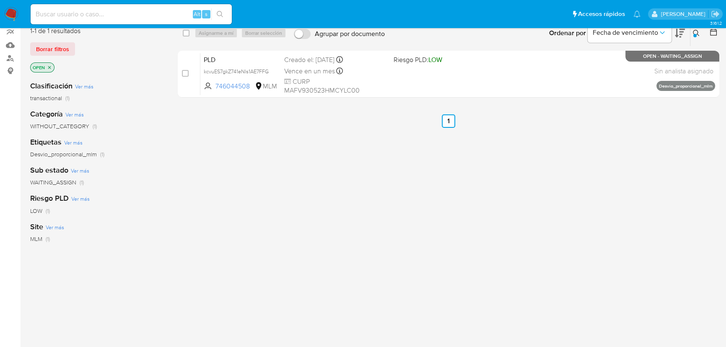
click at [14, 7] on img at bounding box center [11, 14] width 14 height 14
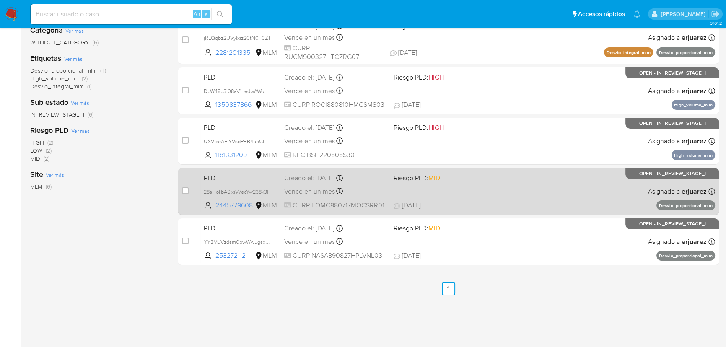
scroll to position [163, 0]
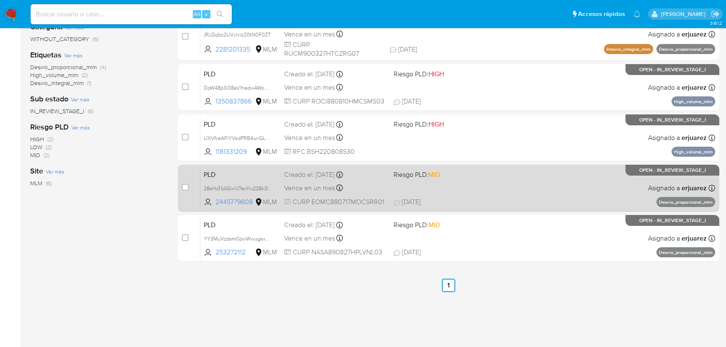
click at [492, 199] on span "[DATE] [DATE] 13:23" at bounding box center [500, 201] width 212 height 9
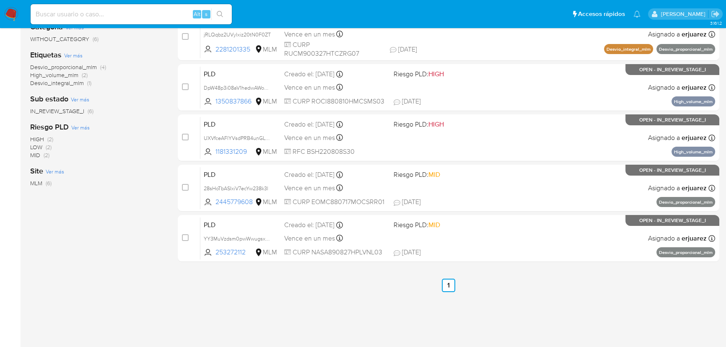
click at [6, 16] on img at bounding box center [11, 14] width 14 height 14
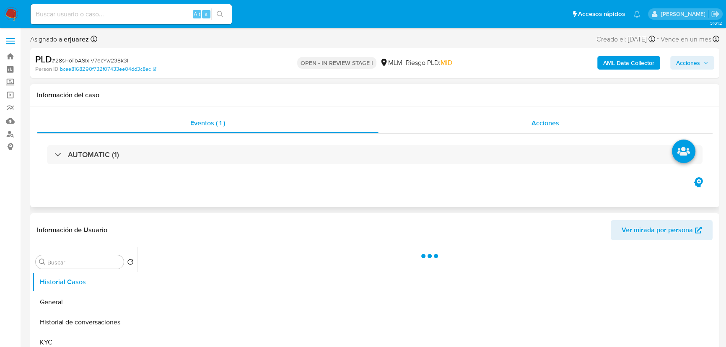
click at [539, 116] on div "Acciones" at bounding box center [545, 123] width 334 height 20
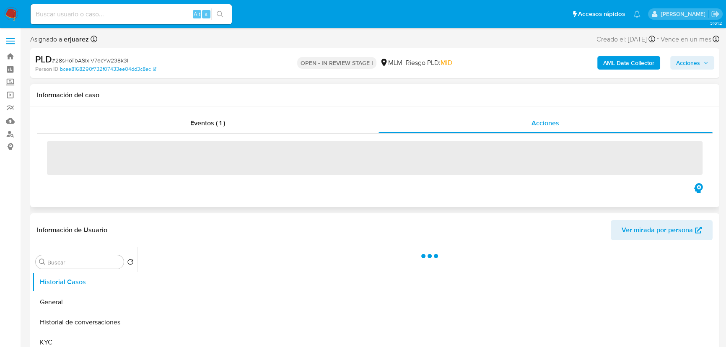
select select "10"
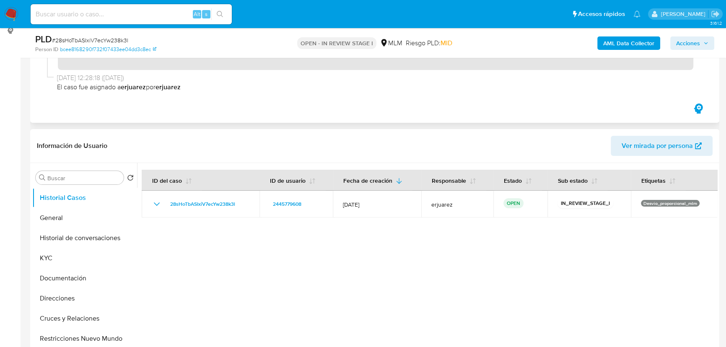
scroll to position [190, 0]
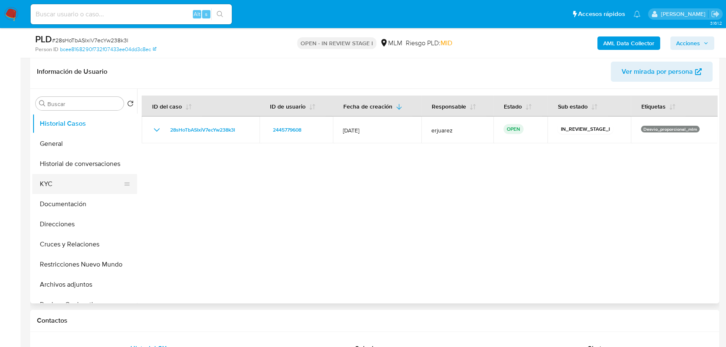
click at [67, 188] on button "KYC" at bounding box center [81, 184] width 98 height 20
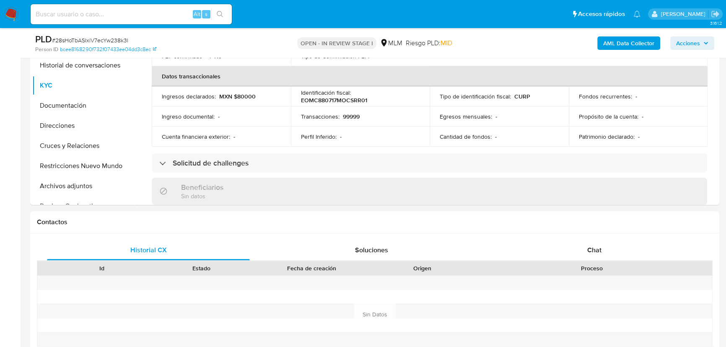
scroll to position [381, 0]
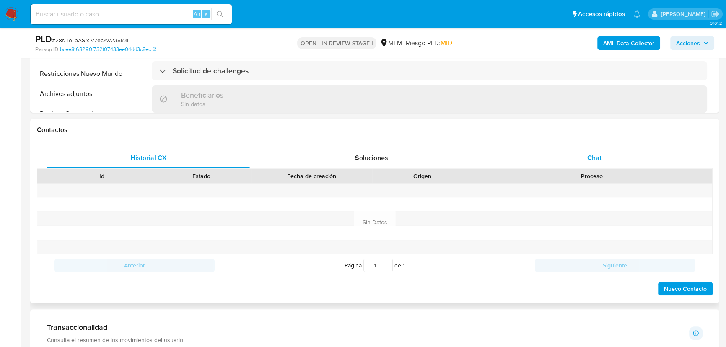
click at [596, 154] on span "Chat" at bounding box center [594, 158] width 14 height 10
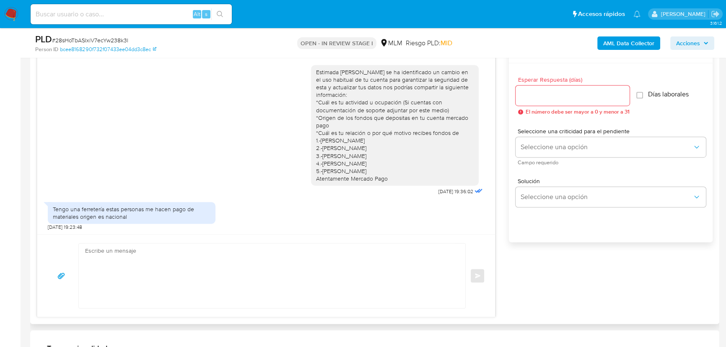
scroll to position [571, 0]
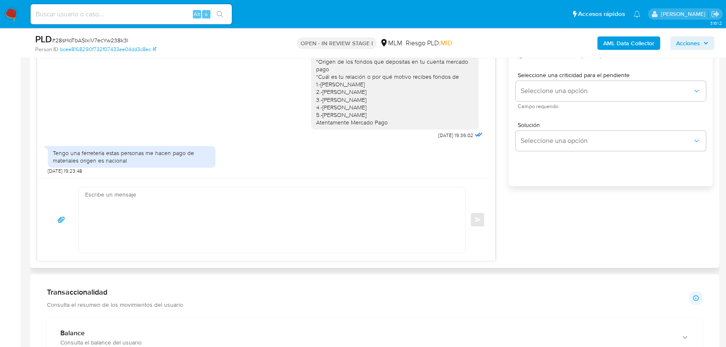
click at [175, 215] on textarea at bounding box center [270, 219] width 370 height 65
type textarea "h"
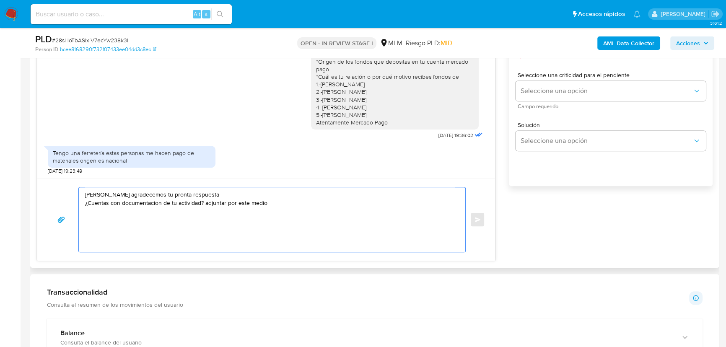
click at [203, 204] on textarea "Hola Cristina agradecemos tu pronta respuesta ¿Cuentas con documentacion de tu …" at bounding box center [270, 219] width 370 height 65
click at [270, 200] on textarea "Hola Cristina agradecemos tu pronta respuesta ¿Cuentas con documentación de tu …" at bounding box center [270, 219] width 370 height 65
click at [391, 124] on div "Estimada Cristina se ha identificado un cambio en el uso habitual de tu cuenta …" at bounding box center [395, 69] width 158 height 114
drag, startPoint x: 386, startPoint y: 122, endPoint x: 307, endPoint y: 75, distance: 91.9
click at [311, 75] on div "Estimada Cristina se ha identificado un cambio en el uso habitual de tu cuenta …" at bounding box center [395, 69] width 168 height 121
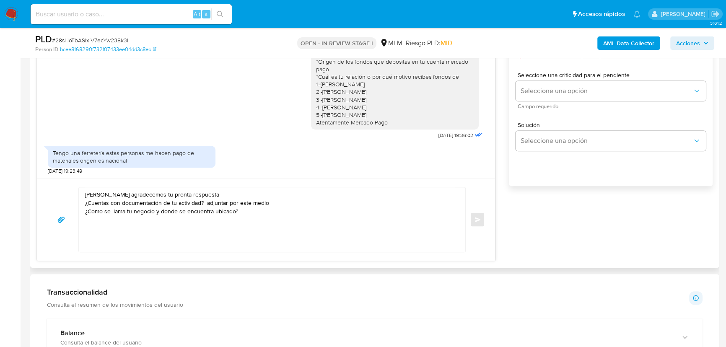
copy div "*Cuál es tu relación o por qué motivo recibes fondos de 1.-MARCO ALEJANDRO HERR…"
drag, startPoint x: 194, startPoint y: 225, endPoint x: 226, endPoint y: 218, distance: 32.6
click at [204, 225] on textarea "Hola Cristina agradecemos tu pronta respuesta ¿Cuentas con documentación de tu …" at bounding box center [270, 219] width 370 height 65
click at [236, 214] on textarea "Hola Cristina agradecemos tu pronta respuesta ¿Cuentas con documentación de tu …" at bounding box center [270, 219] width 370 height 65
paste textarea "*Cuál es tu relación o por qué motivo recibes fondos de 1.-MARCO ALEJANDRO HERR…"
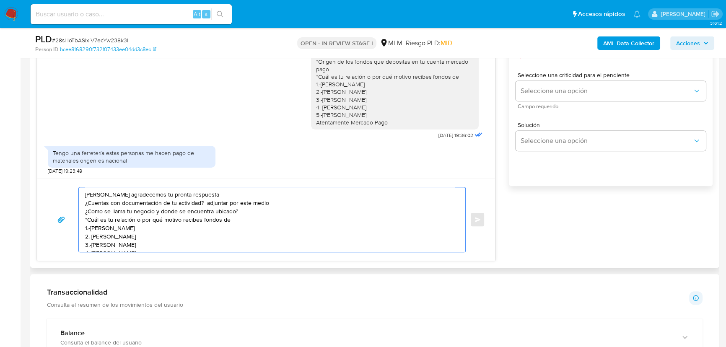
scroll to position [3, 0]
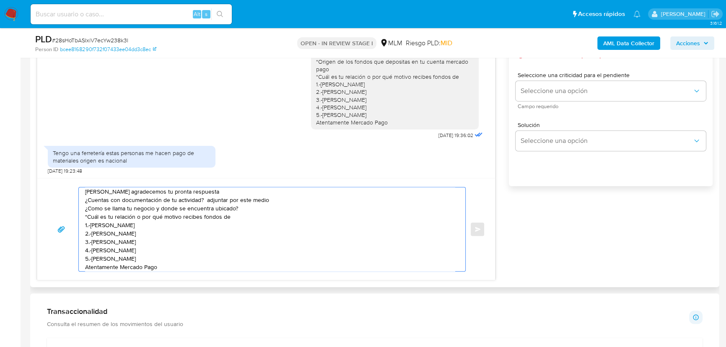
type textarea "Hola Cristina agradecemos tu pronta respuesta ¿Cuentas con documentación de tu …"
click at [223, 234] on textarea "Hola Cristina agradecemos tu pronta respuesta ¿Cuentas con documentación de tu …" at bounding box center [270, 229] width 370 height 84
drag, startPoint x: 211, startPoint y: 256, endPoint x: 106, endPoint y: 186, distance: 126.1
click at [68, 171] on div "Estimada Cristina se ha identificado un cambio en el uso habitual de tu cuenta …" at bounding box center [266, 132] width 459 height 295
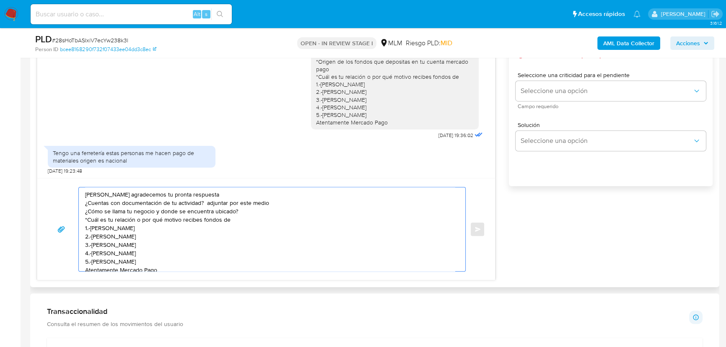
drag, startPoint x: 171, startPoint y: 260, endPoint x: 203, endPoint y: 176, distance: 89.1
click at [51, 158] on div "Estimada Cristina se ha identificado un cambio en el uso habitual de tu cuenta …" at bounding box center [266, 132] width 459 height 295
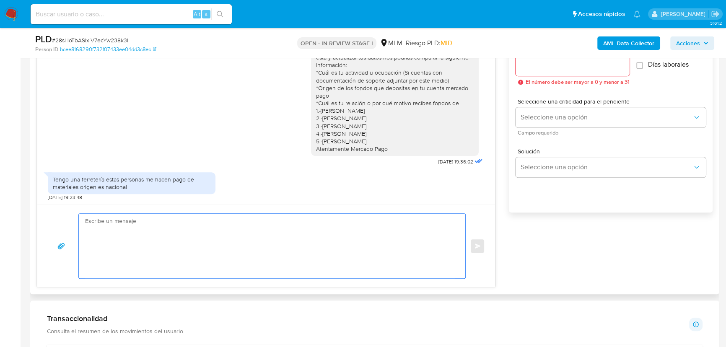
scroll to position [495, 0]
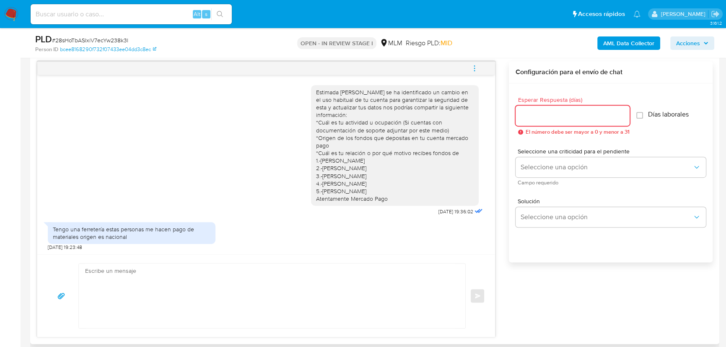
click at [539, 114] on input "Esperar Respuesta (días)" at bounding box center [573, 115] width 114 height 11
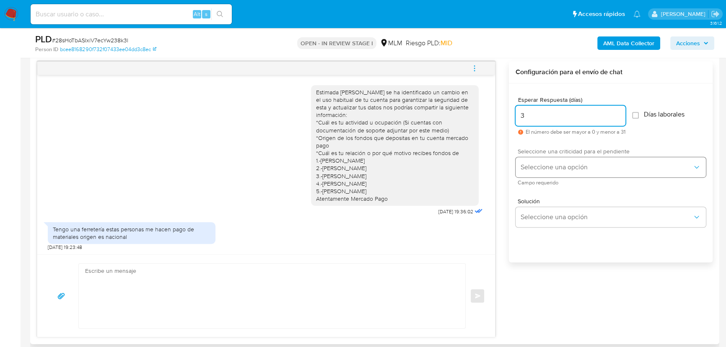
type input "3"
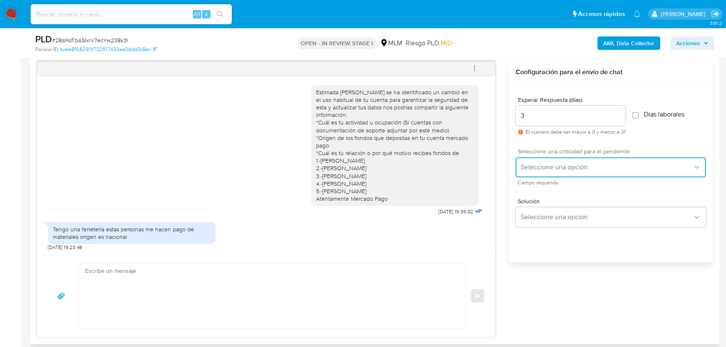
click at [540, 163] on span "Seleccione una opción" at bounding box center [607, 167] width 172 height 8
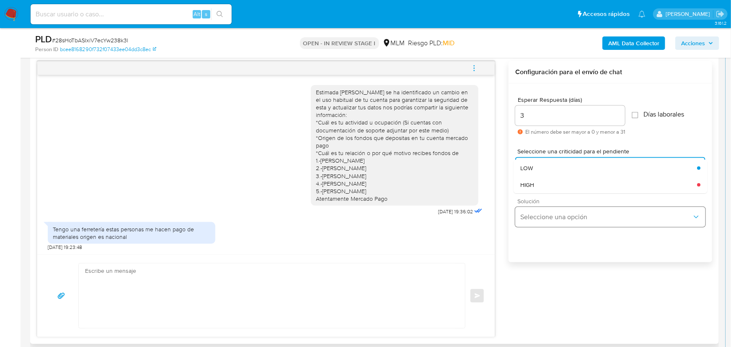
drag, startPoint x: 548, startPoint y: 188, endPoint x: 556, endPoint y: 218, distance: 30.8
click at [548, 188] on div "HIGH" at bounding box center [609, 184] width 177 height 17
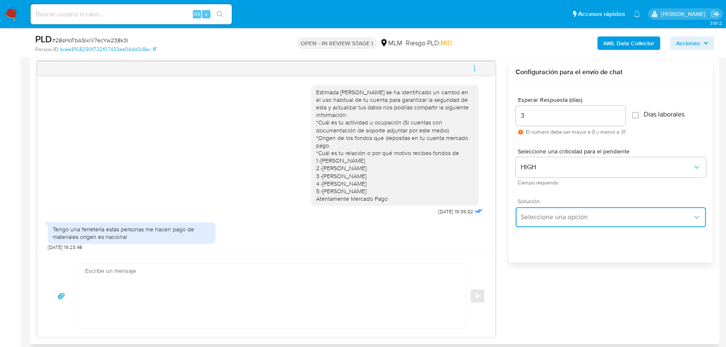
drag, startPoint x: 558, startPoint y: 216, endPoint x: 577, endPoint y: 214, distance: 19.0
click at [561, 216] on span "Seleccione una opción" at bounding box center [607, 217] width 172 height 8
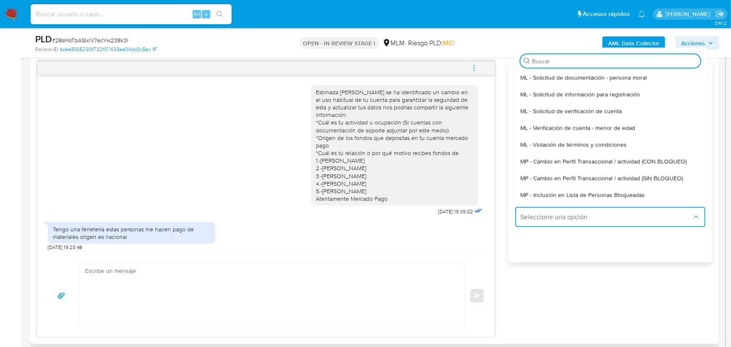
drag, startPoint x: 656, startPoint y: 180, endPoint x: 613, endPoint y: 182, distance: 43.2
click at [656, 180] on span "MP - Cambio en Perfil Transaccional / actividad (SIN BLOQUEO)" at bounding box center [602, 178] width 163 height 8
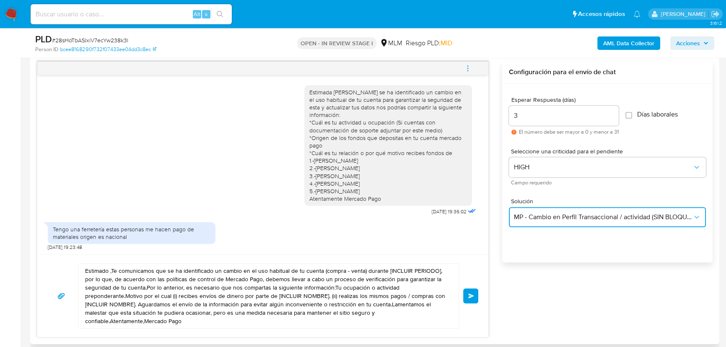
scroll to position [0, 0]
click at [198, 324] on textarea "Estimado ,Te comunicamos que se ha identificado un cambio en el uso habitual de…" at bounding box center [266, 296] width 363 height 65
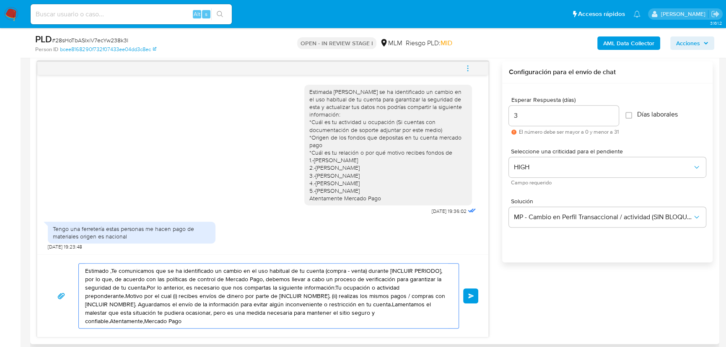
drag, startPoint x: 198, startPoint y: 324, endPoint x: 73, endPoint y: 272, distance: 135.3
click at [73, 272] on div "Estimado ,Te comunicamos que se ha identificado un cambio en el uso habitual de…" at bounding box center [262, 295] width 431 height 65
paste textarea "Hola Cristina agradecemos tu pronta respuesta ¿Cuentas con documentación de tu …"
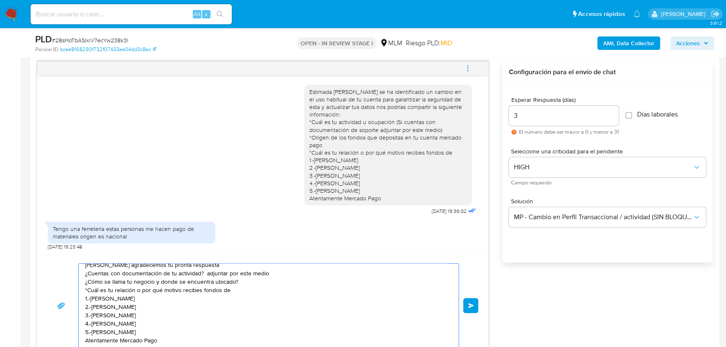
scroll to position [5, 0]
type textarea "Hola Cristina agradecemos tu pronta respuesta ¿Cuentas con documentación de tu …"
click at [469, 306] on span "Enviar" at bounding box center [471, 305] width 6 height 5
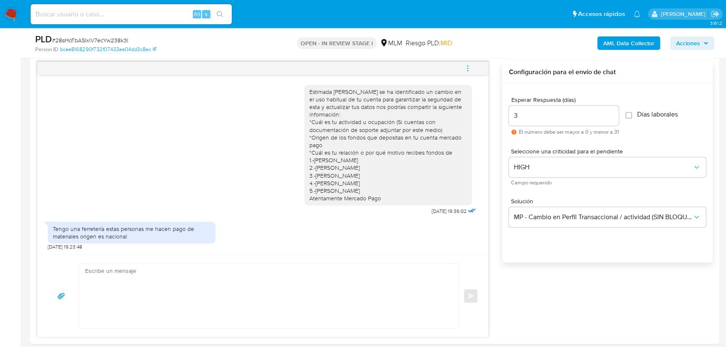
scroll to position [109, 0]
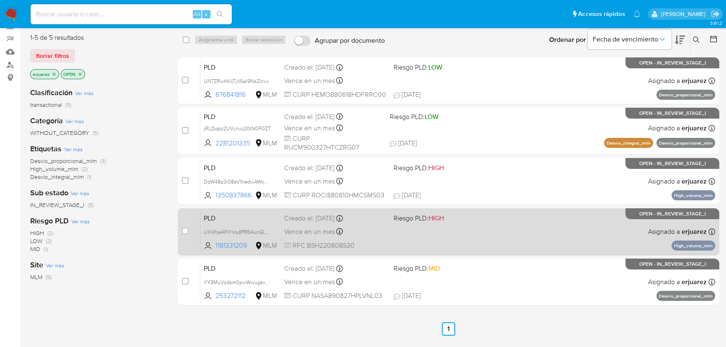
scroll to position [49, 0]
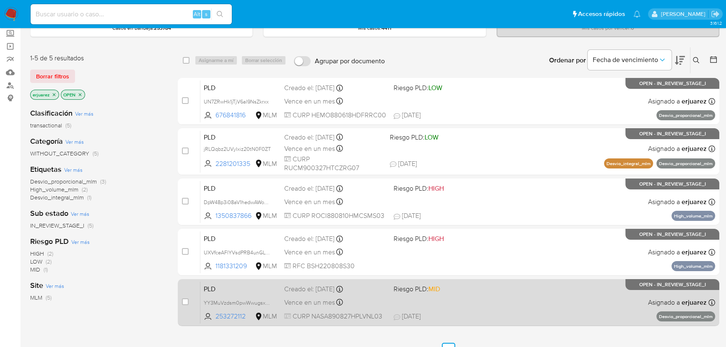
click at [503, 310] on div "PLD YY3MuVzdsm0pwWwugsxg9raQ 253272112 MLM Riesgo PLD: MID Creado el: [DATE] Cr…" at bounding box center [457, 302] width 515 height 42
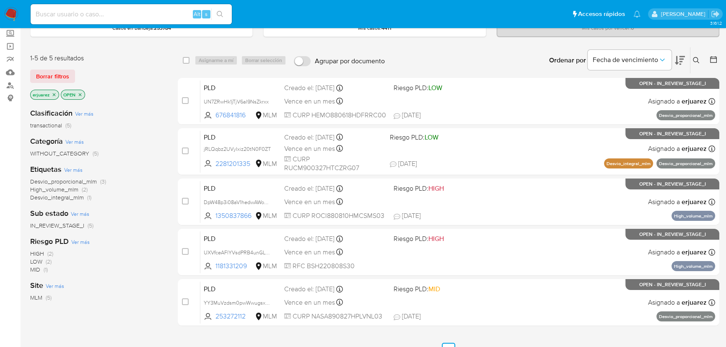
drag, startPoint x: 9, startPoint y: 8, endPoint x: 0, endPoint y: 10, distance: 8.8
click at [8, 7] on img at bounding box center [11, 14] width 14 height 14
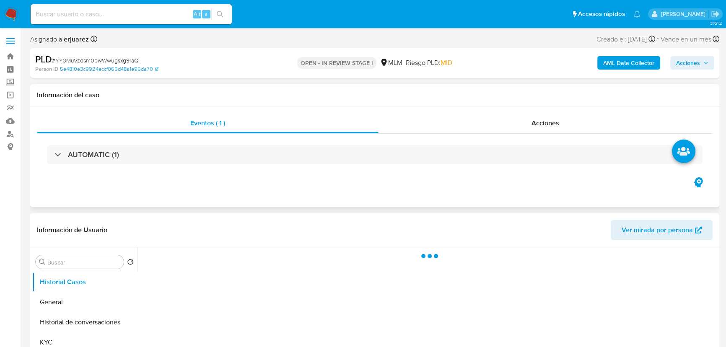
select select "10"
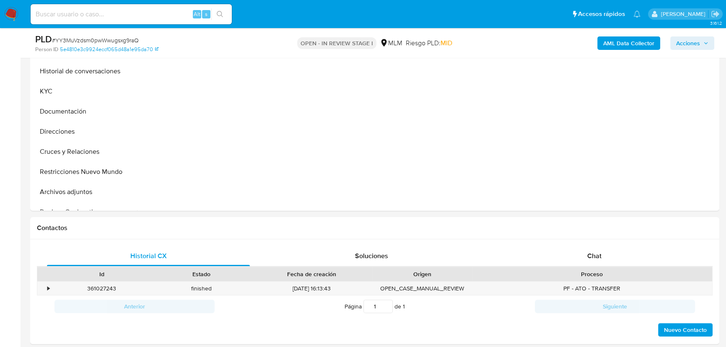
scroll to position [305, 0]
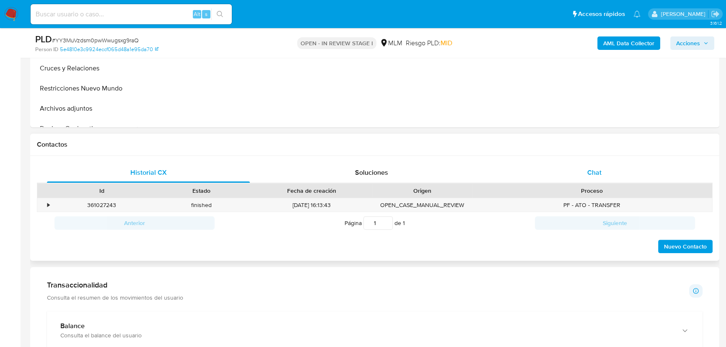
click at [603, 174] on div "Chat" at bounding box center [594, 173] width 203 height 20
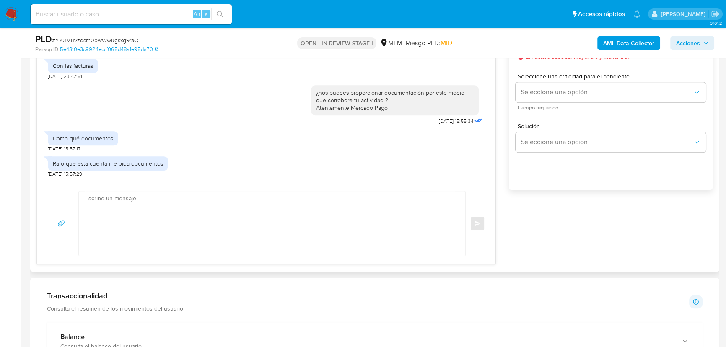
scroll to position [495, 0]
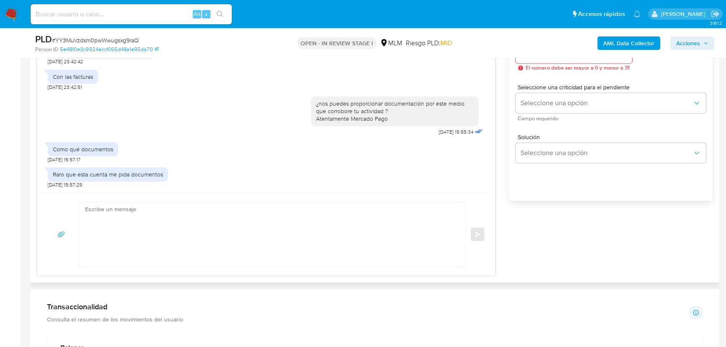
click at [187, 217] on textarea at bounding box center [270, 234] width 370 height 65
type textarea "g"
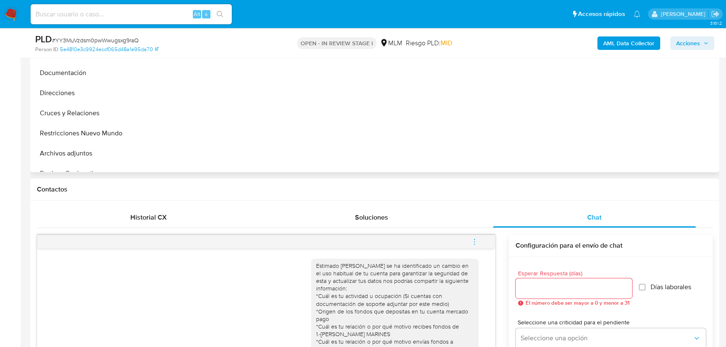
scroll to position [152, 0]
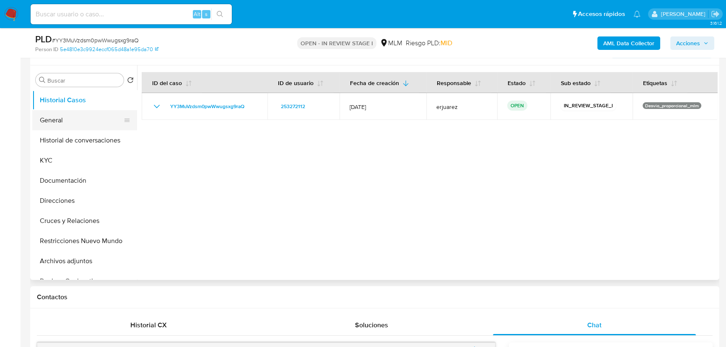
click at [67, 115] on button "General" at bounding box center [81, 120] width 98 height 20
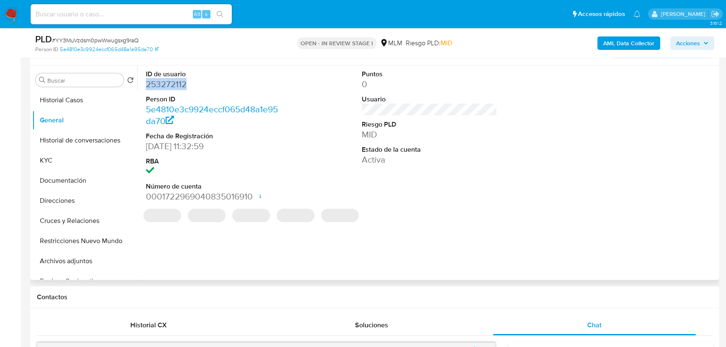
drag, startPoint x: 192, startPoint y: 84, endPoint x: 142, endPoint y: 84, distance: 50.3
click at [142, 84] on div "ID de usuario 253272112 Person ID 5e4810e3c9924eccf065d48a1e95da70 Fecha de Reg…" at bounding box center [214, 136] width 144 height 142
copy dd "253272112"
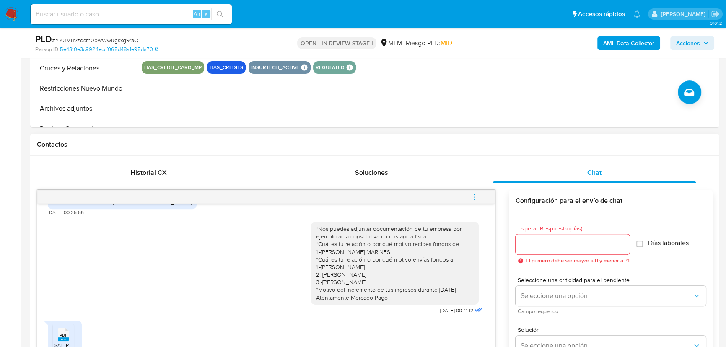
scroll to position [533, 0]
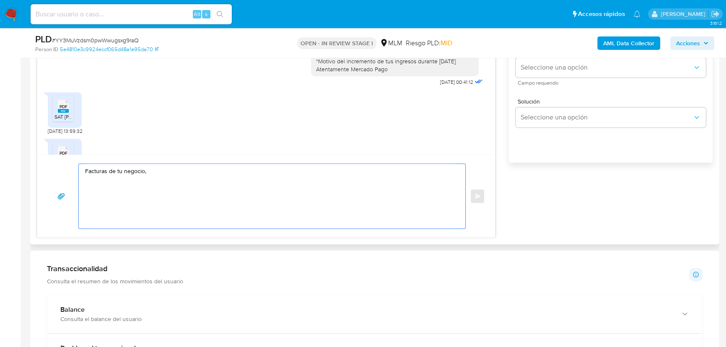
click at [182, 168] on textarea "Facturas de tu negocio," at bounding box center [270, 196] width 370 height 65
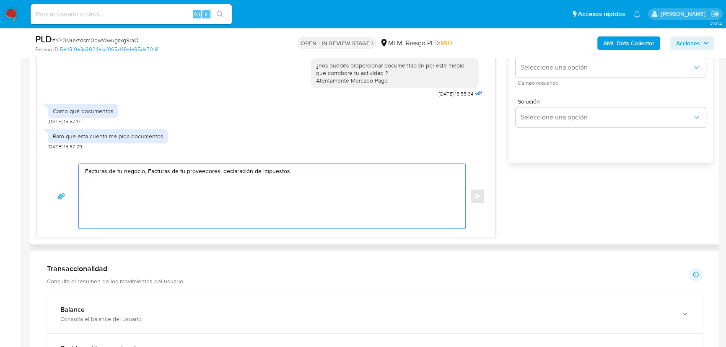
scroll to position [578, 0]
click at [84, 171] on div "Facturas de tu negocio, Facturas de tu proveedores, declaración de impuestos" at bounding box center [270, 196] width 382 height 65
click at [86, 174] on textarea "Facturas de tu negocio, Facturas de tu proveedores, declaración de impuestos" at bounding box center [270, 196] width 370 height 65
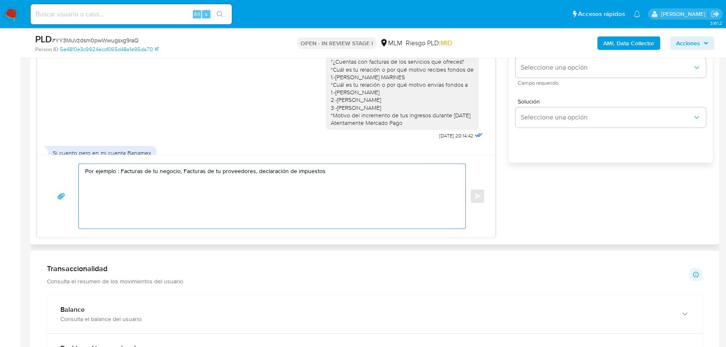
scroll to position [425, 0]
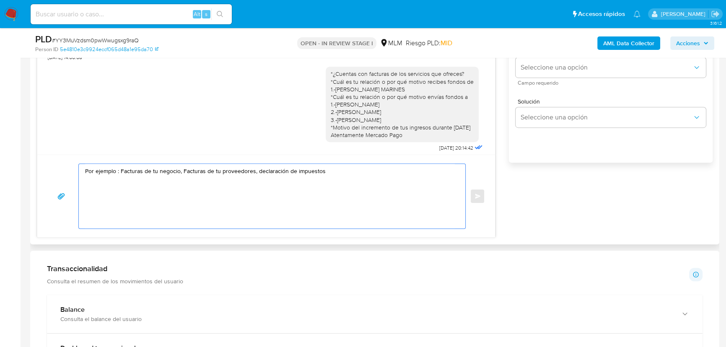
click at [333, 171] on textarea "Por ejemplo : Facturas de tu negocio, Facturas de tu proveedores, declaración d…" at bounding box center [270, 196] width 370 height 65
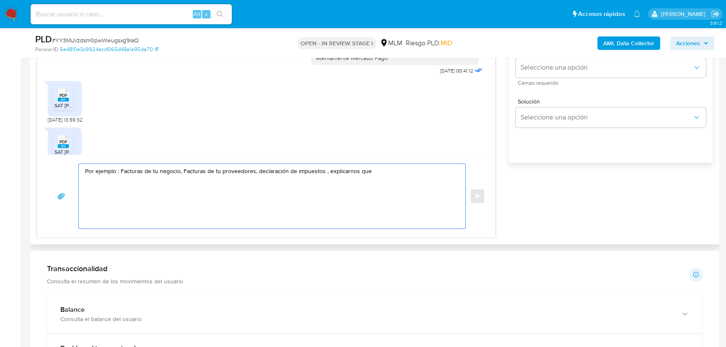
scroll to position [311, 0]
click at [60, 106] on rect at bounding box center [63, 105] width 11 height 4
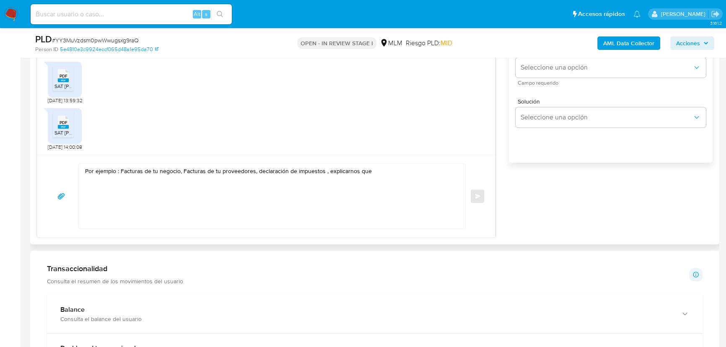
scroll to position [349, 0]
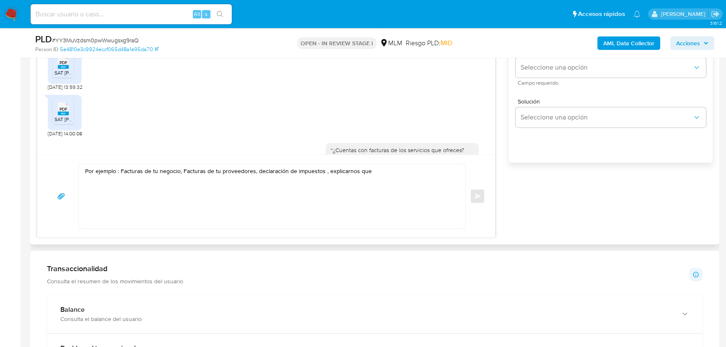
click at [408, 173] on textarea "Por ejemplo : Facturas de tu negocio, Facturas de tu proveedores, declaración d…" at bounding box center [270, 196] width 370 height 65
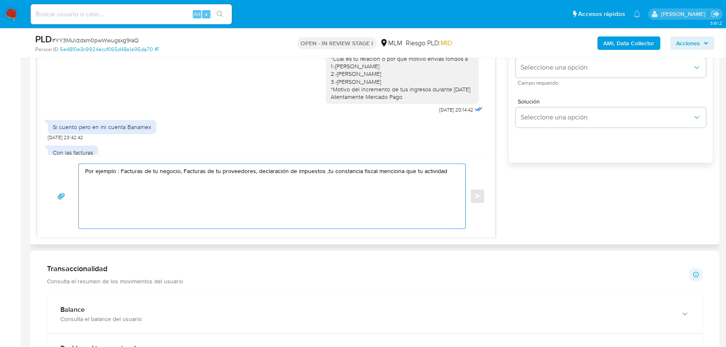
scroll to position [578, 0]
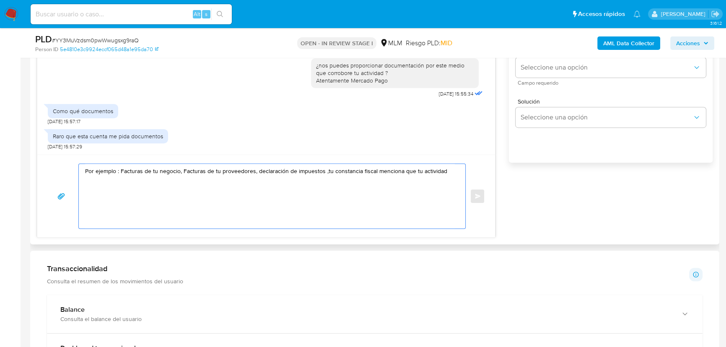
click at [453, 170] on textarea "Por ejemplo : Facturas de tu negocio, Facturas de tu proveedores, declaración d…" at bounding box center [270, 196] width 370 height 65
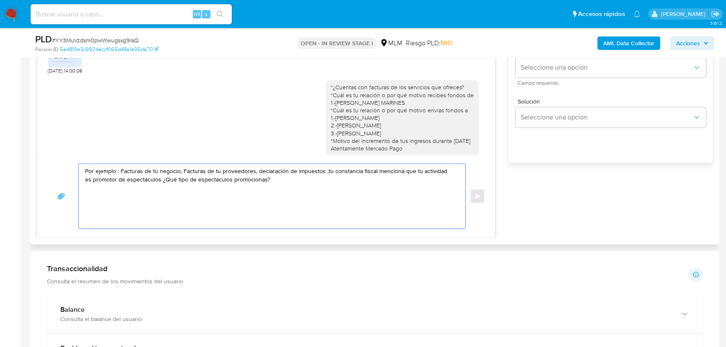
scroll to position [425, 0]
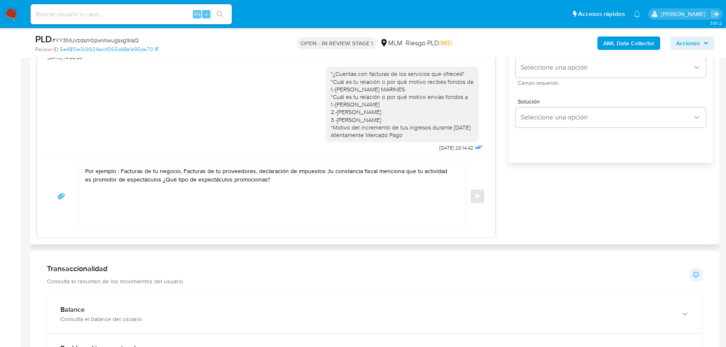
drag, startPoint x: 390, startPoint y: 135, endPoint x: 312, endPoint y: 81, distance: 94.7
click at [326, 81] on div "*¿Cuentas con facturas de los servicios que ofreces? *Cuál es tu relación o por…" at bounding box center [402, 104] width 153 height 75
copy div "*Cuál es tu relación o por qué motivo recibes fondos de 1.-MARCELINO GODINEZ MA…"
click at [273, 186] on textarea "Por ejemplo : Facturas de tu negocio, Facturas de tu proveedores, declaración d…" at bounding box center [270, 196] width 370 height 65
paste textarea "*Cuál es tu relación o por qué motivo recibes fondos de 1.-MARCELINO GODINEZ MA…"
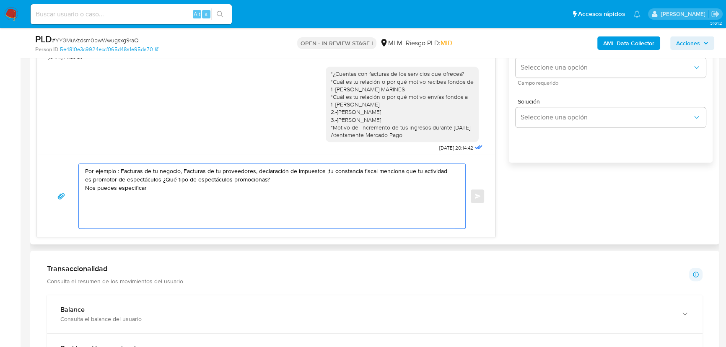
type textarea "Por ejemplo : Facturas de tu negocio, Facturas de tu proveedores, declaración d…"
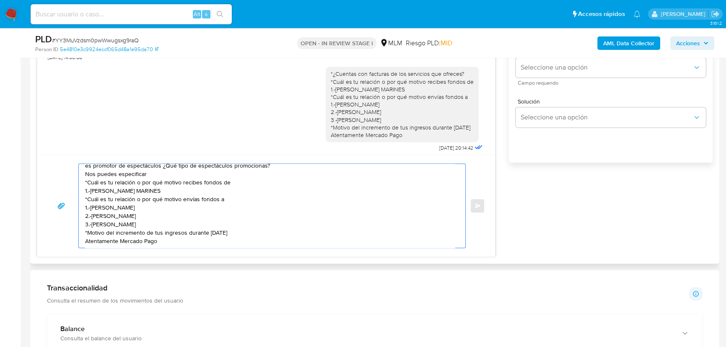
scroll to position [0, 0]
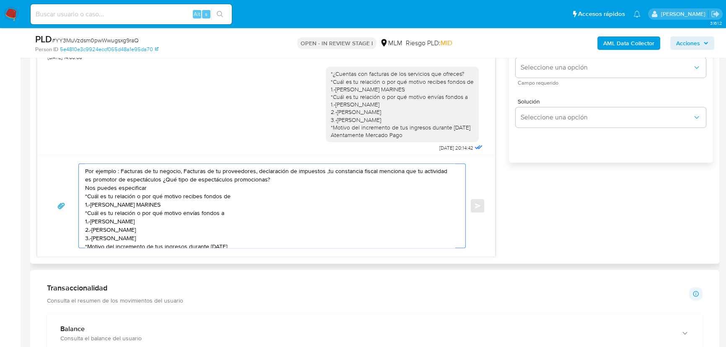
drag, startPoint x: 163, startPoint y: 237, endPoint x: 36, endPoint y: 138, distance: 160.4
click at [37, 138] on div "Estimado Alberto se ha identificado un cambio en el uso habitual de tu cuenta p…" at bounding box center [266, 108] width 459 height 295
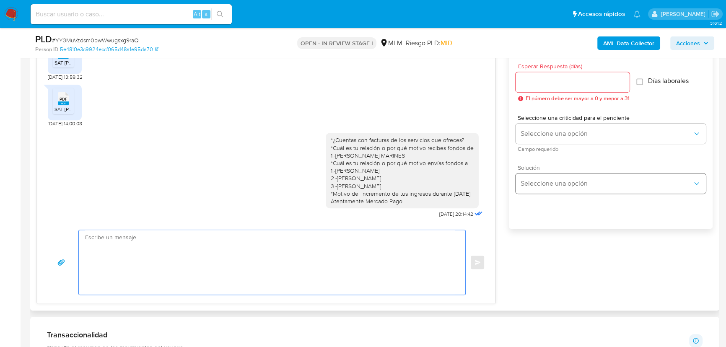
scroll to position [381, 0]
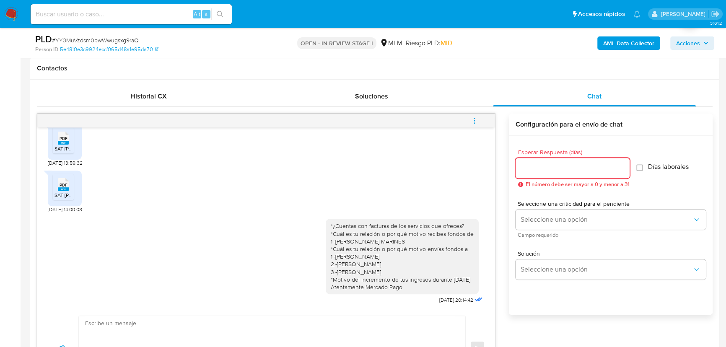
click at [536, 165] on input "Esperar Respuesta (días)" at bounding box center [573, 168] width 114 height 11
type input "3"
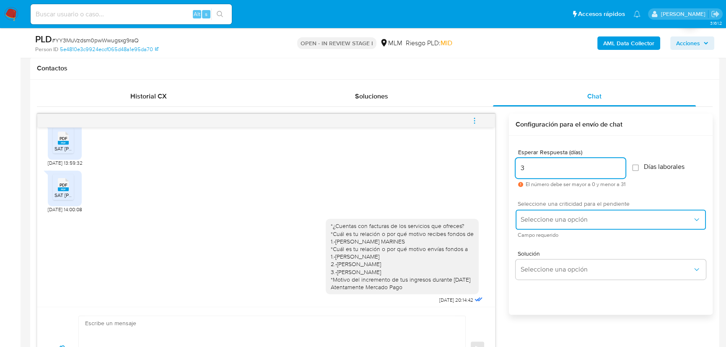
click at [539, 217] on span "Seleccione una opción" at bounding box center [607, 219] width 172 height 8
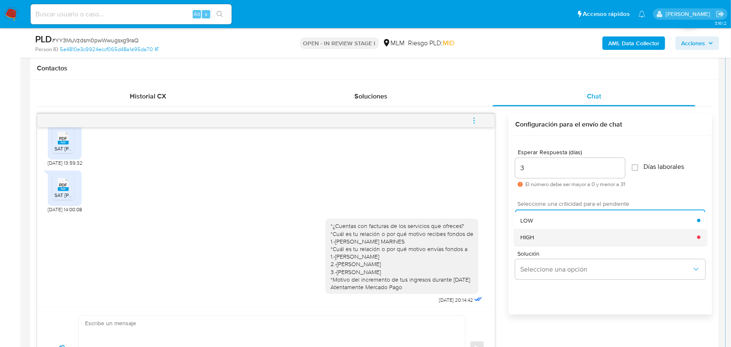
click at [575, 241] on div "HIGH" at bounding box center [609, 237] width 177 height 17
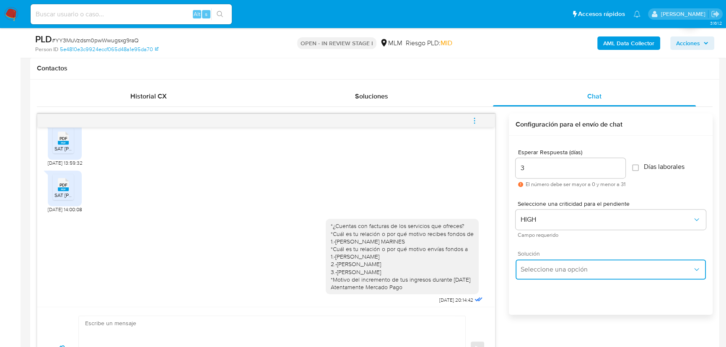
drag, startPoint x: 562, startPoint y: 275, endPoint x: 599, endPoint y: 260, distance: 40.4
click at [562, 275] on button "Seleccione una opción" at bounding box center [611, 269] width 190 height 20
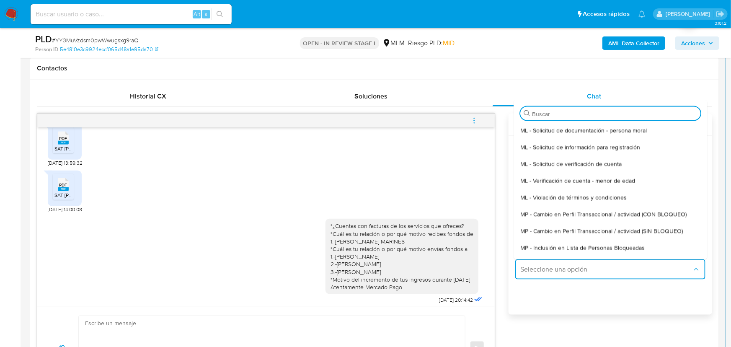
drag, startPoint x: 639, startPoint y: 231, endPoint x: 407, endPoint y: 231, distance: 232.6
click at [638, 231] on span "MP - Cambio en Perfil Transaccional / actividad (SIN BLOQUEO)" at bounding box center [602, 231] width 163 height 8
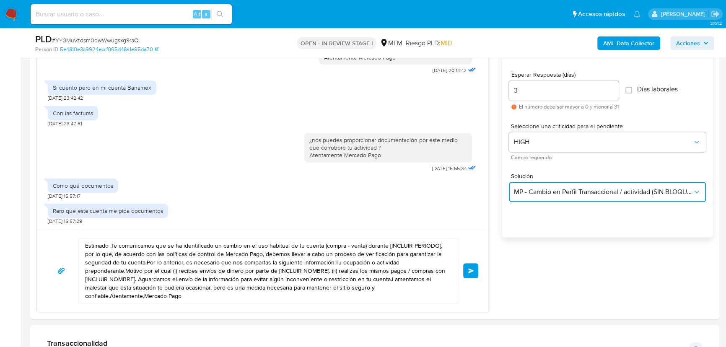
scroll to position [609, 0]
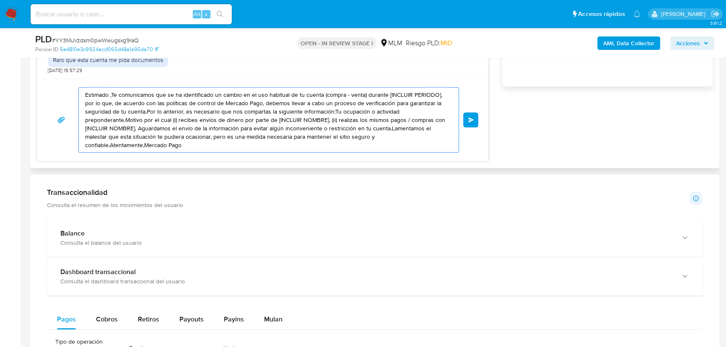
drag, startPoint x: 192, startPoint y: 148, endPoint x: 73, endPoint y: 100, distance: 128.0
click at [73, 100] on div "Estimado ,Te comunicamos que se ha identificado un cambio en el uso habitual de…" at bounding box center [262, 119] width 431 height 65
click at [184, 117] on textarea "Estimado ,Te comunicamos que se ha identificado un cambio en el uso habitual de…" at bounding box center [266, 120] width 363 height 65
drag, startPoint x: 186, startPoint y: 147, endPoint x: 99, endPoint y: 94, distance: 101.4
click at [56, 76] on div "Estimado Alberto se ha identificado un cambio en el uso habitual de tu cuenta p…" at bounding box center [263, 23] width 452 height 276
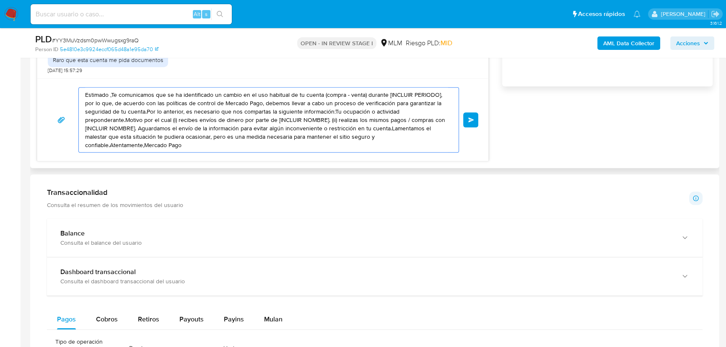
paste textarea "Por ejemplo : Facturas de tu negocio, Facturas de tu proveedores, declaración d…"
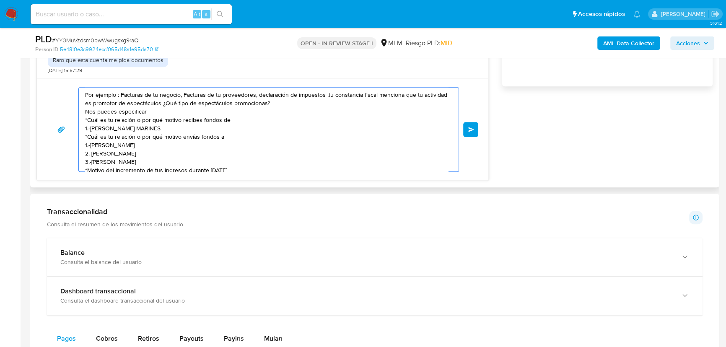
scroll to position [11, 0]
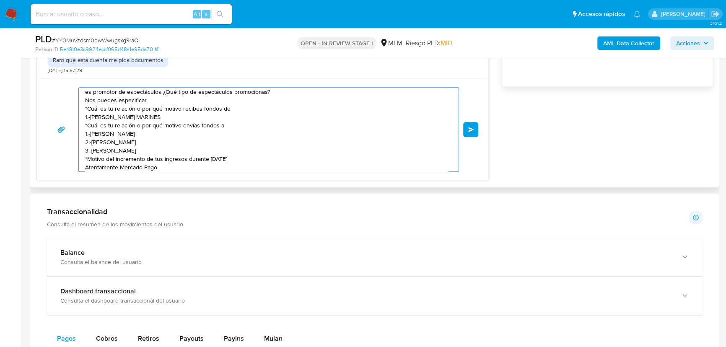
click at [249, 158] on textarea "Por ejemplo : Facturas de tu negocio, Facturas de tu proveedores, declaración d…" at bounding box center [266, 130] width 363 height 84
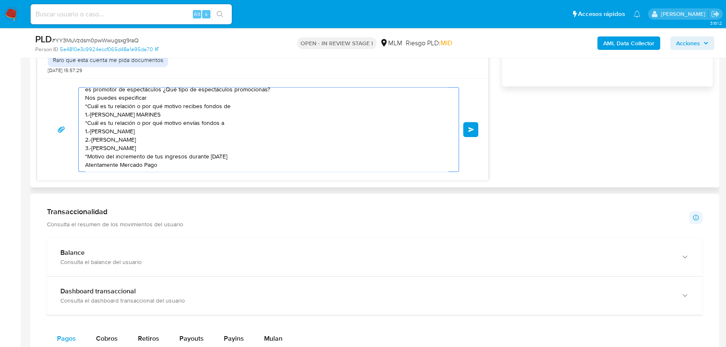
drag, startPoint x: 250, startPoint y: 158, endPoint x: 75, endPoint y: 156, distance: 175.2
click at [75, 156] on div "Por ejemplo : Facturas de tu negocio, Facturas de tu proveedores, declaración d…" at bounding box center [262, 129] width 431 height 85
click at [175, 166] on textarea "Por ejemplo : Facturas de tu negocio, Facturas de tu proveedores, declaración d…" at bounding box center [266, 130] width 363 height 84
click at [295, 163] on textarea "Por ejemplo : Facturas de tu negocio, Facturas de tu proveedores, declaración d…" at bounding box center [266, 130] width 363 height 84
click at [289, 166] on textarea "Por ejemplo : Facturas de tu negocio, Facturas de tu proveedores, declaración d…" at bounding box center [266, 130] width 363 height 84
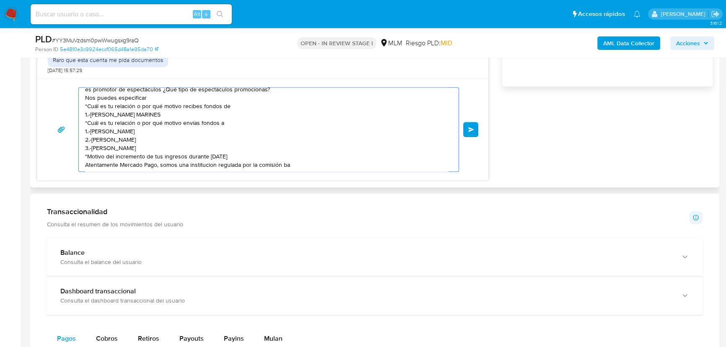
drag, startPoint x: 292, startPoint y: 163, endPoint x: 156, endPoint y: 167, distance: 135.4
click at [156, 167] on textarea "Por ejemplo : Facturas de tu negocio, Facturas de tu proveedores, declaración d…" at bounding box center [266, 130] width 363 height 84
type textarea "Por ejemplo : Facturas de tu negocio, Facturas de tu proveedores, declaración d…"
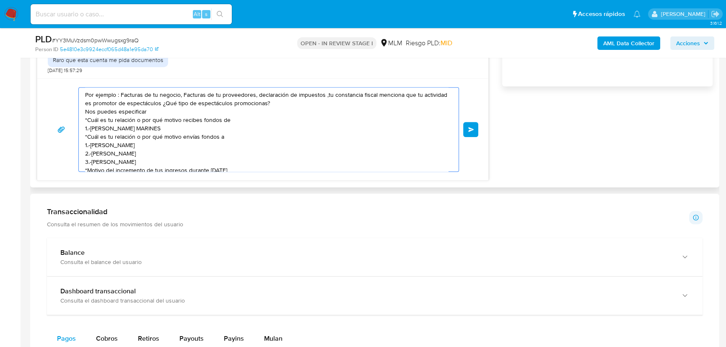
drag, startPoint x: 181, startPoint y: 159, endPoint x: 318, endPoint y: 92, distance: 152.4
click at [59, 88] on div "Por ejemplo : Facturas de tu negocio, Facturas de tu proveedores, declaración d…" at bounding box center [262, 129] width 431 height 85
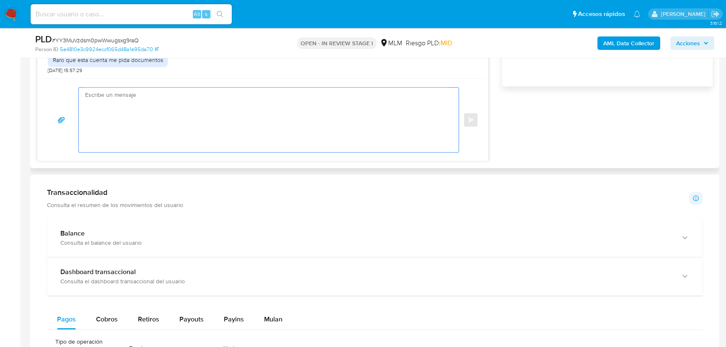
paste textarea "Por ejemplo : Facturas de tu negocio, Facturas de tu proveedores, declaración d…"
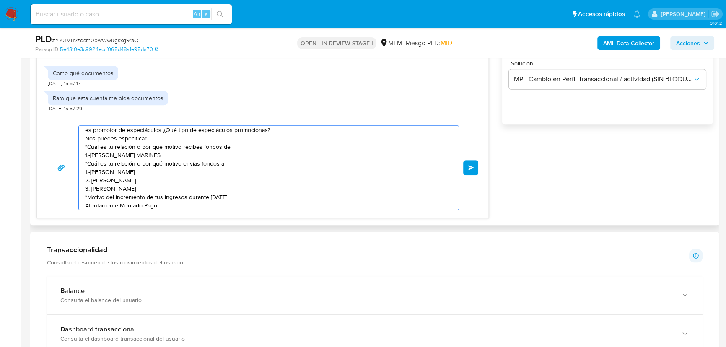
scroll to position [609, 0]
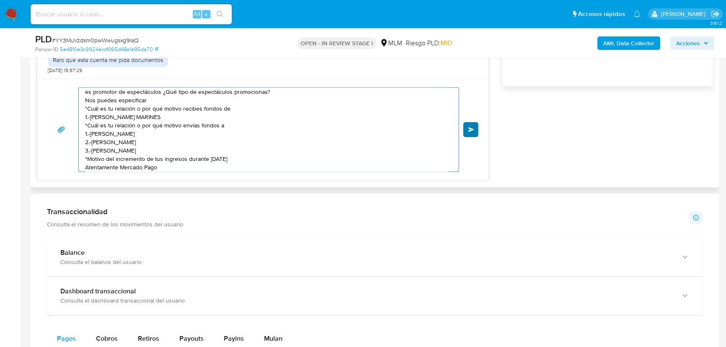
type textarea "Por ejemplo : Facturas de tu negocio, Facturas de tu proveedores, declaración d…"
click at [470, 126] on button "Enviar" at bounding box center [470, 129] width 15 height 15
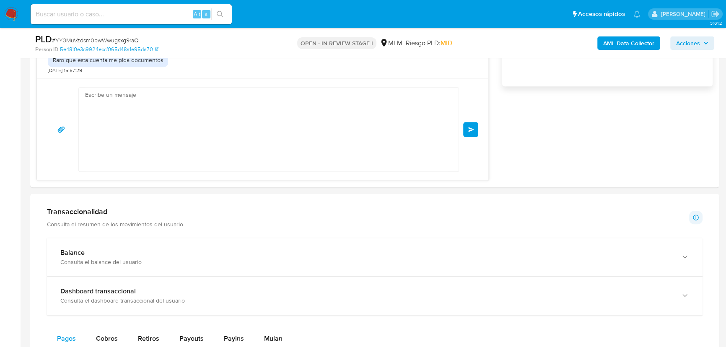
scroll to position [701, 0]
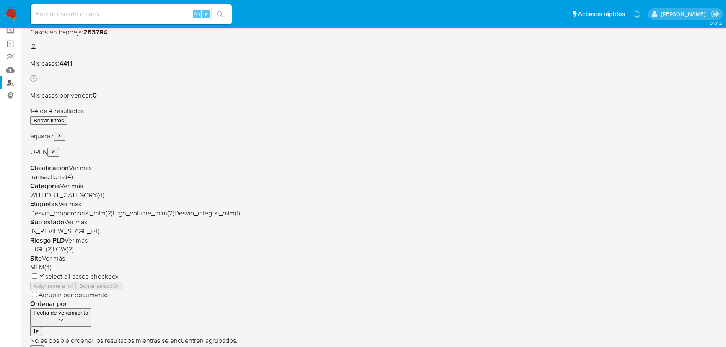
scroll to position [38, 0]
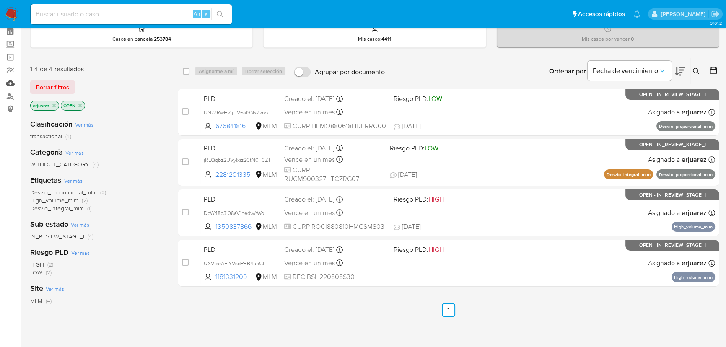
click at [4, 81] on link "Mulan" at bounding box center [50, 83] width 100 height 13
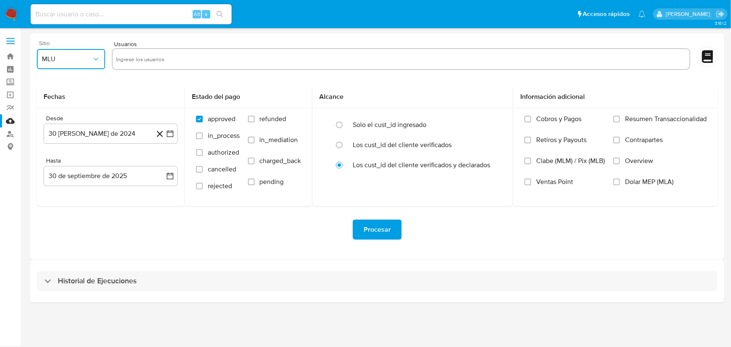
click at [64, 58] on span "MLU" at bounding box center [67, 59] width 50 height 8
drag, startPoint x: 53, startPoint y: 186, endPoint x: 55, endPoint y: 181, distance: 5.1
click at [52, 185] on span "MLM" at bounding box center [48, 182] width 14 height 8
click at [139, 60] on input "text" at bounding box center [401, 58] width 570 height 13
type input "467975888"
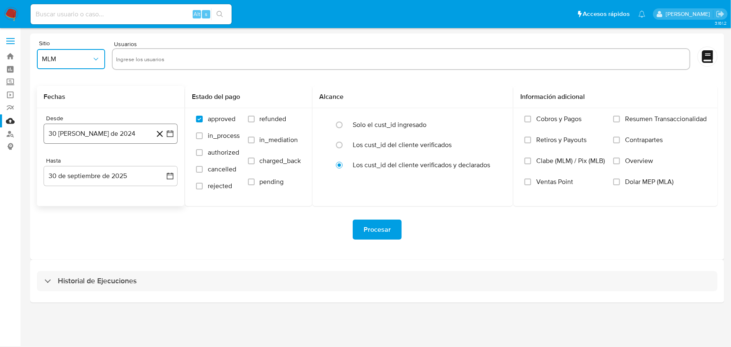
click at [170, 133] on icon "button" at bounding box center [170, 134] width 8 height 8
click at [161, 162] on icon "Mes siguiente" at bounding box center [163, 164] width 10 height 10
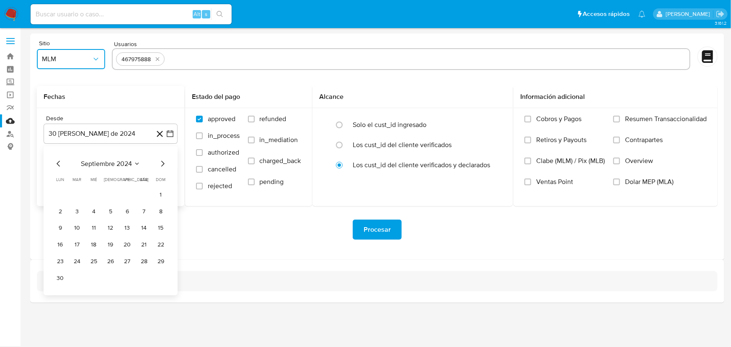
click at [161, 162] on icon "Mes siguiente" at bounding box center [163, 164] width 10 height 10
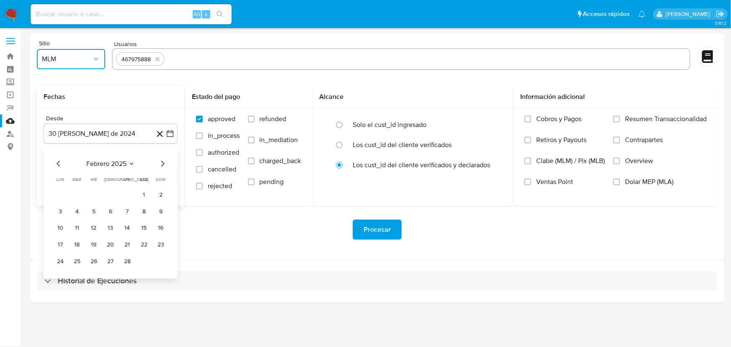
click at [161, 162] on icon "Mes siguiente" at bounding box center [163, 164] width 10 height 10
click at [161, 165] on icon "Mes siguiente" at bounding box center [163, 164] width 10 height 10
click at [111, 192] on button "1" at bounding box center [110, 194] width 13 height 13
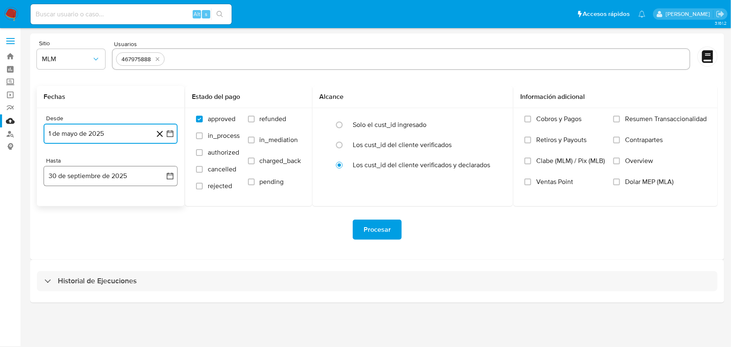
click at [173, 177] on icon "button" at bounding box center [170, 176] width 7 height 7
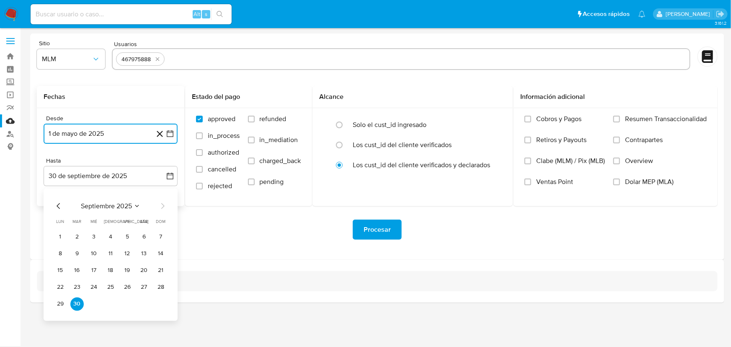
click at [56, 204] on icon "Mes anterior" at bounding box center [59, 206] width 10 height 10
click at [164, 202] on icon "Mes siguiente" at bounding box center [163, 206] width 10 height 10
click at [158, 303] on button "31" at bounding box center [160, 304] width 13 height 13
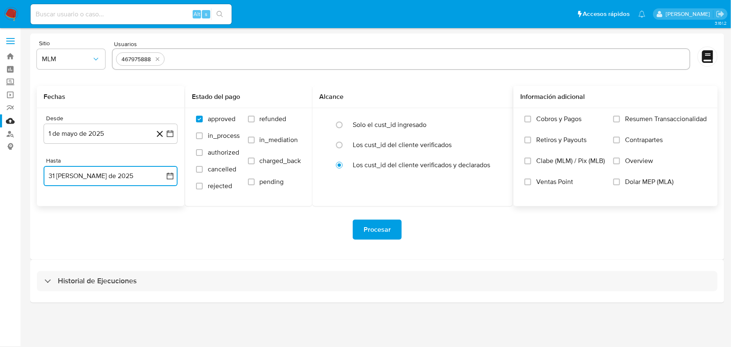
drag, startPoint x: 617, startPoint y: 163, endPoint x: 606, endPoint y: 166, distance: 11.3
click at [616, 163] on input "Overview" at bounding box center [617, 161] width 7 height 7
click at [385, 226] on span "Procesar" at bounding box center [377, 229] width 27 height 18
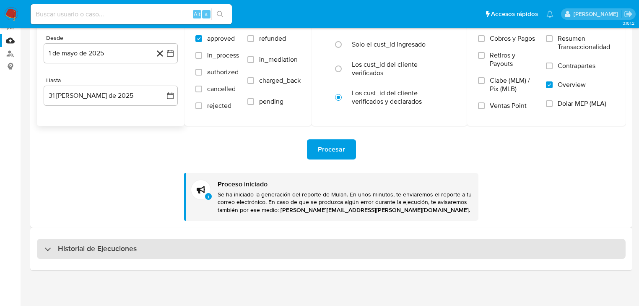
drag, startPoint x: 101, startPoint y: 250, endPoint x: 114, endPoint y: 220, distance: 32.3
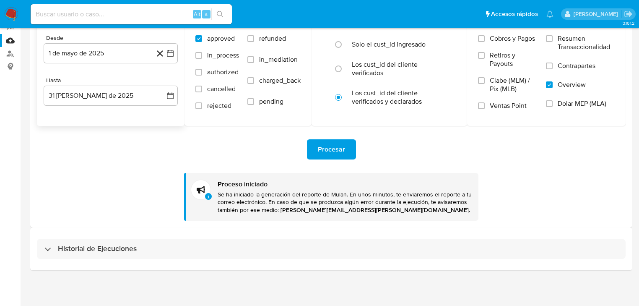
click at [100, 250] on h3 "Historial de Ejecuciones" at bounding box center [97, 249] width 79 height 10
select select "10"
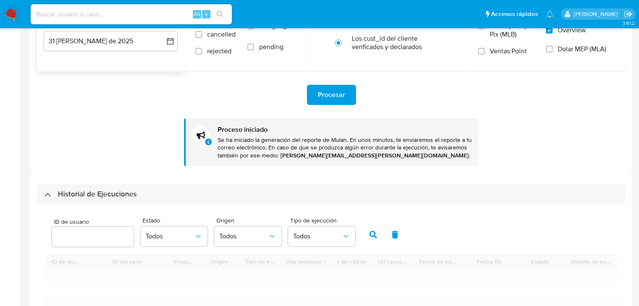
scroll to position [248, 0]
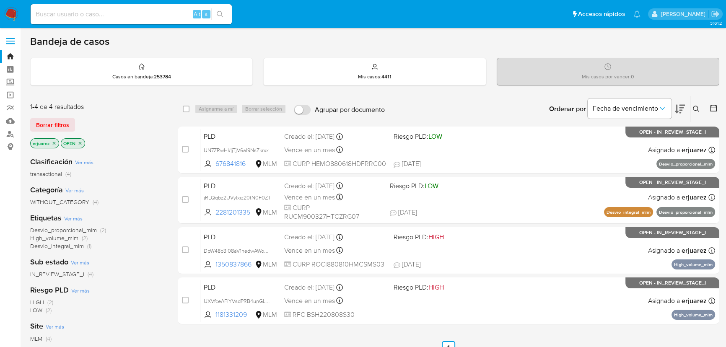
click at [52, 143] on icon "close-filter" at bounding box center [54, 143] width 5 height 5
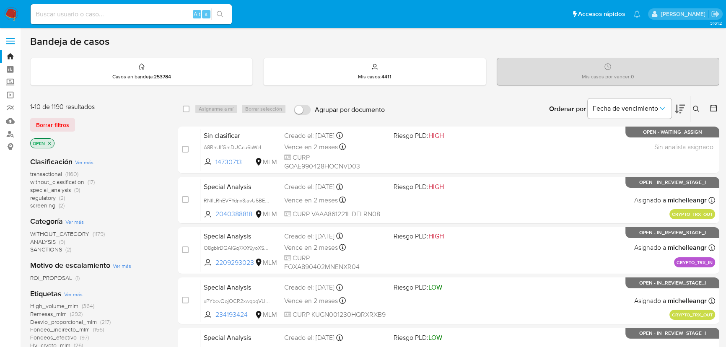
click at [694, 108] on icon at bounding box center [696, 109] width 7 height 7
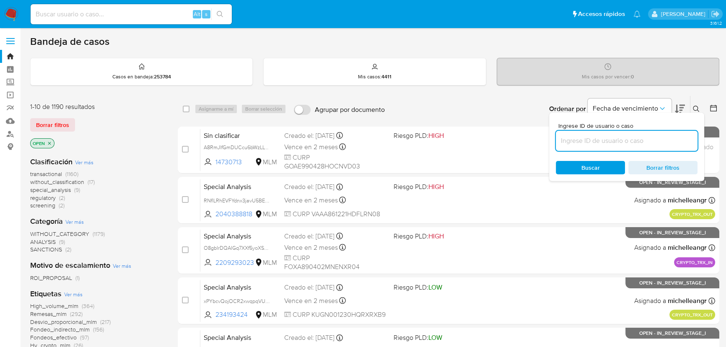
click at [605, 145] on input at bounding box center [627, 140] width 142 height 11
type input "467975888"
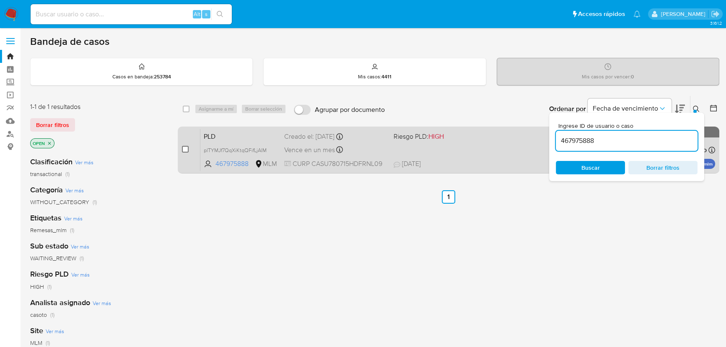
click at [183, 150] on input "checkbox" at bounding box center [185, 149] width 7 height 7
checkbox input "true"
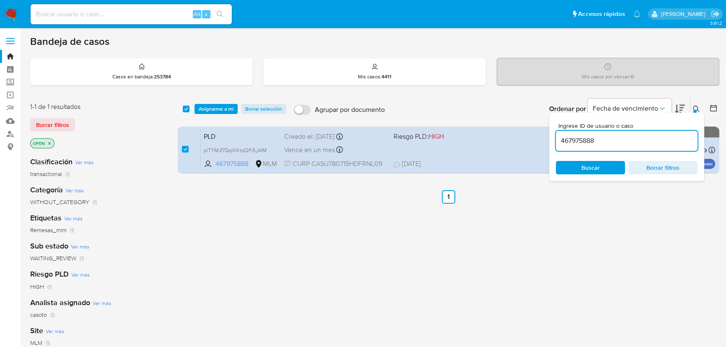
click at [697, 109] on icon at bounding box center [696, 109] width 6 height 6
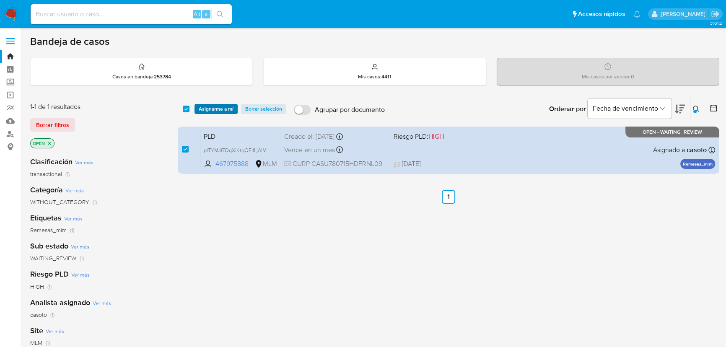
click at [216, 108] on span "Asignarme a mí" at bounding box center [216, 109] width 35 height 8
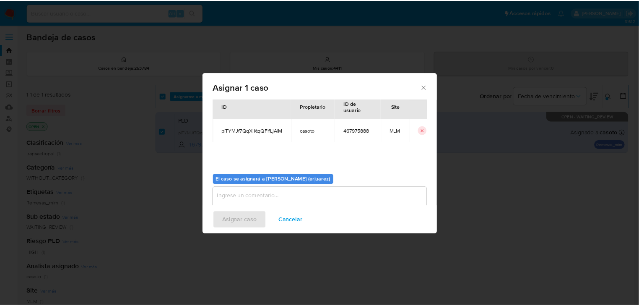
scroll to position [43, 0]
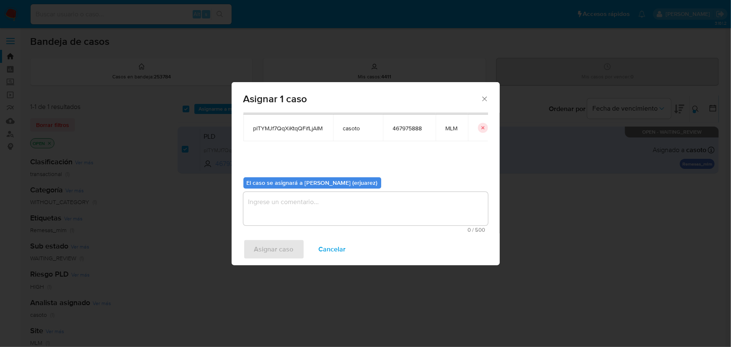
click at [269, 213] on textarea "assign-modal" at bounding box center [366, 209] width 245 height 34
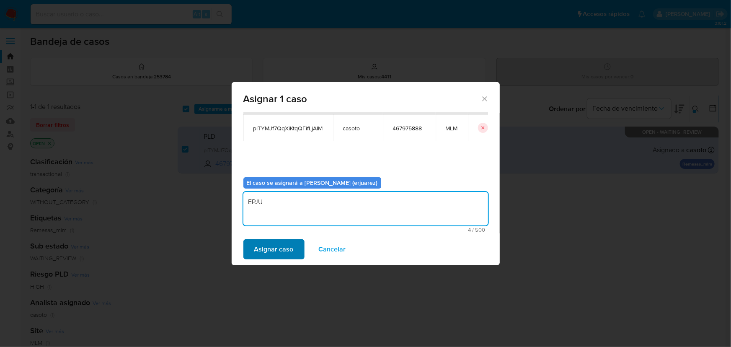
type textarea "EPJU"
click at [260, 248] on span "Asignar caso" at bounding box center [273, 249] width 39 height 18
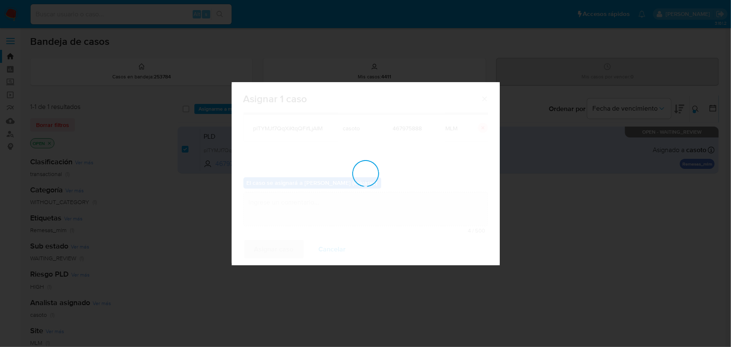
checkbox input "false"
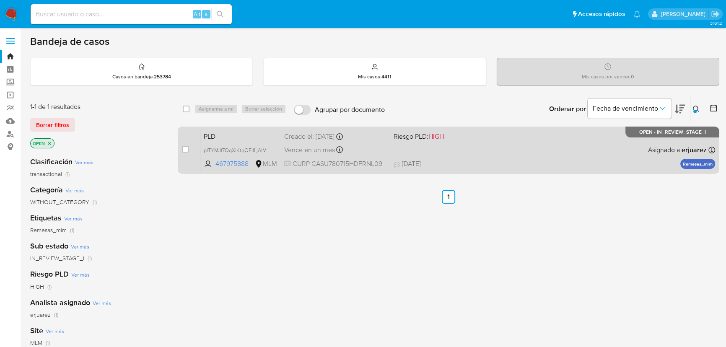
click at [417, 151] on div "PLD plTYMJf7QqXiKtqQFifLjAIM 467975888 MLM Riesgo PLD: HIGH Creado el: 12/09/20…" at bounding box center [457, 150] width 515 height 42
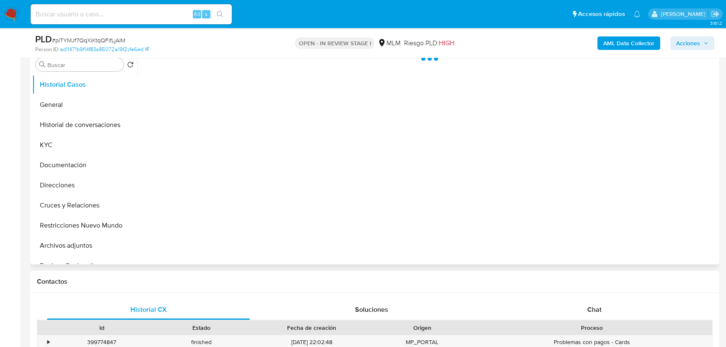
scroll to position [190, 0]
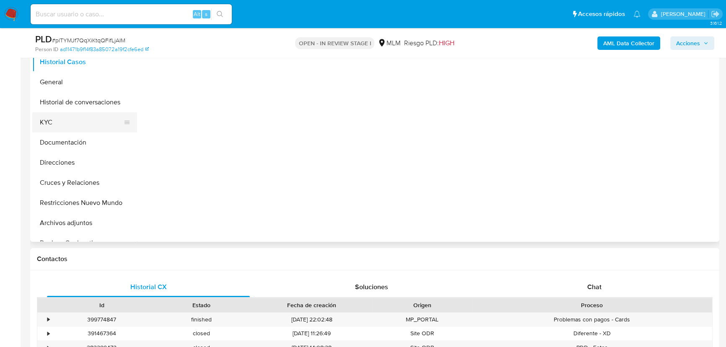
click at [62, 119] on button "KYC" at bounding box center [81, 122] width 98 height 20
select select "10"
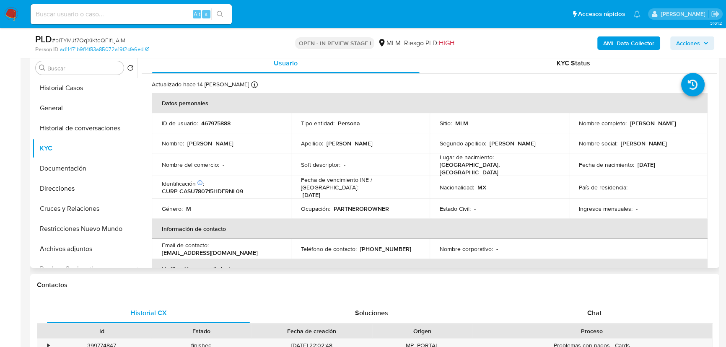
scroll to position [152, 0]
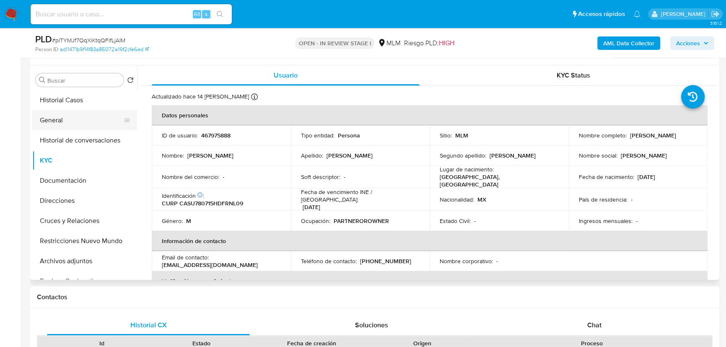
click at [80, 122] on button "General" at bounding box center [81, 120] width 98 height 20
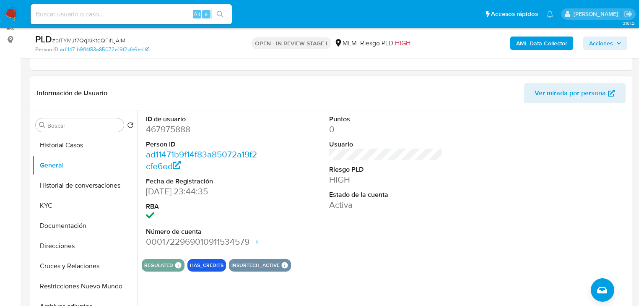
scroll to position [119, 0]
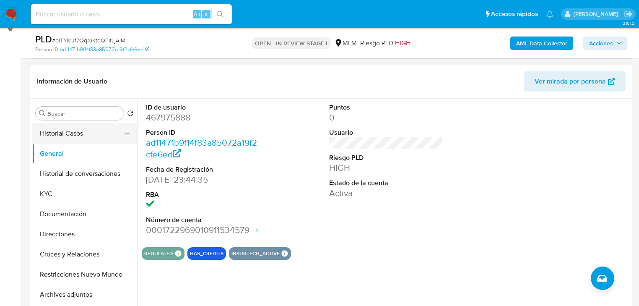
click at [50, 125] on button "Historial Casos" at bounding box center [81, 133] width 98 height 20
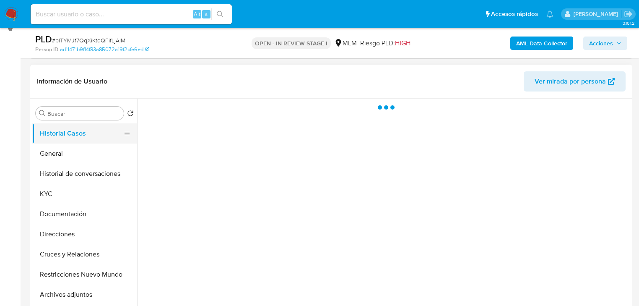
click at [50, 131] on button "Historial Casos" at bounding box center [81, 133] width 98 height 20
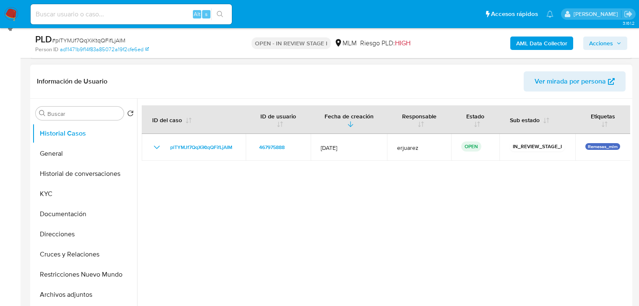
click at [302, 246] on div at bounding box center [383, 205] width 493 height 215
click at [72, 186] on button "KYC" at bounding box center [81, 194] width 98 height 20
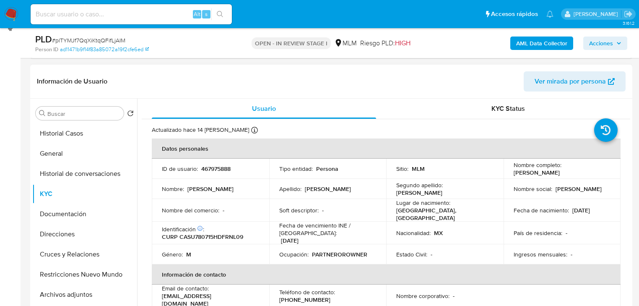
click at [488, 168] on div "Sitio : MLM" at bounding box center [444, 169] width 97 height 8
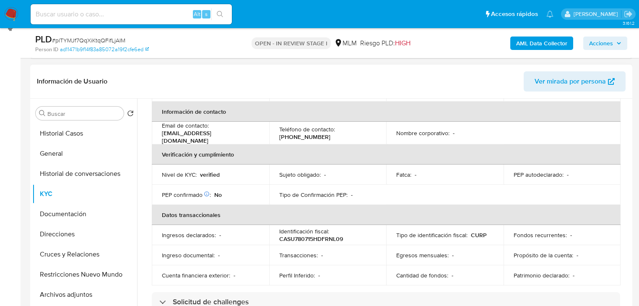
scroll to position [168, 0]
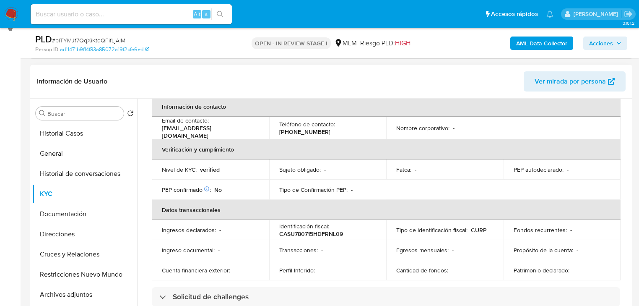
click at [619, 200] on div "Actualizado hace 14 días Creado: 25/05/2020 15:58:50 Actualizado: 16/09/2025 15…" at bounding box center [386, 311] width 488 height 720
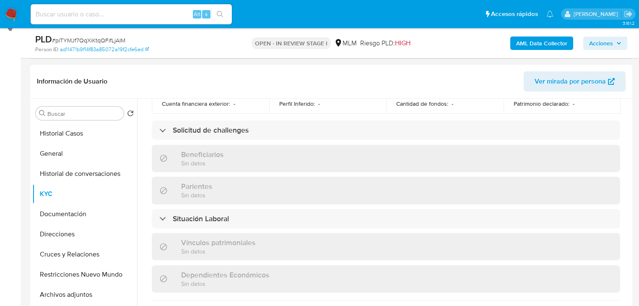
scroll to position [335, 0]
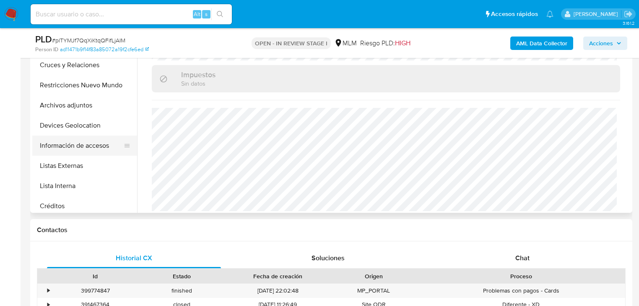
scroll to position [101, 0]
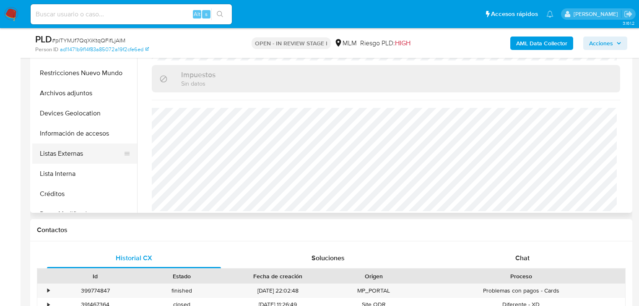
click at [83, 155] on button "Listas Externas" at bounding box center [81, 153] width 98 height 20
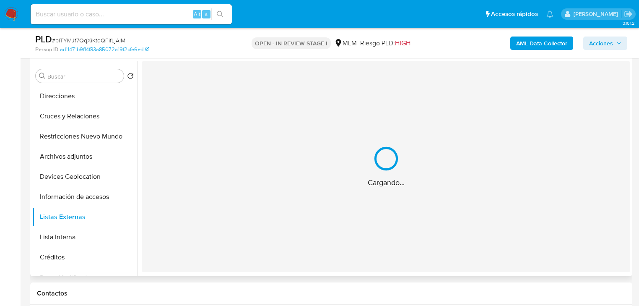
scroll to position [153, 0]
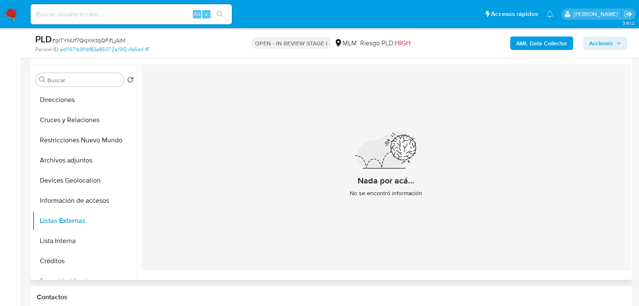
click at [562, 196] on div "Nada por acá... No se encontró información" at bounding box center [386, 167] width 488 height 205
click at [93, 182] on button "Devices Geolocation" at bounding box center [81, 180] width 98 height 20
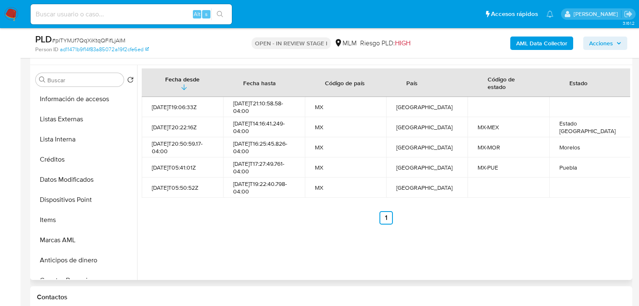
scroll to position [302, 0]
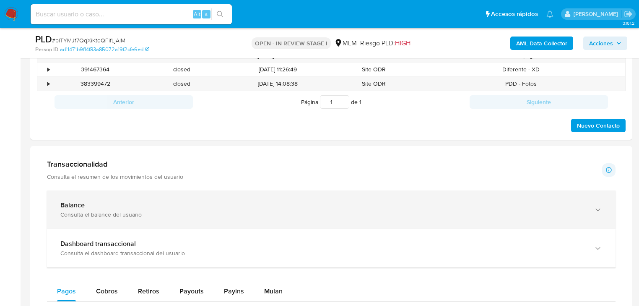
click at [119, 204] on div "Balance" at bounding box center [322, 205] width 525 height 8
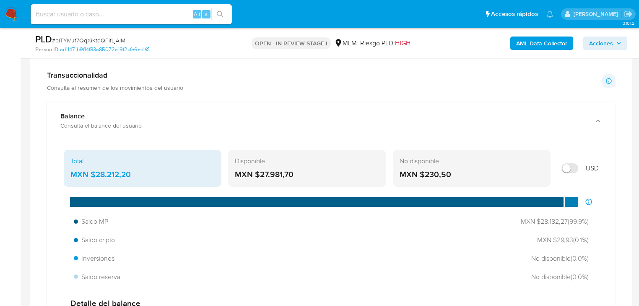
scroll to position [555, 0]
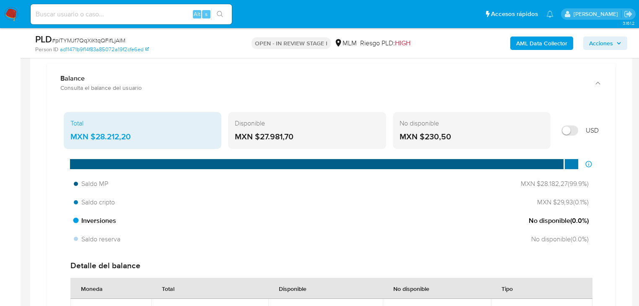
scroll to position [454, 0]
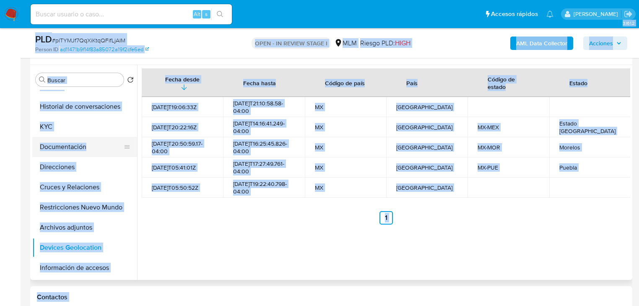
scroll to position [34, 0]
drag, startPoint x: 42, startPoint y: 129, endPoint x: 102, endPoint y: 131, distance: 60.4
click at [42, 129] on button "KYC" at bounding box center [81, 127] width 98 height 20
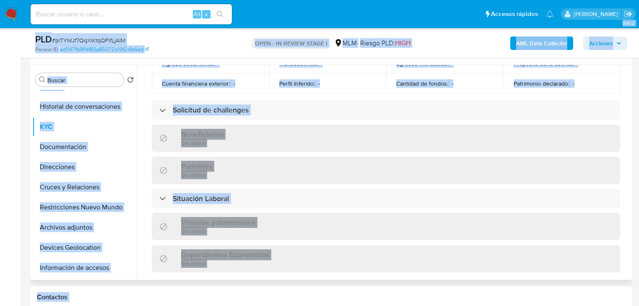
scroll to position [521, 0]
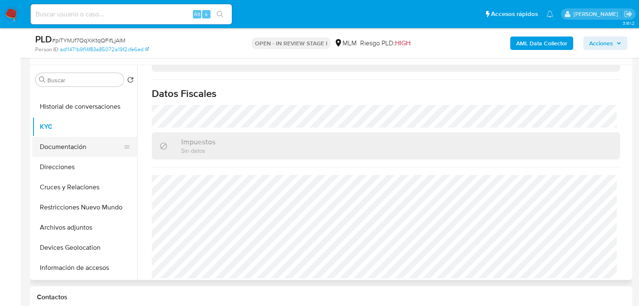
click at [79, 145] on button "Documentación" at bounding box center [81, 147] width 98 height 20
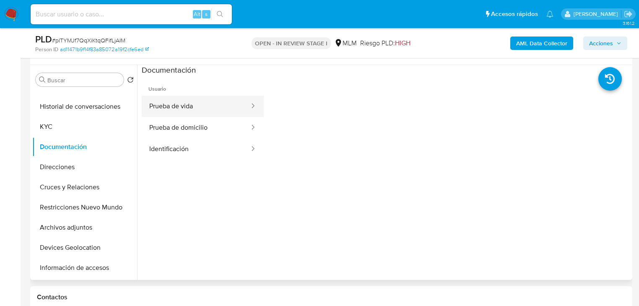
drag, startPoint x: 183, startPoint y: 104, endPoint x: 244, endPoint y: 117, distance: 62.1
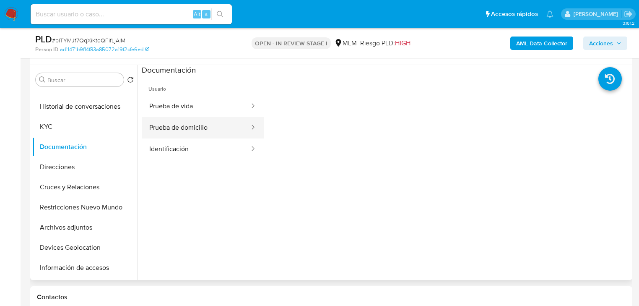
click at [184, 104] on button "Prueba de vida" at bounding box center [196, 106] width 109 height 21
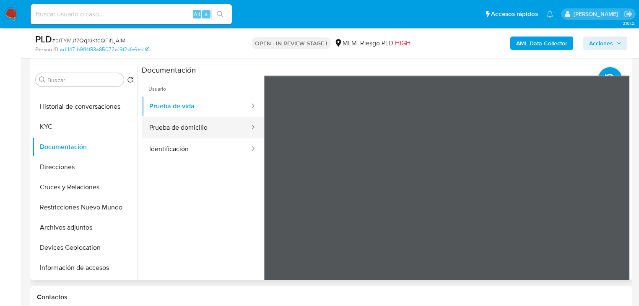
click at [176, 126] on button "Prueba de domicilio" at bounding box center [196, 127] width 109 height 21
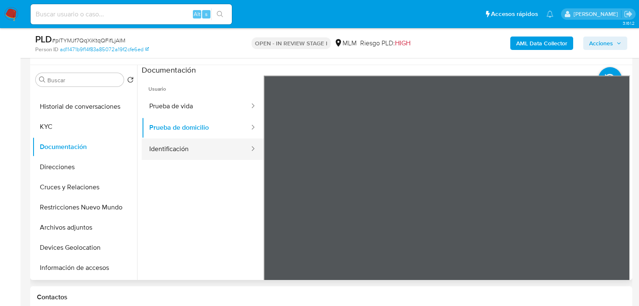
click at [172, 150] on button "Identificación" at bounding box center [196, 148] width 109 height 21
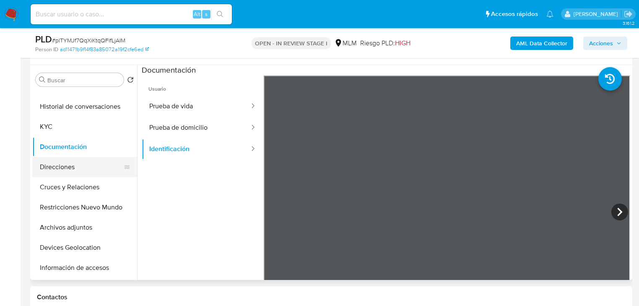
click at [70, 174] on button "Direcciones" at bounding box center [81, 167] width 98 height 20
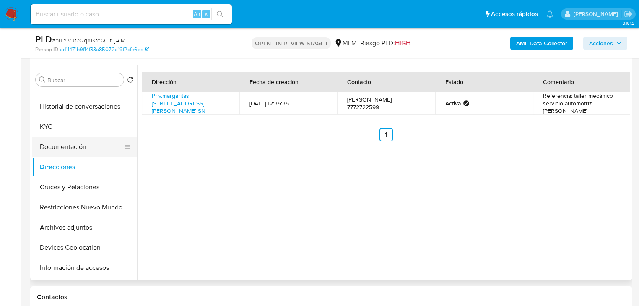
click at [81, 149] on button "Documentación" at bounding box center [81, 147] width 98 height 20
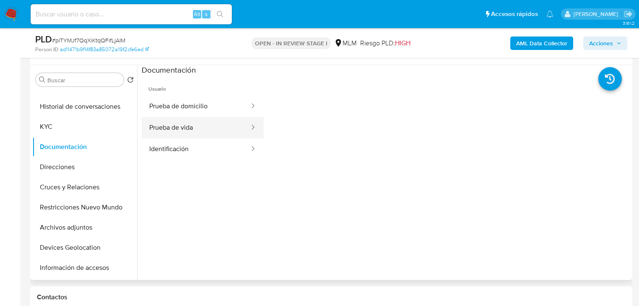
click at [202, 130] on button "Prueba de vida" at bounding box center [196, 127] width 109 height 21
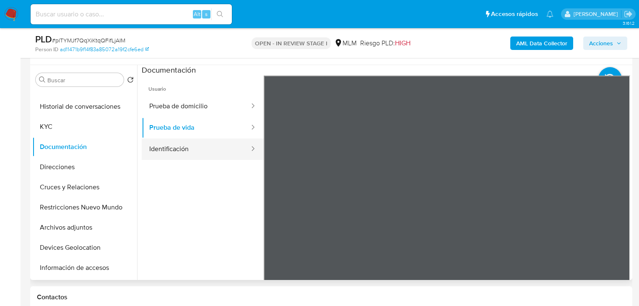
click at [193, 146] on button "Identificación" at bounding box center [196, 148] width 109 height 21
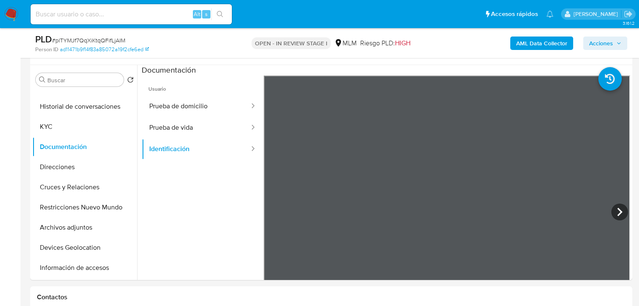
click at [7, 12] on img at bounding box center [11, 14] width 14 height 14
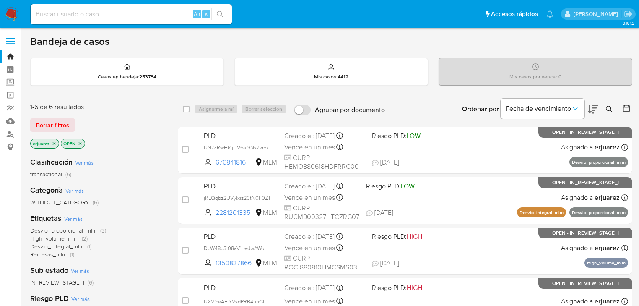
click at [5, 15] on img at bounding box center [11, 14] width 14 height 14
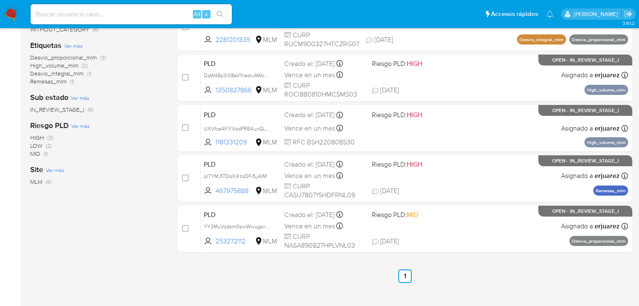
scroll to position [205, 0]
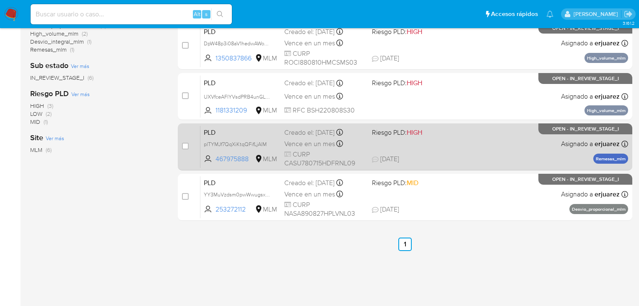
click at [352, 155] on span "CURP CASU780715HDFRNL09" at bounding box center [324, 159] width 81 height 18
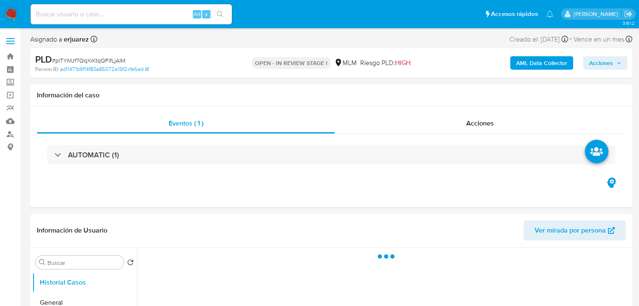
select select "10"
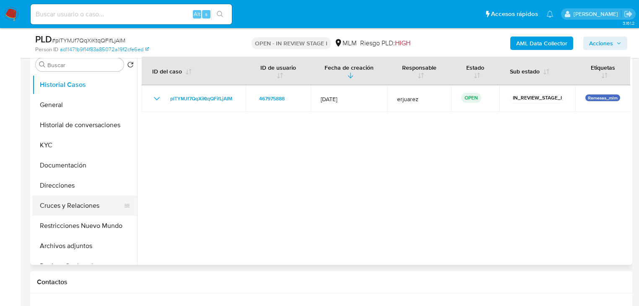
scroll to position [168, 0]
click at [68, 189] on button "Direcciones" at bounding box center [81, 185] width 98 height 20
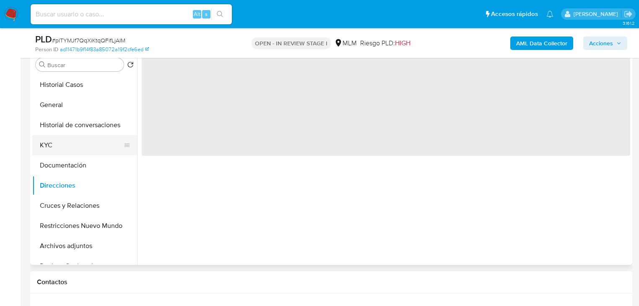
click at [46, 148] on button "KYC" at bounding box center [81, 145] width 98 height 20
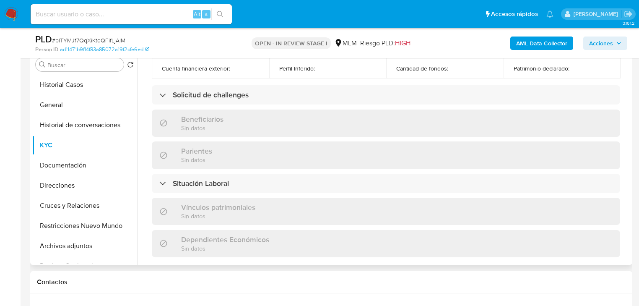
scroll to position [521, 0]
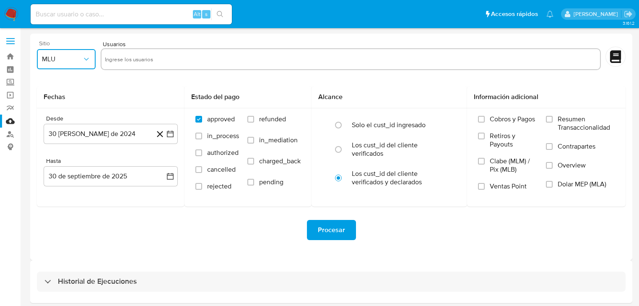
click at [80, 57] on span "MLU" at bounding box center [62, 59] width 40 height 8
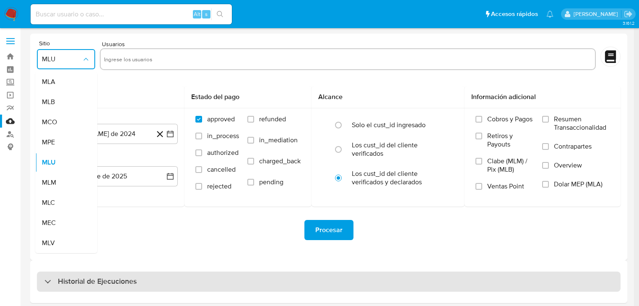
click at [101, 280] on h3 "Historial de Ejecuciones" at bounding box center [97, 281] width 79 height 10
select select "10"
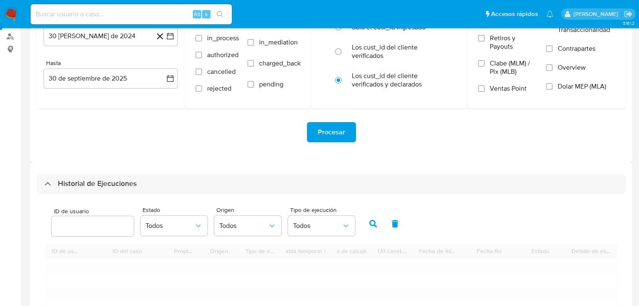
scroll to position [168, 0]
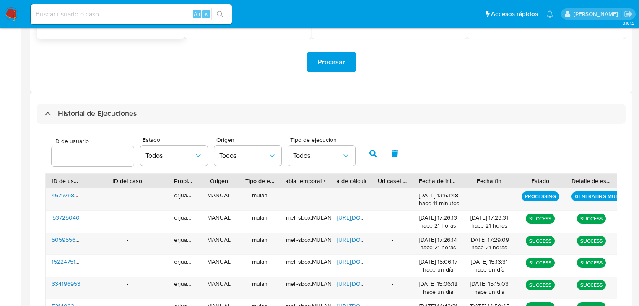
click at [50, 118] on div "Historial de Ejecuciones" at bounding box center [90, 114] width 92 height 10
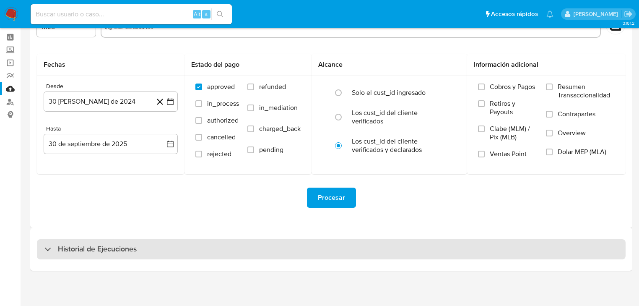
click at [50, 243] on div "Historial de Ejecuciones" at bounding box center [331, 249] width 588 height 20
select select "10"
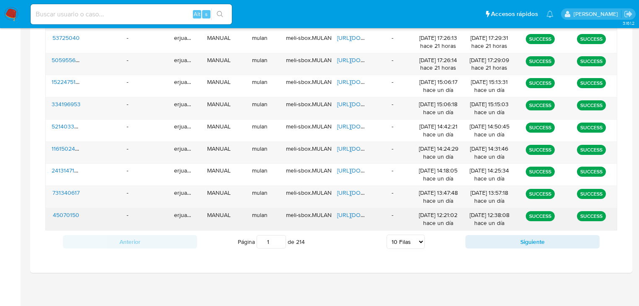
scroll to position [349, 0]
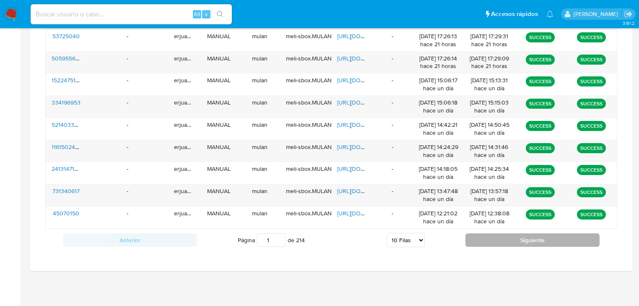
click at [494, 237] on button "Siguiente" at bounding box center [532, 239] width 134 height 13
click at [473, 238] on button "Siguiente" at bounding box center [532, 239] width 134 height 13
type input "3"
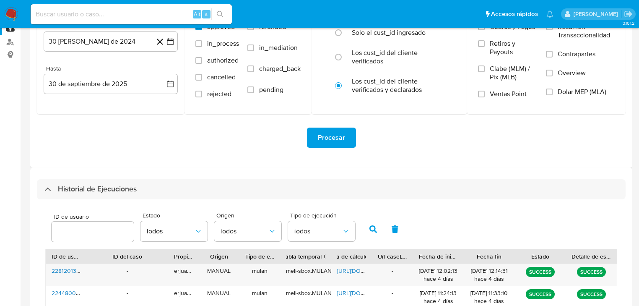
scroll to position [114, 0]
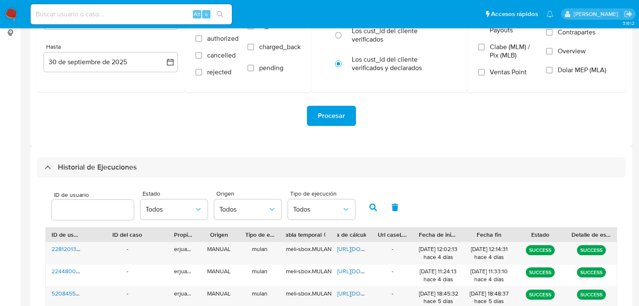
click at [105, 212] on input "number" at bounding box center [93, 209] width 82 height 11
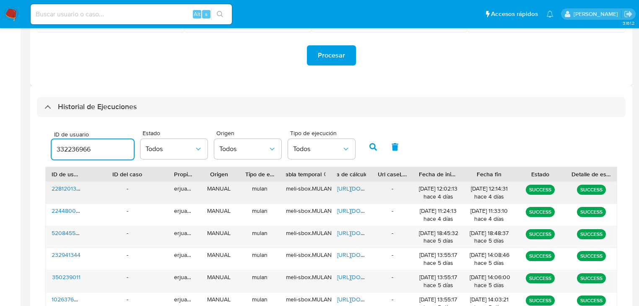
scroll to position [181, 0]
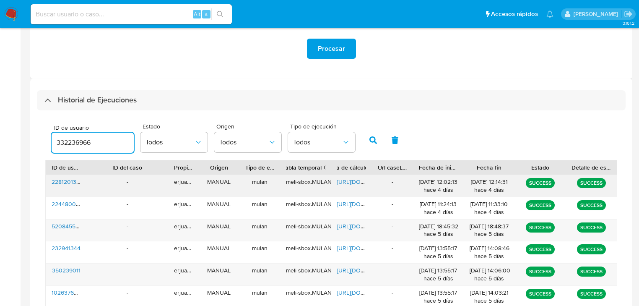
type input "332236966"
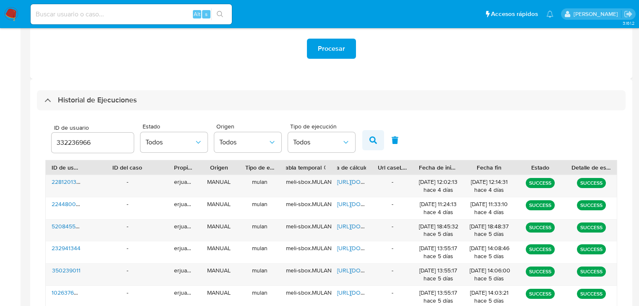
click at [369, 140] on icon "button" at bounding box center [373, 140] width 8 height 8
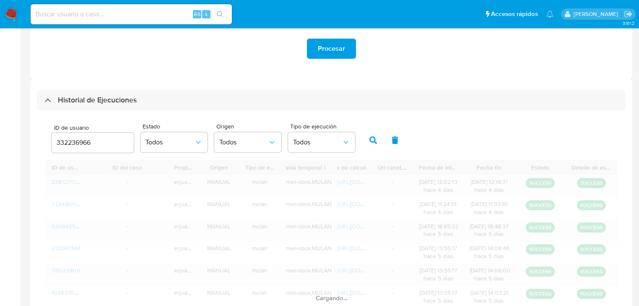
type input "1"
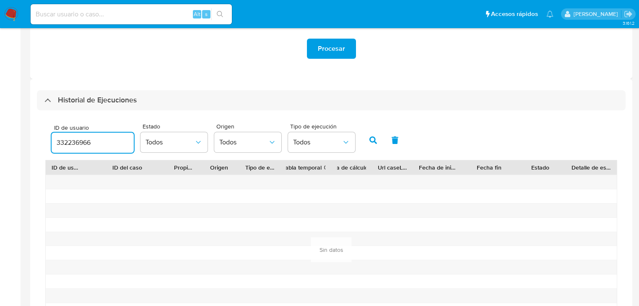
click at [105, 144] on input "332236966" at bounding box center [93, 142] width 82 height 11
type input "3322369667"
click at [371, 136] on button "button" at bounding box center [373, 140] width 22 height 20
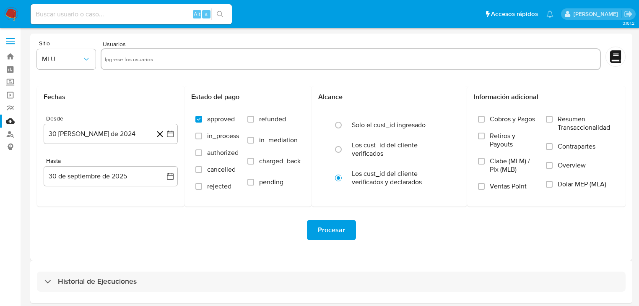
click at [10, 10] on img at bounding box center [11, 14] width 14 height 14
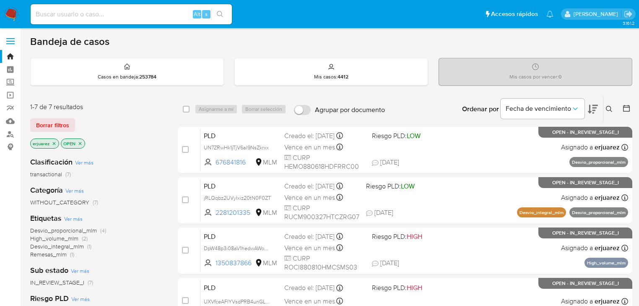
drag, startPoint x: 54, startPoint y: 140, endPoint x: 60, endPoint y: 140, distance: 5.9
click at [54, 141] on icon "close-filter" at bounding box center [54, 143] width 5 height 5
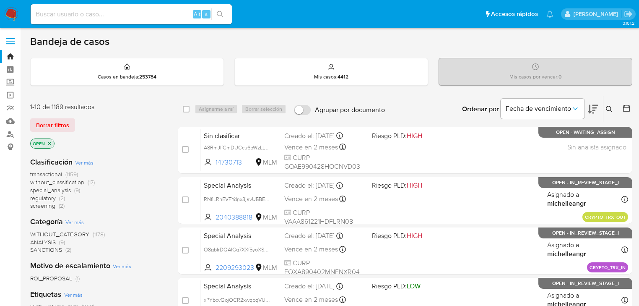
click at [609, 106] on icon at bounding box center [609, 109] width 7 height 7
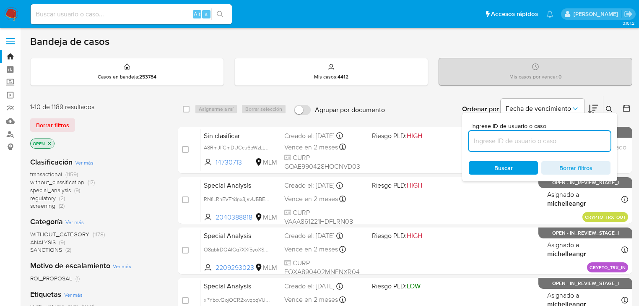
click at [513, 142] on input at bounding box center [540, 140] width 142 height 11
type input "332236967"
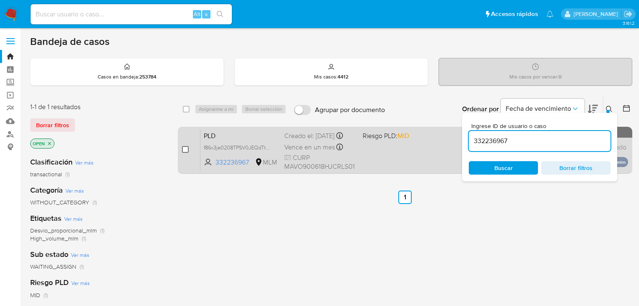
click at [188, 149] on div "case-item-checkbox No es posible asignar el caso" at bounding box center [191, 150] width 18 height 42
click at [184, 149] on input "checkbox" at bounding box center [185, 149] width 7 height 7
checkbox input "true"
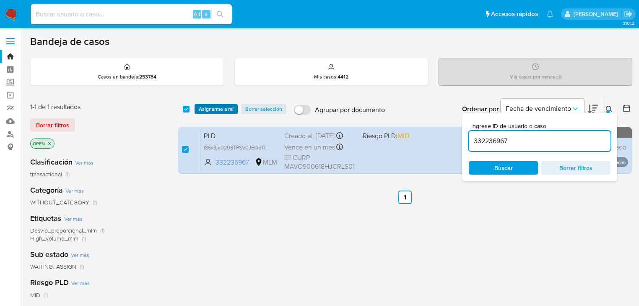
click at [214, 106] on span "Asignarme a mí" at bounding box center [216, 109] width 35 height 8
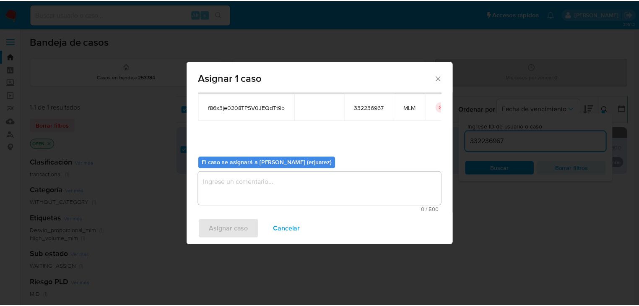
scroll to position [43, 0]
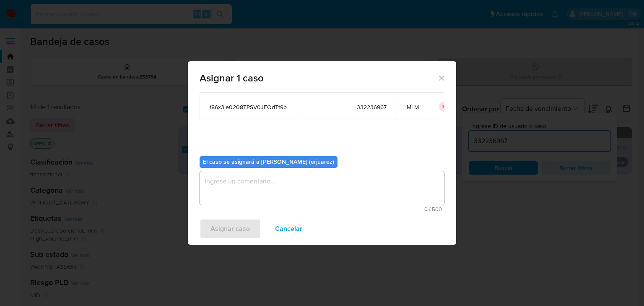
click at [247, 189] on textarea "assign-modal" at bounding box center [322, 188] width 245 height 34
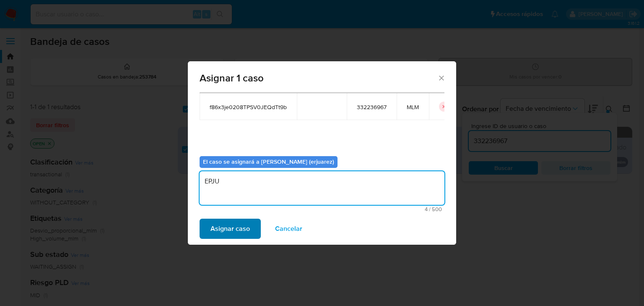
type textarea "EPJU"
click at [220, 235] on span "Asignar caso" at bounding box center [229, 228] width 39 height 18
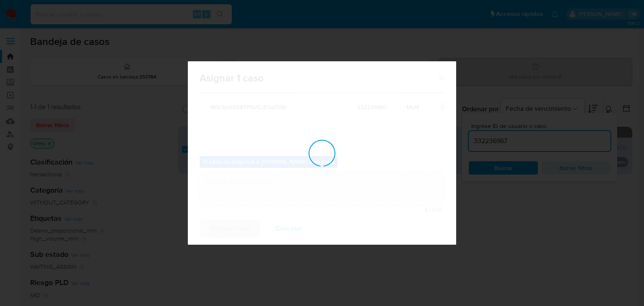
checkbox input "false"
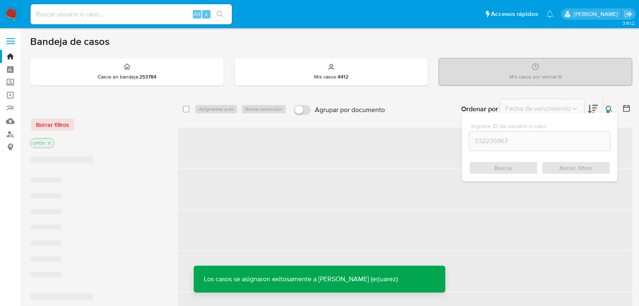
click at [607, 106] on icon at bounding box center [609, 109] width 7 height 7
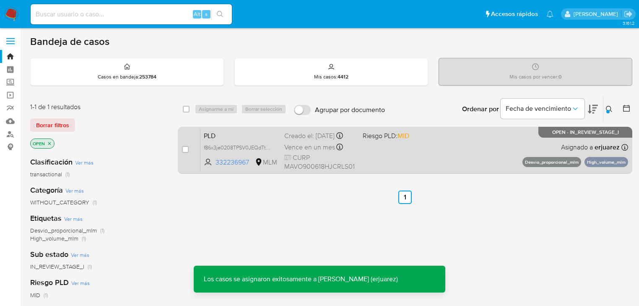
click at [369, 149] on div "PLD f86x3je0208TPSV0JEQdTt9b 332236967 MLM Riesgo PLD: MID Creado el: 12/09/202…" at bounding box center [414, 150] width 428 height 42
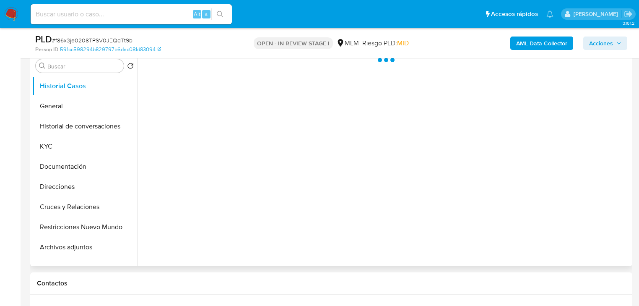
scroll to position [168, 0]
select select "10"
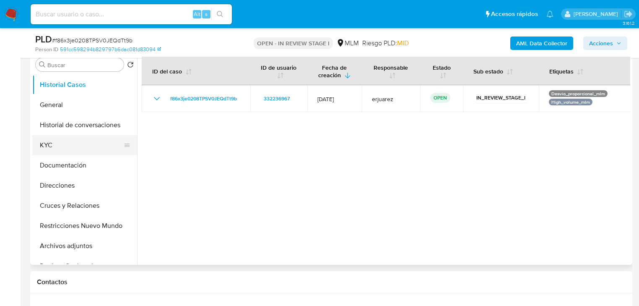
click at [49, 141] on button "KYC" at bounding box center [81, 145] width 98 height 20
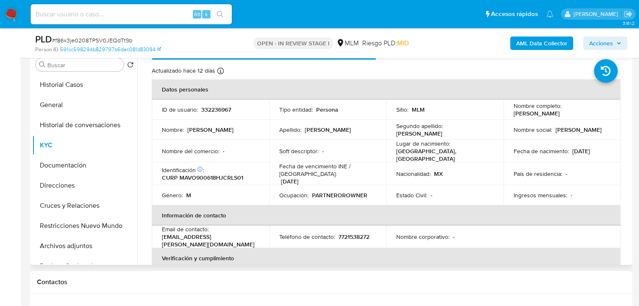
scroll to position [0, 0]
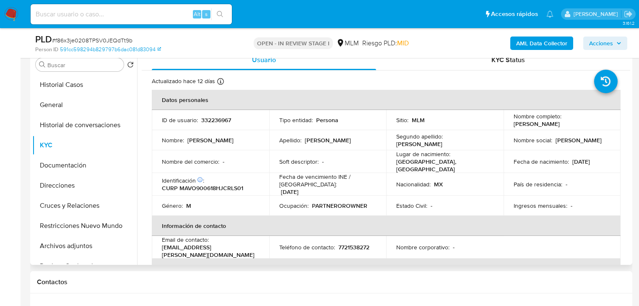
drag, startPoint x: 80, startPoint y: 161, endPoint x: 254, endPoint y: 134, distance: 175.2
click at [80, 161] on button "Documentación" at bounding box center [84, 165] width 105 height 20
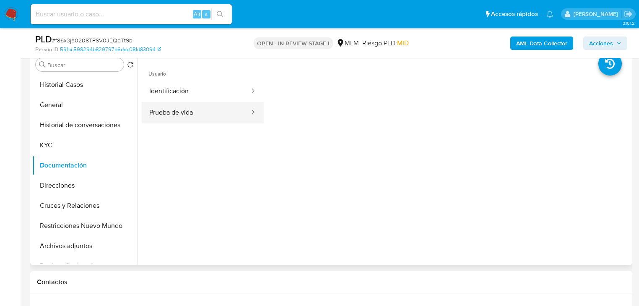
click at [197, 109] on button "Prueba de vida" at bounding box center [196, 112] width 109 height 21
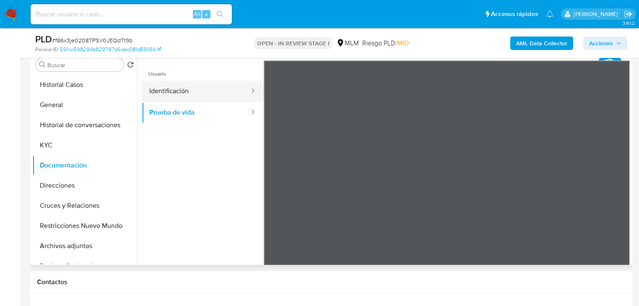
drag, startPoint x: 183, startPoint y: 89, endPoint x: 254, endPoint y: 96, distance: 71.1
click at [183, 89] on button "Identificación" at bounding box center [196, 90] width 109 height 21
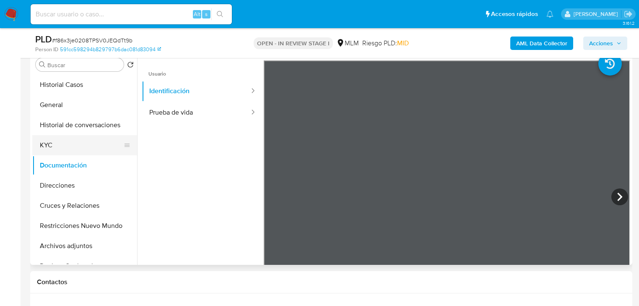
drag, startPoint x: 52, startPoint y: 151, endPoint x: 69, endPoint y: 182, distance: 36.0
click at [51, 151] on button "KYC" at bounding box center [84, 145] width 105 height 20
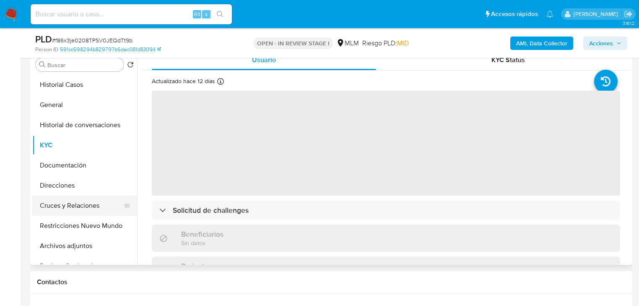
click at [73, 205] on button "Cruces y Relaciones" at bounding box center [81, 205] width 98 height 20
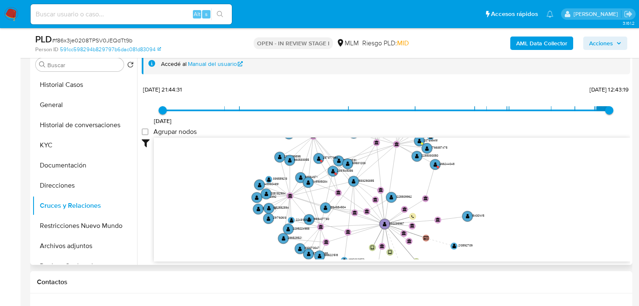
drag, startPoint x: 275, startPoint y: 161, endPoint x: 230, endPoint y: 186, distance: 50.8
click at [230, 186] on icon "user-1977382048  1977382048 device-682b63624710f1a32ab4a4f3  user-332236967 …" at bounding box center [392, 198] width 476 height 122
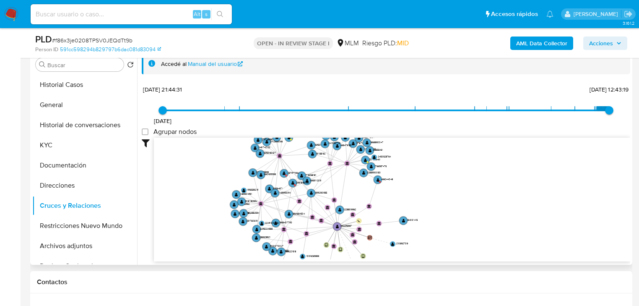
click at [500, 183] on icon "user-1977382048  1977382048 device-682b63624710f1a32ab4a4f3  user-332236967 …" at bounding box center [392, 198] width 476 height 122
click at [282, 174] on circle at bounding box center [284, 173] width 10 height 10
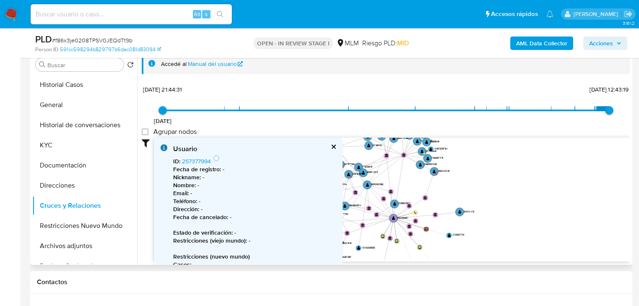
drag, startPoint x: 431, startPoint y: 192, endPoint x: 535, endPoint y: 179, distance: 104.8
click at [535, 179] on icon "user-1977382048  1977382048 device-682b63624710f1a32ab4a4f3  user-332236967 …" at bounding box center [392, 198] width 476 height 122
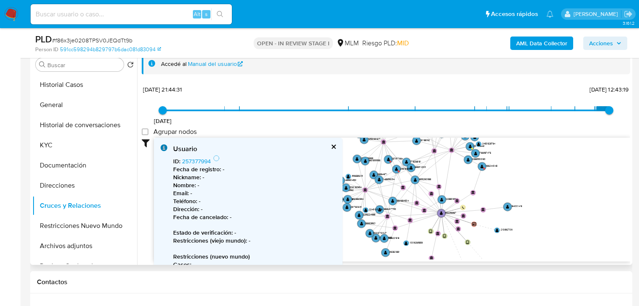
click at [381, 157] on icon "user-1977382048  1977382048 device-682b63624710f1a32ab4a4f3  user-332236967 …" at bounding box center [392, 198] width 476 height 122
click at [387, 157] on text "" at bounding box center [388, 159] width 3 height 4
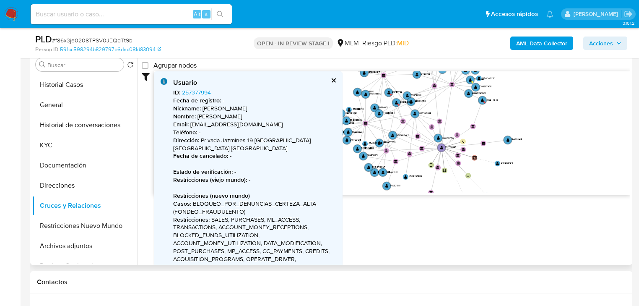
scroll to position [67, 0]
click at [395, 101] on text "" at bounding box center [396, 101] width 3 height 4
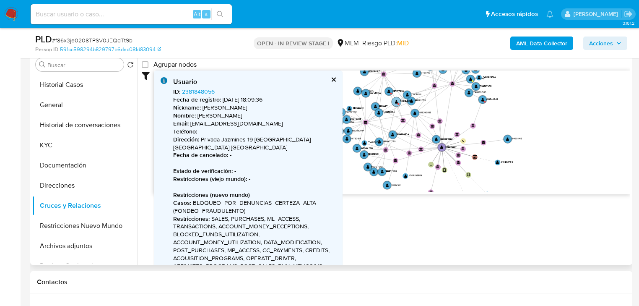
click at [395, 101] on text "" at bounding box center [396, 102] width 3 height 4
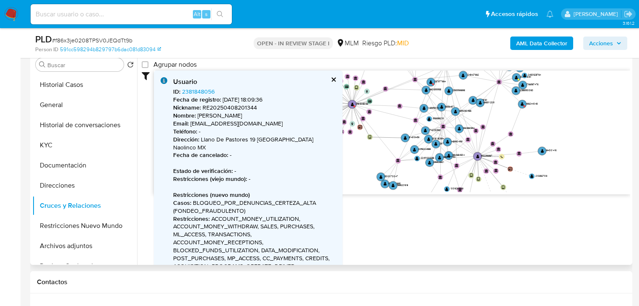
click at [334, 79] on button "cerrar" at bounding box center [332, 79] width 5 height 5
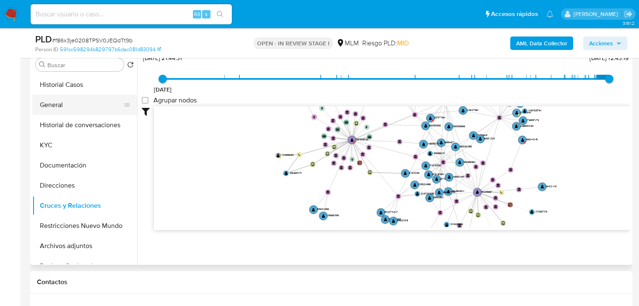
scroll to position [30, 0]
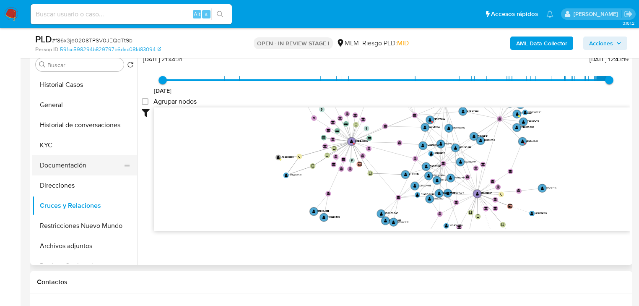
click at [55, 174] on button "Documentación" at bounding box center [81, 165] width 98 height 20
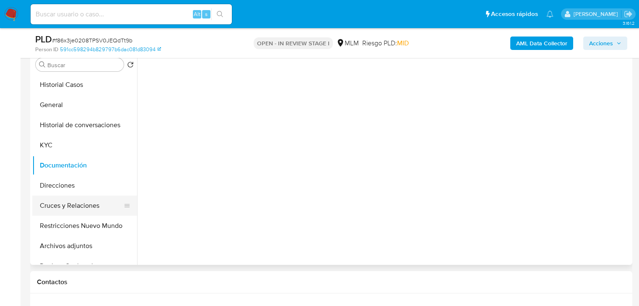
scroll to position [0, 0]
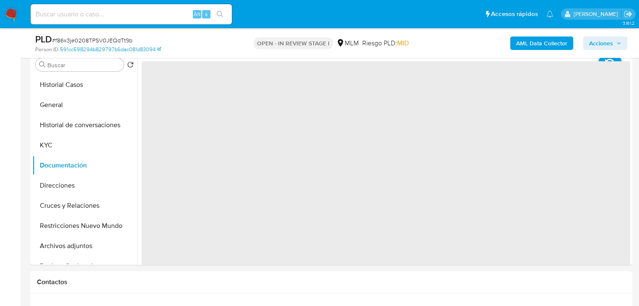
drag, startPoint x: 64, startPoint y: 203, endPoint x: 199, endPoint y: 191, distance: 135.9
click at [64, 204] on button "Cruces y Relaciones" at bounding box center [84, 205] width 105 height 20
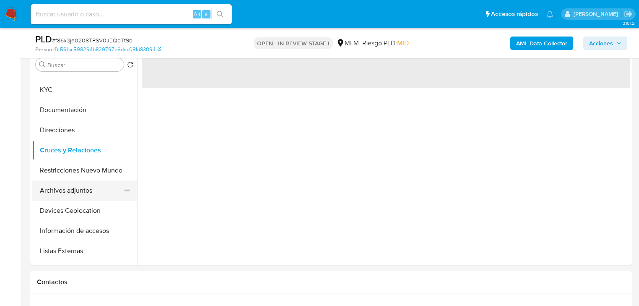
scroll to position [67, 0]
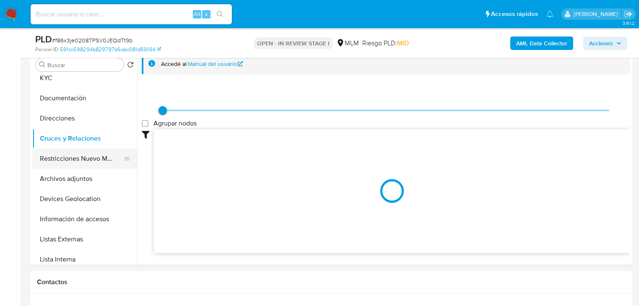
click at [67, 161] on button "Restricciones Nuevo Mundo" at bounding box center [81, 158] width 98 height 20
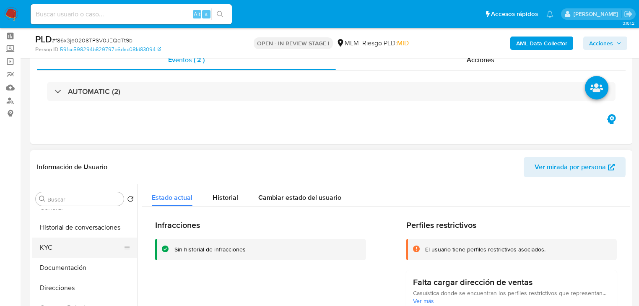
scroll to position [0, 0]
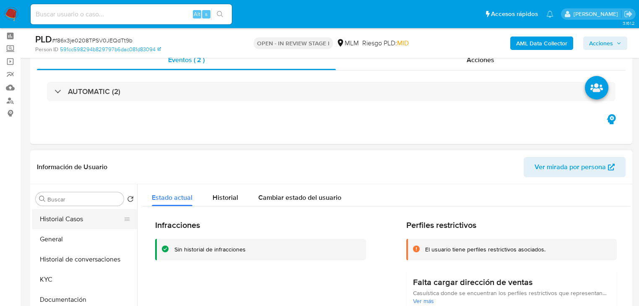
drag, startPoint x: 65, startPoint y: 220, endPoint x: 70, endPoint y: 215, distance: 7.4
click at [65, 220] on button "Historial Casos" at bounding box center [81, 219] width 98 height 20
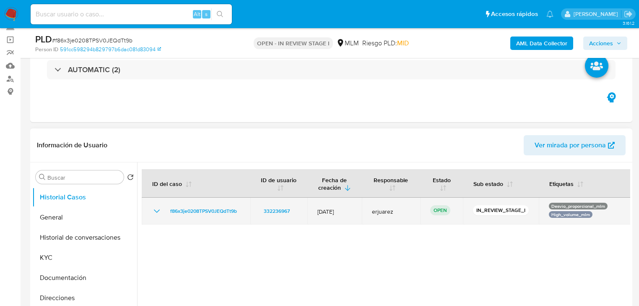
scroll to position [67, 0]
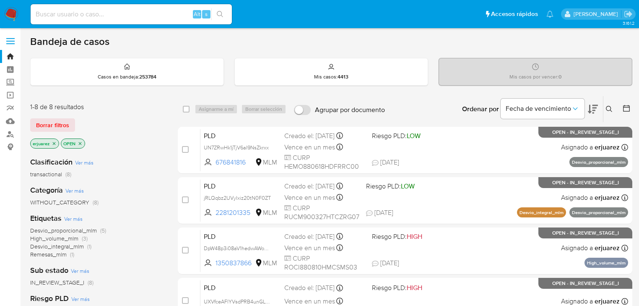
click at [54, 141] on icon "close-filter" at bounding box center [54, 143] width 5 height 5
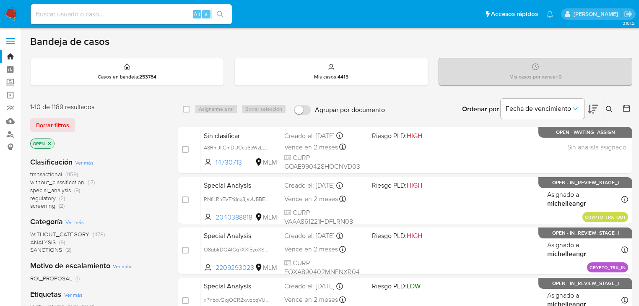
click at [609, 107] on icon at bounding box center [609, 109] width 7 height 7
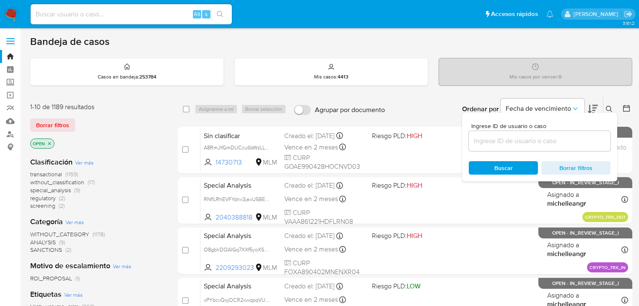
click at [536, 143] on input at bounding box center [540, 140] width 142 height 11
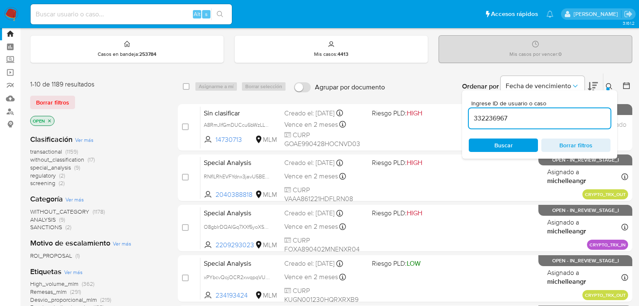
type input "332236967"
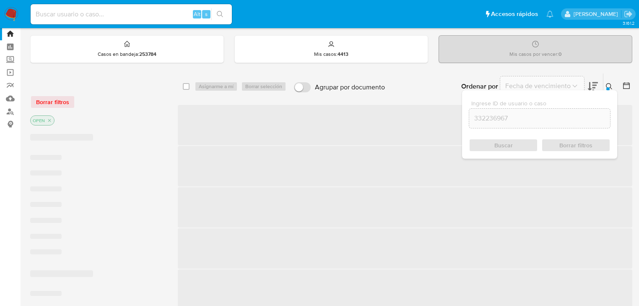
scroll to position [34, 0]
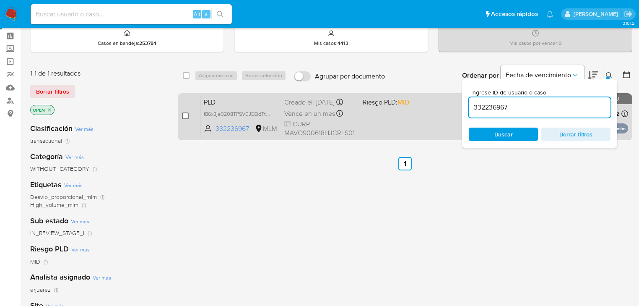
click at [184, 117] on input "checkbox" at bounding box center [185, 115] width 7 height 7
checkbox input "true"
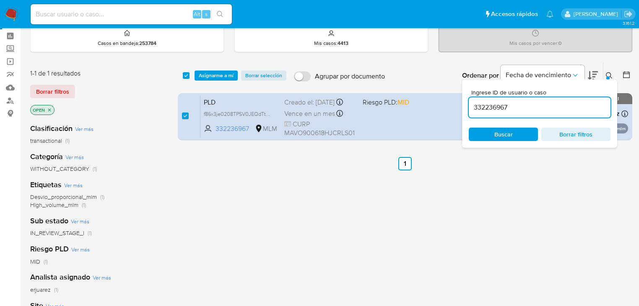
click at [610, 74] on icon at bounding box center [609, 75] width 7 height 7
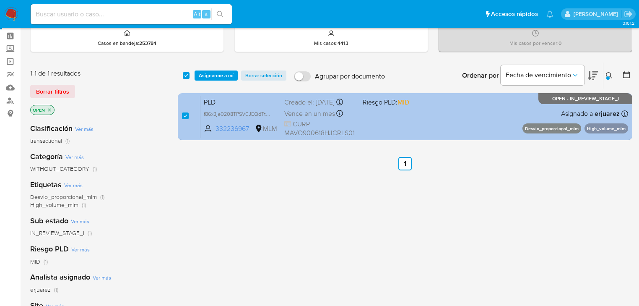
click at [438, 120] on div "PLD f86x3je0208TPSV0JEQdTt9b 332236967 MLM Riesgo PLD: MID Creado el: [DATE] Cr…" at bounding box center [414, 116] width 428 height 42
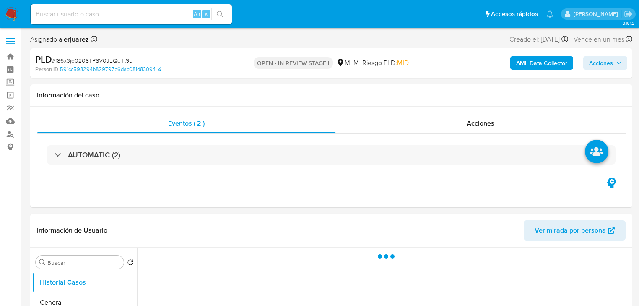
select select "10"
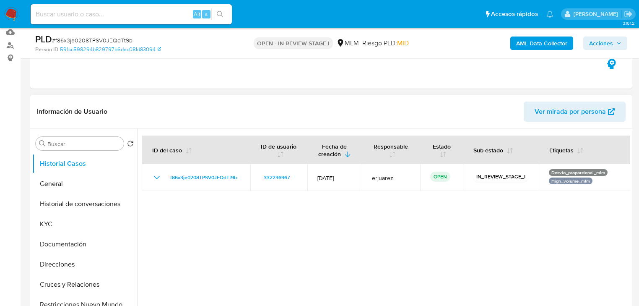
scroll to position [101, 0]
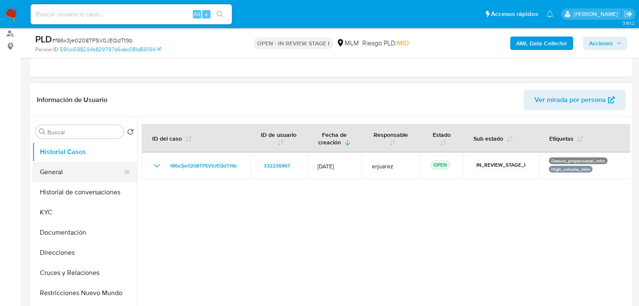
click at [60, 172] on button "General" at bounding box center [81, 172] width 98 height 20
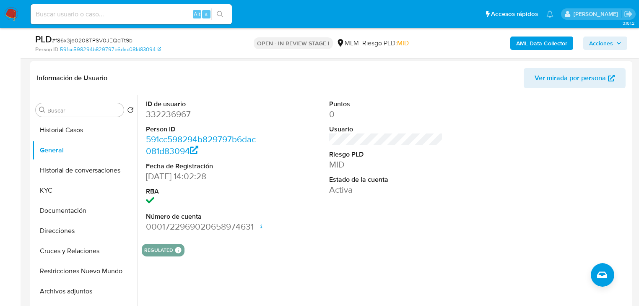
scroll to position [134, 0]
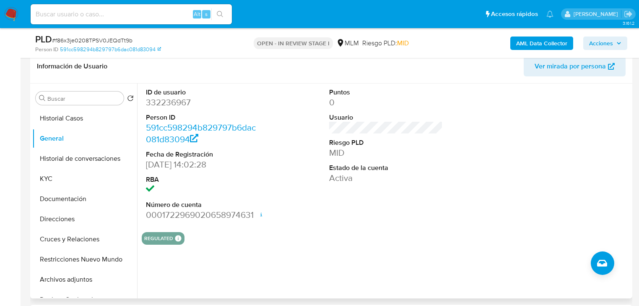
drag, startPoint x: 492, startPoint y: 221, endPoint x: 475, endPoint y: 210, distance: 20.1
click at [492, 221] on div "ID de usuario 332236967 Person ID 591cc598294b829797b6dac081d83094 Fecha de Reg…" at bounding box center [386, 154] width 488 height 142
click at [65, 108] on button "Historial Casos" at bounding box center [81, 118] width 98 height 20
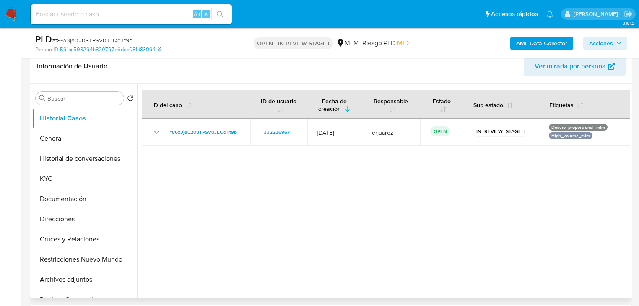
drag, startPoint x: 417, startPoint y: 201, endPoint x: 320, endPoint y: 182, distance: 98.7
click at [416, 201] on div at bounding box center [383, 190] width 493 height 215
click at [60, 181] on button "KYC" at bounding box center [81, 178] width 98 height 20
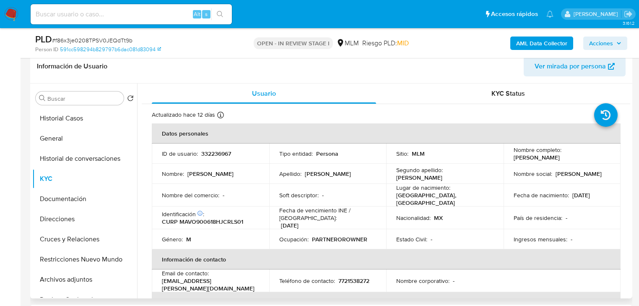
drag, startPoint x: 502, startPoint y: 111, endPoint x: 484, endPoint y: 135, distance: 30.5
click at [502, 111] on div "Actualizado [DATE] Creado: [DATE] 12:55:49 Actualizado: [DATE] 12:59:46" at bounding box center [375, 116] width 447 height 11
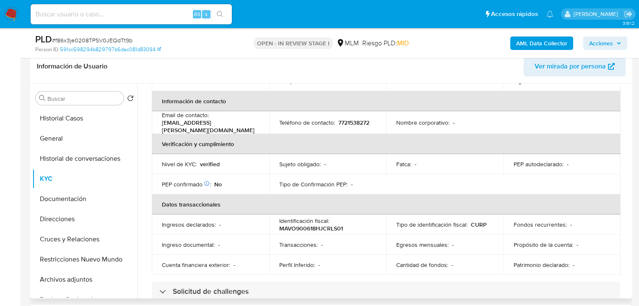
scroll to position [168, 0]
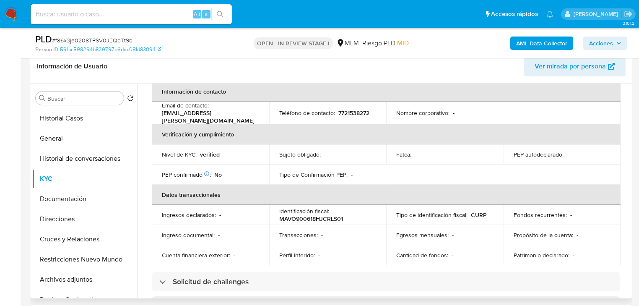
click at [590, 231] on div "Propósito de la cuenta : -" at bounding box center [561, 235] width 97 height 8
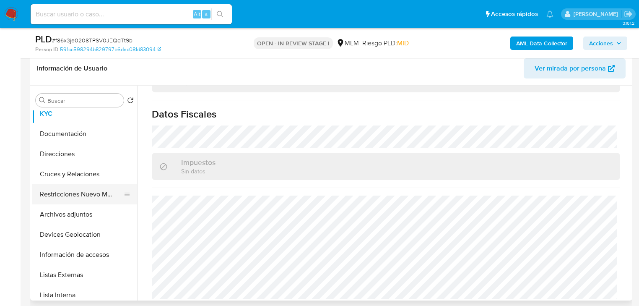
scroll to position [101, 0]
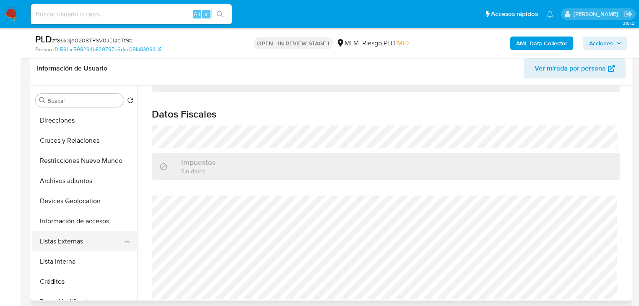
click at [79, 243] on button "Listas Externas" at bounding box center [81, 241] width 98 height 20
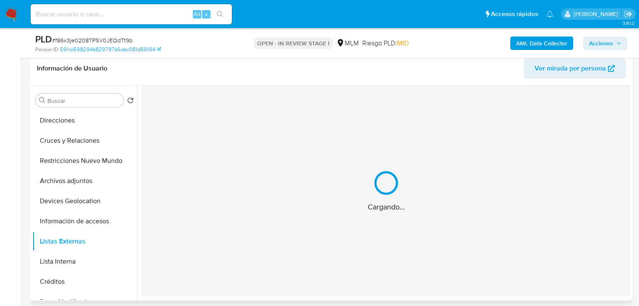
scroll to position [0, 0]
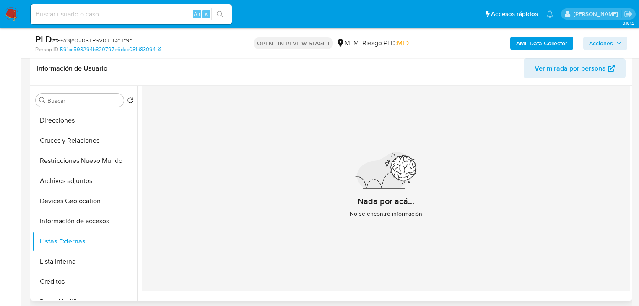
click at [482, 210] on div "Nada por acá... No se encontró información" at bounding box center [386, 188] width 488 height 205
click at [69, 202] on button "Devices Geolocation" at bounding box center [81, 201] width 98 height 20
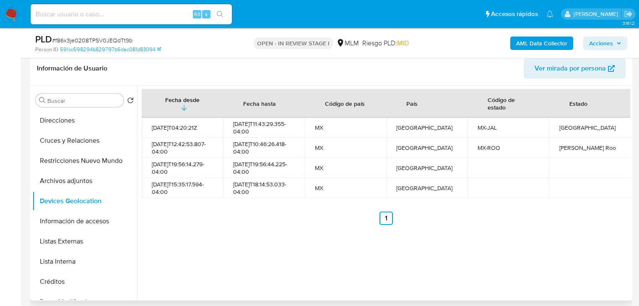
click at [523, 229] on div "Fecha desde Fecha hasta Código de país País Código de estado Estado 2022-02-04T…" at bounding box center [383, 193] width 493 height 215
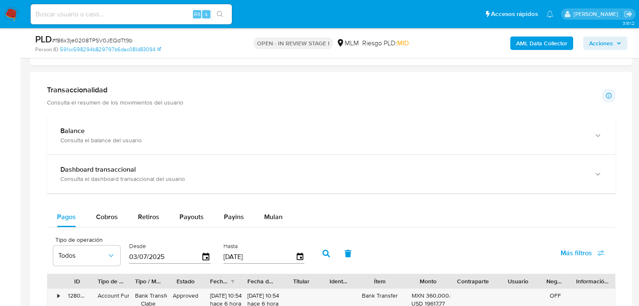
scroll to position [467, 0]
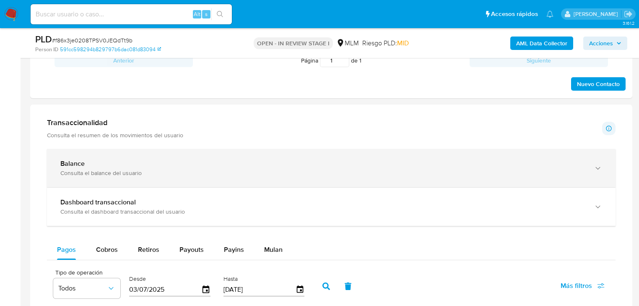
click at [118, 160] on div "Balance" at bounding box center [322, 163] width 525 height 8
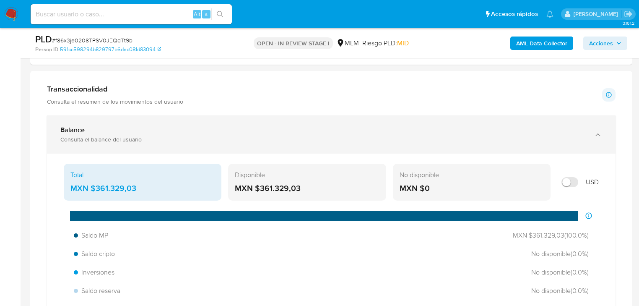
scroll to position [534, 0]
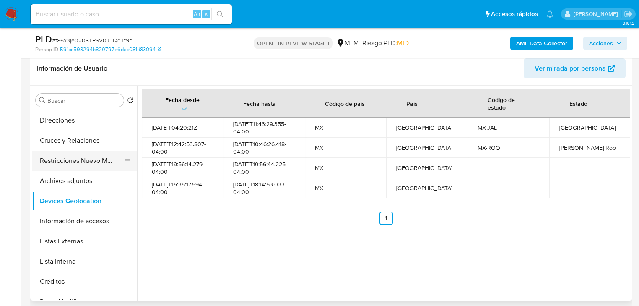
scroll to position [0, 0]
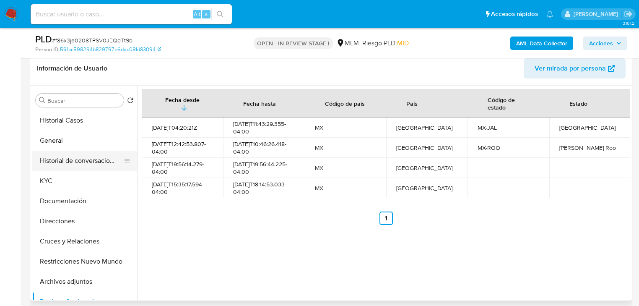
drag, startPoint x: 51, startPoint y: 181, endPoint x: 105, endPoint y: 169, distance: 54.9
click at [52, 181] on button "KYC" at bounding box center [84, 181] width 105 height 20
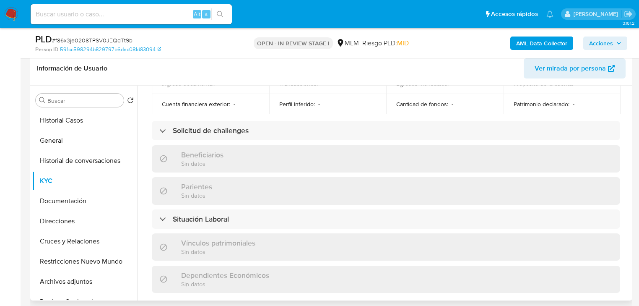
scroll to position [521, 0]
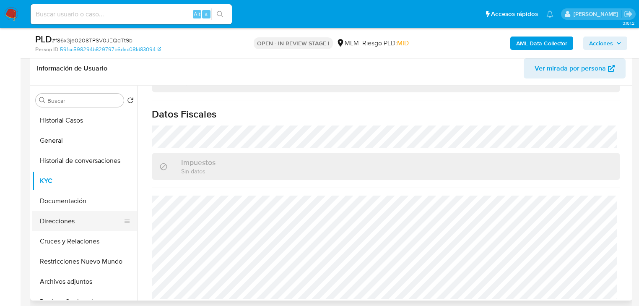
click at [62, 220] on button "Direcciones" at bounding box center [81, 221] width 98 height 20
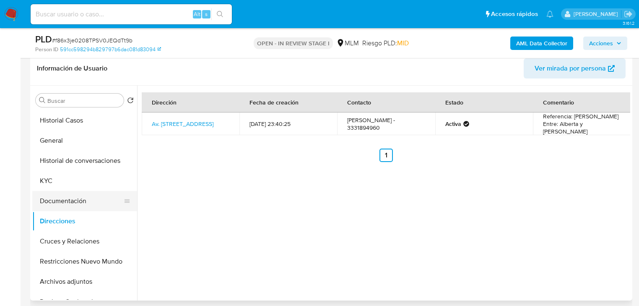
click at [77, 205] on button "Documentación" at bounding box center [81, 201] width 98 height 20
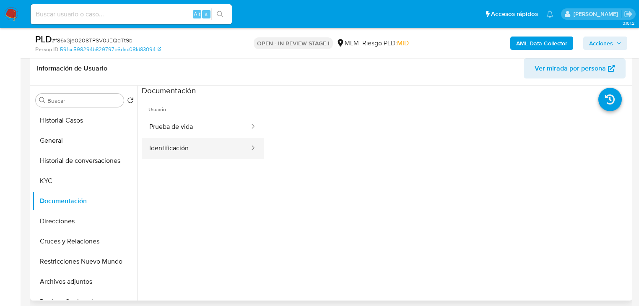
click at [192, 147] on button "Identificación" at bounding box center [196, 147] width 109 height 21
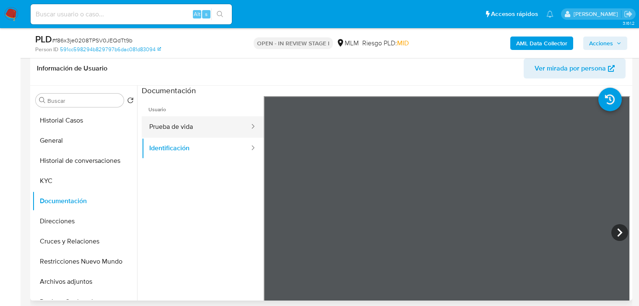
click at [185, 126] on button "Prueba de vida" at bounding box center [196, 126] width 109 height 21
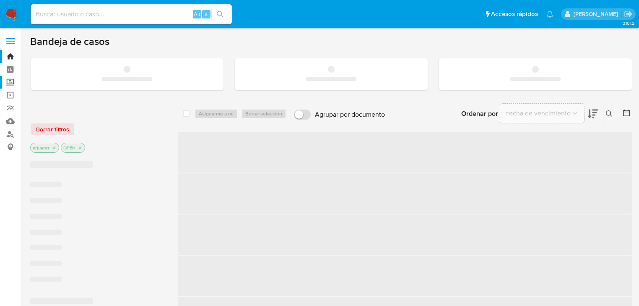
click at [12, 86] on label "Screening" at bounding box center [50, 82] width 100 height 13
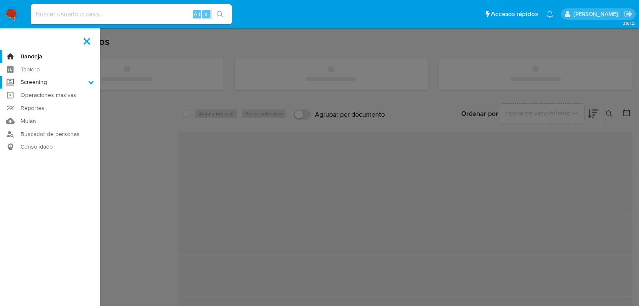
click at [0, 0] on input "Screening" at bounding box center [0, 0] width 0 height 0
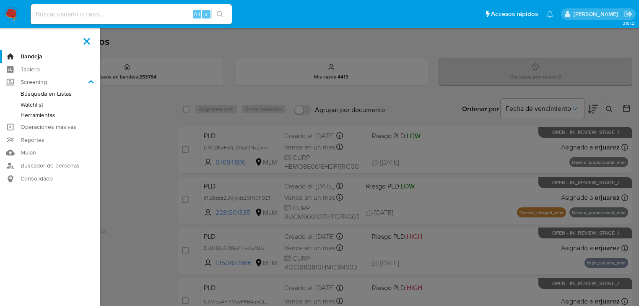
click at [28, 114] on link "Herramientas" at bounding box center [50, 115] width 100 height 10
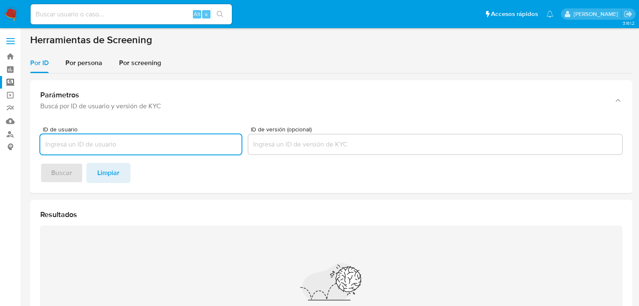
drag, startPoint x: 77, startPoint y: 66, endPoint x: 76, endPoint y: 75, distance: 9.7
click at [77, 66] on span "Por persona" at bounding box center [83, 63] width 37 height 10
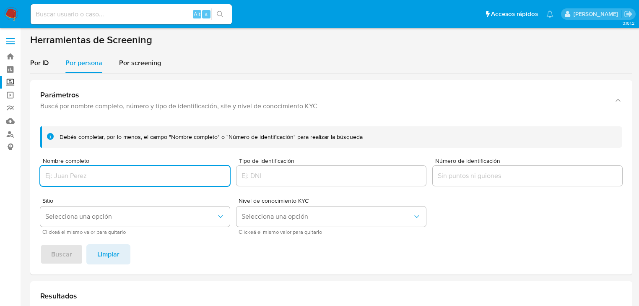
click at [57, 179] on input "Nombre completo" at bounding box center [134, 175] width 189 height 11
click at [60, 246] on span "Buscar" at bounding box center [61, 254] width 21 height 18
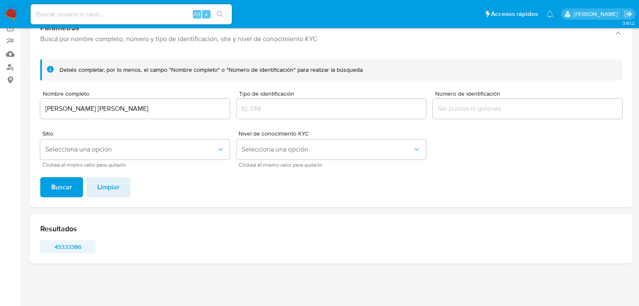
scroll to position [67, 0]
click at [74, 242] on span "45333386" at bounding box center [68, 247] width 44 height 12
drag, startPoint x: 163, startPoint y: 102, endPoint x: 75, endPoint y: 158, distance: 104.2
click at [0, 102] on html "Pausado Ver notificaciones Alt s Accesos rápidos Presiona las siguientes teclas…" at bounding box center [319, 119] width 639 height 373
click at [153, 103] on input "[PERSON_NAME] [PERSON_NAME]" at bounding box center [134, 108] width 189 height 11
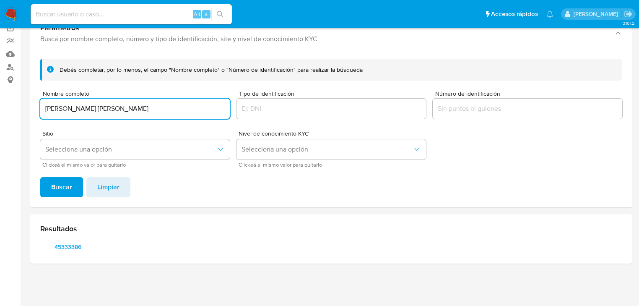
click at [153, 111] on input "[PERSON_NAME] [PERSON_NAME]" at bounding box center [134, 108] width 189 height 11
drag, startPoint x: 153, startPoint y: 110, endPoint x: 14, endPoint y: 110, distance: 138.7
click at [14, 110] on section "Bandeja Tablero Screening Búsqueda en Listas Watchlist Herramientas Operaciones…" at bounding box center [319, 119] width 639 height 373
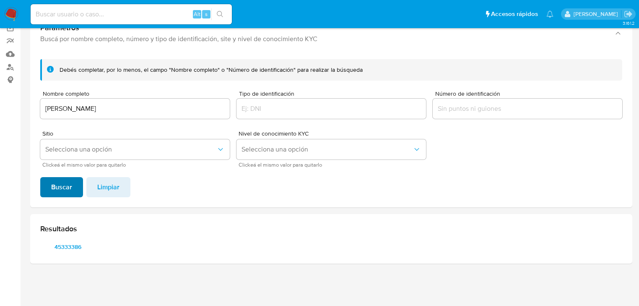
click at [54, 184] on span "Buscar" at bounding box center [61, 187] width 21 height 18
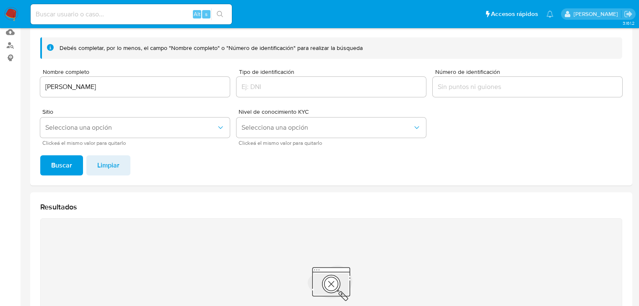
scroll to position [101, 0]
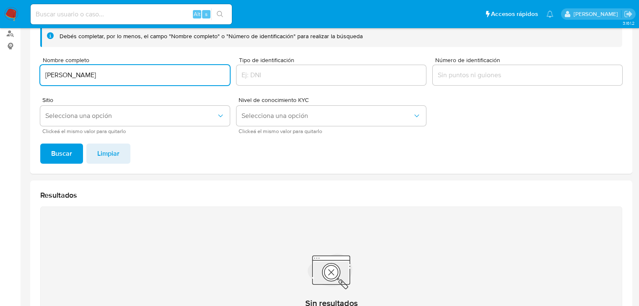
drag, startPoint x: 165, startPoint y: 79, endPoint x: 16, endPoint y: 81, distance: 149.2
click at [13, 75] on section "Bandeja Tablero Screening Búsqueda en Listas Watchlist Herramientas Operaciones…" at bounding box center [319, 152] width 639 height 506
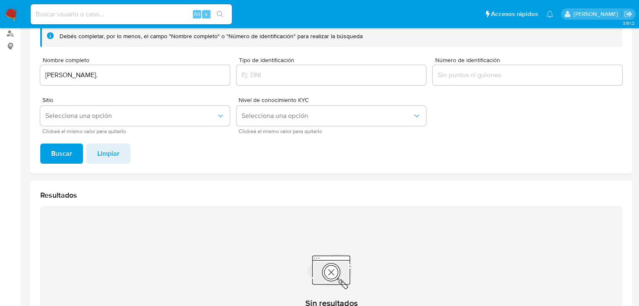
click at [54, 156] on span "Buscar" at bounding box center [61, 153] width 21 height 18
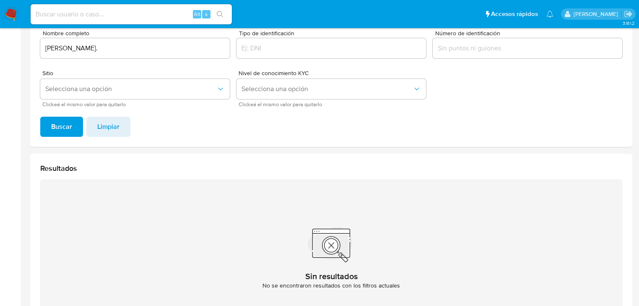
scroll to position [99, 0]
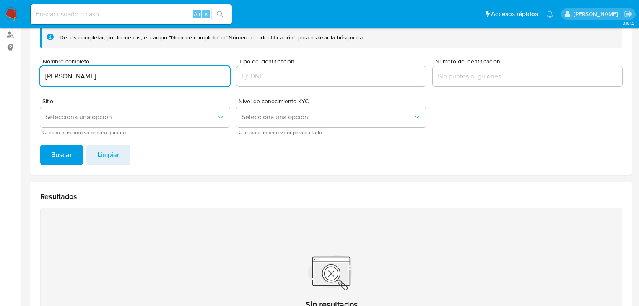
click at [143, 80] on input "[PERSON_NAME]." at bounding box center [134, 76] width 189 height 11
type input "[PERSON_NAME]"
click at [40, 145] on button "Buscar" at bounding box center [61, 155] width 43 height 20
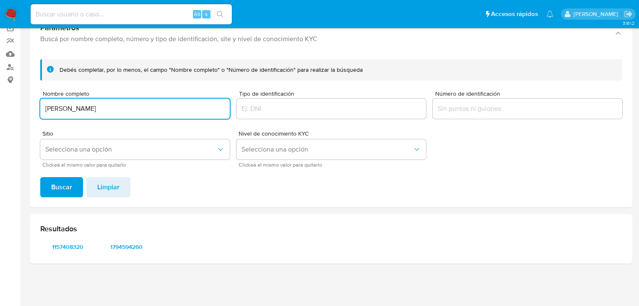
scroll to position [67, 0]
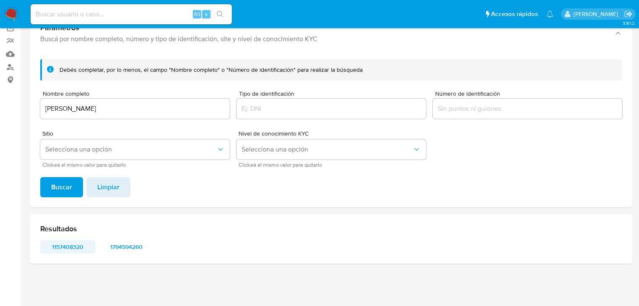
click at [67, 248] on span "1157408320" at bounding box center [68, 247] width 44 height 12
click at [129, 246] on span "1794594260" at bounding box center [127, 247] width 44 height 12
click at [53, 15] on input at bounding box center [131, 14] width 201 height 11
paste input "187606147"
type input "187606147"
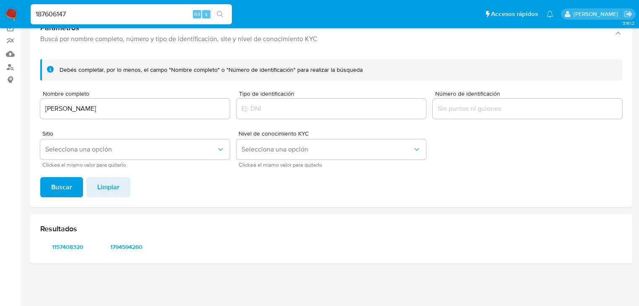
drag, startPoint x: 219, startPoint y: 16, endPoint x: 205, endPoint y: 10, distance: 15.0
click at [219, 16] on icon "search-icon" at bounding box center [220, 14] width 7 height 7
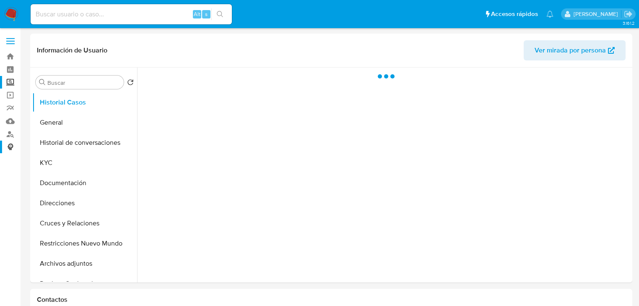
select select "10"
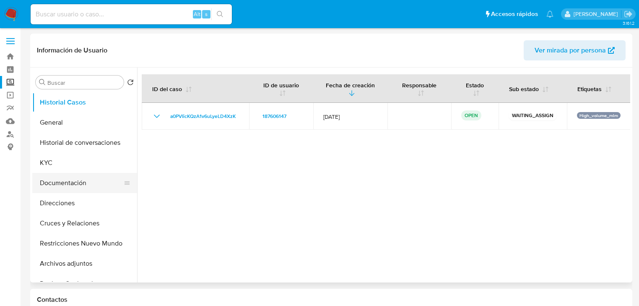
click at [77, 176] on button "Documentación" at bounding box center [81, 183] width 98 height 20
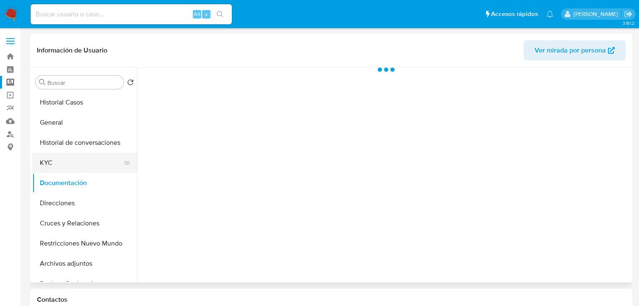
click at [72, 166] on button "KYC" at bounding box center [81, 163] width 98 height 20
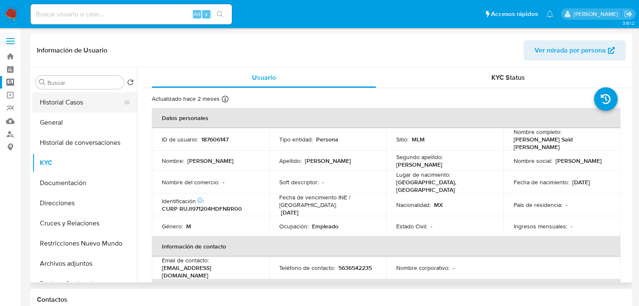
click at [67, 100] on button "Historial Casos" at bounding box center [81, 102] width 98 height 20
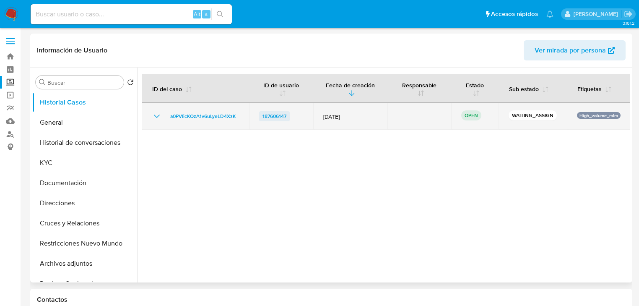
drag, startPoint x: 293, startPoint y: 117, endPoint x: 261, endPoint y: 119, distance: 32.7
click at [261, 119] on div "187606147" at bounding box center [281, 116] width 44 height 10
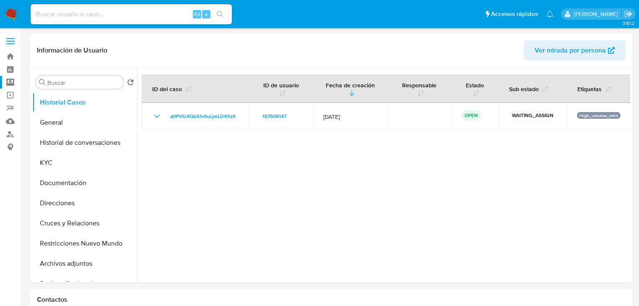
click at [96, 13] on input at bounding box center [131, 14] width 201 height 11
paste input "173271478"
type input "173271478"
click at [220, 12] on icon "search-icon" at bounding box center [220, 14] width 7 height 7
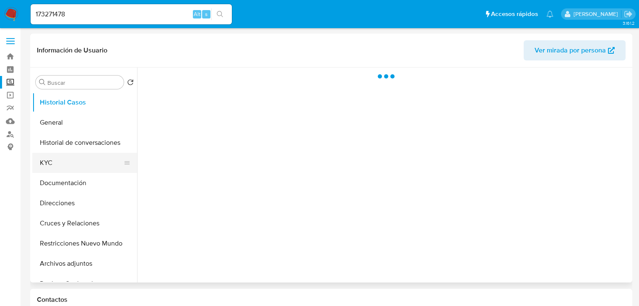
select select "10"
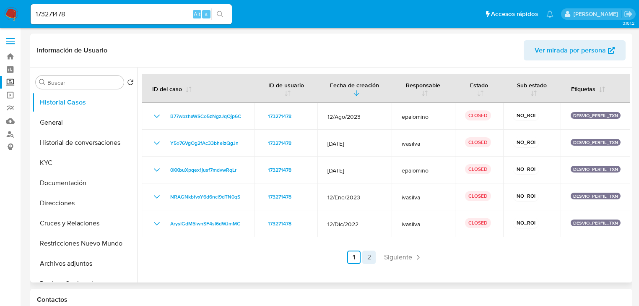
click at [367, 256] on link "2" at bounding box center [368, 256] width 13 height 13
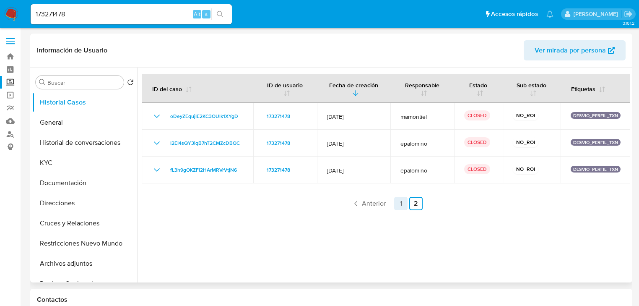
click at [399, 205] on link "1" at bounding box center [400, 203] width 13 height 13
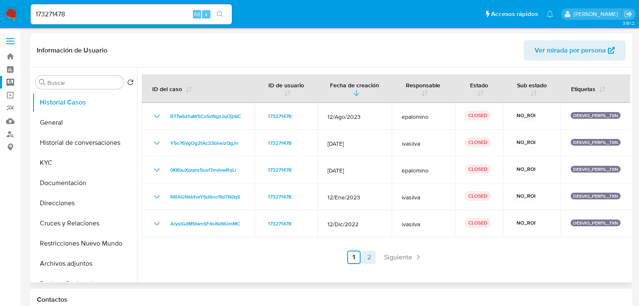
click at [370, 258] on link "2" at bounding box center [368, 256] width 13 height 13
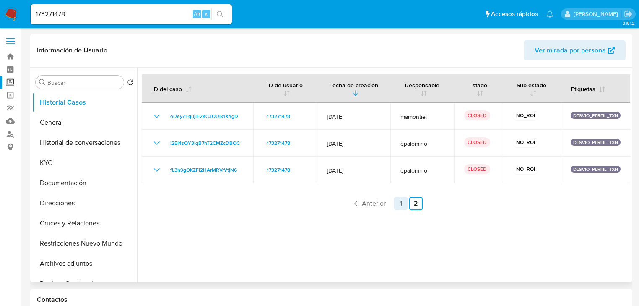
click at [397, 205] on link "1" at bounding box center [400, 203] width 13 height 13
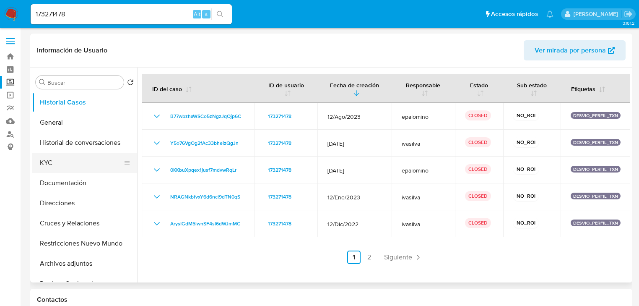
click at [67, 165] on button "KYC" at bounding box center [81, 163] width 98 height 20
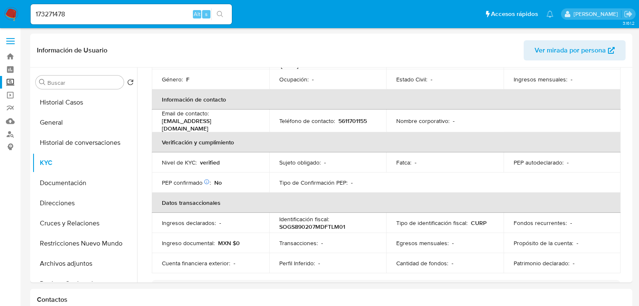
scroll to position [10, 0]
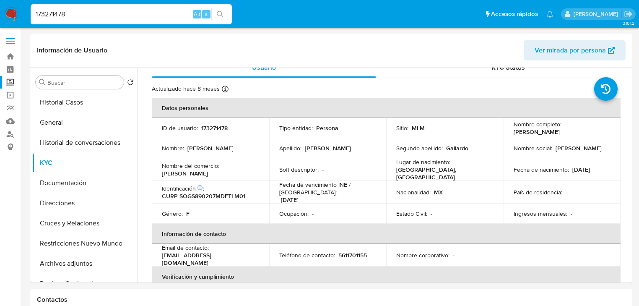
drag, startPoint x: 69, startPoint y: 15, endPoint x: 18, endPoint y: 12, distance: 51.2
click at [18, 12] on nav "Pausado Ver notificaciones 173271478 Alt s Accesos rápidos Presiona las siguien…" at bounding box center [319, 14] width 639 height 28
paste input "2504181"
type input "250418178"
click at [218, 12] on icon "search-icon" at bounding box center [220, 14] width 7 height 7
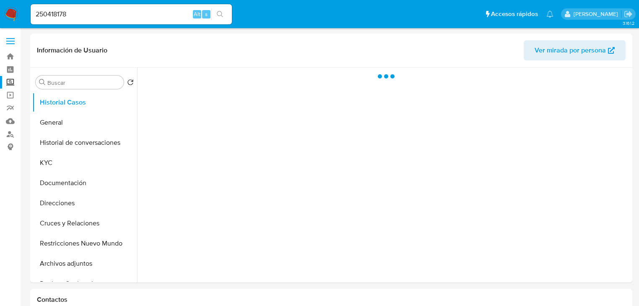
select select "10"
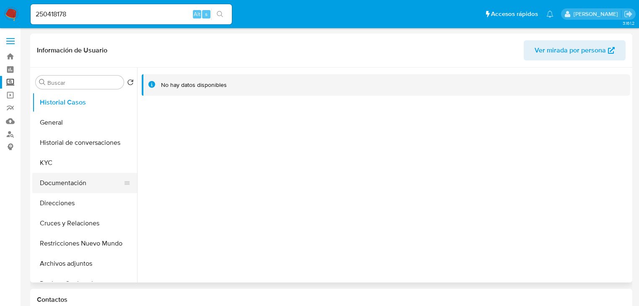
click at [86, 180] on button "Documentación" at bounding box center [81, 183] width 98 height 20
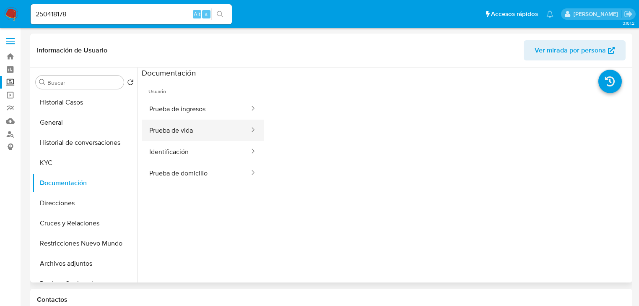
drag, startPoint x: 190, startPoint y: 151, endPoint x: 188, endPoint y: 135, distance: 16.4
click at [191, 149] on button "Identificación" at bounding box center [196, 151] width 109 height 21
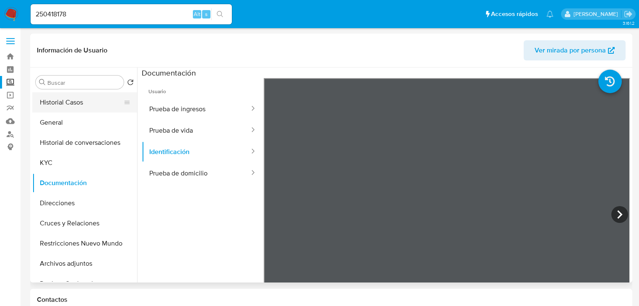
click at [97, 102] on button "Historial Casos" at bounding box center [81, 102] width 98 height 20
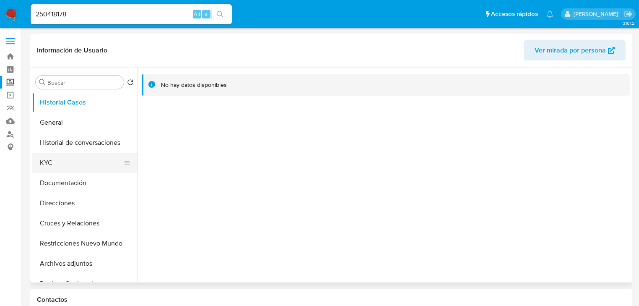
click at [67, 158] on button "KYC" at bounding box center [81, 163] width 98 height 20
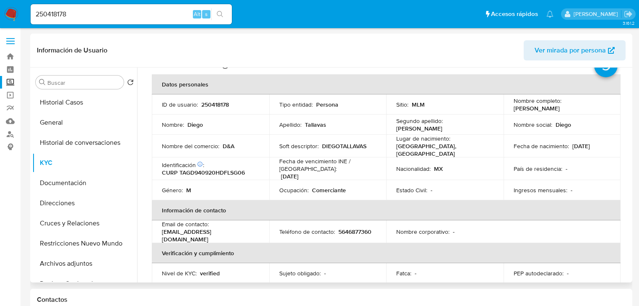
scroll to position [26, 0]
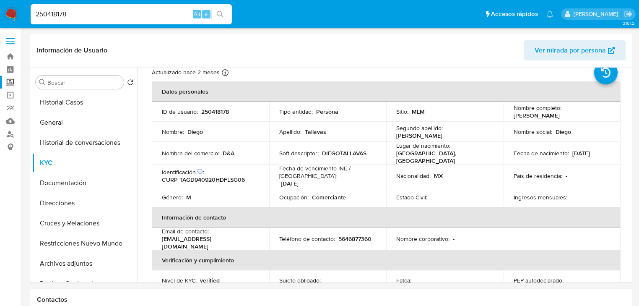
drag, startPoint x: 75, startPoint y: 11, endPoint x: -13, endPoint y: 1, distance: 89.0
paste input "1732714"
type input "173271478"
click at [219, 13] on icon "search-icon" at bounding box center [220, 14] width 7 height 7
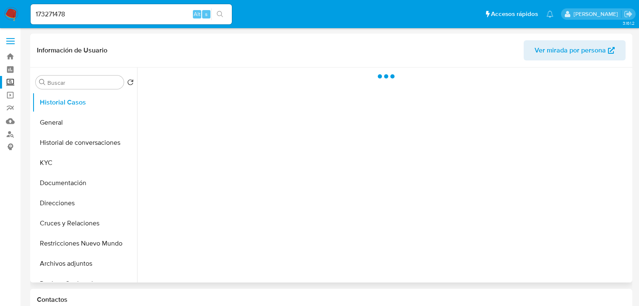
select select "10"
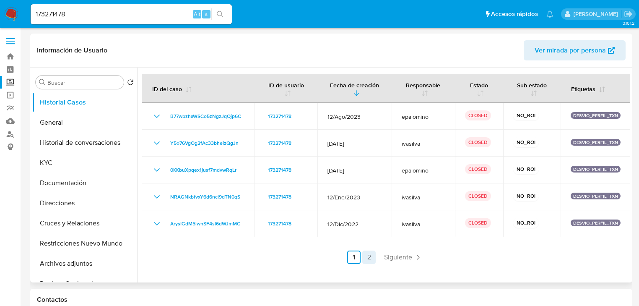
click at [367, 259] on link "2" at bounding box center [368, 256] width 13 height 13
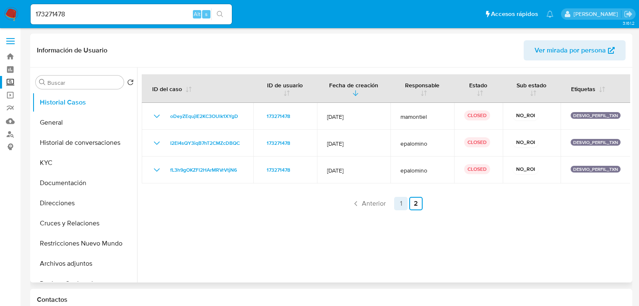
click at [397, 205] on link "1" at bounding box center [400, 203] width 13 height 13
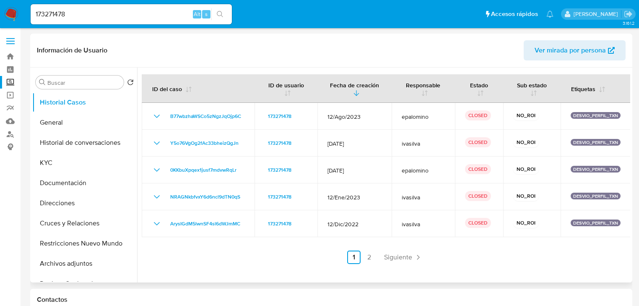
click at [8, 80] on label "Screening" at bounding box center [50, 82] width 100 height 13
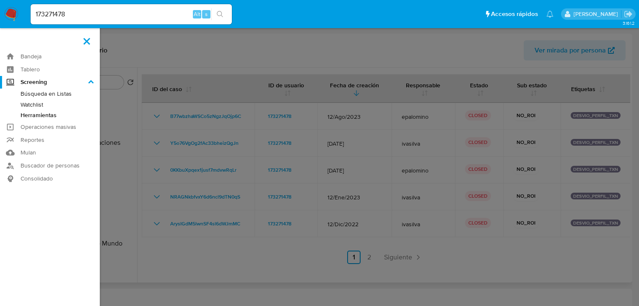
click at [0, 0] on input "Screening" at bounding box center [0, 0] width 0 height 0
click at [65, 118] on link "Herramientas" at bounding box center [50, 115] width 100 height 10
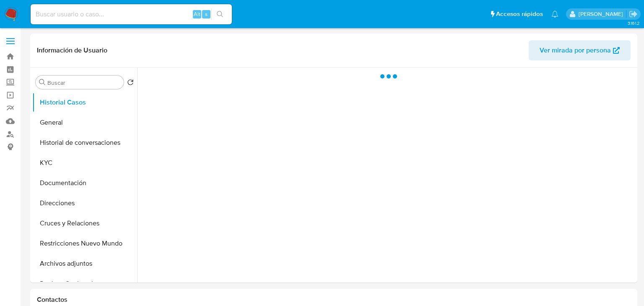
select select "10"
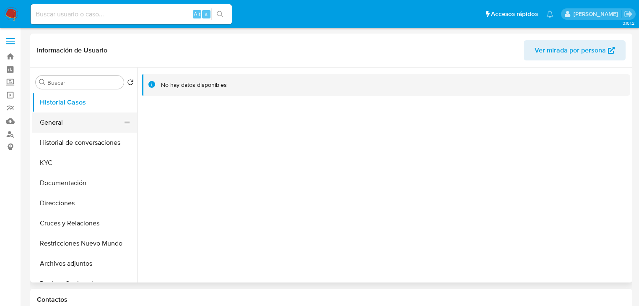
click at [57, 121] on button "General" at bounding box center [81, 122] width 98 height 20
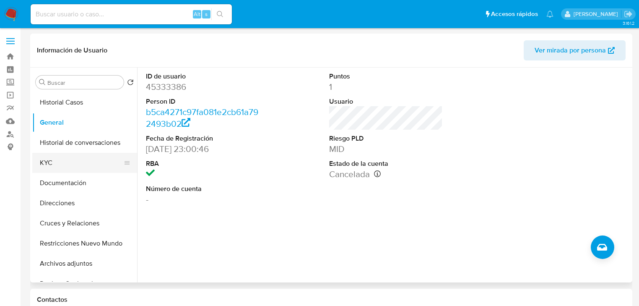
click at [65, 163] on button "KYC" at bounding box center [81, 163] width 98 height 20
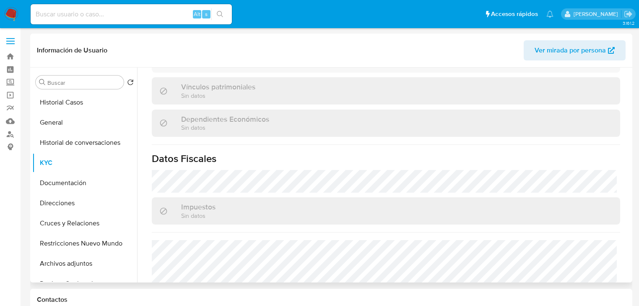
scroll to position [529, 0]
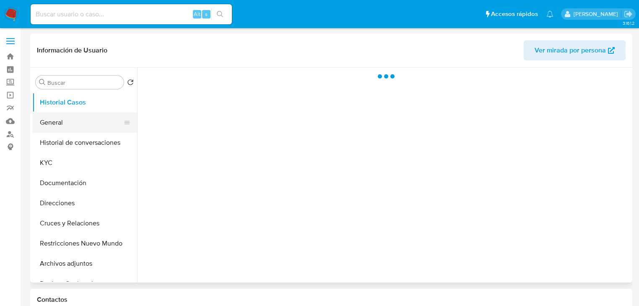
click at [67, 123] on button "General" at bounding box center [81, 122] width 98 height 20
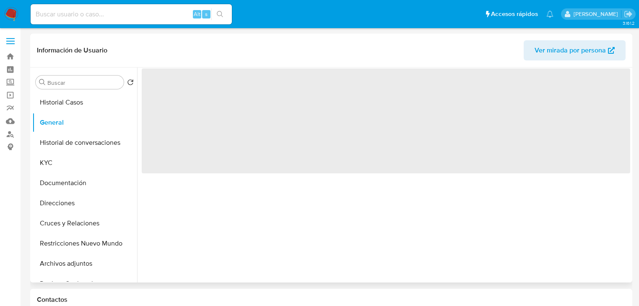
select select "10"
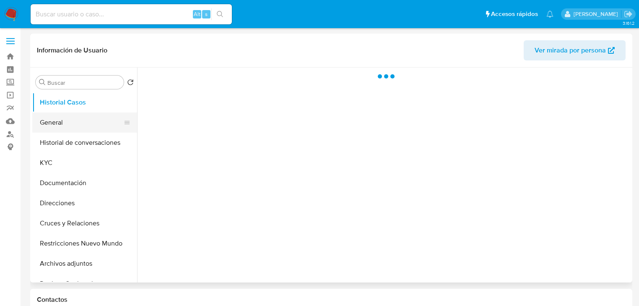
click at [51, 130] on button "General" at bounding box center [81, 122] width 98 height 20
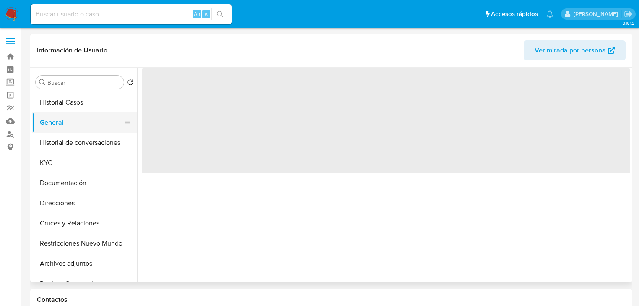
select select "10"
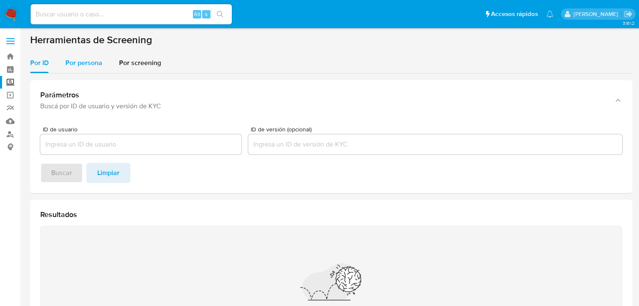
click at [74, 64] on span "Por persona" at bounding box center [83, 63] width 37 height 10
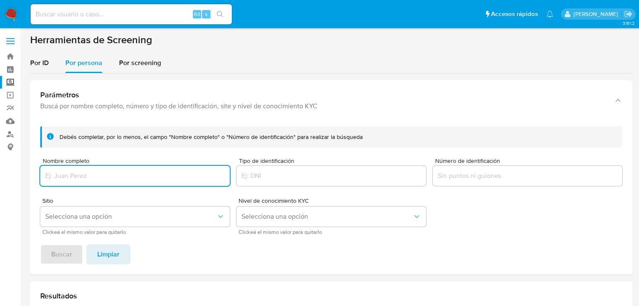
click at [69, 177] on input "Nombre completo" at bounding box center [134, 175] width 189 height 11
click at [67, 252] on span "Buscar" at bounding box center [61, 254] width 21 height 18
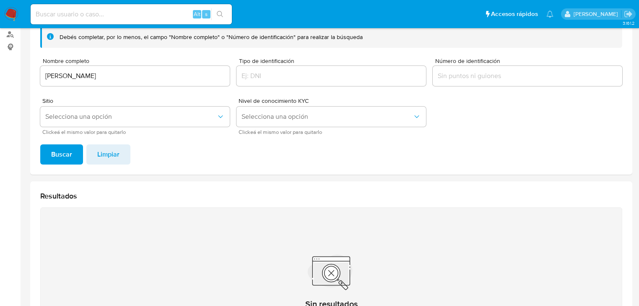
scroll to position [99, 0]
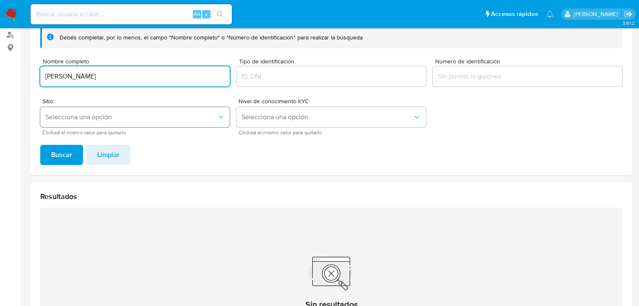
drag, startPoint x: 170, startPoint y: 78, endPoint x: 60, endPoint y: 116, distance: 117.0
click at [0, 59] on html "Pausado Ver notificaciones Alt s Accesos rápidos Presiona las siguientes teclas…" at bounding box center [319, 154] width 639 height 506
drag, startPoint x: 127, startPoint y: 75, endPoint x: 285, endPoint y: 104, distance: 159.9
click at [285, 104] on form "Debés completar, por lo menos, el campo "Nombre completo" o "Número de identifi…" at bounding box center [331, 81] width 582 height 108
click at [140, 76] on input "HEARTBEAT IN HARMONY CO SA DE CV." at bounding box center [134, 76] width 189 height 11
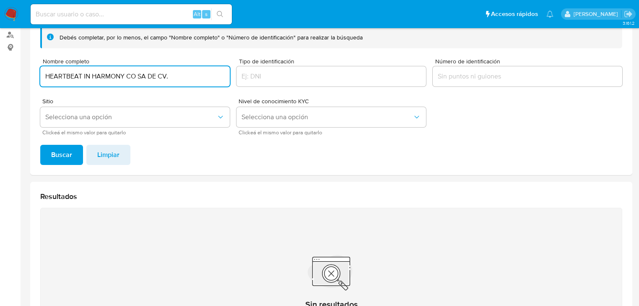
drag, startPoint x: 137, startPoint y: 77, endPoint x: 215, endPoint y: 77, distance: 78.0
click at [215, 77] on input "HEARTBEAT IN HARMONY CO SA DE CV." at bounding box center [134, 76] width 189 height 11
click at [75, 156] on button "Buscar" at bounding box center [61, 155] width 43 height 20
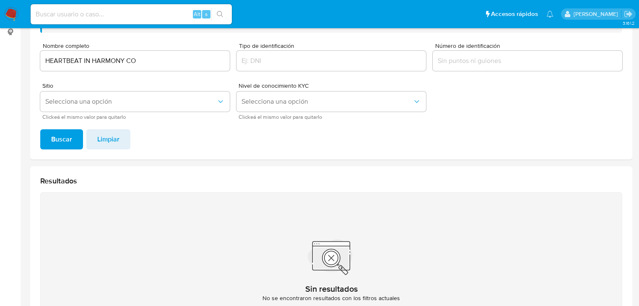
scroll to position [32, 0]
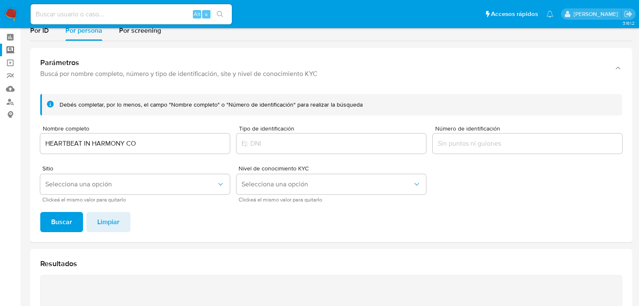
click at [153, 146] on input "HEARTBEAT IN HARMONY CO" at bounding box center [134, 143] width 189 height 11
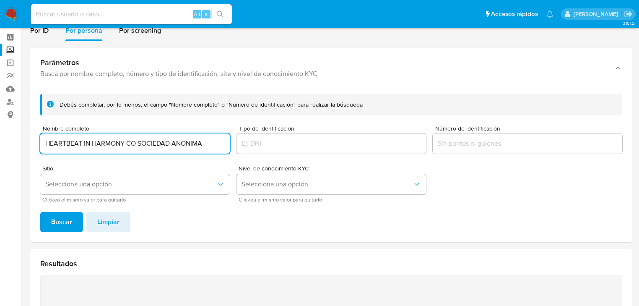
type input "HEARTBEAT IN HARMONY CO SOCIEDAD ANONIMA"
click at [40, 212] on button "Buscar" at bounding box center [61, 222] width 43 height 20
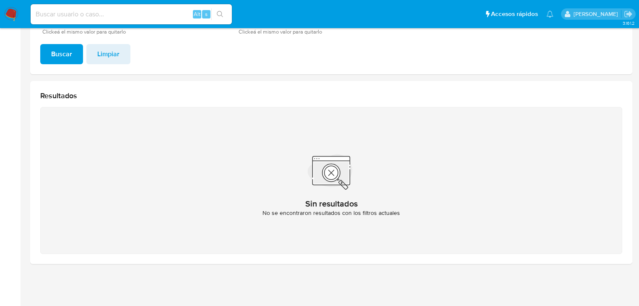
click at [67, 12] on input at bounding box center [131, 14] width 201 height 11
paste input "187606147"
type input "187606147"
click at [219, 13] on icon "search-icon" at bounding box center [220, 14] width 7 height 7
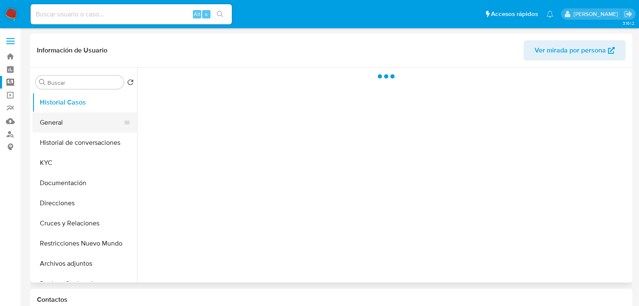
click at [50, 128] on button "General" at bounding box center [81, 122] width 98 height 20
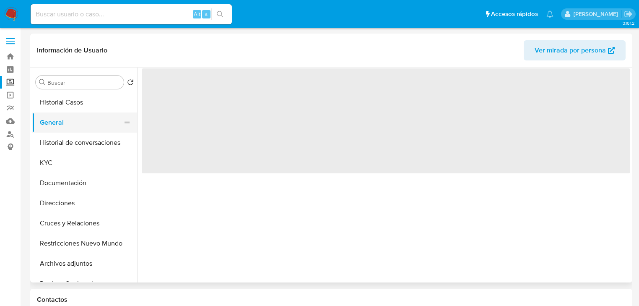
select select "10"
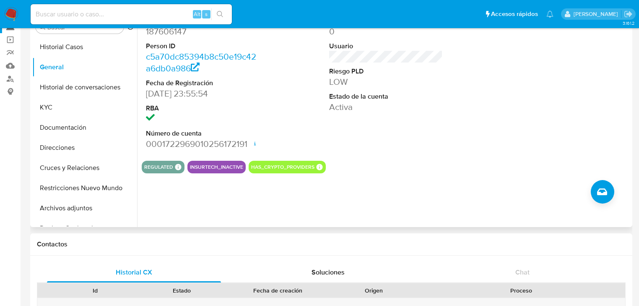
scroll to position [67, 0]
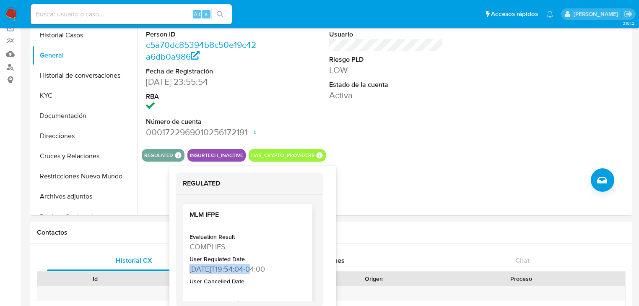
drag, startPoint x: 190, startPoint y: 268, endPoint x: 253, endPoint y: 268, distance: 62.9
click at [253, 268] on div "2022-12-09T19:54:04-04:00" at bounding box center [246, 268] width 114 height 10
click at [220, 270] on div "2022-12-09T19:54:04-04:00" at bounding box center [246, 268] width 114 height 10
drag, startPoint x: 199, startPoint y: 270, endPoint x: 242, endPoint y: 269, distance: 43.2
click at [242, 269] on div "2022-12-09T19:54:04-04:00" at bounding box center [246, 268] width 114 height 10
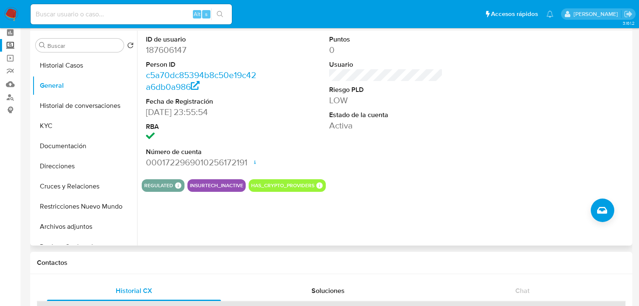
scroll to position [0, 0]
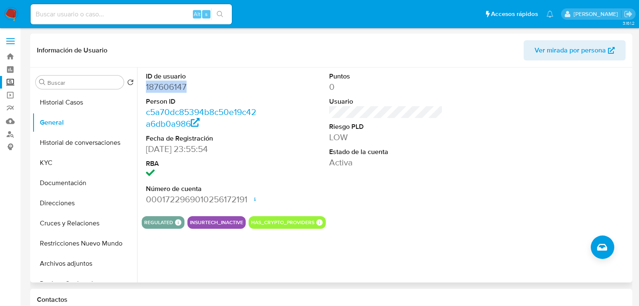
drag, startPoint x: 194, startPoint y: 86, endPoint x: 143, endPoint y: 87, distance: 51.6
click at [143, 87] on div "ID de usuario 187606147 Person ID c5a70dc85394b8c50e19c42a6db0a986 Fecha de Reg…" at bounding box center [203, 138] width 122 height 142
copy dd "187606147"
click at [12, 9] on img at bounding box center [11, 14] width 14 height 14
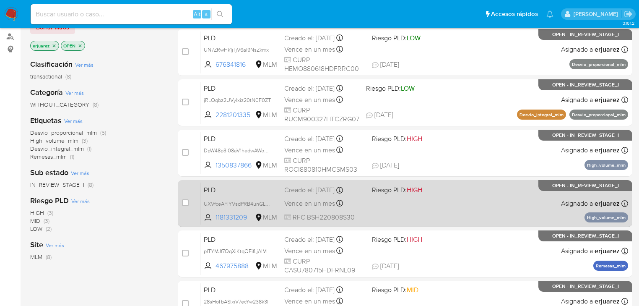
scroll to position [101, 0]
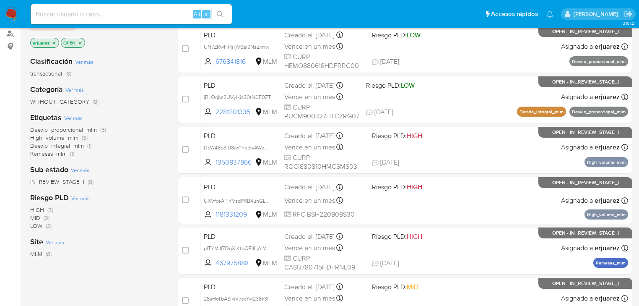
click at [54, 40] on icon "close-filter" at bounding box center [54, 42] width 5 height 5
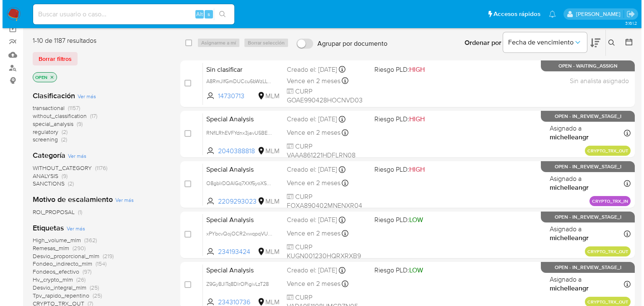
scroll to position [34, 0]
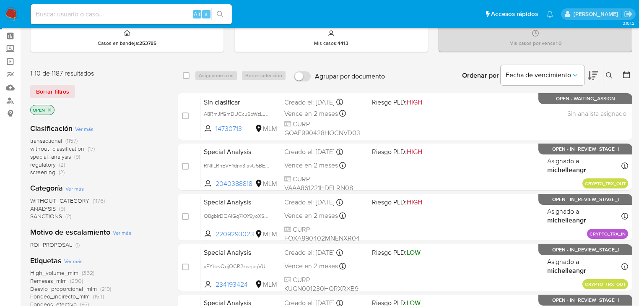
click at [608, 74] on icon at bounding box center [609, 75] width 7 height 7
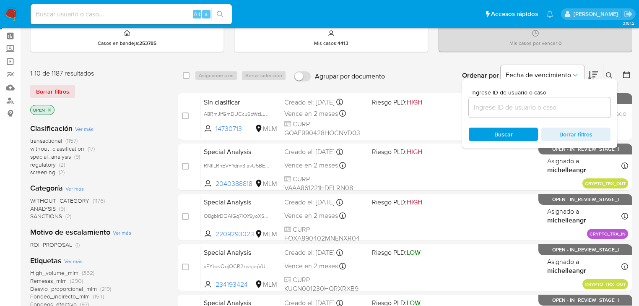
click at [485, 109] on input at bounding box center [540, 107] width 142 height 11
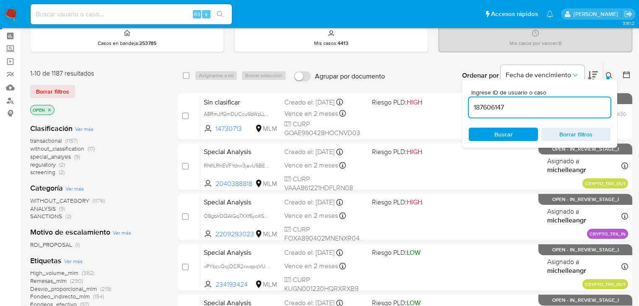
type input "187606147"
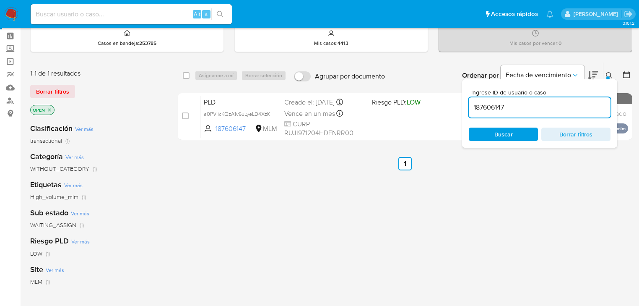
click at [606, 75] on icon at bounding box center [609, 75] width 7 height 7
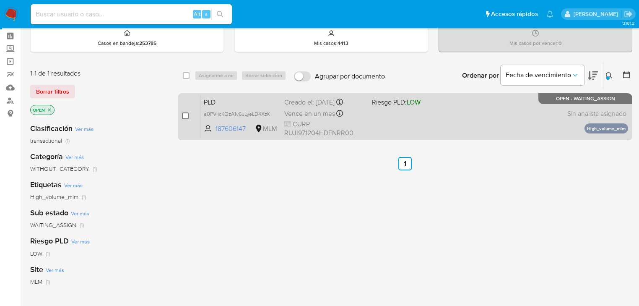
click at [186, 116] on input "checkbox" at bounding box center [185, 115] width 7 height 7
checkbox input "true"
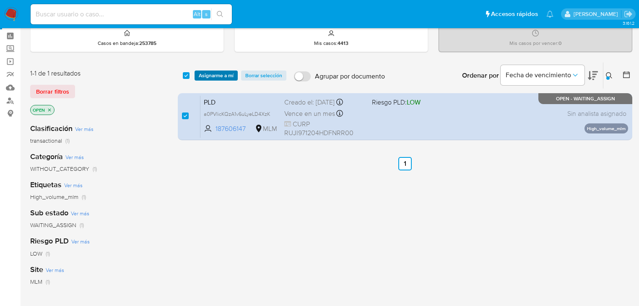
click at [215, 71] on span "Asignarme a mí" at bounding box center [216, 75] width 35 height 8
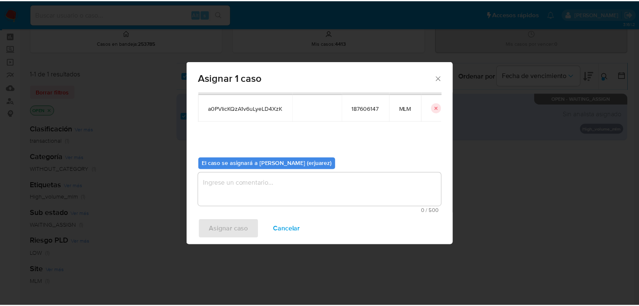
scroll to position [43, 0]
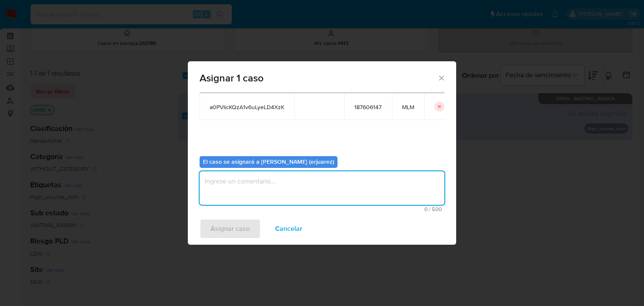
click at [229, 182] on textarea "assign-modal" at bounding box center [322, 188] width 245 height 34
type textarea "EPJU"
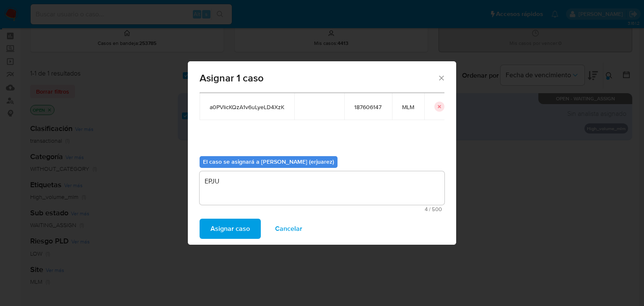
click at [231, 233] on span "Asignar caso" at bounding box center [229, 228] width 39 height 18
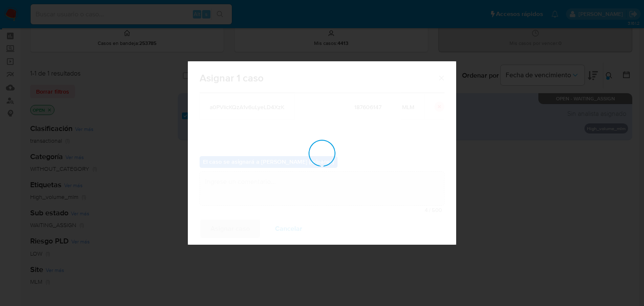
checkbox input "false"
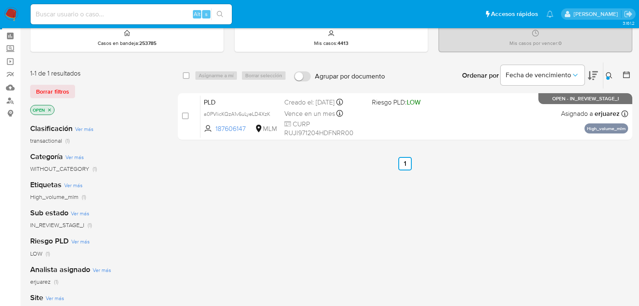
click at [10, 14] on img at bounding box center [11, 14] width 14 height 14
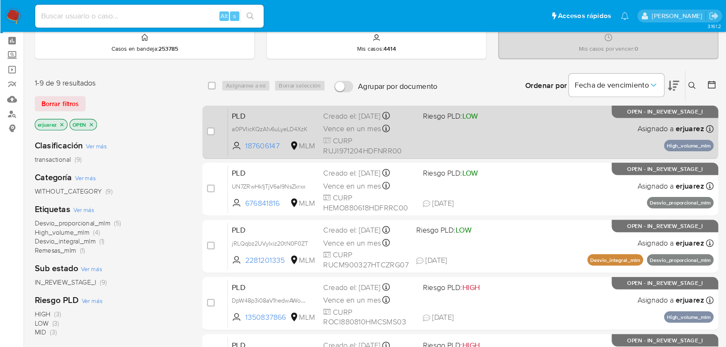
scroll to position [67, 0]
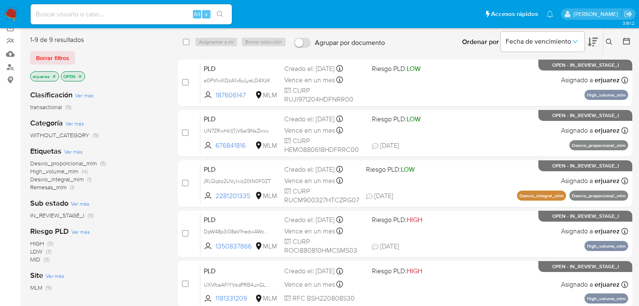
click at [608, 40] on icon at bounding box center [609, 42] width 7 height 7
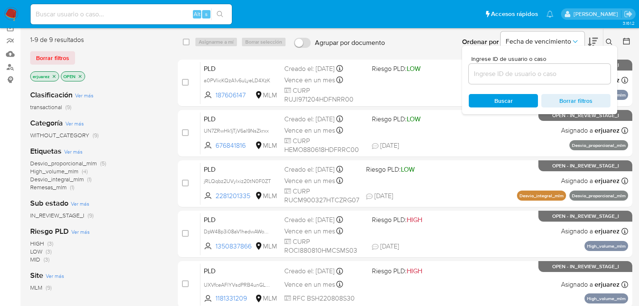
click at [542, 74] on input at bounding box center [540, 73] width 142 height 11
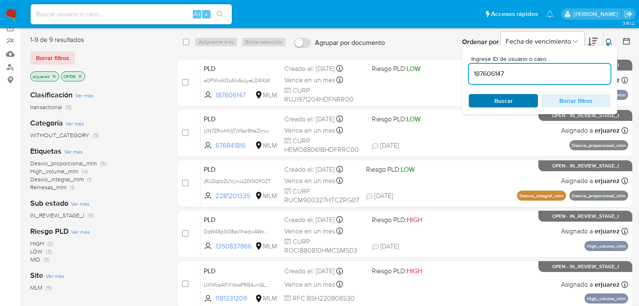
type input "187606147"
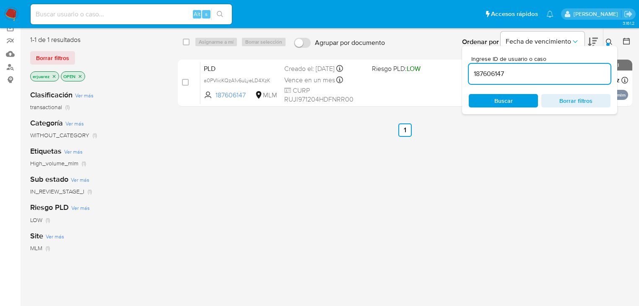
click at [348, 197] on div "select-all-cases-checkbox Asignarme a mí Borrar selección Agrupar por documento…" at bounding box center [405, 219] width 454 height 380
click at [607, 43] on div at bounding box center [607, 44] width 3 height 3
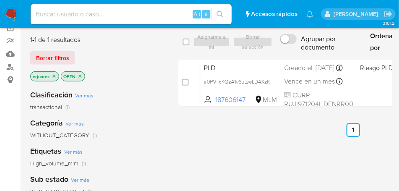
click at [54, 77] on icon "close-filter" at bounding box center [54, 76] width 5 height 5
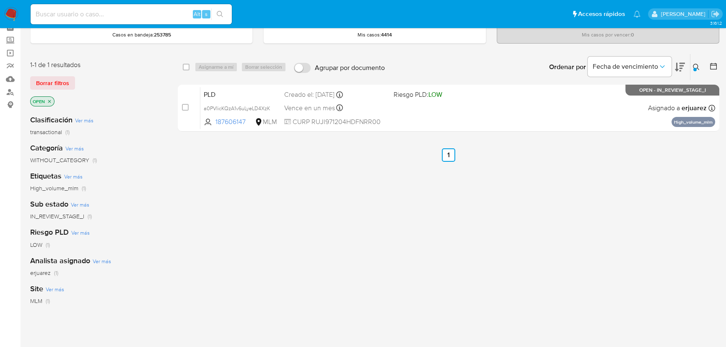
scroll to position [29, 0]
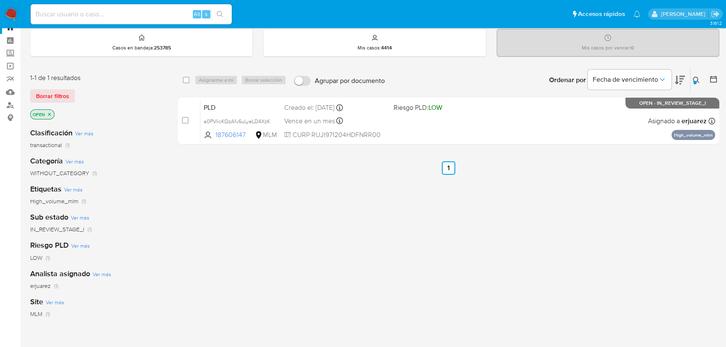
click at [643, 80] on button at bounding box center [697, 80] width 14 height 10
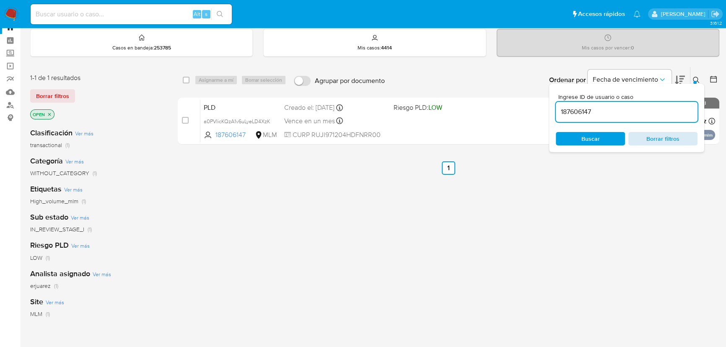
click at [643, 142] on span "Borrar filtros" at bounding box center [662, 139] width 57 height 12
click at [643, 138] on span "Borrar filtros" at bounding box center [662, 139] width 57 height 12
click at [643, 77] on icon at bounding box center [696, 80] width 6 height 6
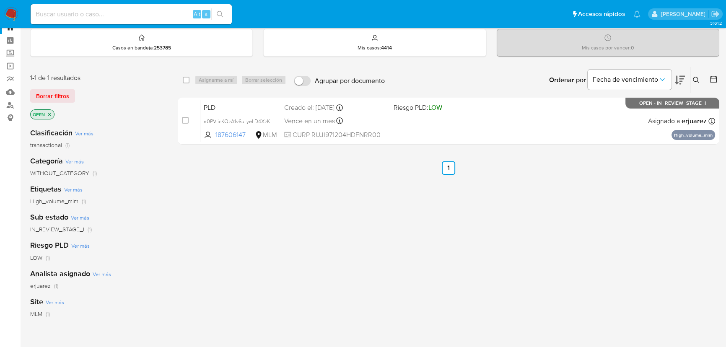
click at [9, 16] on img at bounding box center [11, 14] width 14 height 14
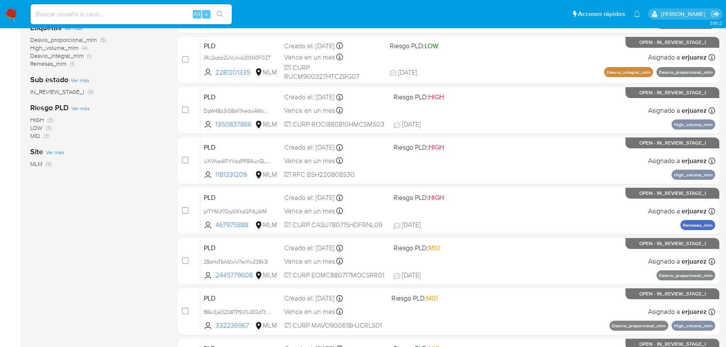
scroll to position [76, 0]
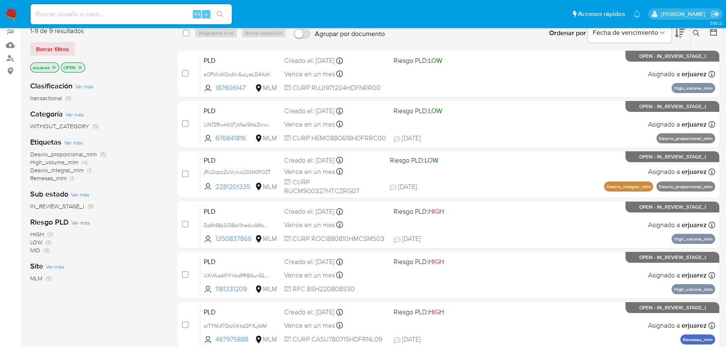
click at [55, 66] on icon "close-filter" at bounding box center [54, 67] width 5 height 5
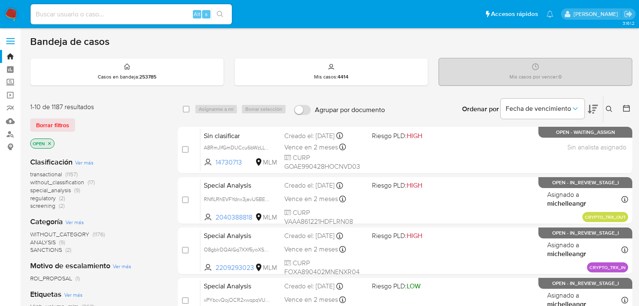
click at [6, 12] on img at bounding box center [11, 14] width 14 height 14
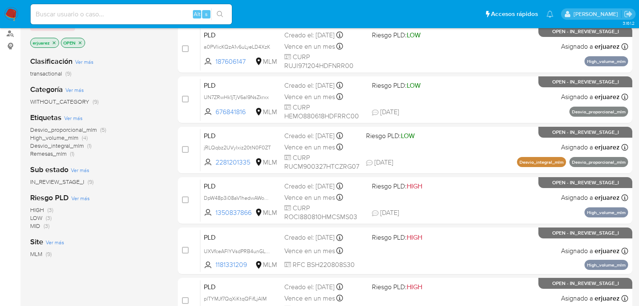
scroll to position [67, 0]
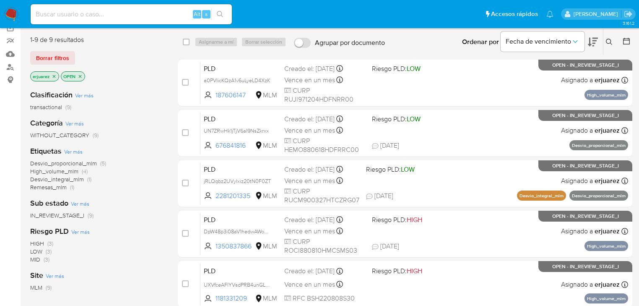
drag, startPoint x: 35, startPoint y: 75, endPoint x: 147, endPoint y: 221, distance: 184.1
click at [143, 213] on div "1-9 de 9 resultados Borrar filtros erjuarez OPEN Clasificación Ver más transact…" at bounding box center [97, 201] width 134 height 333
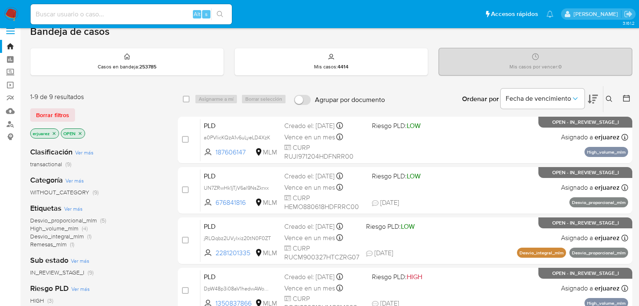
scroll to position [0, 0]
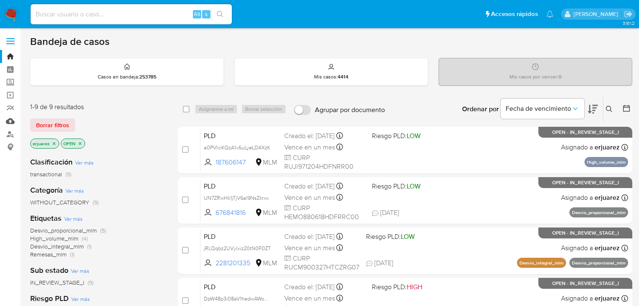
click at [12, 122] on link "Mulan" at bounding box center [50, 120] width 100 height 13
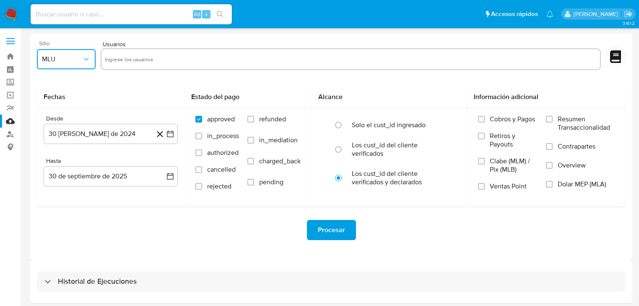
click at [64, 66] on button "MLU" at bounding box center [66, 59] width 59 height 20
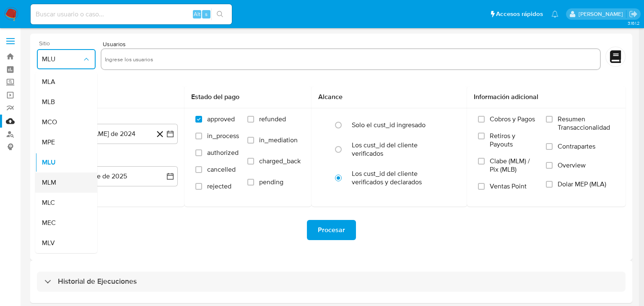
click at [54, 187] on div "MLM" at bounding box center [64, 182] width 44 height 20
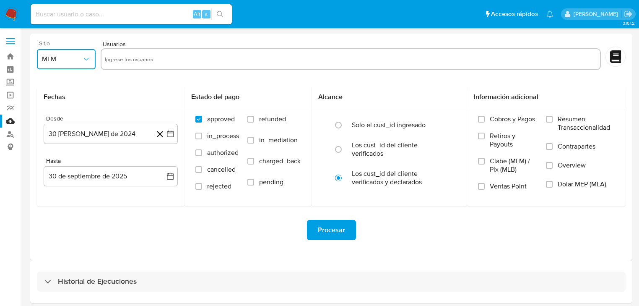
click at [124, 62] on input "text" at bounding box center [351, 58] width 492 height 13
drag, startPoint x: 111, startPoint y: 59, endPoint x: 348, endPoint y: 60, distance: 236.4
click at [348, 60] on input "text" at bounding box center [351, 58] width 492 height 13
click at [115, 60] on input "text" at bounding box center [351, 58] width 492 height 13
click at [149, 61] on input "text" at bounding box center [351, 58] width 492 height 13
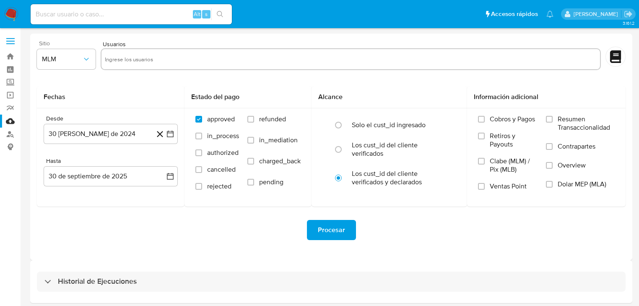
paste input "187606147"
type input "187606147"
click at [168, 138] on button "30 de agosto de 2024" at bounding box center [111, 134] width 134 height 20
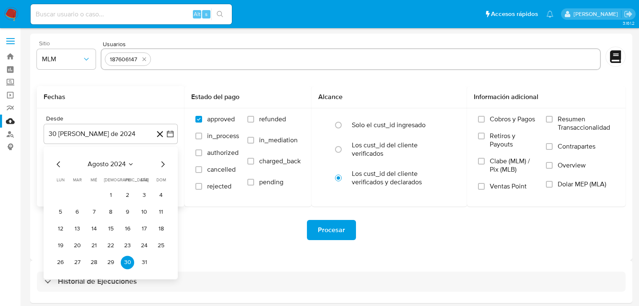
click at [162, 164] on icon "Mes siguiente" at bounding box center [163, 164] width 10 height 10
click at [164, 164] on icon "Mes siguiente" at bounding box center [162, 164] width 3 height 6
click at [164, 164] on icon "Mes siguiente" at bounding box center [163, 164] width 10 height 10
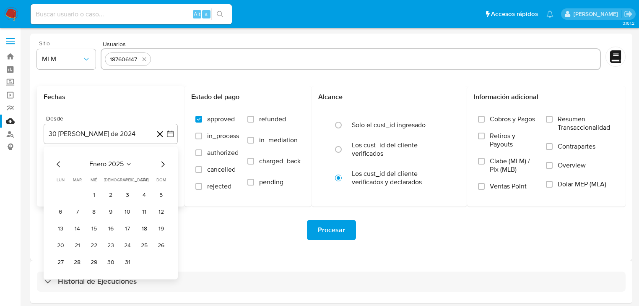
click at [164, 164] on icon "Mes siguiente" at bounding box center [163, 164] width 10 height 10
click at [165, 163] on icon "Mes siguiente" at bounding box center [163, 164] width 10 height 10
click at [109, 196] on button "1" at bounding box center [110, 194] width 13 height 13
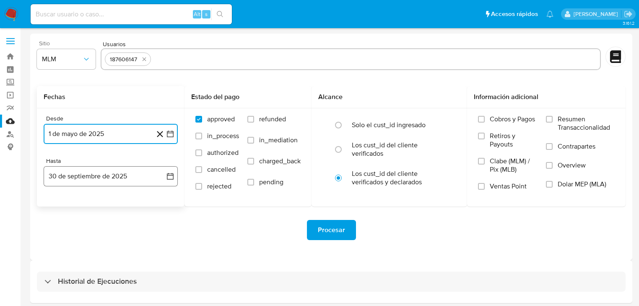
drag, startPoint x: 166, startPoint y: 174, endPoint x: 122, endPoint y: 186, distance: 45.3
click at [166, 173] on button "30 de septiembre de 2025" at bounding box center [111, 176] width 134 height 20
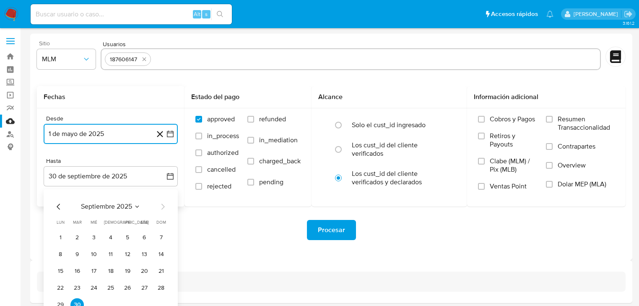
click at [60, 206] on icon "Mes anterior" at bounding box center [59, 206] width 10 height 10
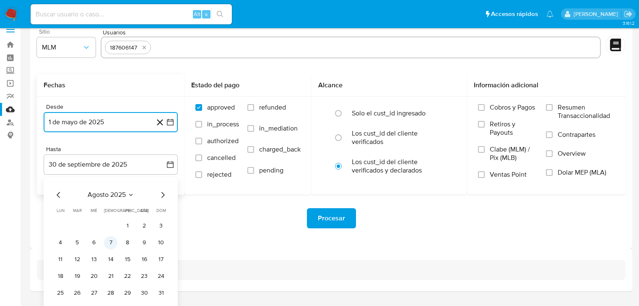
scroll to position [32, 0]
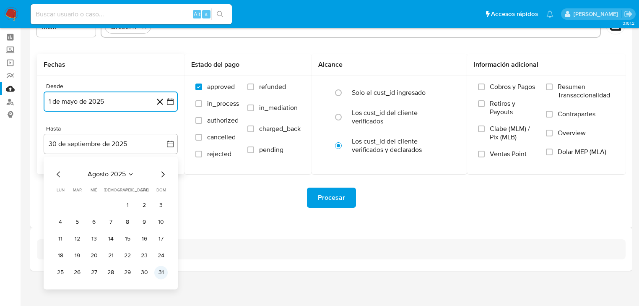
click at [157, 268] on button "31" at bounding box center [160, 271] width 13 height 13
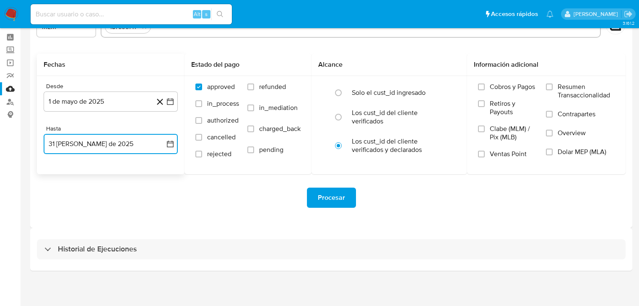
drag, startPoint x: 65, startPoint y: 246, endPoint x: 94, endPoint y: 231, distance: 32.4
click at [65, 246] on h3 "Historial de Ejecuciones" at bounding box center [97, 249] width 79 height 10
select select "10"
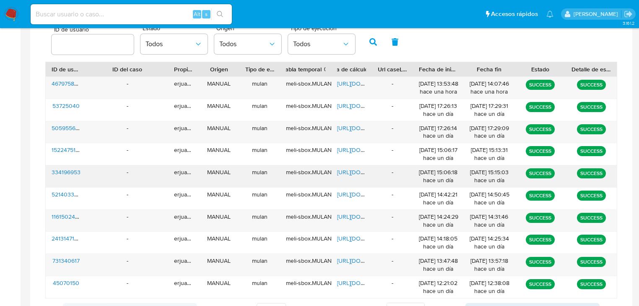
scroll to position [267, 0]
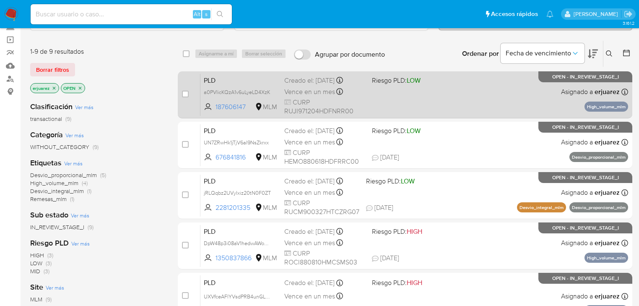
scroll to position [67, 0]
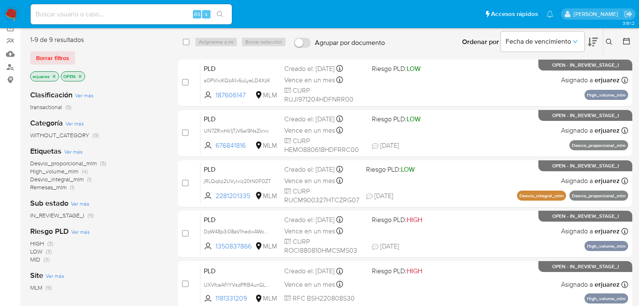
click at [609, 40] on icon at bounding box center [609, 42] width 7 height 7
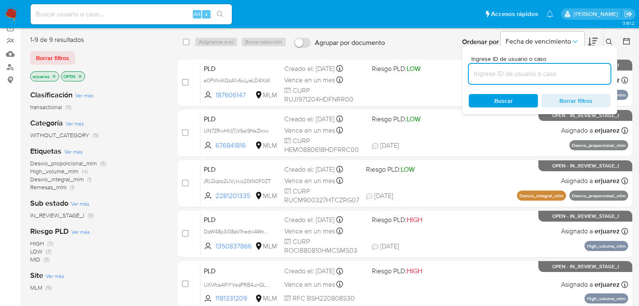
click at [483, 74] on input at bounding box center [540, 73] width 142 height 11
type input "187606147"
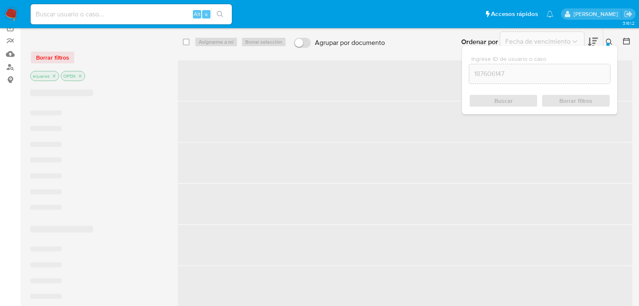
click at [510, 96] on div "Buscar Borrar filtros" at bounding box center [540, 100] width 142 height 13
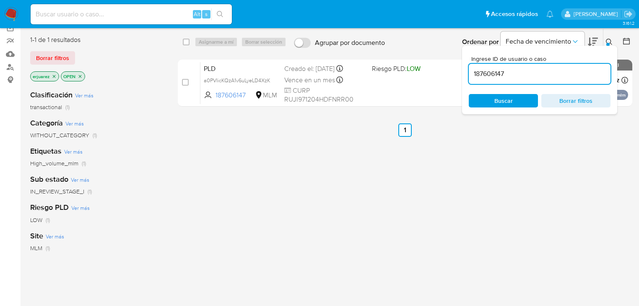
click at [406, 194] on div "select-all-cases-checkbox Asignarme a mí Borrar selección Agrupar por documento…" at bounding box center [405, 219] width 454 height 380
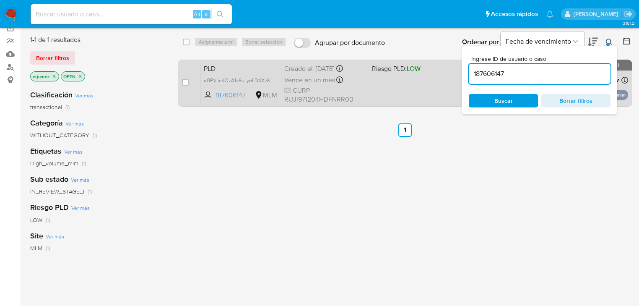
click at [364, 95] on span "CURP RUJI971204HDFNRR00" at bounding box center [324, 95] width 81 height 18
click at [385, 83] on div "PLD a0PVIicKQzA1v6uLyeLD4XzK 187606147 MLM Riesgo PLD: LOW Creado el: 12/09/202…" at bounding box center [414, 83] width 428 height 42
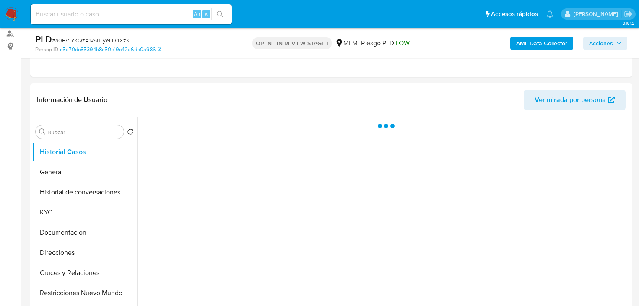
scroll to position [134, 0]
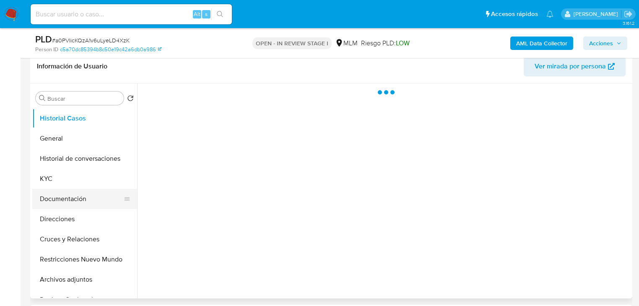
select select "10"
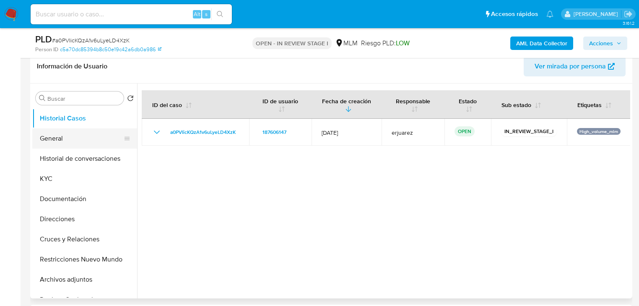
click at [54, 136] on button "General" at bounding box center [81, 138] width 98 height 20
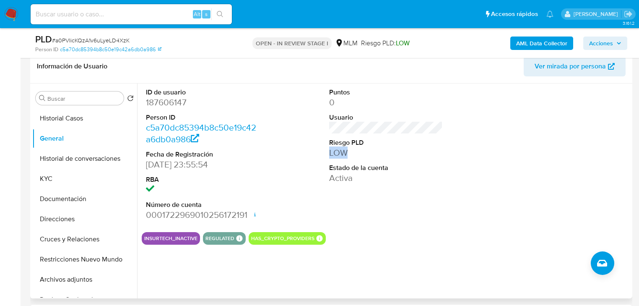
drag, startPoint x: 327, startPoint y: 156, endPoint x: 349, endPoint y: 156, distance: 21.8
click at [349, 156] on div "Puntos 0 Usuario Riesgo PLD LOW Estado de la cuenta Activa" at bounding box center [386, 154] width 122 height 142
click at [55, 174] on button "KYC" at bounding box center [81, 178] width 98 height 20
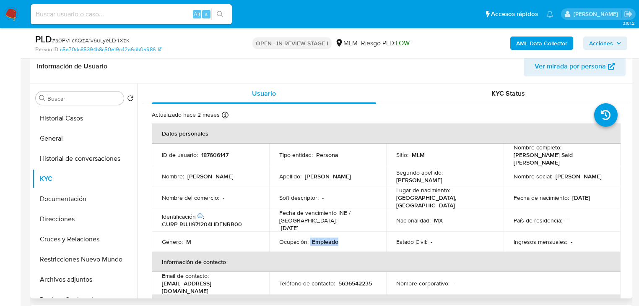
drag, startPoint x: 308, startPoint y: 239, endPoint x: 349, endPoint y: 239, distance: 40.7
click at [349, 240] on div "Ocupación : Empleado" at bounding box center [327, 242] width 97 height 8
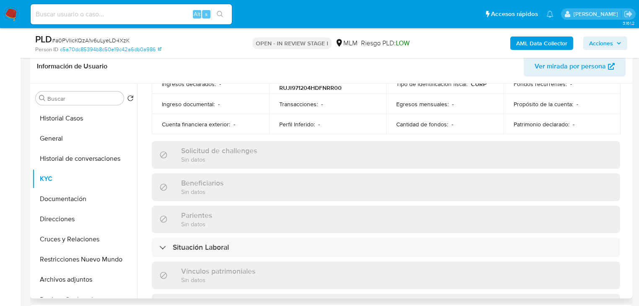
scroll to position [302, 0]
drag, startPoint x: 183, startPoint y: 176, endPoint x: 190, endPoint y: 226, distance: 51.2
click at [220, 179] on h3 "Beneficiarios" at bounding box center [202, 181] width 42 height 9
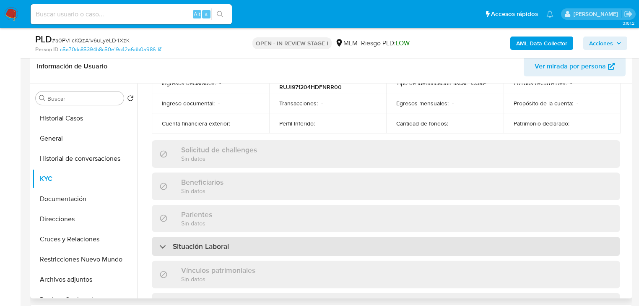
click at [159, 246] on div at bounding box center [159, 246] width 0 height 0
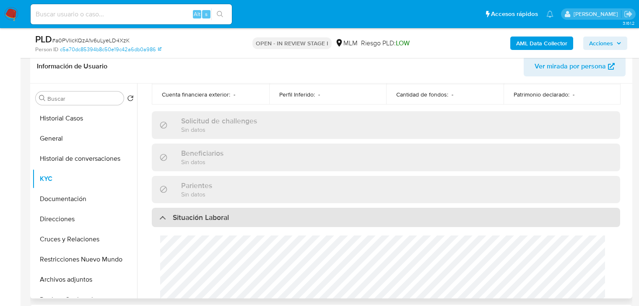
scroll to position [369, 0]
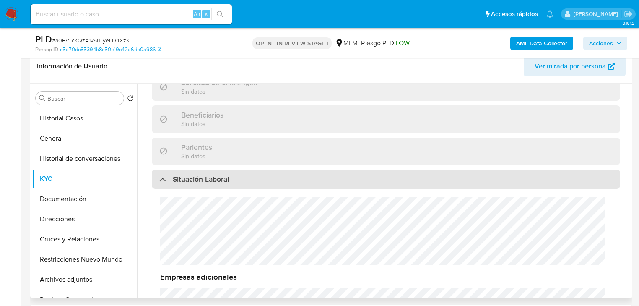
click at [163, 174] on div "Situación Laboral" at bounding box center [194, 178] width 70 height 9
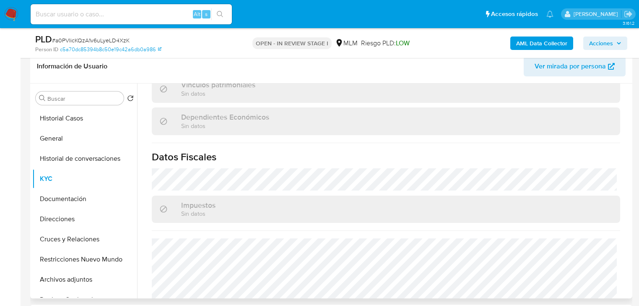
scroll to position [529, 0]
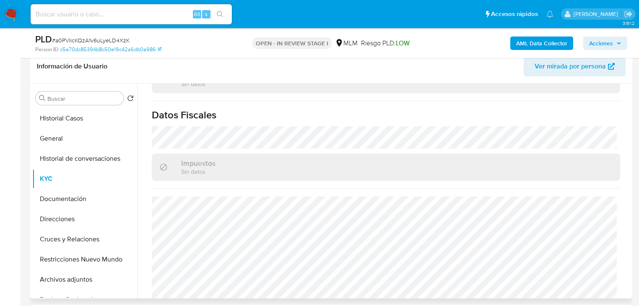
click at [60, 222] on button "Direcciones" at bounding box center [81, 219] width 98 height 20
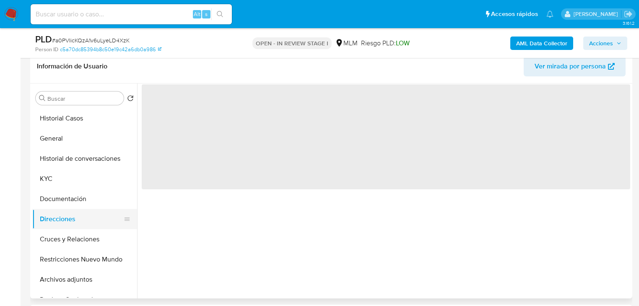
scroll to position [0, 0]
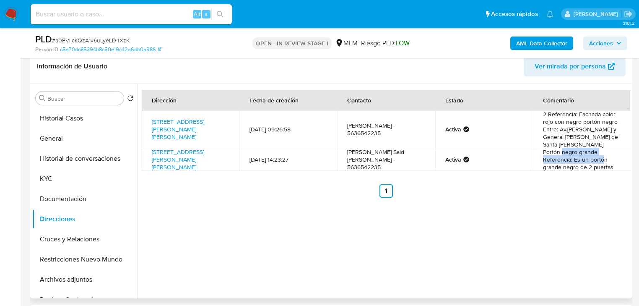
drag, startPoint x: 559, startPoint y: 146, endPoint x: 600, endPoint y: 152, distance: 41.1
click at [600, 152] on td "Portón negro grande Referencia: Es un portón grande negro de 2 puertas" at bounding box center [582, 159] width 98 height 23
click at [57, 172] on button "KYC" at bounding box center [81, 178] width 98 height 20
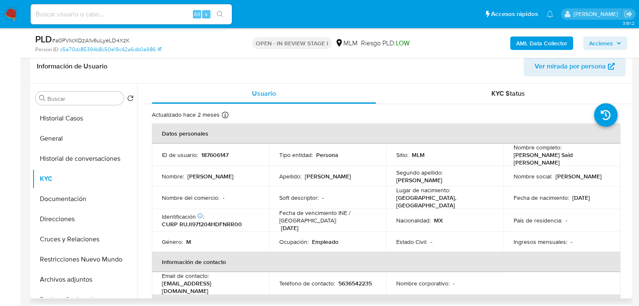
scroll to position [101, 0]
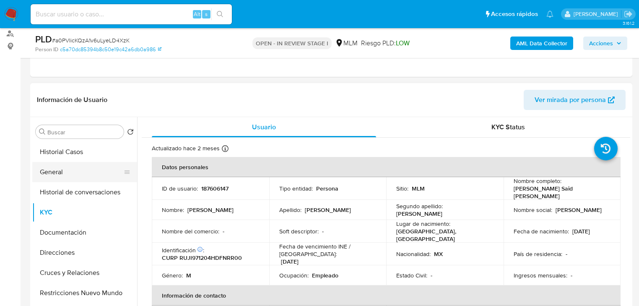
click at [62, 176] on button "General" at bounding box center [81, 172] width 98 height 20
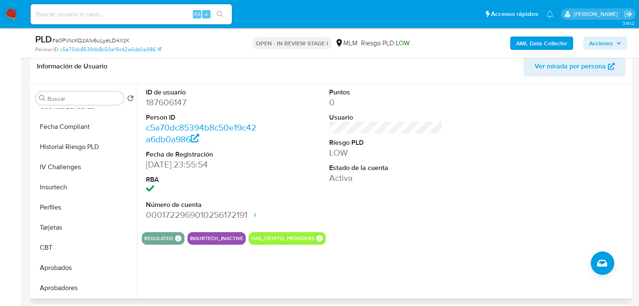
scroll to position [0, 0]
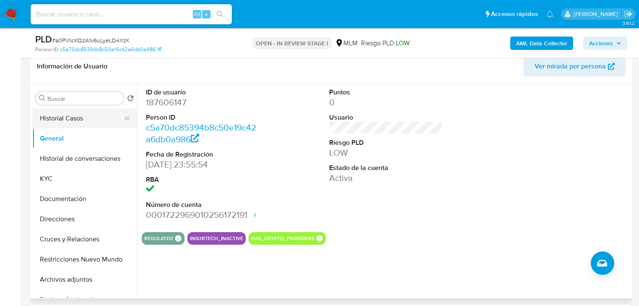
click at [67, 121] on button "Historial Casos" at bounding box center [81, 118] width 98 height 20
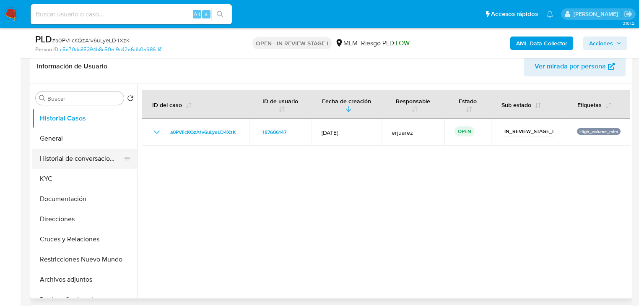
click at [35, 168] on button "Historial de conversaciones" at bounding box center [81, 158] width 98 height 20
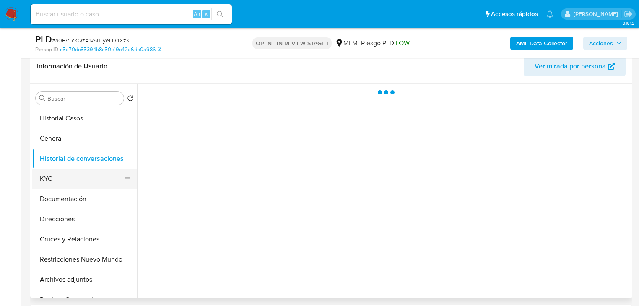
click at [39, 175] on button "KYC" at bounding box center [81, 178] width 98 height 20
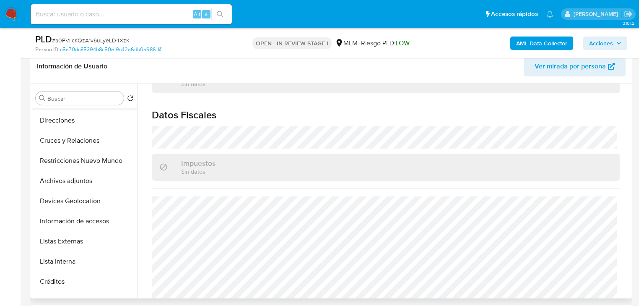
scroll to position [101, 0]
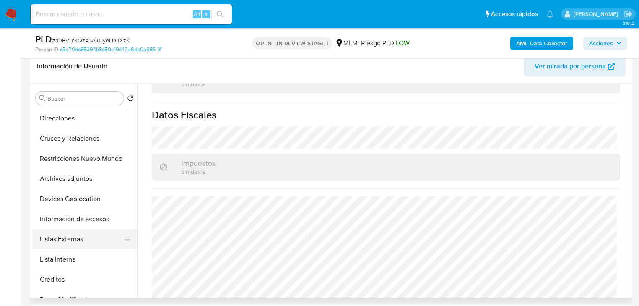
click at [69, 243] on button "Listas Externas" at bounding box center [81, 239] width 98 height 20
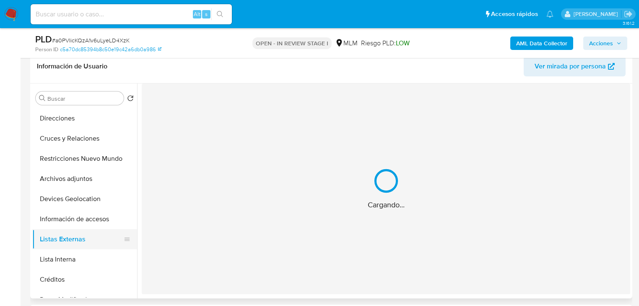
scroll to position [0, 0]
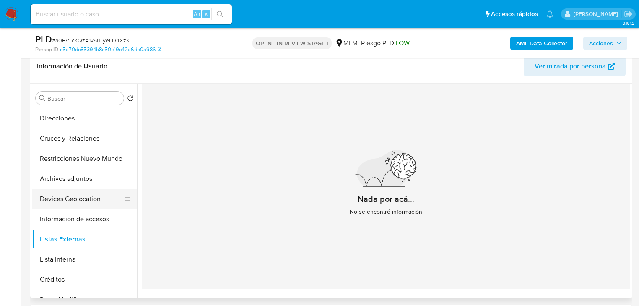
click at [79, 205] on button "Devices Geolocation" at bounding box center [81, 199] width 98 height 20
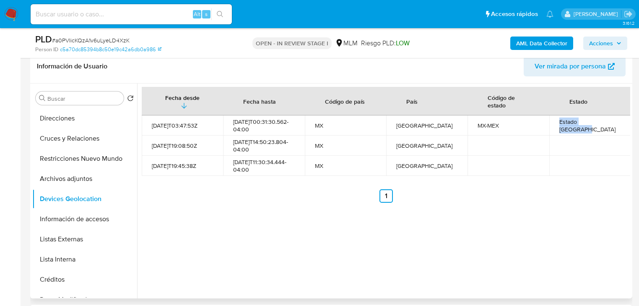
drag, startPoint x: 555, startPoint y: 127, endPoint x: 603, endPoint y: 125, distance: 47.8
click at [603, 125] on td "Estado De México" at bounding box center [589, 125] width 81 height 20
click at [48, 222] on button "Información de accesos" at bounding box center [81, 219] width 98 height 20
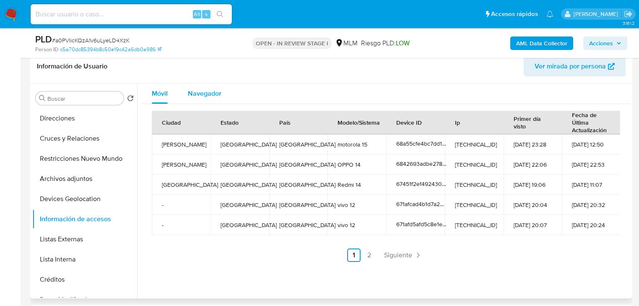
click at [202, 91] on span "Navegador" at bounding box center [205, 93] width 34 height 10
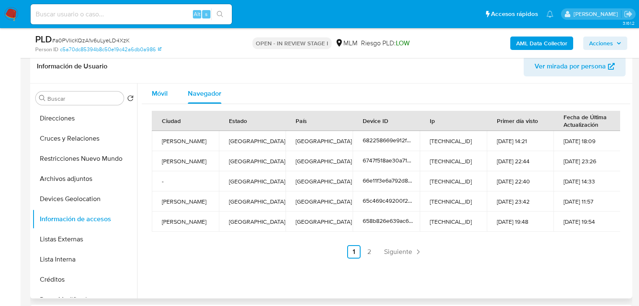
click at [153, 91] on span "Móvil" at bounding box center [160, 93] width 16 height 10
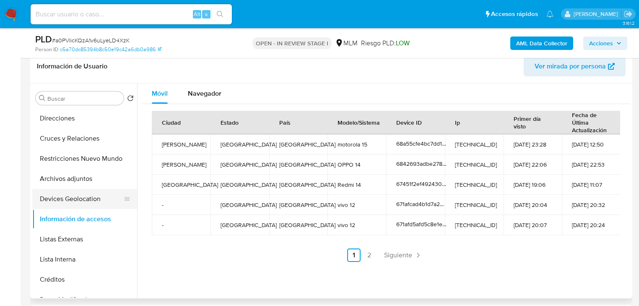
click at [64, 202] on button "Devices Geolocation" at bounding box center [81, 199] width 98 height 20
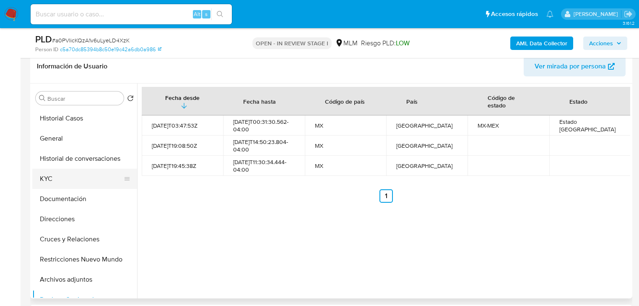
click at [54, 174] on button "KYC" at bounding box center [81, 178] width 98 height 20
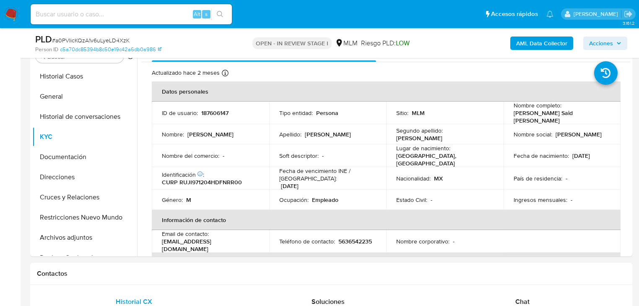
scroll to position [101, 0]
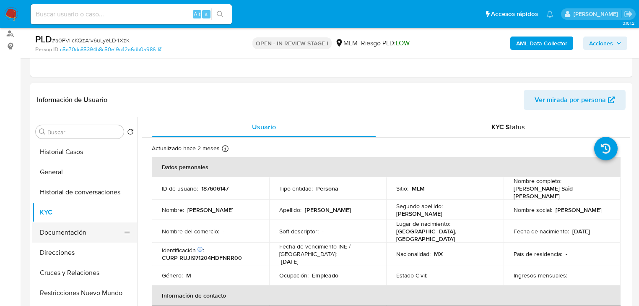
click at [82, 234] on button "Documentación" at bounding box center [81, 232] width 98 height 20
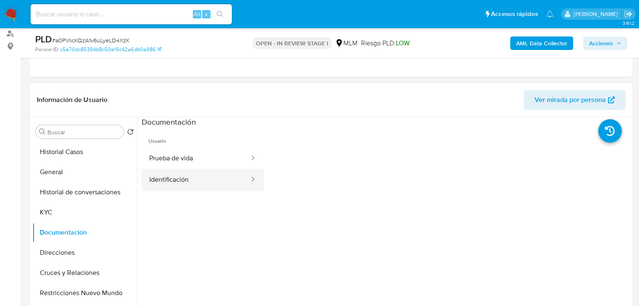
click at [168, 174] on button "Identificación" at bounding box center [196, 179] width 109 height 21
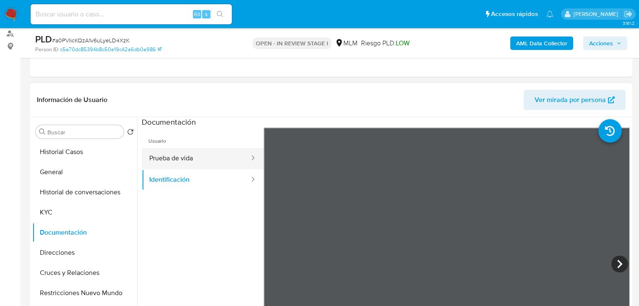
click at [165, 156] on button "Prueba de vida" at bounding box center [196, 158] width 109 height 21
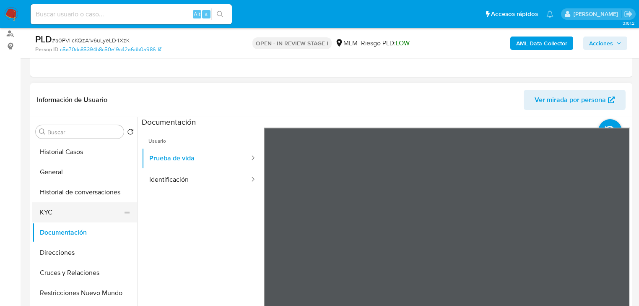
click at [52, 221] on ul "Historial Casos General Historial de conversaciones KYC Documentación Direccion…" at bounding box center [84, 236] width 105 height 189
click at [51, 215] on button "KYC" at bounding box center [81, 212] width 98 height 20
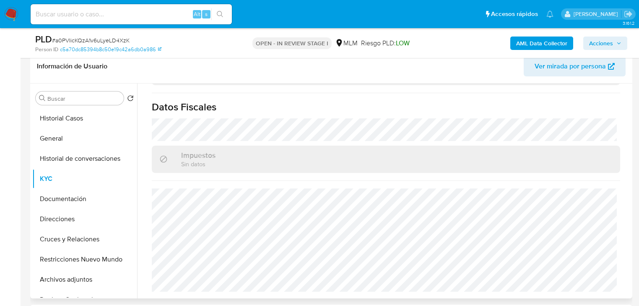
scroll to position [529, 0]
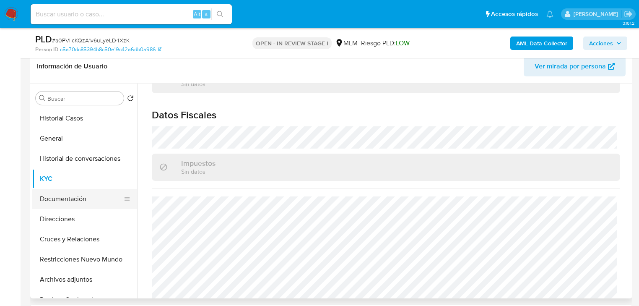
click at [86, 196] on button "Documentación" at bounding box center [81, 199] width 98 height 20
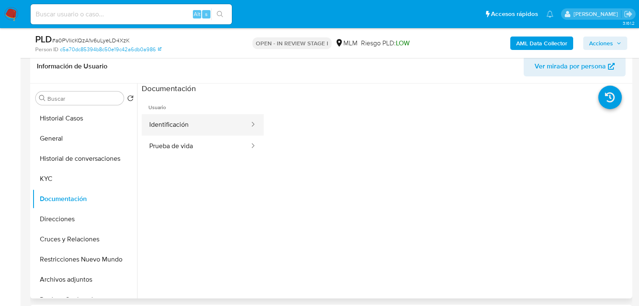
click at [174, 123] on button "Identificación" at bounding box center [196, 124] width 109 height 21
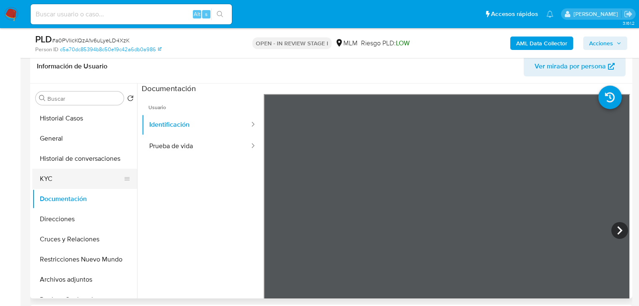
click at [71, 182] on button "KYC" at bounding box center [81, 178] width 98 height 20
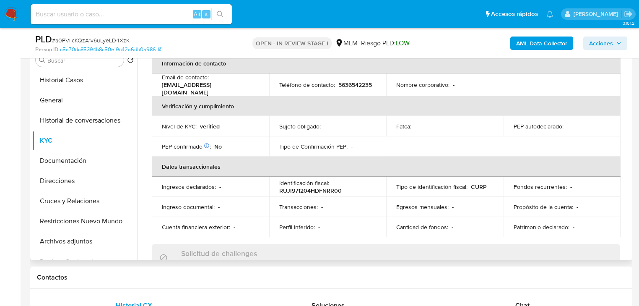
scroll to position [101, 0]
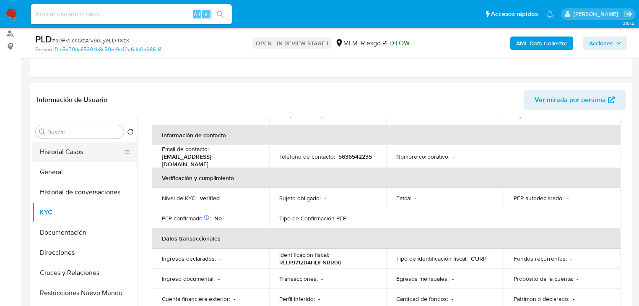
click at [67, 156] on button "Historial Casos" at bounding box center [81, 152] width 98 height 20
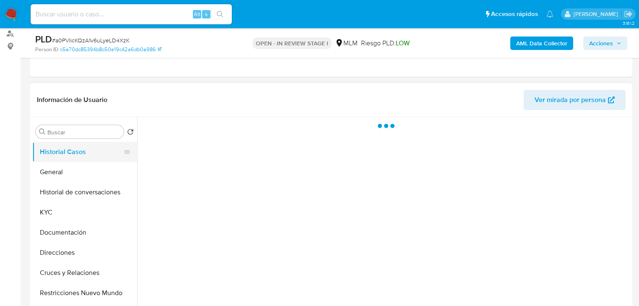
scroll to position [0, 0]
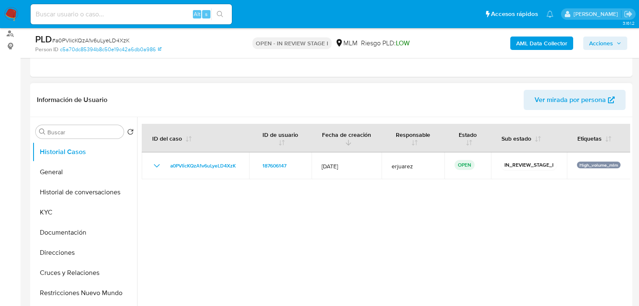
drag, startPoint x: 317, startPoint y: 165, endPoint x: 350, endPoint y: 146, distance: 38.7
click at [359, 166] on td "[DATE]" at bounding box center [346, 165] width 70 height 27
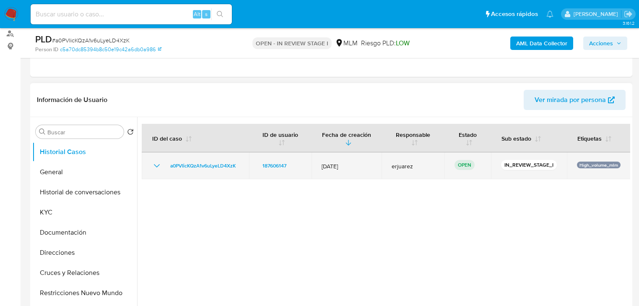
drag, startPoint x: 153, startPoint y: 165, endPoint x: 529, endPoint y: 173, distance: 376.0
click at [526, 178] on tr "a0PVIicKQzA1v6uLyeLD4XzK 187606147 12/Sept/2025 erjuarez OPEN IN_REVIEW_STAGE_I…" at bounding box center [386, 165] width 489 height 27
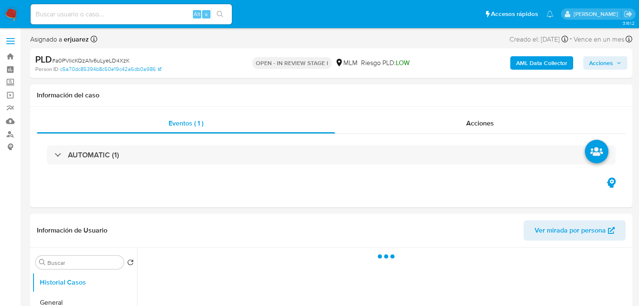
select select "10"
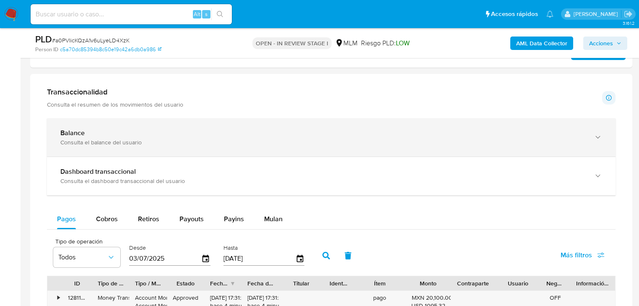
scroll to position [570, 0]
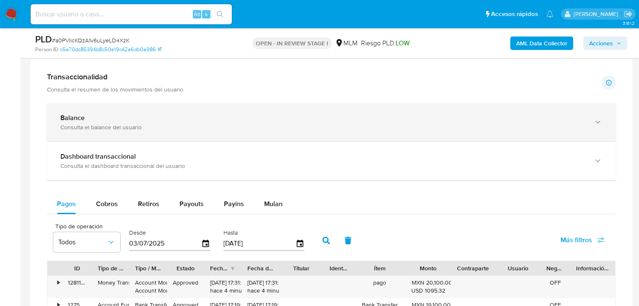
click at [106, 121] on div "Balance" at bounding box center [322, 118] width 525 height 8
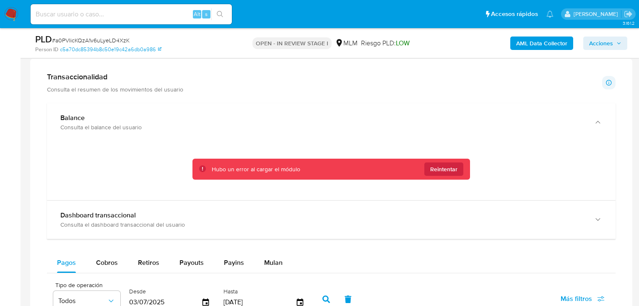
drag, startPoint x: 13, startPoint y: 17, endPoint x: 22, endPoint y: 2, distance: 17.9
click at [13, 16] on img at bounding box center [11, 14] width 14 height 14
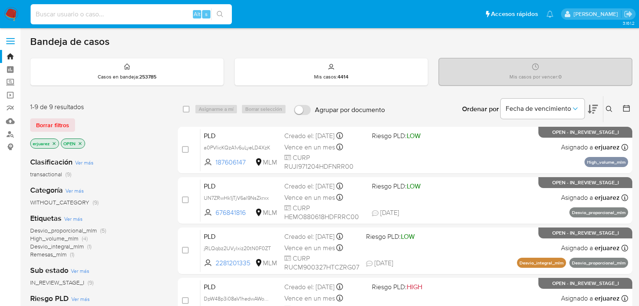
click at [150, 10] on input at bounding box center [131, 14] width 201 height 11
paste input "187606147"
type input "187606147"
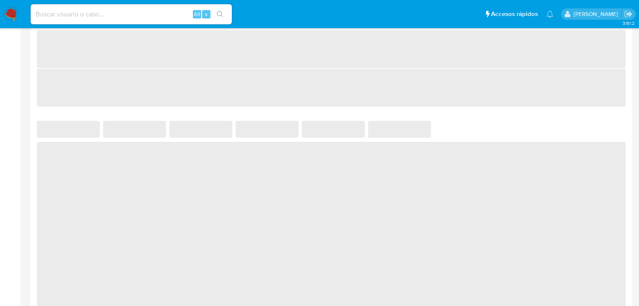
select select "10"
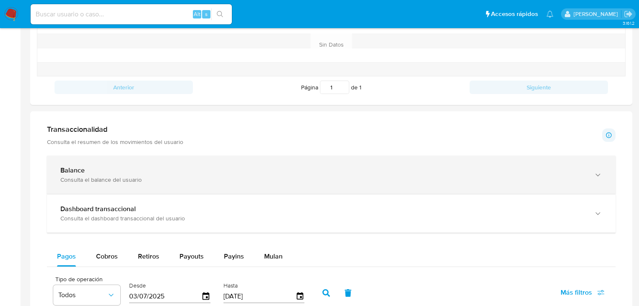
scroll to position [369, 0]
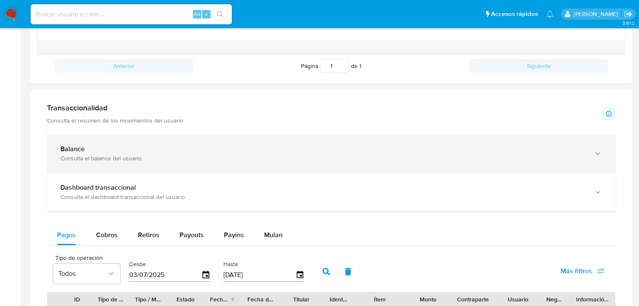
click at [88, 151] on div "Balance" at bounding box center [322, 149] width 525 height 8
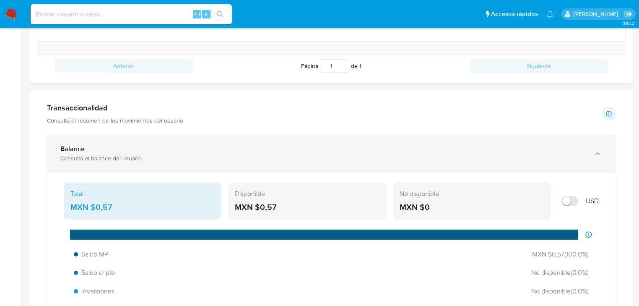
scroll to position [436, 0]
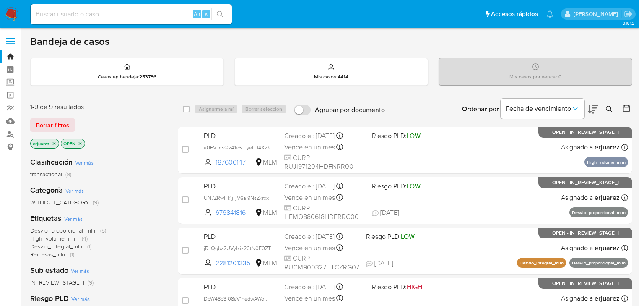
click at [608, 106] on icon at bounding box center [609, 109] width 7 height 7
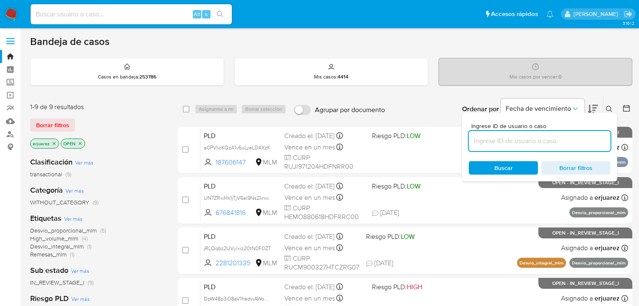
click at [532, 141] on input at bounding box center [540, 140] width 142 height 11
type input "187606147"
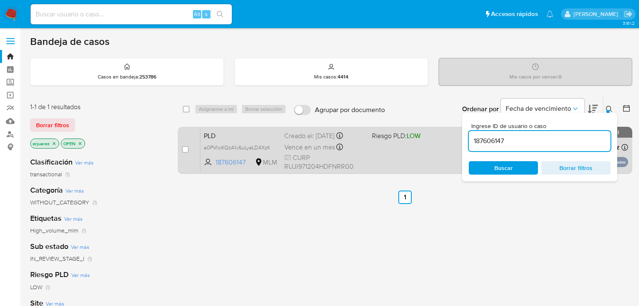
click at [388, 161] on div "PLD a0PVIicKQzA1v6uLyeLD4XzK 187606147 MLM Riesgo PLD: LOW Creado el: 12/09/202…" at bounding box center [414, 150] width 428 height 42
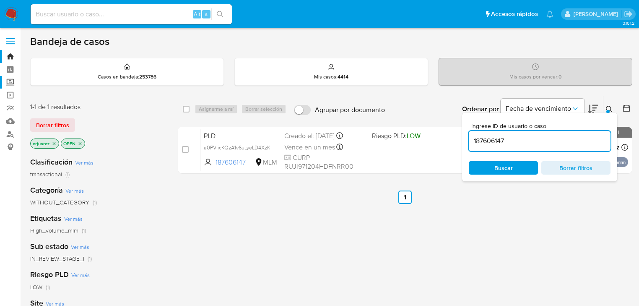
click at [10, 84] on label "Screening" at bounding box center [50, 82] width 100 height 13
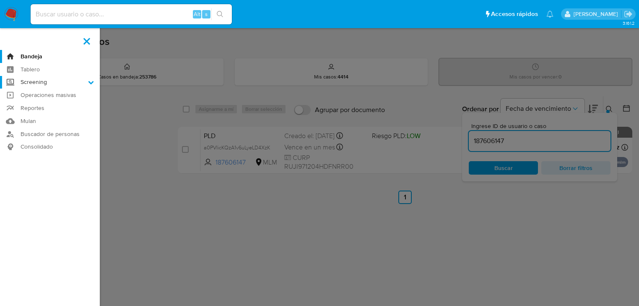
click at [0, 0] on input "Screening" at bounding box center [0, 0] width 0 height 0
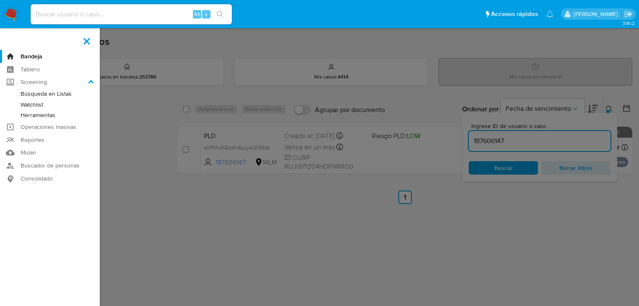
click at [38, 117] on link "Herramientas" at bounding box center [50, 115] width 100 height 10
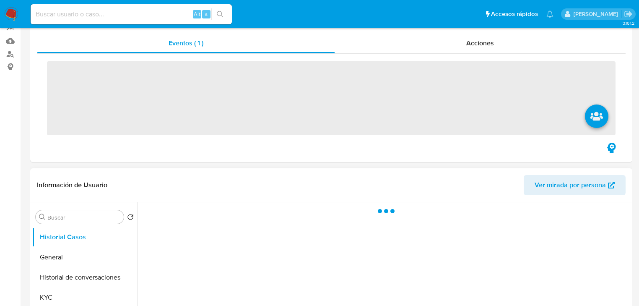
scroll to position [134, 0]
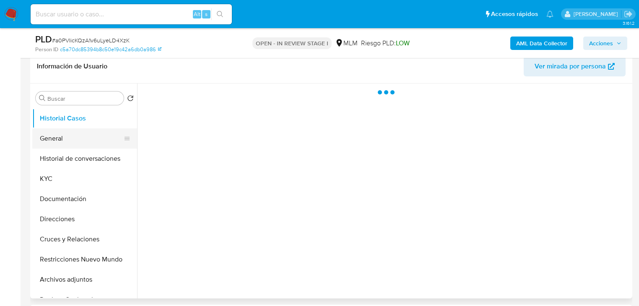
click at [49, 165] on button "Historial de conversaciones" at bounding box center [84, 158] width 105 height 20
click at [58, 137] on button "General" at bounding box center [81, 138] width 98 height 20
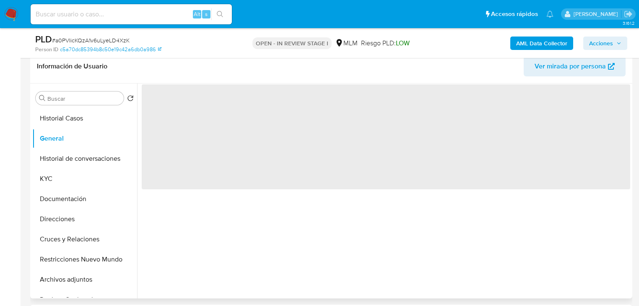
select select "10"
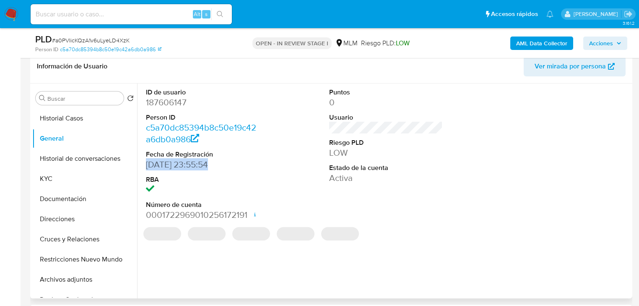
drag, startPoint x: 147, startPoint y: 166, endPoint x: 209, endPoint y: 166, distance: 62.0
click at [209, 166] on dd "[DATE] 23:55:54" at bounding box center [203, 164] width 114 height 12
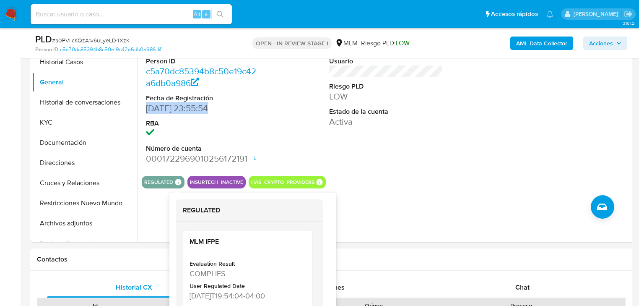
scroll to position [201, 0]
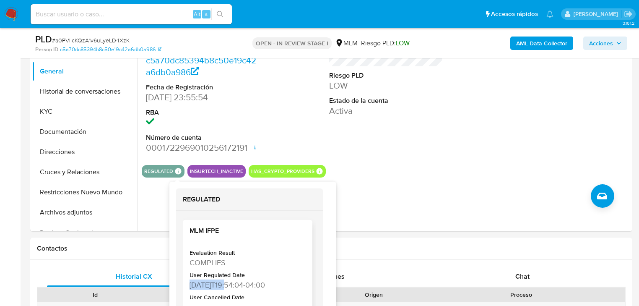
drag, startPoint x: 191, startPoint y: 283, endPoint x: 229, endPoint y: 282, distance: 38.1
click at [229, 282] on div "2022-12-09T19:54:04-04:00" at bounding box center [246, 284] width 114 height 10
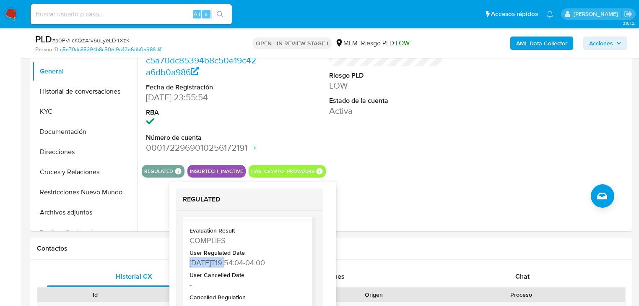
scroll to position [34, 0]
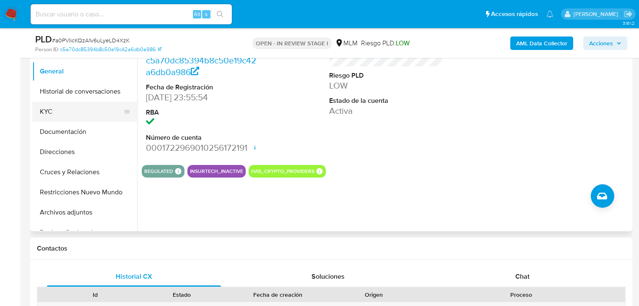
click at [69, 115] on button "KYC" at bounding box center [81, 111] width 98 height 20
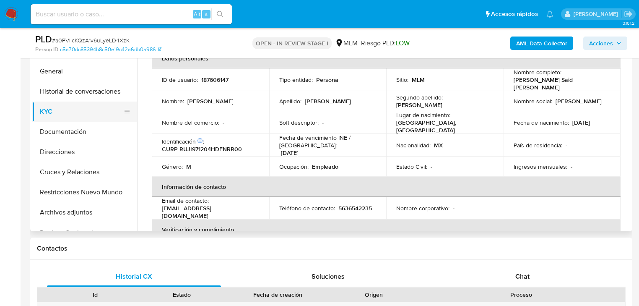
scroll to position [0, 0]
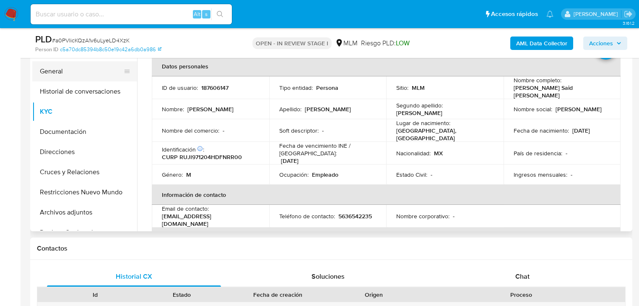
click at [68, 70] on button "General" at bounding box center [81, 71] width 98 height 20
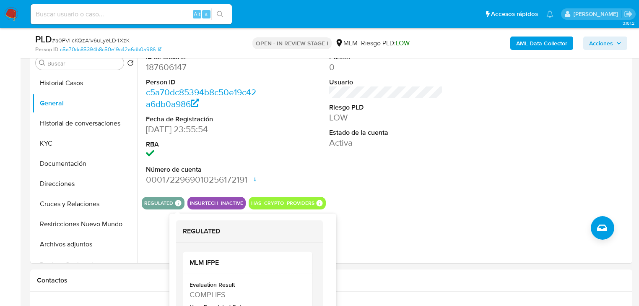
scroll to position [201, 0]
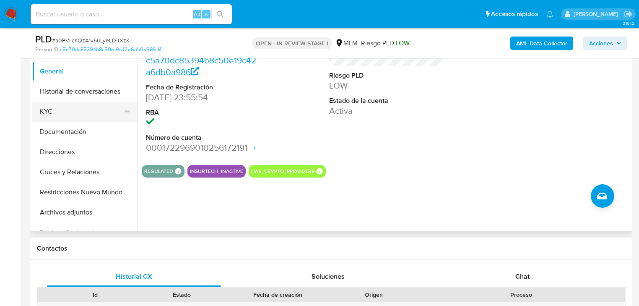
click at [68, 113] on button "KYC" at bounding box center [81, 111] width 98 height 20
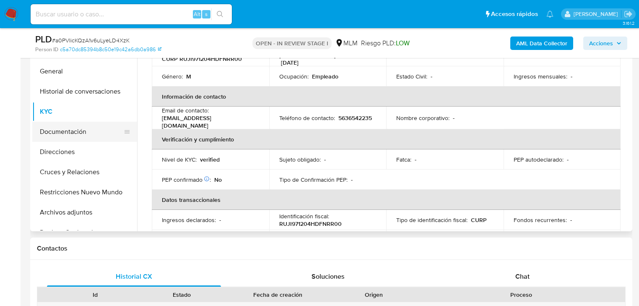
scroll to position [93, 0]
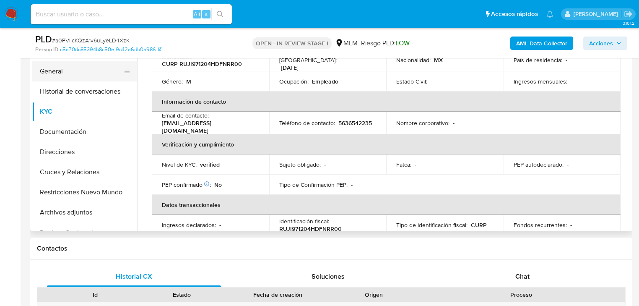
click at [59, 71] on button "General" at bounding box center [81, 71] width 98 height 20
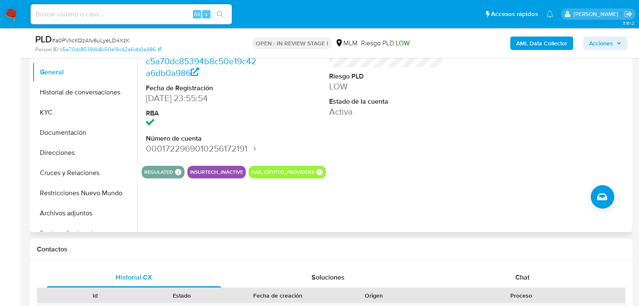
scroll to position [201, 0]
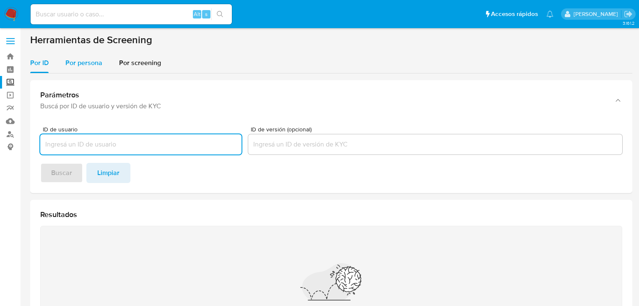
click at [67, 61] on span "Por persona" at bounding box center [83, 63] width 37 height 10
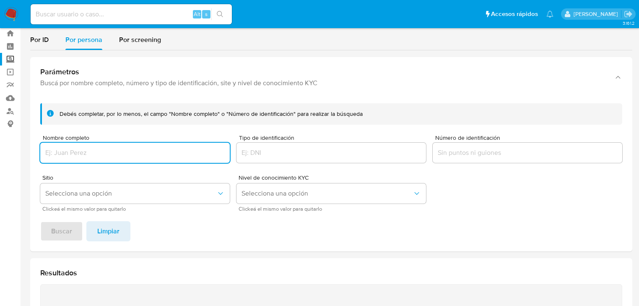
scroll to position [34, 0]
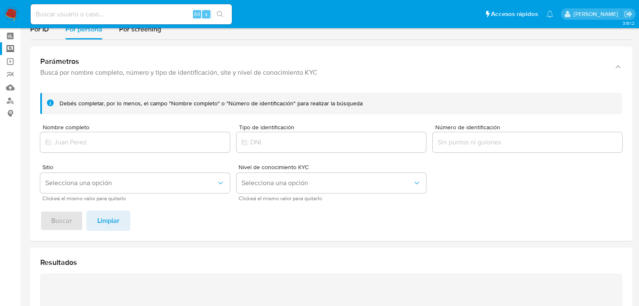
click at [64, 134] on div at bounding box center [134, 142] width 189 height 20
click at [69, 142] on input "Nombre completo" at bounding box center [134, 142] width 189 height 11
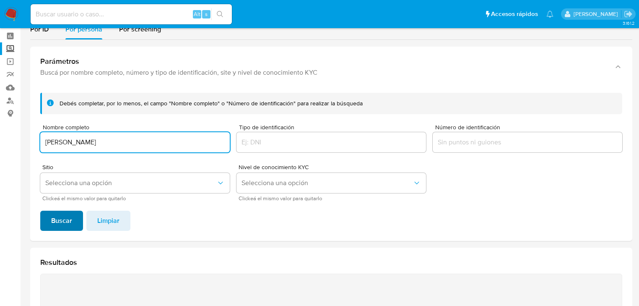
click at [53, 223] on span "Buscar" at bounding box center [61, 220] width 21 height 18
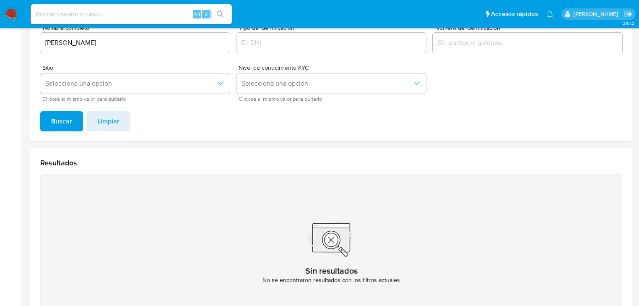
scroll to position [200, 0]
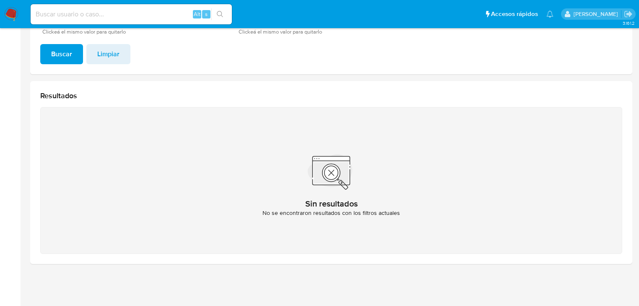
drag, startPoint x: 293, startPoint y: 215, endPoint x: 449, endPoint y: 181, distance: 159.6
click at [449, 181] on div "Sin resultados No se encontraron resultados con los filtros actuales" at bounding box center [331, 180] width 582 height 147
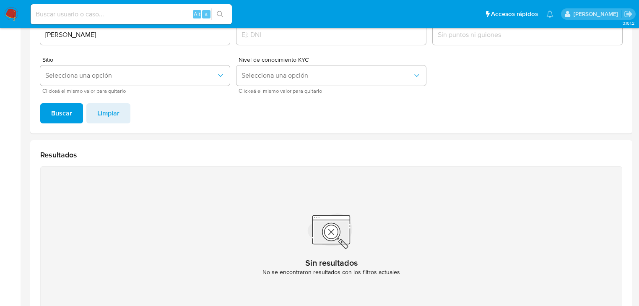
scroll to position [133, 0]
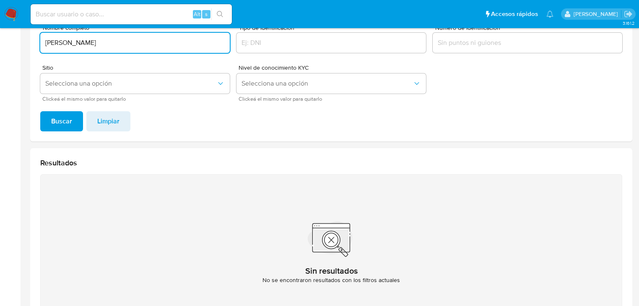
drag, startPoint x: 166, startPoint y: 38, endPoint x: 47, endPoint y: 50, distance: 120.0
click at [45, 39] on input "YULIAN WILLIAN SOLANO LORENTE" at bounding box center [134, 42] width 189 height 11
type input "MARIA ROCIO RUANO JAUREGUI"
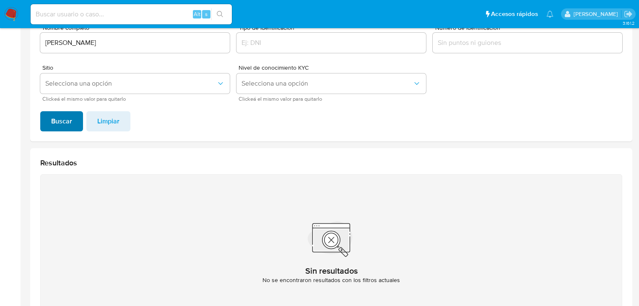
click at [56, 128] on span "Buscar" at bounding box center [61, 121] width 21 height 18
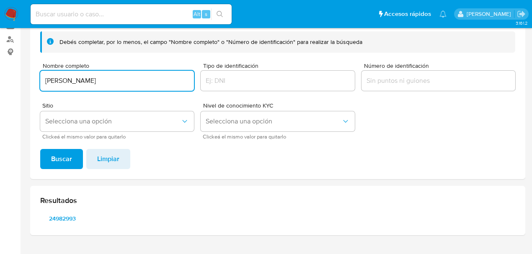
scroll to position [0, 0]
drag, startPoint x: 43, startPoint y: 81, endPoint x: 180, endPoint y: 81, distance: 137.1
click at [180, 81] on input "MARIA ROCIO RUANO JAUREGUI" at bounding box center [117, 80] width 154 height 11
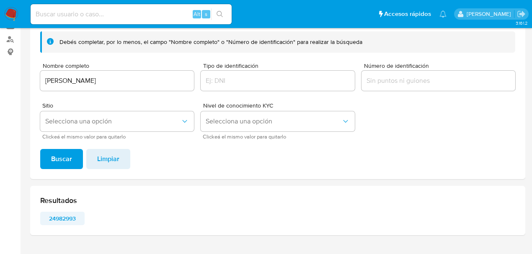
click at [58, 220] on span "24982993" at bounding box center [62, 219] width 33 height 12
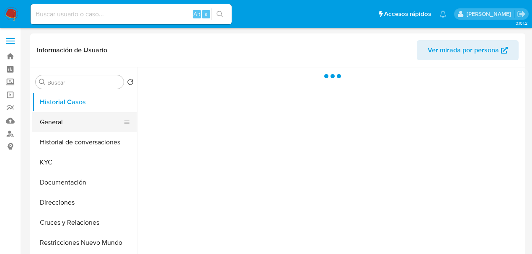
select select "10"
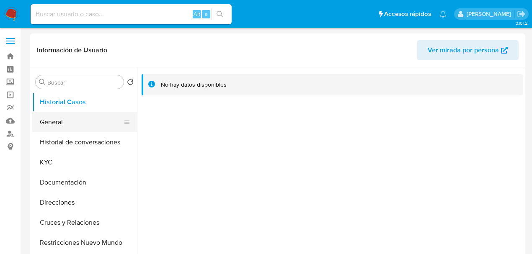
click at [60, 126] on button "General" at bounding box center [81, 122] width 98 height 20
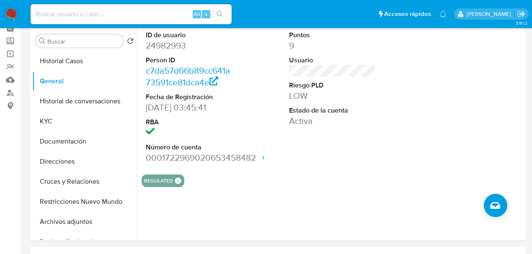
scroll to position [28, 0]
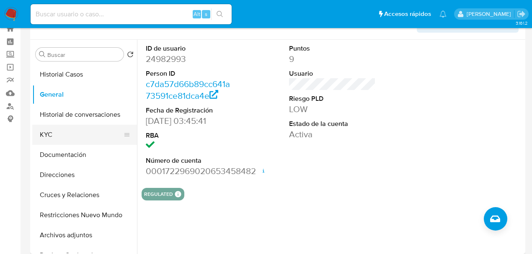
click at [58, 142] on button "KYC" at bounding box center [81, 135] width 98 height 20
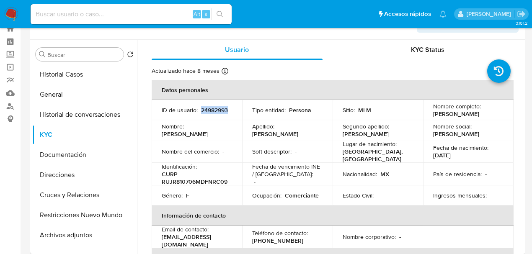
drag, startPoint x: 161, startPoint y: 115, endPoint x: 198, endPoint y: 115, distance: 37.3
click at [198, 115] on td "ID de usuario : 24982993" at bounding box center [197, 110] width 91 height 20
copy p "24982993"
click at [70, 74] on button "Historial Casos" at bounding box center [81, 75] width 98 height 20
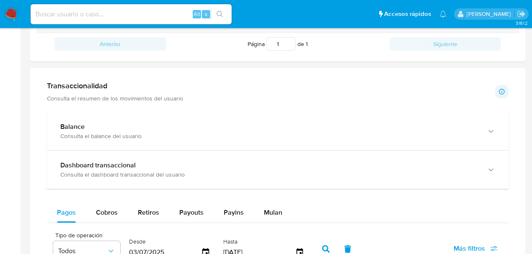
scroll to position [447, 0]
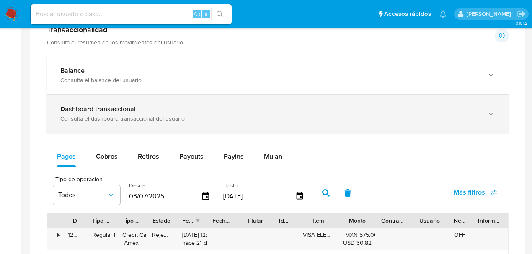
click at [118, 115] on div "Consulta el dashboard transaccional del usuario" at bounding box center [269, 119] width 418 height 8
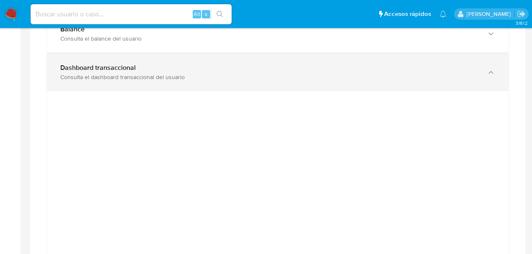
scroll to position [475, 0]
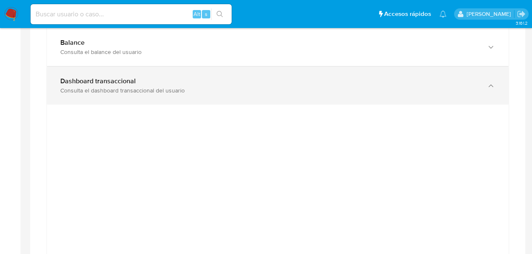
click at [280, 101] on div "Dashboard transaccional Consulta el dashboard transaccional del usuario" at bounding box center [278, 86] width 462 height 38
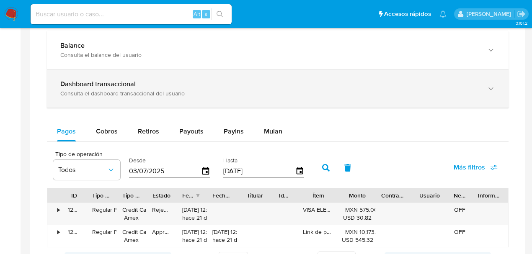
scroll to position [447, 0]
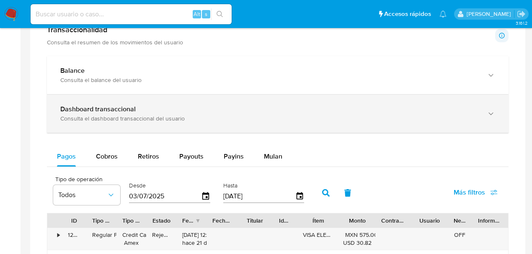
click at [108, 107] on b "Dashboard transaccional" at bounding box center [97, 109] width 75 height 10
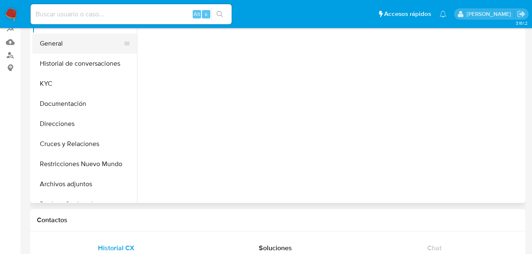
scroll to position [0, 0]
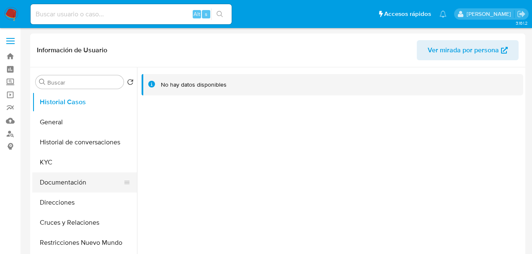
click at [72, 183] on button "Documentación" at bounding box center [81, 183] width 98 height 20
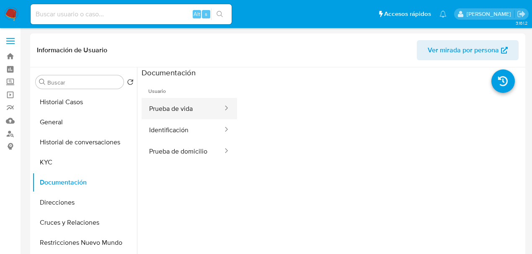
click at [175, 105] on button "Prueba de vida" at bounding box center [183, 108] width 82 height 21
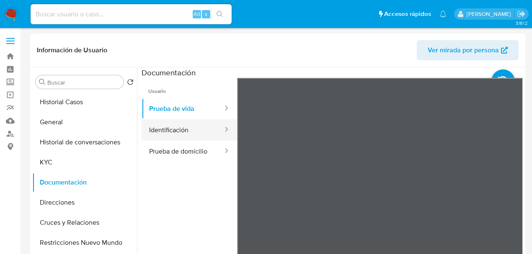
drag, startPoint x: 162, startPoint y: 131, endPoint x: 185, endPoint y: 132, distance: 23.5
click at [163, 131] on button "Identificación" at bounding box center [183, 129] width 82 height 21
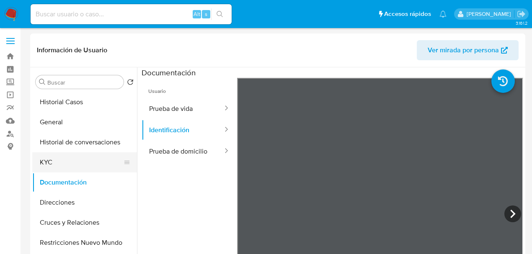
drag, startPoint x: 60, startPoint y: 162, endPoint x: 133, endPoint y: 153, distance: 74.2
click at [60, 162] on button "KYC" at bounding box center [81, 163] width 98 height 20
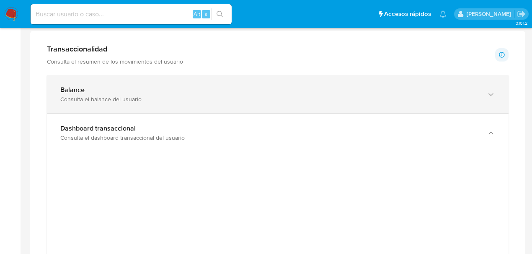
scroll to position [419, 0]
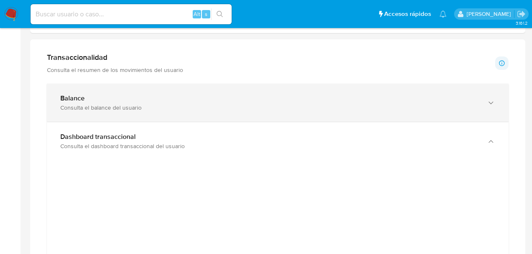
click at [95, 104] on div "Consulta el balance del usuario" at bounding box center [269, 108] width 418 height 8
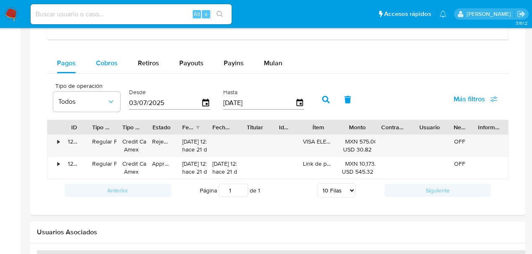
scroll to position [1201, 0]
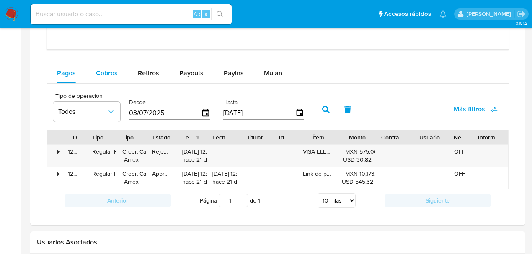
click at [101, 72] on span "Cobros" at bounding box center [107, 73] width 22 height 10
select select "10"
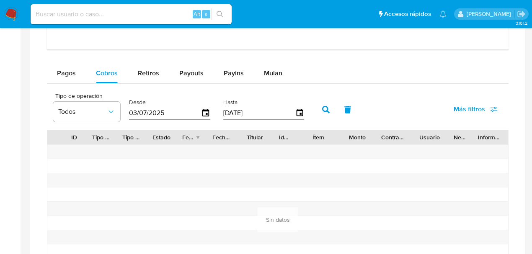
drag, startPoint x: 177, startPoint y: 114, endPoint x: 131, endPoint y: 117, distance: 45.8
click at [131, 117] on input "03/07/2025" at bounding box center [165, 112] width 72 height 13
type input "0_/__/____"
type input "01/01/2025"
click at [321, 108] on button "button" at bounding box center [326, 110] width 22 height 20
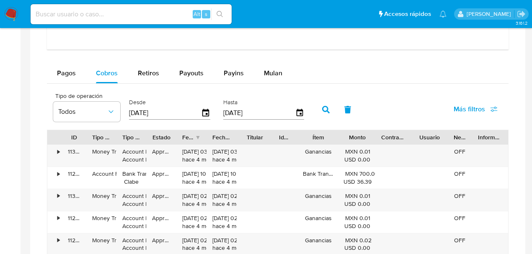
click at [192, 134] on div "Fecha de creación" at bounding box center [188, 137] width 13 height 8
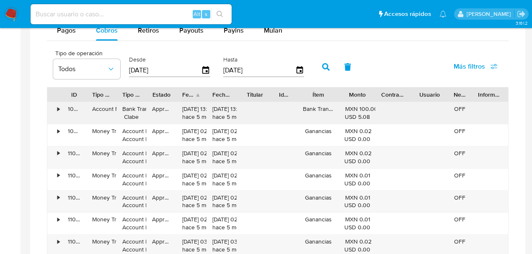
scroll to position [1257, 0]
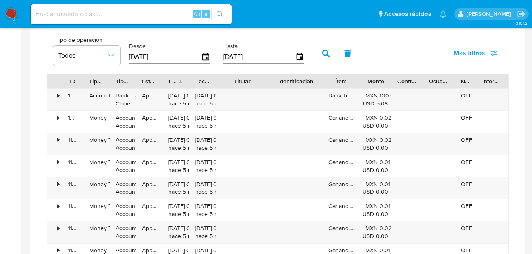
drag, startPoint x: 268, startPoint y: 80, endPoint x: 285, endPoint y: 78, distance: 17.2
click at [285, 78] on div "ID Tipo de operación Tipo / Método Estado Fecha de creación Fecha de aprobación…" at bounding box center [277, 81] width 461 height 14
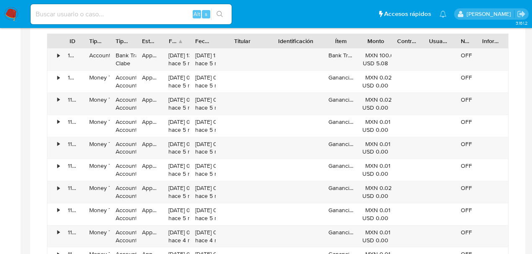
scroll to position [1369, 0]
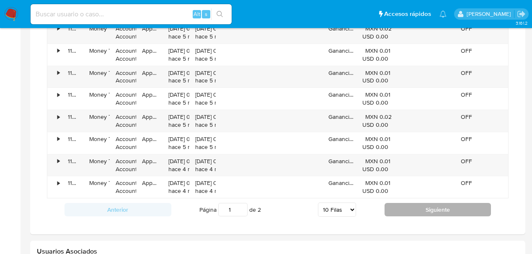
click at [409, 204] on button "Siguiente" at bounding box center [438, 209] width 107 height 13
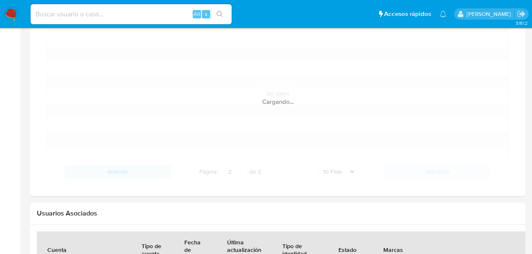
scroll to position [1285, 0]
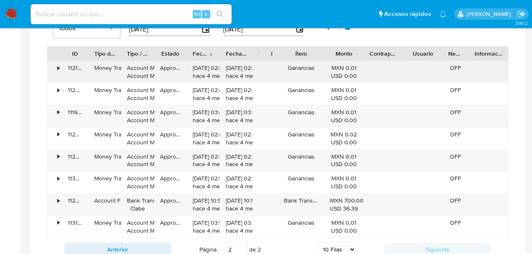
drag, startPoint x: 323, startPoint y: 48, endPoint x: 282, endPoint y: 66, distance: 44.6
click at [282, 66] on div "ID Tipo de operación Tipo / Método Estado Fecha de creación Fecha de aprobación…" at bounding box center [278, 142] width 462 height 192
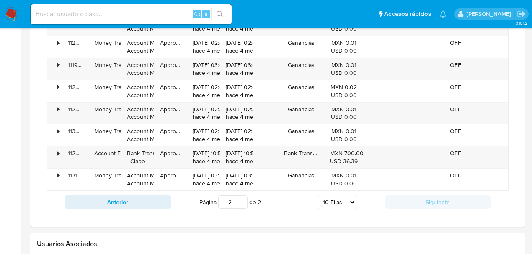
scroll to position [1341, 0]
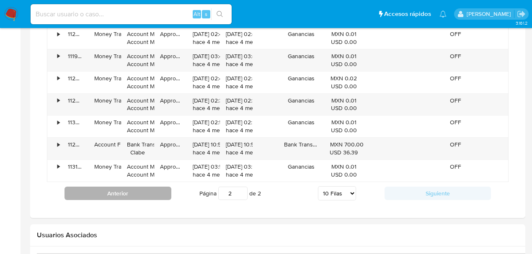
click at [123, 194] on button "Anterior" at bounding box center [118, 193] width 107 height 13
type input "1"
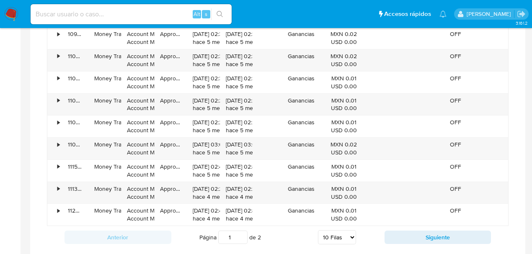
scroll to position [1285, 0]
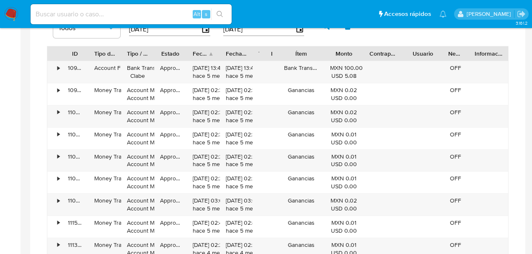
drag, startPoint x: 286, startPoint y: 49, endPoint x: 317, endPoint y: 52, distance: 31.6
click at [317, 52] on div "Ítem" at bounding box center [301, 54] width 46 height 14
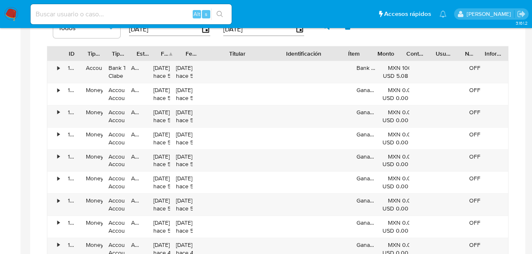
click at [304, 63] on div "ID Tipo de operación Tipo / Método Estado Fecha de creación Fecha de aprobación…" at bounding box center [278, 164] width 462 height 236
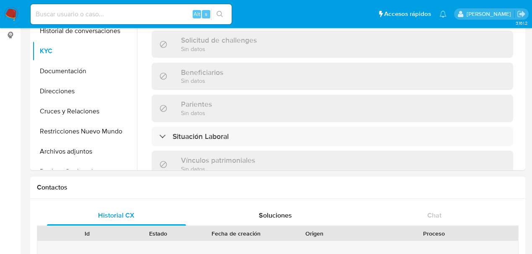
scroll to position [369, 0]
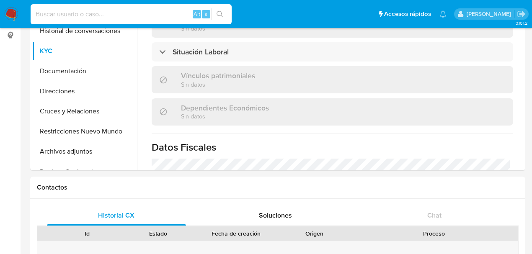
click at [77, 14] on input at bounding box center [131, 14] width 201 height 11
paste input "332236967"
type input "332236967"
click at [225, 13] on button "search-icon" at bounding box center [219, 14] width 17 height 12
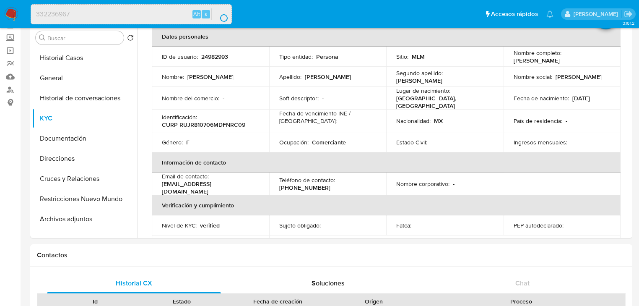
scroll to position [34, 0]
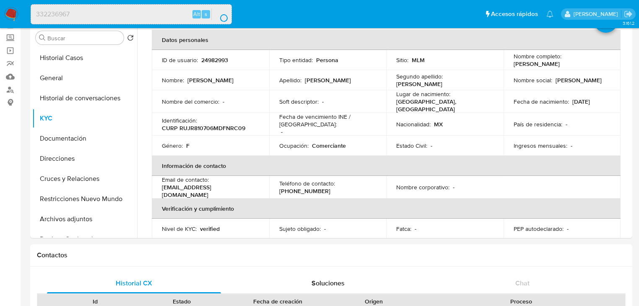
click at [10, 16] on img at bounding box center [11, 14] width 14 height 14
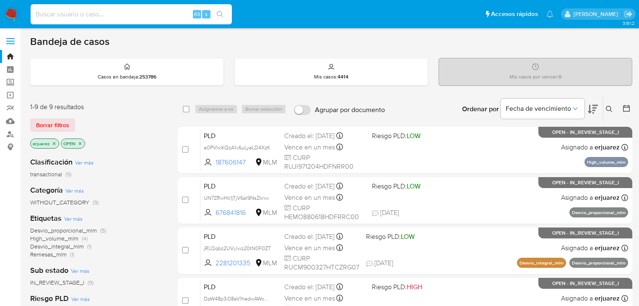
click at [122, 15] on input at bounding box center [131, 14] width 201 height 11
paste input "332236967"
type input "332236967"
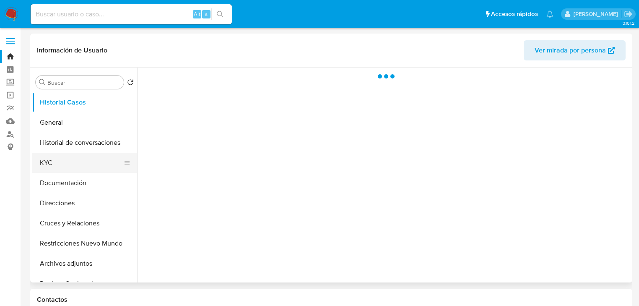
select select "10"
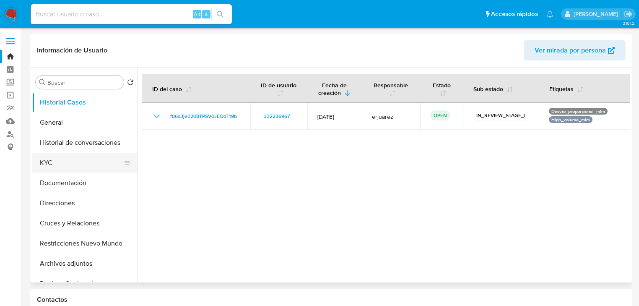
click at [50, 158] on button "KYC" at bounding box center [81, 163] width 98 height 20
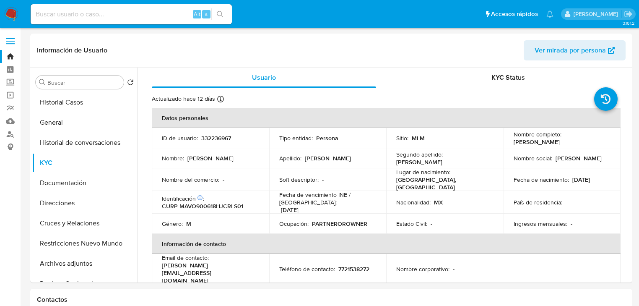
click at [73, 10] on input at bounding box center [131, 14] width 201 height 11
paste input "238290394"
type input "238290394"
click at [220, 13] on icon "search-icon" at bounding box center [220, 14] width 7 height 7
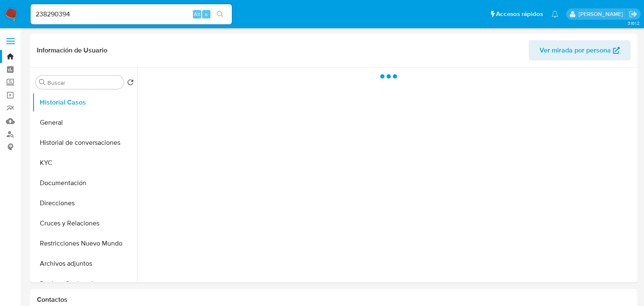
select select "10"
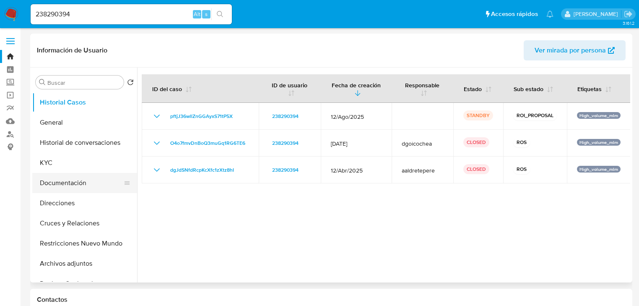
click at [101, 184] on button "Documentación" at bounding box center [81, 183] width 98 height 20
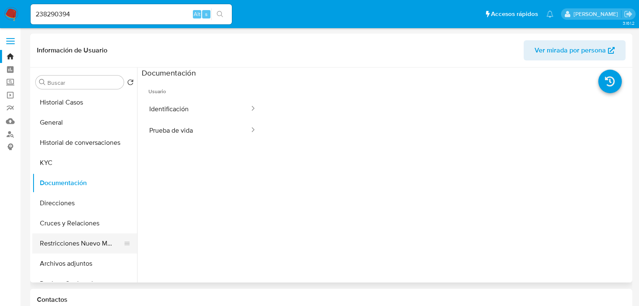
click at [94, 244] on button "Restricciones Nuevo Mundo" at bounding box center [81, 243] width 98 height 20
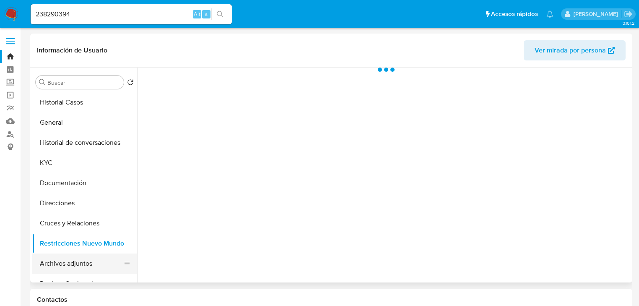
click at [84, 262] on button "Archivos adjuntos" at bounding box center [81, 263] width 98 height 20
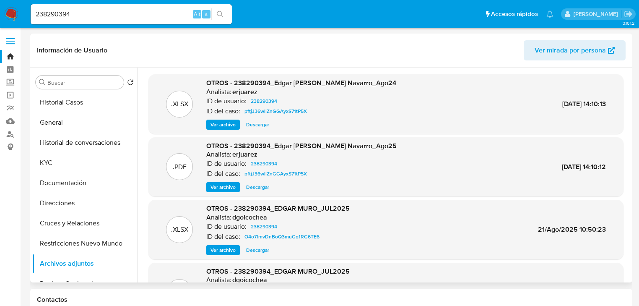
click at [227, 188] on span "Ver archivo" at bounding box center [222, 187] width 25 height 8
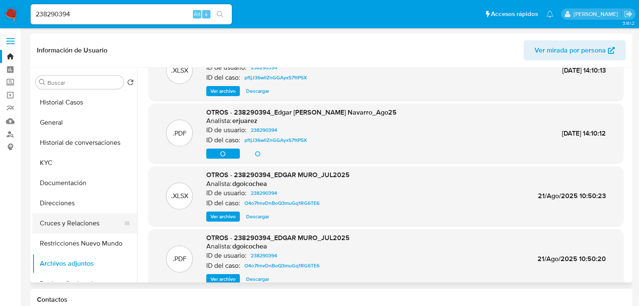
scroll to position [34, 0]
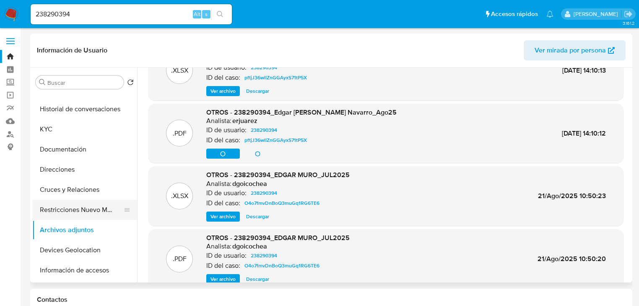
click at [92, 207] on button "Restricciones Nuevo Mundo" at bounding box center [81, 210] width 98 height 20
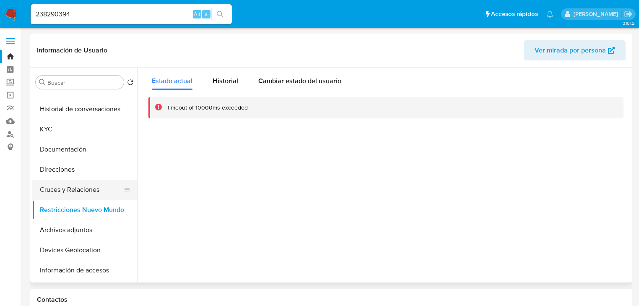
drag, startPoint x: 68, startPoint y: 206, endPoint x: 68, endPoint y: 196, distance: 10.1
click at [68, 201] on button "Restricciones Nuevo Mundo" at bounding box center [84, 210] width 105 height 20
drag, startPoint x: 67, startPoint y: 192, endPoint x: 63, endPoint y: 218, distance: 26.8
click at [67, 192] on button "Cruces y Relaciones" at bounding box center [84, 189] width 105 height 20
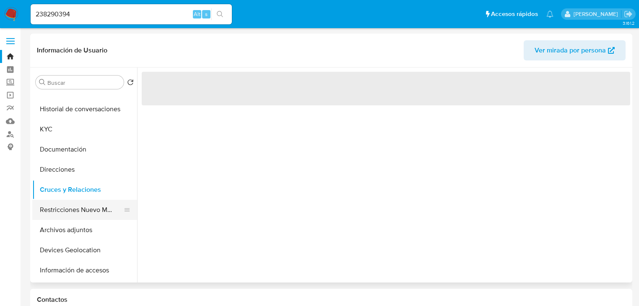
click at [62, 215] on button "Restricciones Nuevo Mundo" at bounding box center [81, 210] width 98 height 20
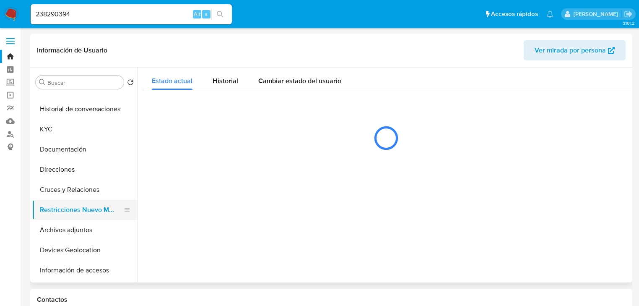
click at [65, 212] on button "Restricciones Nuevo Mundo" at bounding box center [81, 210] width 98 height 20
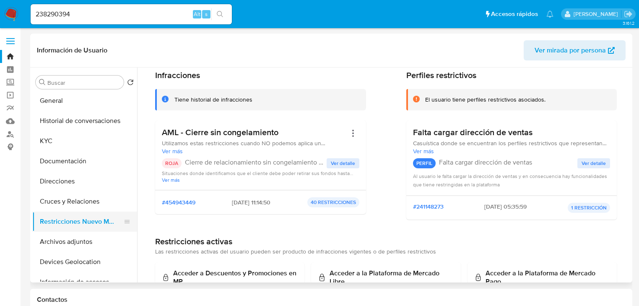
scroll to position [34, 0]
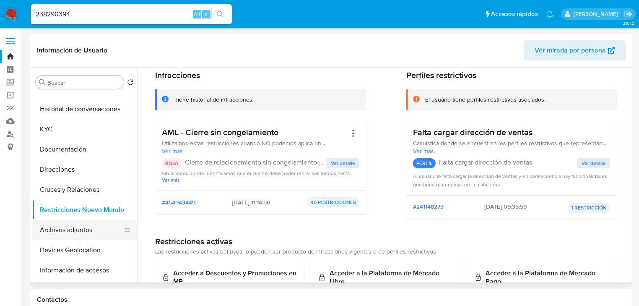
click at [75, 236] on button "Archivos adjuntos" at bounding box center [81, 230] width 98 height 20
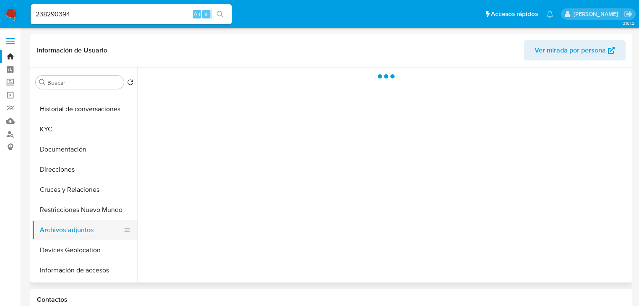
scroll to position [0, 0]
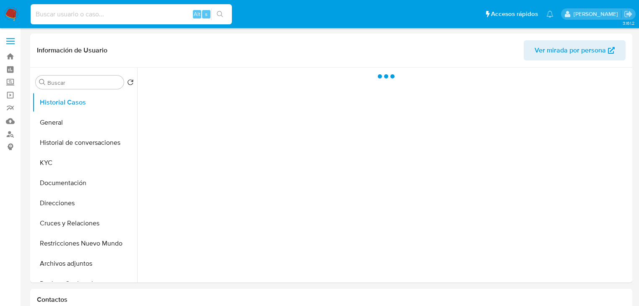
click at [65, 13] on input at bounding box center [131, 14] width 201 height 11
paste input "238290394"
type input "238290394"
select select "10"
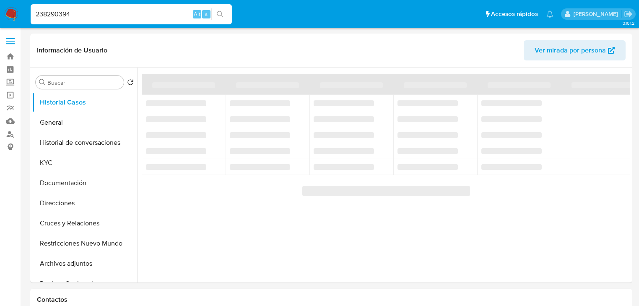
click at [221, 11] on icon "search-icon" at bounding box center [220, 14] width 7 height 7
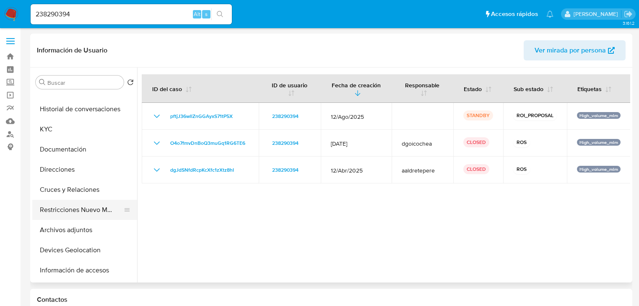
scroll to position [67, 0]
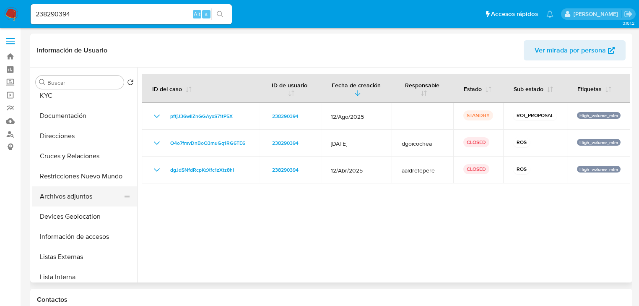
click at [80, 203] on button "Archivos adjuntos" at bounding box center [81, 196] width 98 height 20
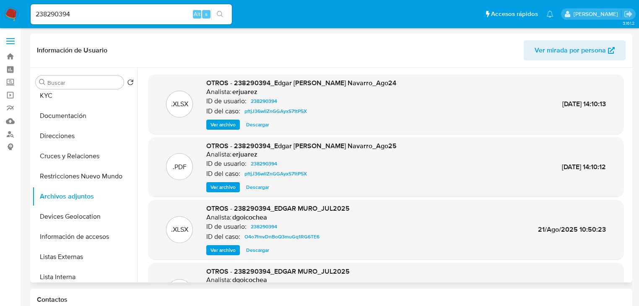
click at [257, 125] on span "Descargar" at bounding box center [257, 124] width 23 height 8
drag, startPoint x: 23, startPoint y: 20, endPoint x: 18, endPoint y: 21, distance: 5.6
click at [11, 21] on nav "Pausado Ver notificaciones 238290394 Alt s Accesos rápidos Presiona las siguien…" at bounding box center [319, 14] width 639 height 28
paste input "332236967"
type input "332236967"
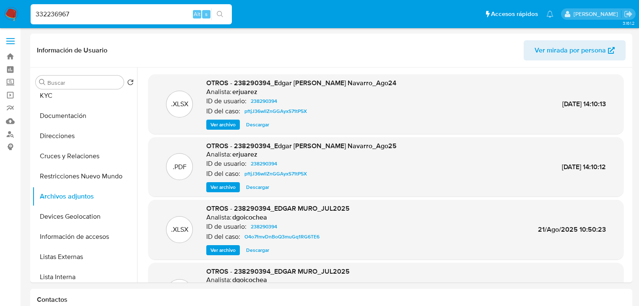
drag, startPoint x: 222, startPoint y: 12, endPoint x: 139, endPoint y: 31, distance: 84.8
click at [219, 12] on icon "search-icon" at bounding box center [220, 14] width 7 height 7
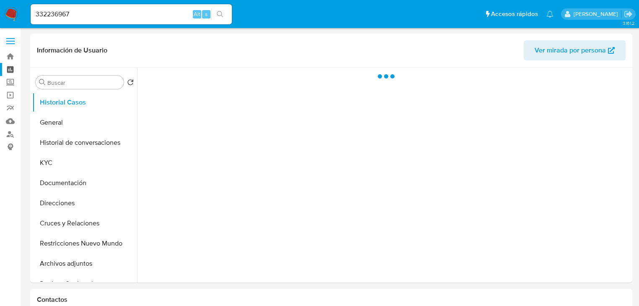
select select "10"
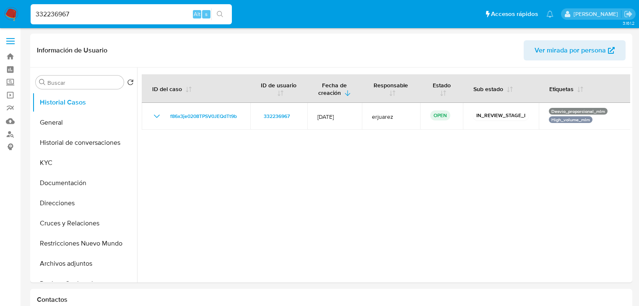
drag, startPoint x: 26, startPoint y: 9, endPoint x: 30, endPoint y: 15, distance: 6.9
click at [19, 10] on nav "Pausado Ver notificaciones 332236967 Alt s Accesos rápidos Presiona las siguien…" at bounding box center [319, 14] width 639 height 28
click at [62, 165] on button "KYC" at bounding box center [81, 163] width 98 height 20
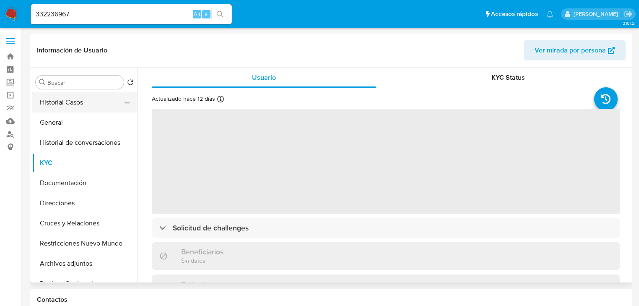
click at [92, 105] on button "Historial Casos" at bounding box center [81, 102] width 98 height 20
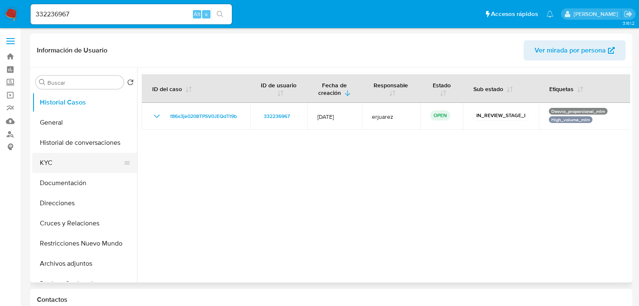
drag, startPoint x: 73, startPoint y: 162, endPoint x: 91, endPoint y: 159, distance: 18.3
click at [74, 161] on button "KYC" at bounding box center [81, 163] width 98 height 20
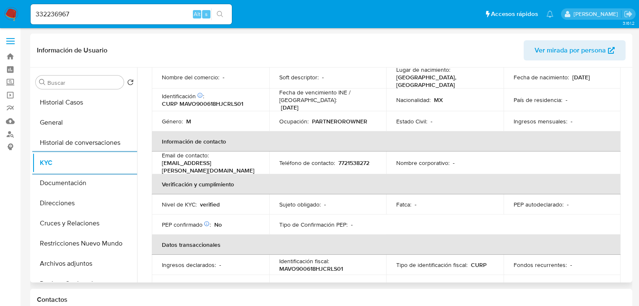
scroll to position [18, 0]
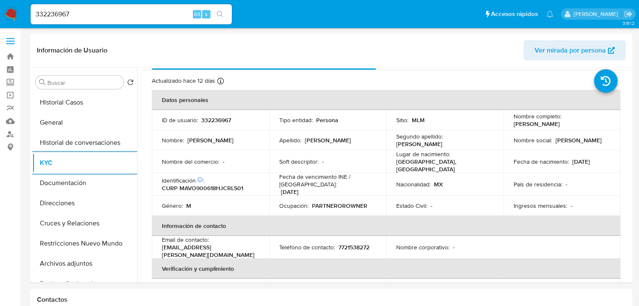
click at [8, 15] on img at bounding box center [11, 14] width 14 height 14
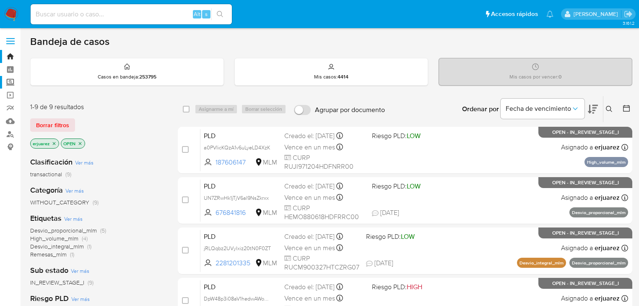
click at [13, 85] on label "Screening" at bounding box center [50, 82] width 100 height 13
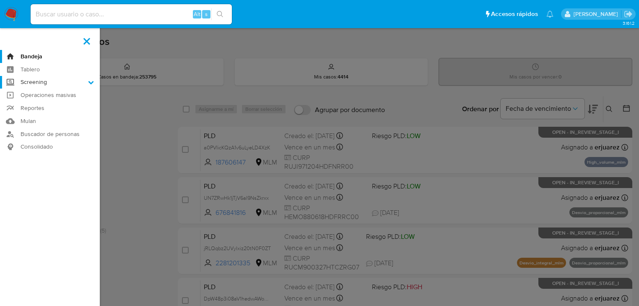
click at [0, 0] on input "Screening" at bounding box center [0, 0] width 0 height 0
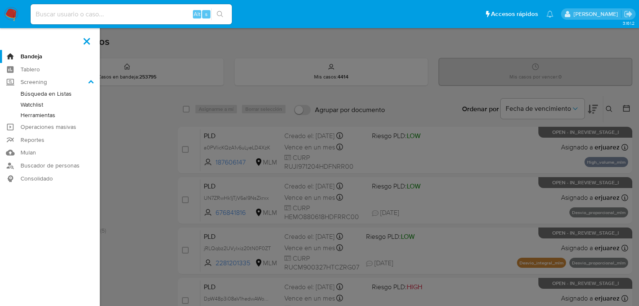
click at [33, 116] on link "Herramientas" at bounding box center [50, 115] width 100 height 10
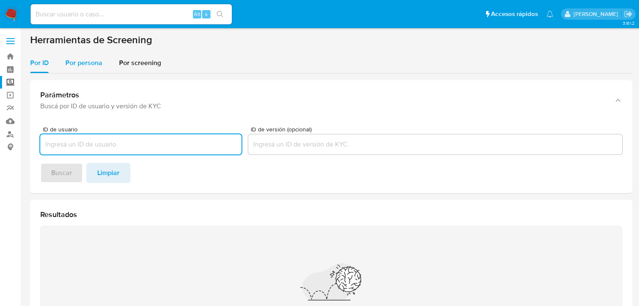
click at [69, 67] on span "Por persona" at bounding box center [83, 63] width 37 height 10
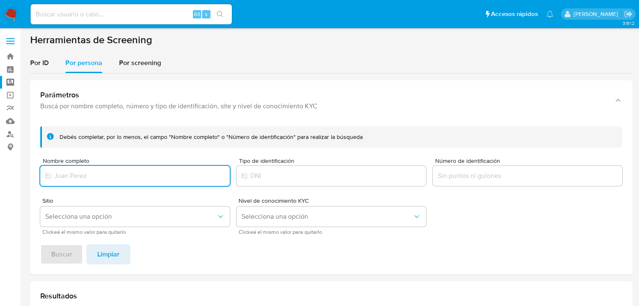
click at [71, 179] on input "Nombre completo" at bounding box center [134, 175] width 189 height 11
click at [57, 250] on span "Buscar" at bounding box center [61, 254] width 21 height 18
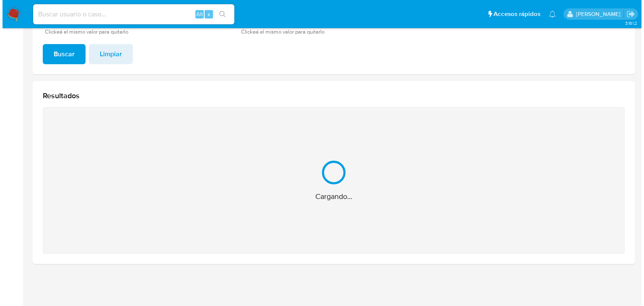
scroll to position [67, 0]
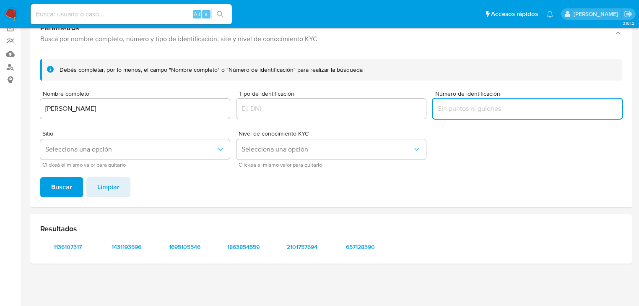
drag, startPoint x: 454, startPoint y: 106, endPoint x: 319, endPoint y: 118, distance: 135.5
click at [421, 106] on form "Debés completar, por lo menos, el campo "Nombre completo" o "Número de identifi…" at bounding box center [331, 113] width 582 height 108
drag, startPoint x: 444, startPoint y: 104, endPoint x: 146, endPoint y: 133, distance: 299.8
click at [446, 104] on input "Número de identificación" at bounding box center [527, 108] width 189 height 11
click at [94, 153] on span "Selecciona una opción" at bounding box center [130, 149] width 171 height 8
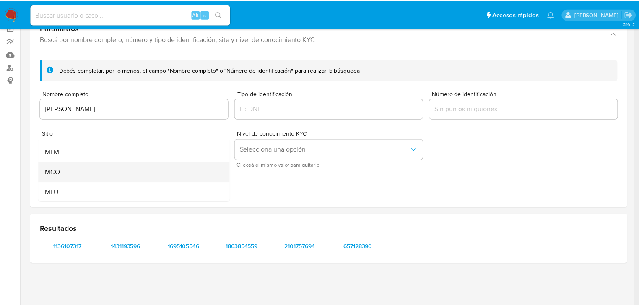
scroll to position [57, 0]
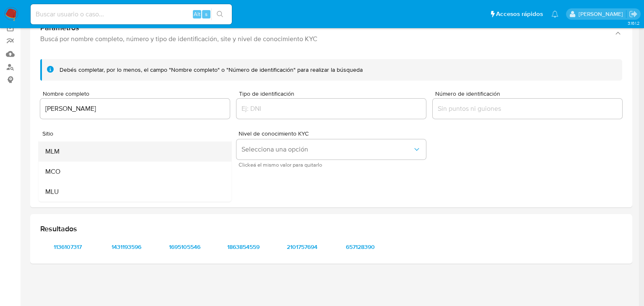
click at [73, 152] on div "MLM" at bounding box center [132, 151] width 174 height 20
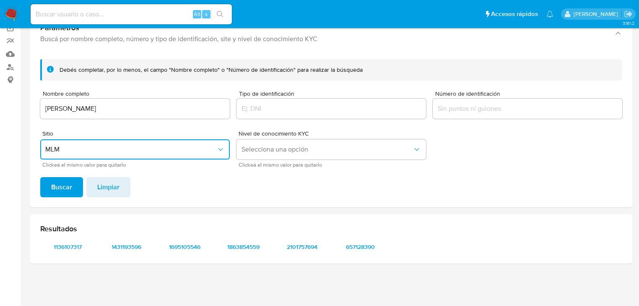
click at [38, 186] on div "Debés completar, por lo menos, el campo "Nombre completo" o "Número de identifi…" at bounding box center [331, 129] width 602 height 155
click at [50, 186] on button "Buscar" at bounding box center [61, 187] width 43 height 20
click at [242, 245] on span "1863854559" at bounding box center [244, 247] width 44 height 12
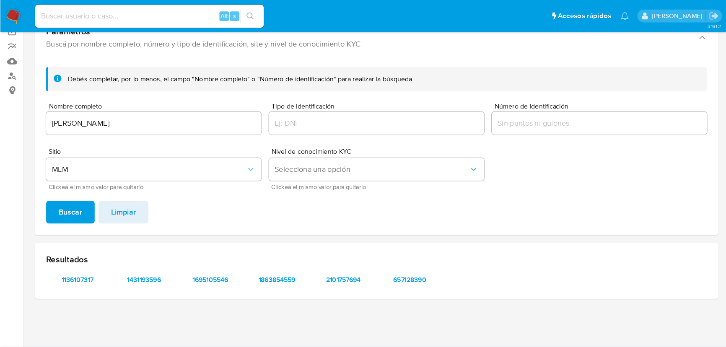
scroll to position [25, 0]
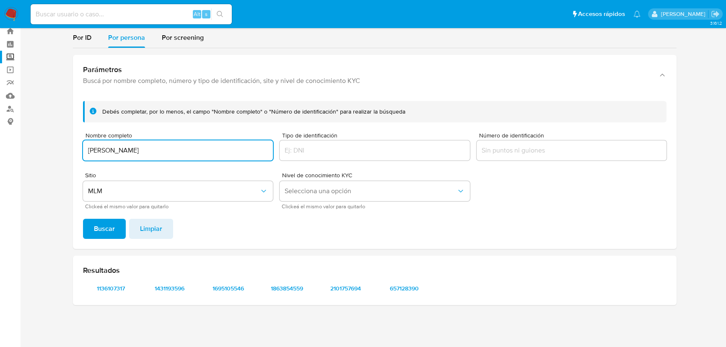
drag, startPoint x: 206, startPoint y: 150, endPoint x: 10, endPoint y: 174, distance: 196.9
click at [0, 155] on html "Pausado Ver notificaciones Alt s Accesos rápidos Presiona las siguientes teclas…" at bounding box center [363, 161] width 726 height 373
type input "DAVID HAZIEL PADRON CABRER"
click at [111, 222] on span "Buscar" at bounding box center [104, 229] width 21 height 18
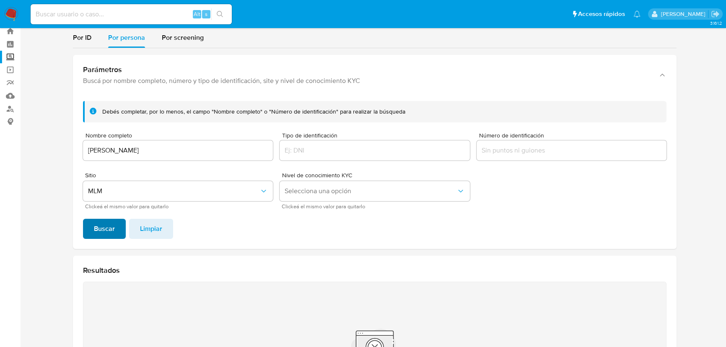
scroll to position [101, 0]
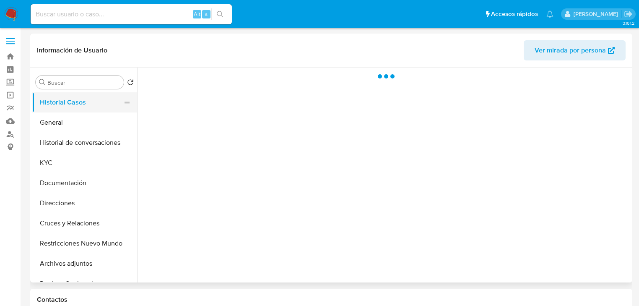
select select "10"
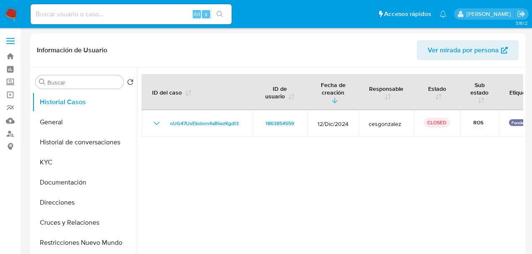
drag, startPoint x: 200, startPoint y: 143, endPoint x: 444, endPoint y: 156, distance: 244.7
click at [444, 156] on div at bounding box center [330, 174] width 386 height 215
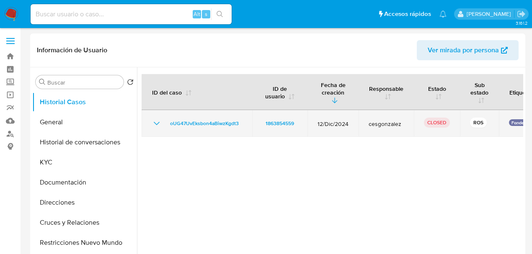
click at [475, 132] on td "ROS" at bounding box center [479, 123] width 39 height 27
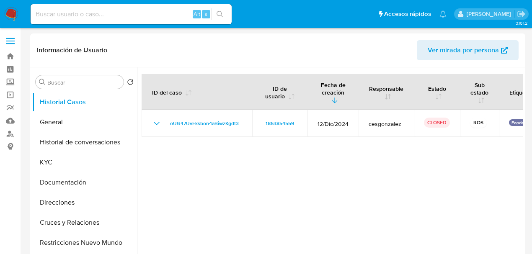
drag, startPoint x: 321, startPoint y: 125, endPoint x: 536, endPoint y: 123, distance: 215.0
drag, startPoint x: 60, startPoint y: 179, endPoint x: 260, endPoint y: 139, distance: 204.8
click at [60, 180] on button "Documentación" at bounding box center [84, 183] width 105 height 20
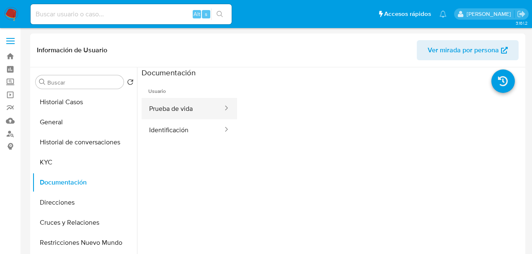
click at [171, 109] on button "Prueba de vida" at bounding box center [183, 108] width 82 height 21
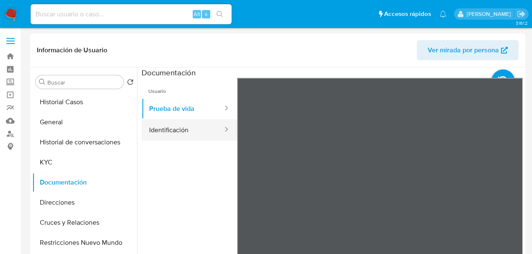
click at [175, 129] on button "Identificación" at bounding box center [183, 129] width 82 height 21
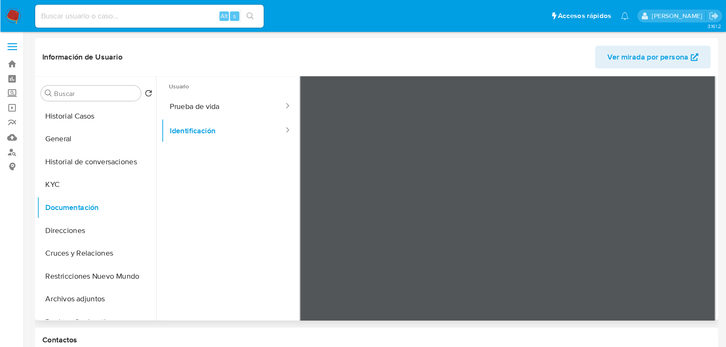
scroll to position [15, 0]
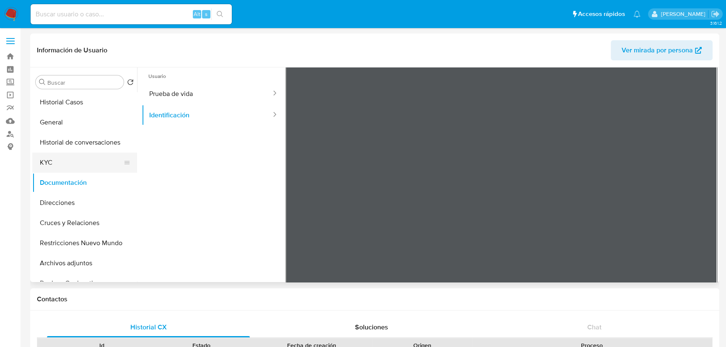
click at [54, 161] on button "KYC" at bounding box center [81, 163] width 98 height 20
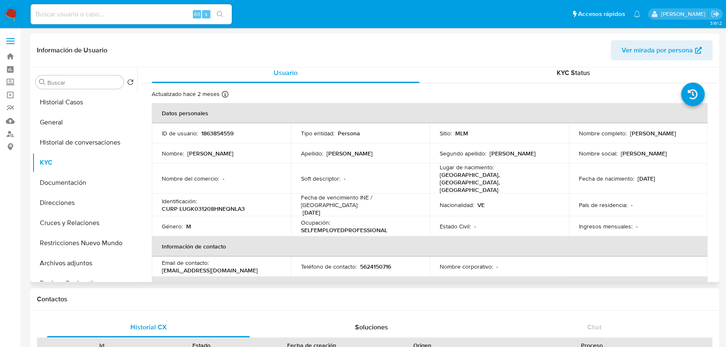
scroll to position [0, 0]
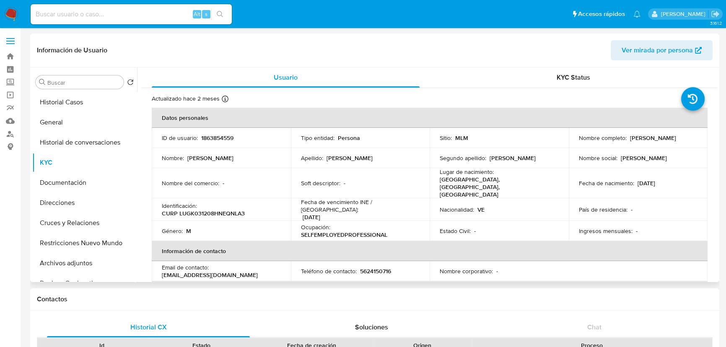
drag, startPoint x: 650, startPoint y: 181, endPoint x: 668, endPoint y: 181, distance: 18.5
click at [643, 181] on div "Fecha de nacimiento : 08/12/2003" at bounding box center [638, 183] width 119 height 8
drag, startPoint x: 441, startPoint y: 183, endPoint x: 568, endPoint y: 183, distance: 127.4
click at [568, 183] on tr "Nombre del comercio : - Soft descriptor : - Lugar de nacimiento : Venezuela, Ca…" at bounding box center [430, 183] width 556 height 30
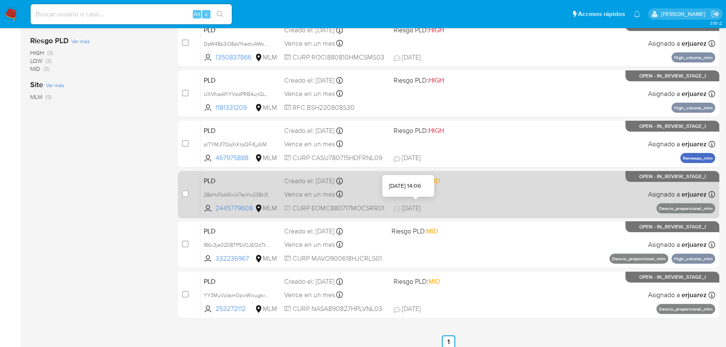
scroll to position [293, 0]
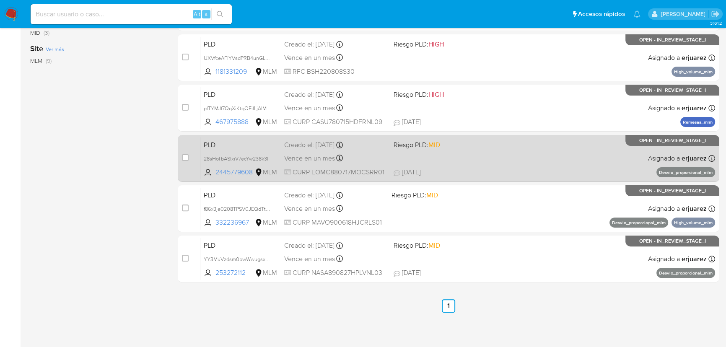
click at [478, 157] on span at bounding box center [445, 158] width 103 height 2
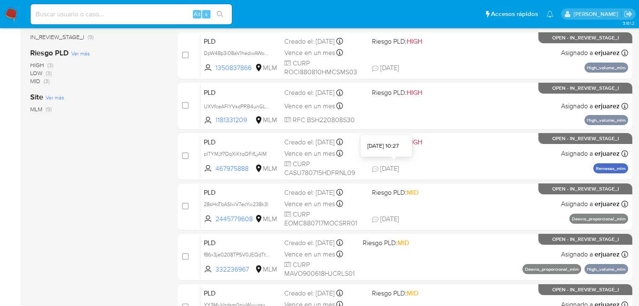
scroll to position [235, 0]
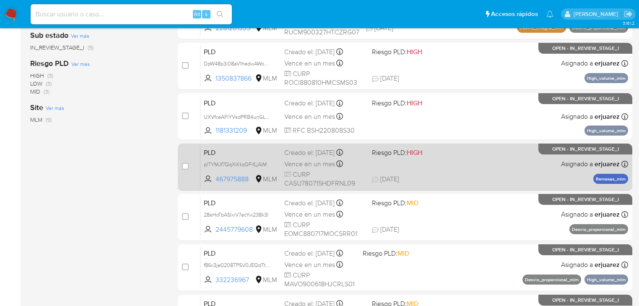
click at [457, 176] on span "[DATE] [DATE] 10:27" at bounding box center [456, 178] width 168 height 9
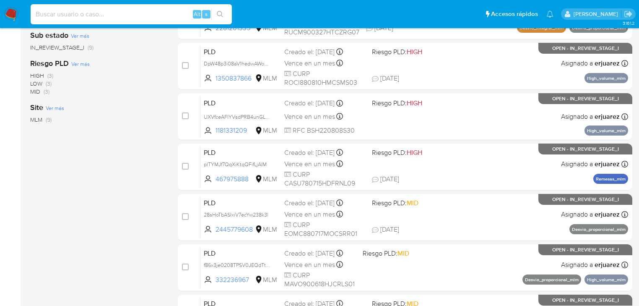
click at [54, 15] on input at bounding box center [131, 14] width 201 height 11
paste input "244131844"
type input "244131844"
click at [217, 12] on icon "search-icon" at bounding box center [220, 14] width 7 height 7
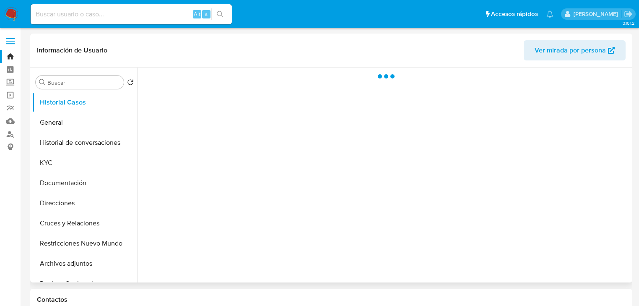
select select "10"
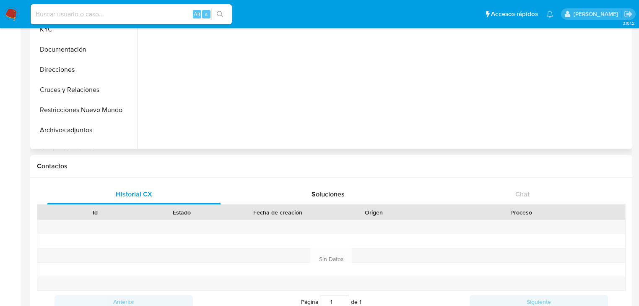
scroll to position [134, 0]
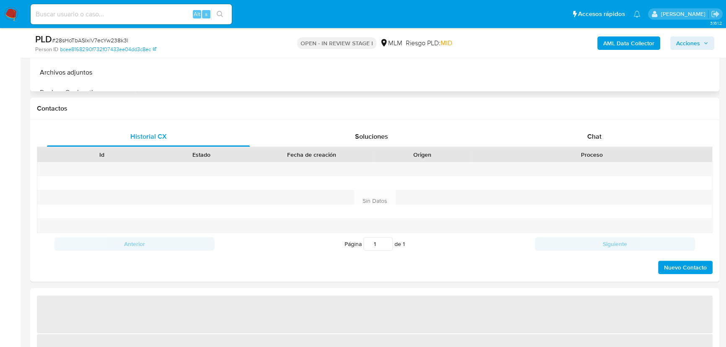
scroll to position [343, 0]
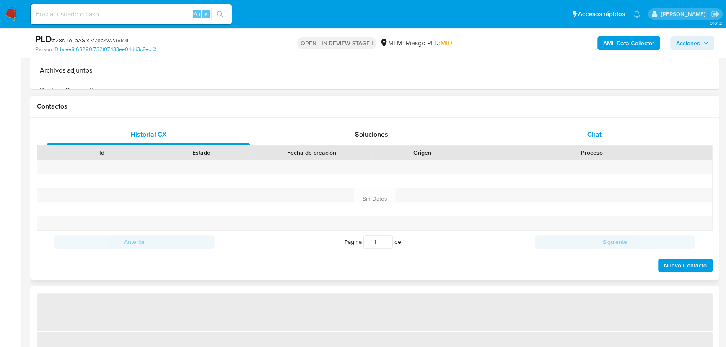
select select "10"
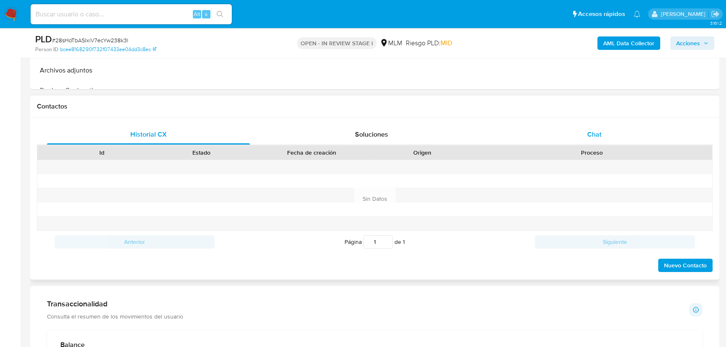
click at [591, 132] on span "Chat" at bounding box center [594, 135] width 14 height 10
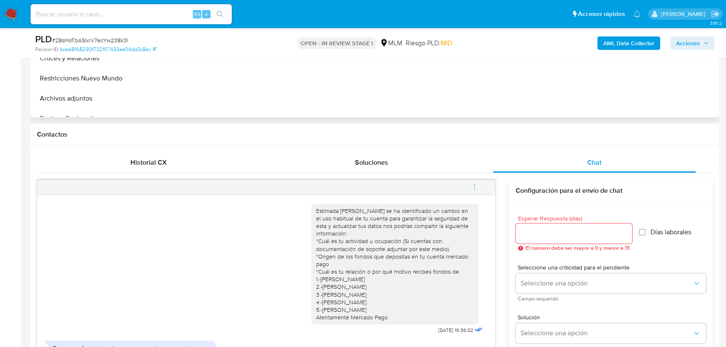
scroll to position [305, 0]
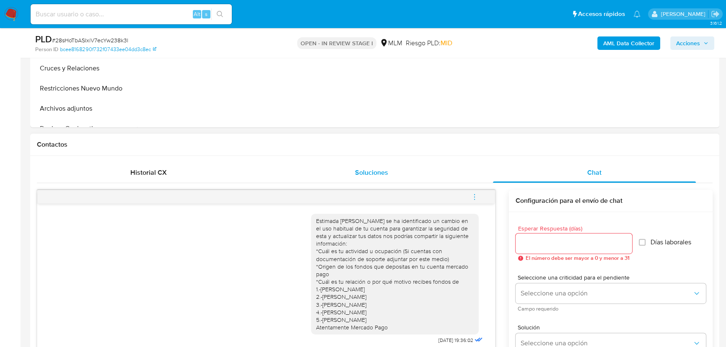
click at [386, 177] on div "Soluciones" at bounding box center [371, 173] width 203 height 20
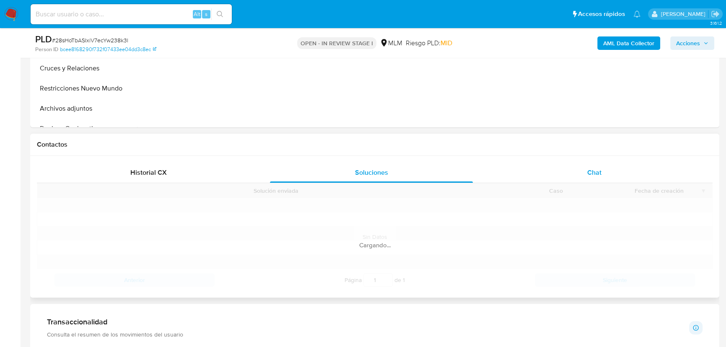
click at [582, 171] on div "Chat" at bounding box center [594, 173] width 203 height 20
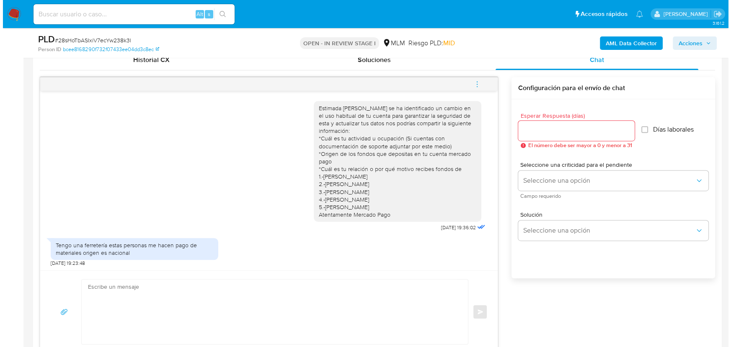
scroll to position [419, 0]
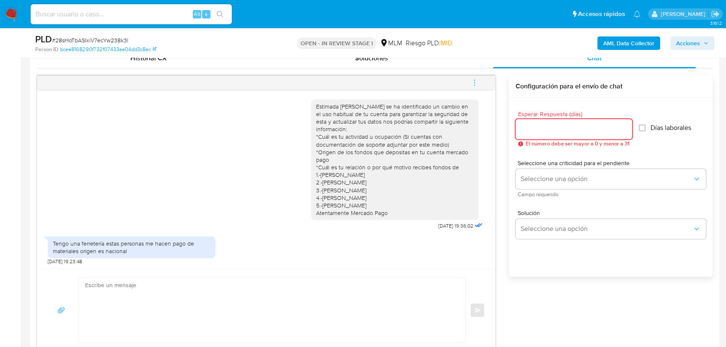
click at [547, 132] on input "Esperar Respuesta (días)" at bounding box center [574, 129] width 117 height 11
type input "5"
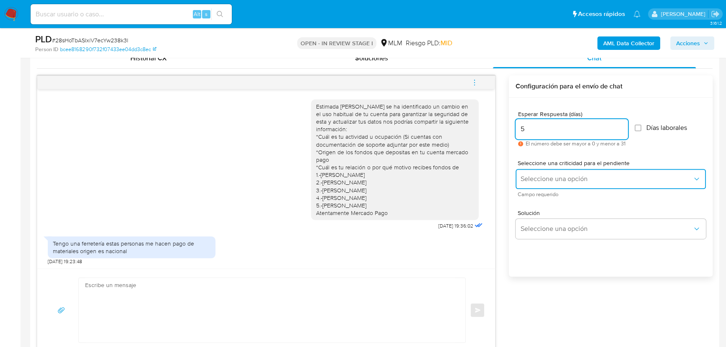
click at [555, 179] on span "Seleccione una opción" at bounding box center [607, 179] width 172 height 8
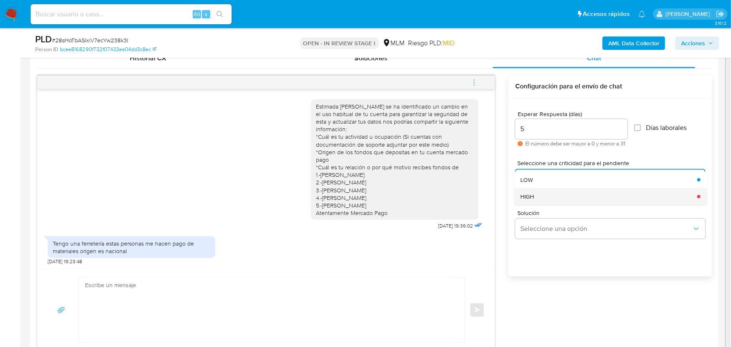
click at [547, 200] on div "HIGH" at bounding box center [607, 196] width 172 height 17
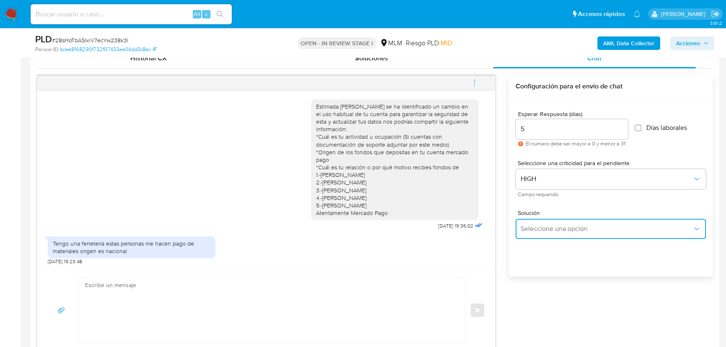
click at [558, 226] on span "Seleccione una opción" at bounding box center [607, 229] width 172 height 8
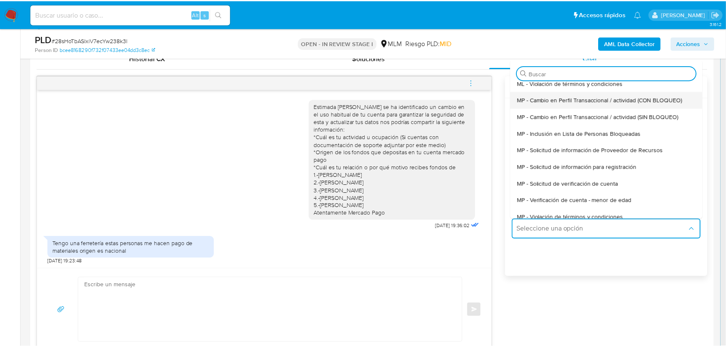
scroll to position [76, 0]
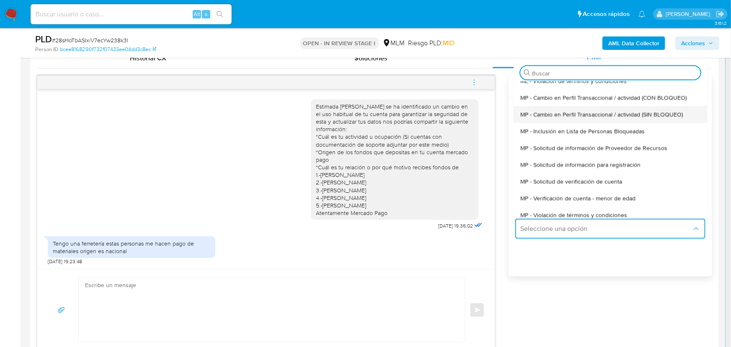
click at [591, 113] on span "MP - Cambio en Perfil Transaccional / actividad (SIN BLOQUEO)" at bounding box center [602, 114] width 163 height 8
type textarea "Estimado ,Te comunicamos que se ha identificado un cambio en el uso habitual de…"
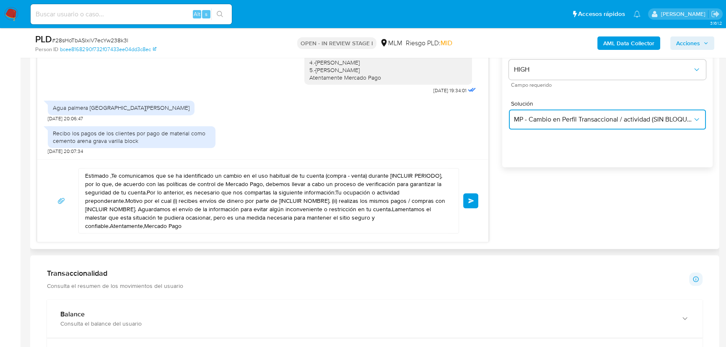
scroll to position [533, 0]
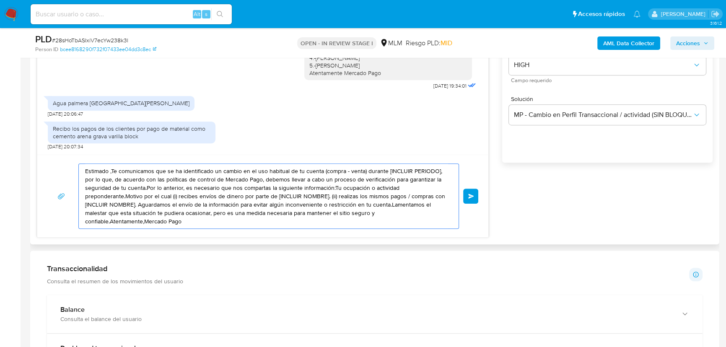
drag, startPoint x: 193, startPoint y: 220, endPoint x: 83, endPoint y: 172, distance: 119.5
click at [83, 172] on div "Estimado ,Te comunicamos que se ha identificado un cambio en el uso habitual de…" at bounding box center [267, 196] width 376 height 65
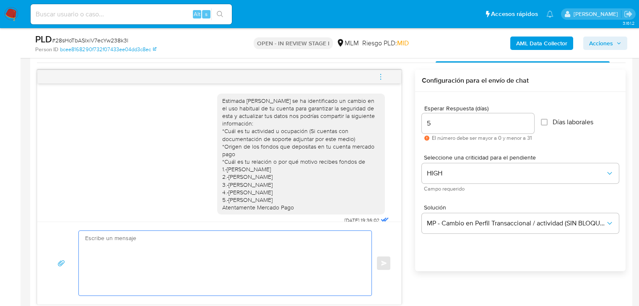
scroll to position [414, 0]
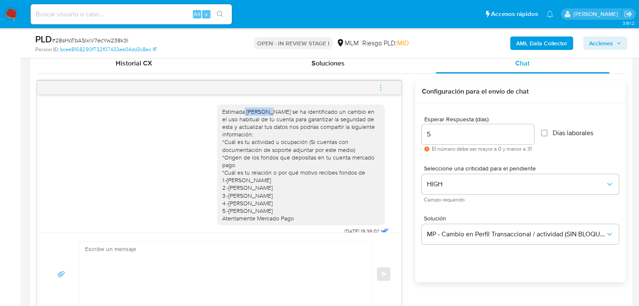
drag, startPoint x: 240, startPoint y: 112, endPoint x: 261, endPoint y: 112, distance: 21.4
click at [261, 112] on div "Estimada Cristina se ha identificado un cambio en el uso habitual de tu cuenta …" at bounding box center [301, 165] width 158 height 114
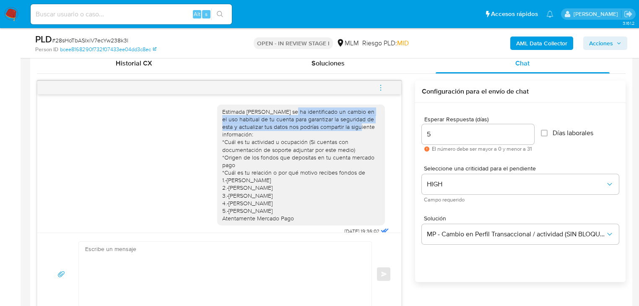
drag, startPoint x: 277, startPoint y: 112, endPoint x: 366, endPoint y: 124, distance: 89.7
click at [366, 124] on div "Estimada Cristina se ha identificado un cambio en el uso habitual de tu cuenta …" at bounding box center [301, 165] width 158 height 114
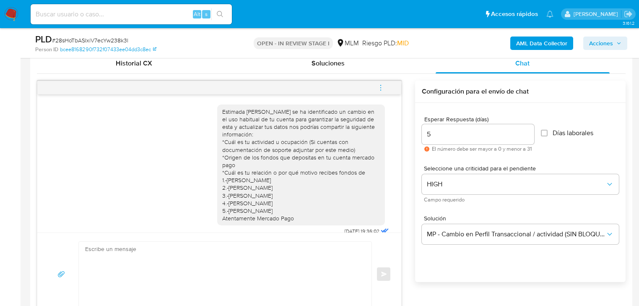
click at [275, 132] on div "Estimada Cristina se ha identificado un cambio en el uso habitual de tu cuenta …" at bounding box center [301, 165] width 158 height 114
drag, startPoint x: 230, startPoint y: 118, endPoint x: 359, endPoint y: 127, distance: 128.9
click at [347, 118] on div "Estimada Cristina se ha identificado un cambio en el uso habitual de tu cuenta …" at bounding box center [301, 165] width 158 height 114
click at [362, 128] on div "Estimada Cristina se ha identificado un cambio en el uso habitual de tu cuenta …" at bounding box center [301, 165] width 158 height 114
drag, startPoint x: 296, startPoint y: 118, endPoint x: 338, endPoint y: 138, distance: 46.7
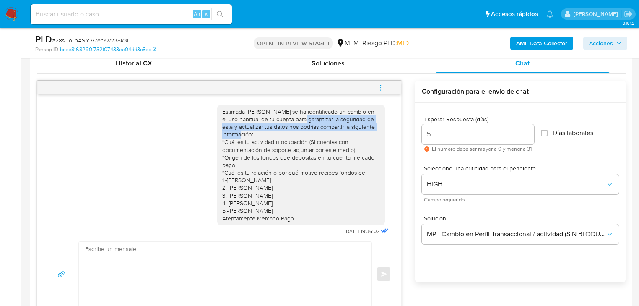
click at [374, 130] on div "Estimada Cristina se ha identificado un cambio en el uso habitual de tu cuenta …" at bounding box center [301, 165] width 158 height 114
click at [286, 129] on div "Estimada Cristina se ha identificado un cambio en el uso habitual de tu cuenta …" at bounding box center [301, 165] width 158 height 114
drag, startPoint x: 272, startPoint y: 152, endPoint x: 267, endPoint y: 148, distance: 6.5
click at [272, 152] on div "Estimada Cristina se ha identificado un cambio en el uso habitual de tu cuenta …" at bounding box center [301, 165] width 158 height 114
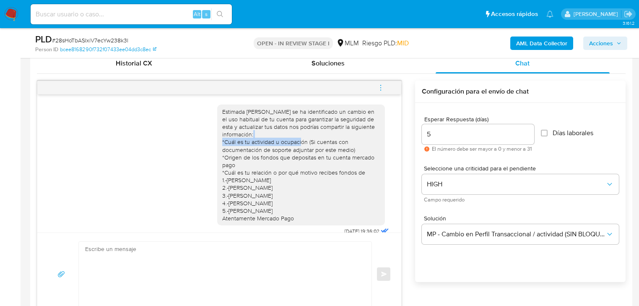
drag, startPoint x: 228, startPoint y: 143, endPoint x: 309, endPoint y: 142, distance: 80.5
click at [308, 142] on div "Estimada Cristina se ha identificado un cambio en el uso habitual de tu cuenta …" at bounding box center [301, 165] width 158 height 114
drag, startPoint x: 328, startPoint y: 151, endPoint x: 318, endPoint y: 145, distance: 11.6
click at [327, 151] on div "Estimada Cristina se ha identificado un cambio en el uso habitual de tu cuenta …" at bounding box center [301, 165] width 158 height 114
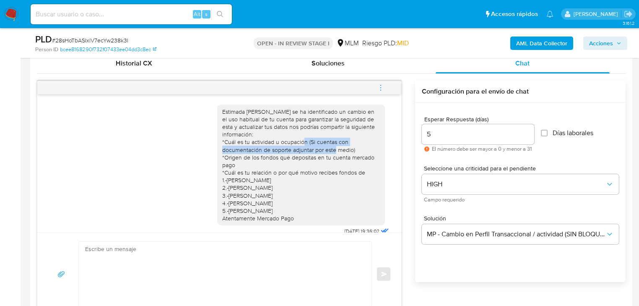
drag, startPoint x: 309, startPoint y: 141, endPoint x: 345, endPoint y: 149, distance: 37.3
click at [345, 149] on div "Estimada Cristina se ha identificado un cambio en el uso habitual de tu cuenta …" at bounding box center [301, 165] width 158 height 114
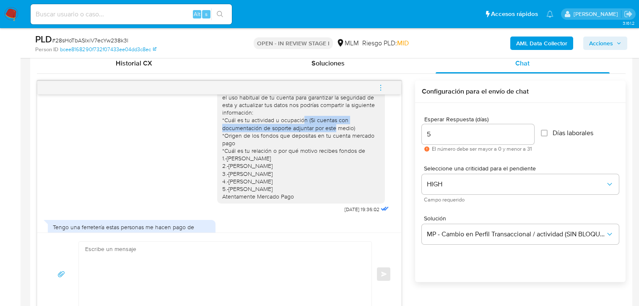
scroll to position [34, 0]
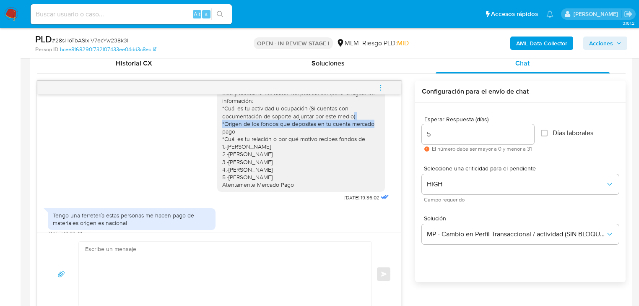
drag, startPoint x: 231, startPoint y: 128, endPoint x: 219, endPoint y: 124, distance: 12.3
click at [222, 124] on div "Estimada Cristina se ha identificado un cambio en el uso habitual de tu cuenta …" at bounding box center [301, 131] width 158 height 114
click at [240, 153] on div "Estimada Cristina se ha identificado un cambio en el uso habitual de tu cuenta …" at bounding box center [301, 131] width 158 height 114
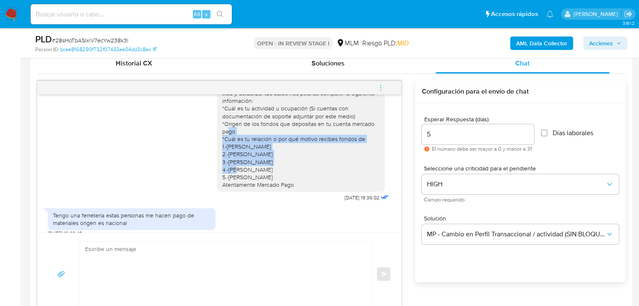
drag, startPoint x: 216, startPoint y: 139, endPoint x: 326, endPoint y: 153, distance: 111.1
click at [326, 153] on div "Estimada Cristina se ha identificado un cambio en el uso habitual de tu cuenta …" at bounding box center [301, 131] width 168 height 121
drag, startPoint x: 297, startPoint y: 176, endPoint x: 222, endPoint y: 147, distance: 80.9
click at [222, 137] on div "Estimada Cristina se ha identificado un cambio en el uso habitual de tu cuenta …" at bounding box center [301, 131] width 158 height 114
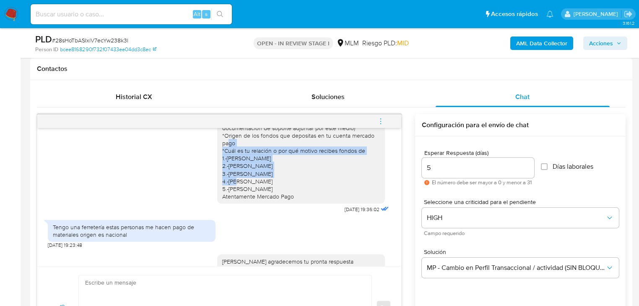
scroll to position [67, 0]
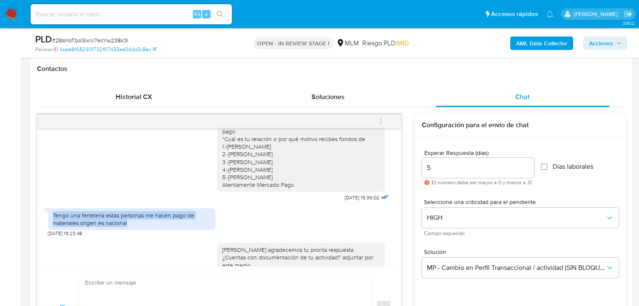
drag, startPoint x: 52, startPoint y: 215, endPoint x: 164, endPoint y: 221, distance: 112.5
click at [158, 221] on div "Tengo una ferretería estas personas me hacen pago de materiales origen es nacio…" at bounding box center [132, 219] width 168 height 22
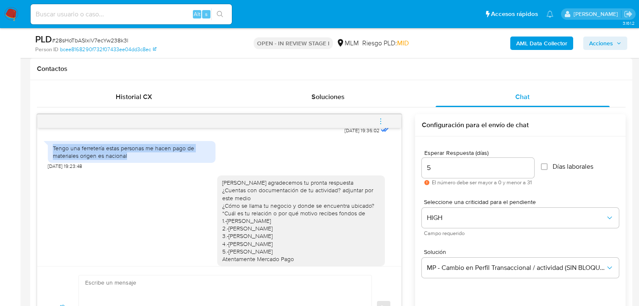
scroll to position [168, 0]
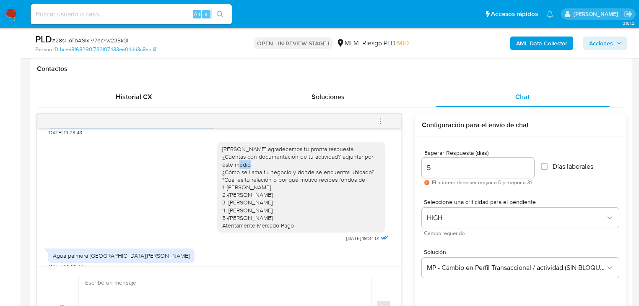
drag, startPoint x: 233, startPoint y: 163, endPoint x: 258, endPoint y: 165, distance: 24.8
click at [258, 165] on div "Hola Cristina agradecemos tu pronta respuesta ¿Cuentas con documentación de tu …" at bounding box center [301, 187] width 158 height 84
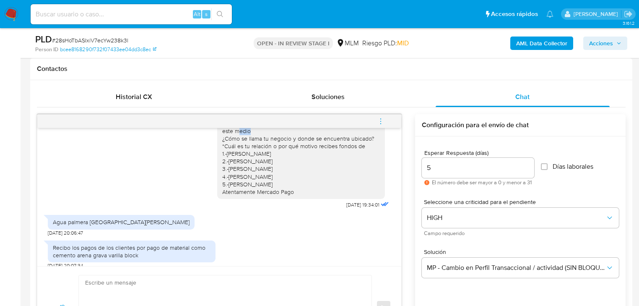
scroll to position [209, 0]
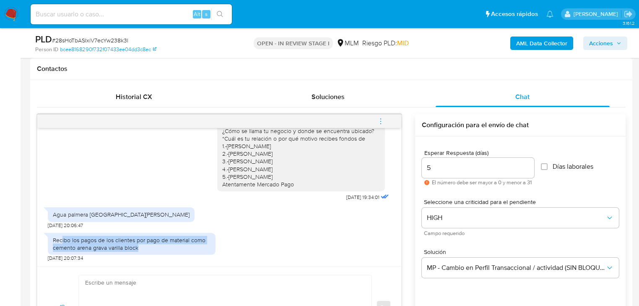
drag, startPoint x: 62, startPoint y: 241, endPoint x: 165, endPoint y: 247, distance: 102.9
click at [154, 252] on div "Recibo los pagos de los clientes por pago de material como cemento arena grava …" at bounding box center [132, 244] width 168 height 22
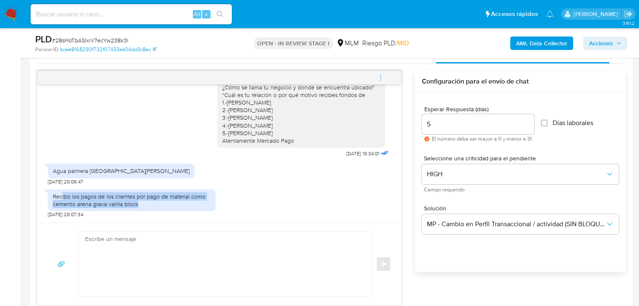
scroll to position [414, 0]
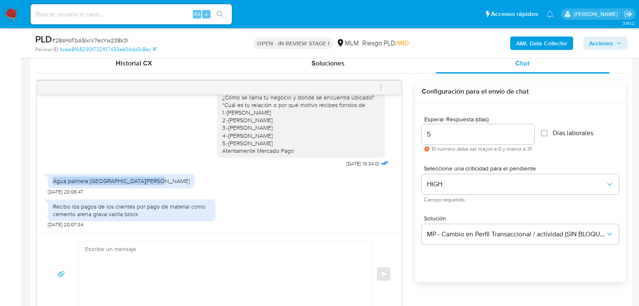
drag, startPoint x: 153, startPoint y: 184, endPoint x: 56, endPoint y: 183, distance: 96.8
click at [49, 184] on div "Agua palmera san Andrés Hidalgo oaxaca" at bounding box center [121, 181] width 147 height 14
click at [56, 183] on div "Agua palmera san Andrés Hidalgo oaxaca" at bounding box center [121, 181] width 137 height 8
drag, startPoint x: 55, startPoint y: 181, endPoint x: 168, endPoint y: 181, distance: 113.2
click at [168, 181] on div "Agua palmera san Andrés Hidalgo oaxaca 30/09/2025 20:06:47" at bounding box center [219, 181] width 343 height 25
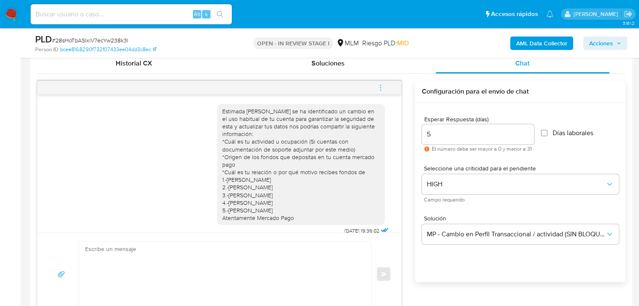
scroll to position [0, 0]
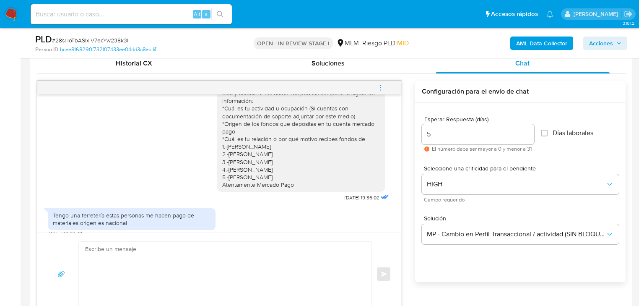
drag, startPoint x: 227, startPoint y: 143, endPoint x: 305, endPoint y: 168, distance: 82.4
click at [305, 168] on div "Estimada Cristina se ha identificado un cambio en el uso habitual de tu cuenta …" at bounding box center [301, 131] width 158 height 114
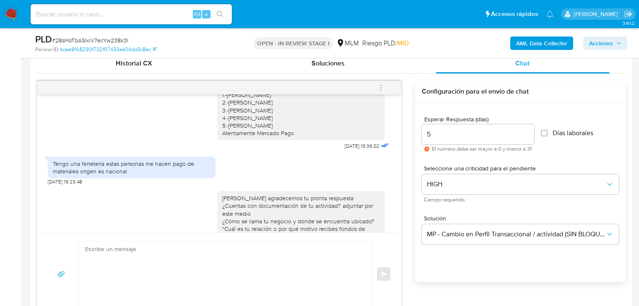
scroll to position [168, 0]
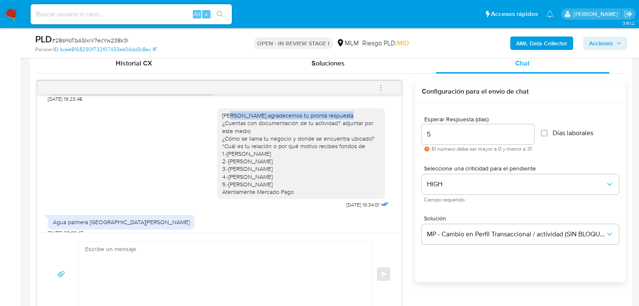
drag, startPoint x: 226, startPoint y: 114, endPoint x: 341, endPoint y: 114, distance: 114.8
click at [341, 114] on div "Hola Cristina agradecemos tu pronta respuesta ¿Cuentas con documentación de tu …" at bounding box center [301, 153] width 158 height 84
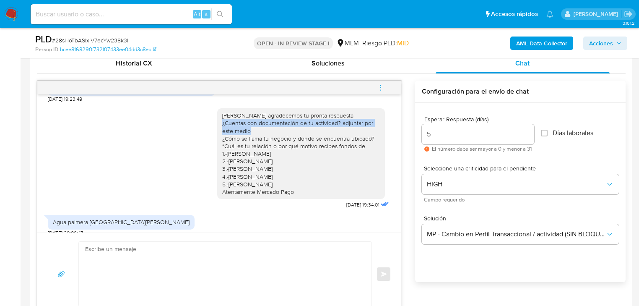
drag, startPoint x: 264, startPoint y: 129, endPoint x: 226, endPoint y: 166, distance: 53.3
click at [217, 119] on div "Hola Cristina agradecemos tu pronta respuesta ¿Cuentas con documentación de tu …" at bounding box center [301, 153] width 168 height 91
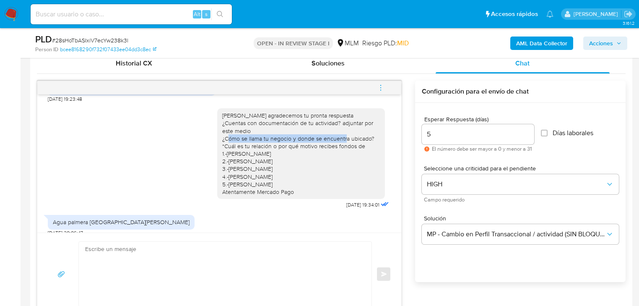
drag, startPoint x: 341, startPoint y: 136, endPoint x: 225, endPoint y: 136, distance: 116.1
click at [225, 136] on div "Hola Cristina agradecemos tu pronta respuesta ¿Cuentas con documentación de tu …" at bounding box center [301, 153] width 158 height 84
drag, startPoint x: 296, startPoint y: 187, endPoint x: 228, endPoint y: 124, distance: 92.8
click at [229, 123] on div "Hola Cristina agradecemos tu pronta respuesta ¿Cuentas con documentación de tu …" at bounding box center [301, 153] width 158 height 84
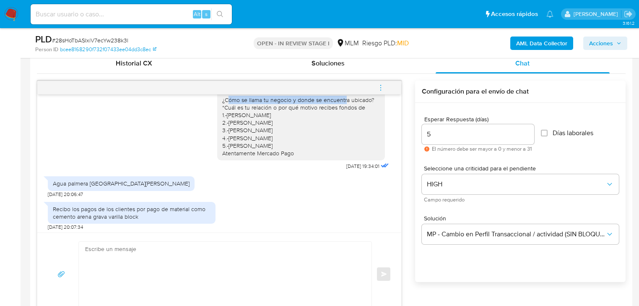
scroll to position [209, 0]
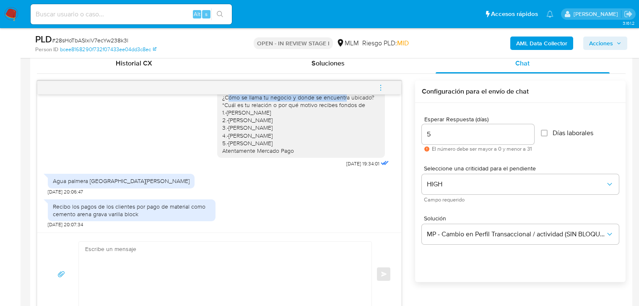
click at [379, 87] on icon "menu-action" at bounding box center [381, 88] width 8 height 8
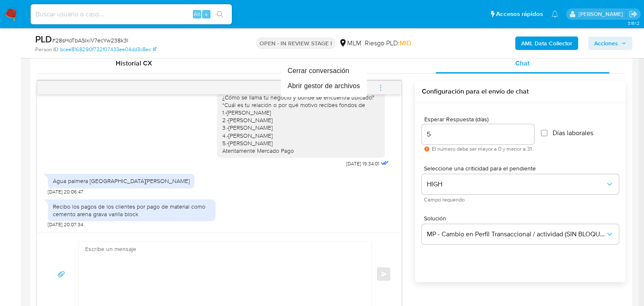
drag, startPoint x: 358, startPoint y: 176, endPoint x: 352, endPoint y: 207, distance: 31.1
click at [357, 181] on div at bounding box center [322, 153] width 644 height 306
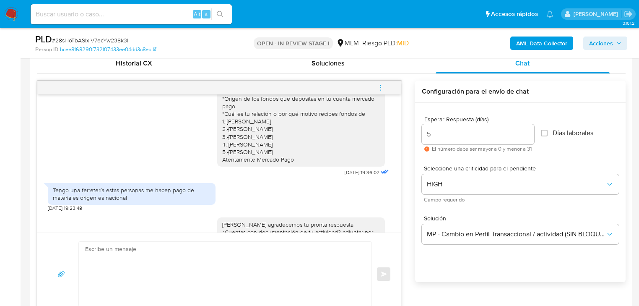
scroll to position [0, 0]
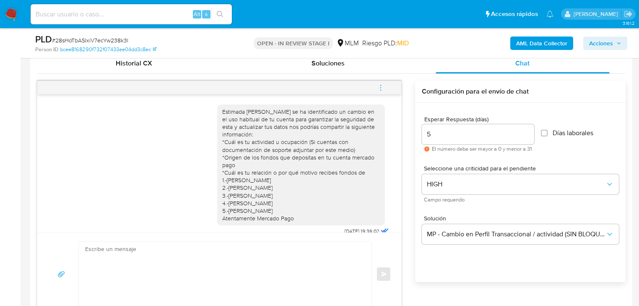
drag, startPoint x: 218, startPoint y: 109, endPoint x: 297, endPoint y: 215, distance: 132.4
click at [297, 215] on div "Estimada Cristina se ha identificado un cambio en el uso habitual de tu cuenta …" at bounding box center [301, 165] width 158 height 114
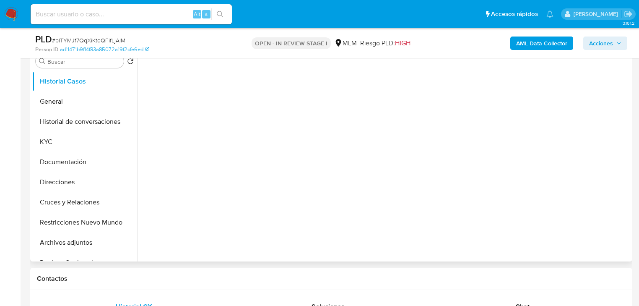
scroll to position [201, 0]
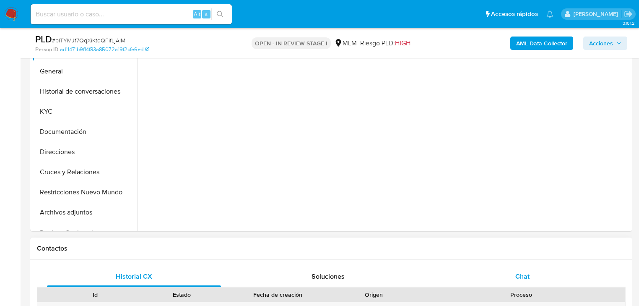
select select "10"
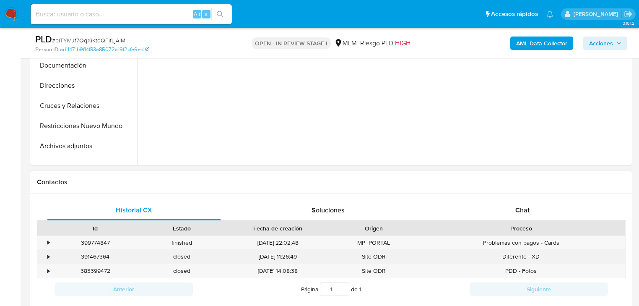
scroll to position [369, 0]
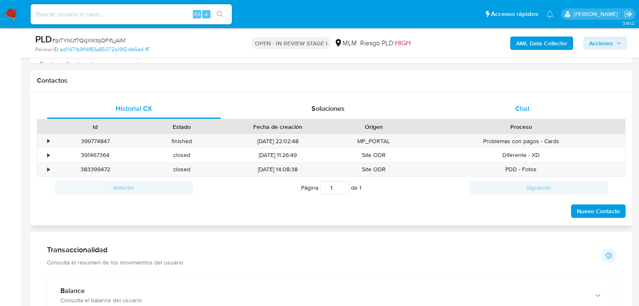
drag, startPoint x: 523, startPoint y: 105, endPoint x: 464, endPoint y: 119, distance: 60.3
click at [523, 105] on span "Chat" at bounding box center [522, 109] width 14 height 10
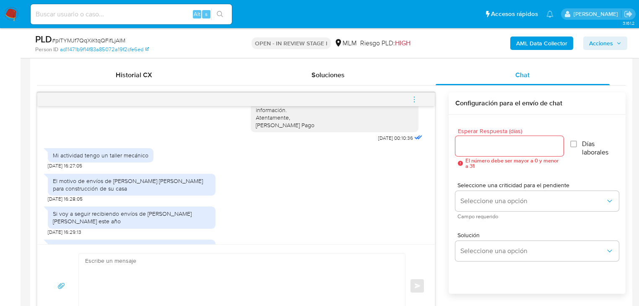
scroll to position [210, 0]
